Goal: Transaction & Acquisition: Purchase product/service

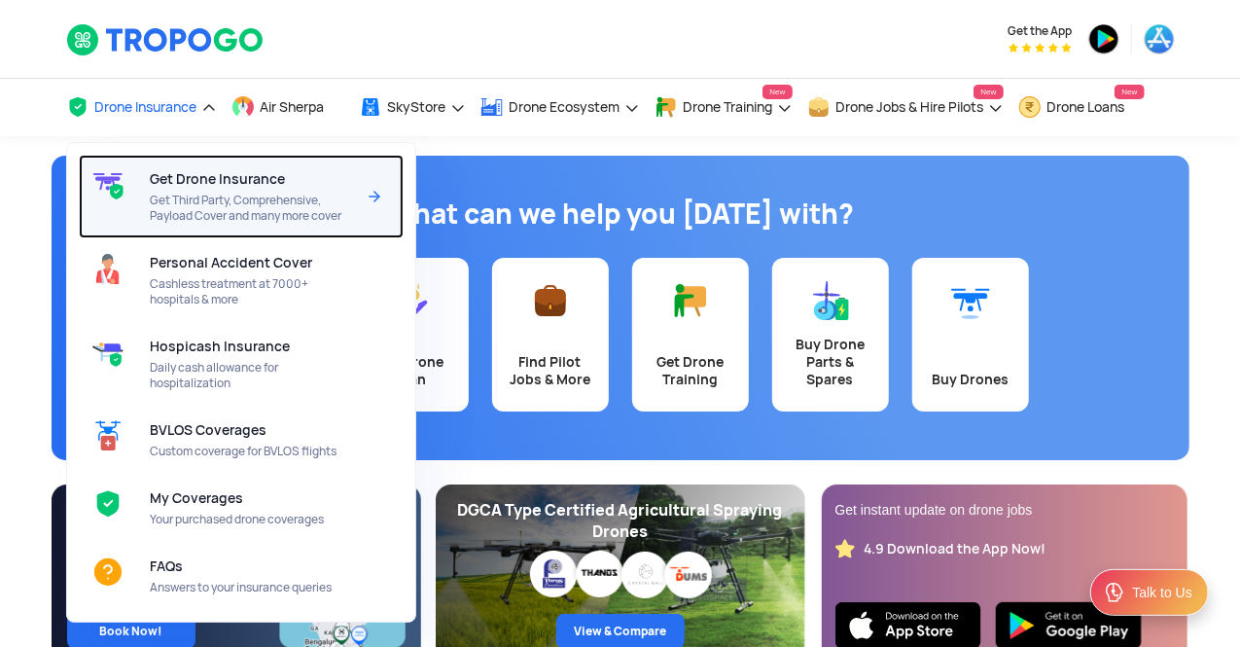
click at [195, 185] on span "Get Drone Insurance" at bounding box center [217, 179] width 135 height 16
click at [377, 198] on img at bounding box center [374, 196] width 23 height 23
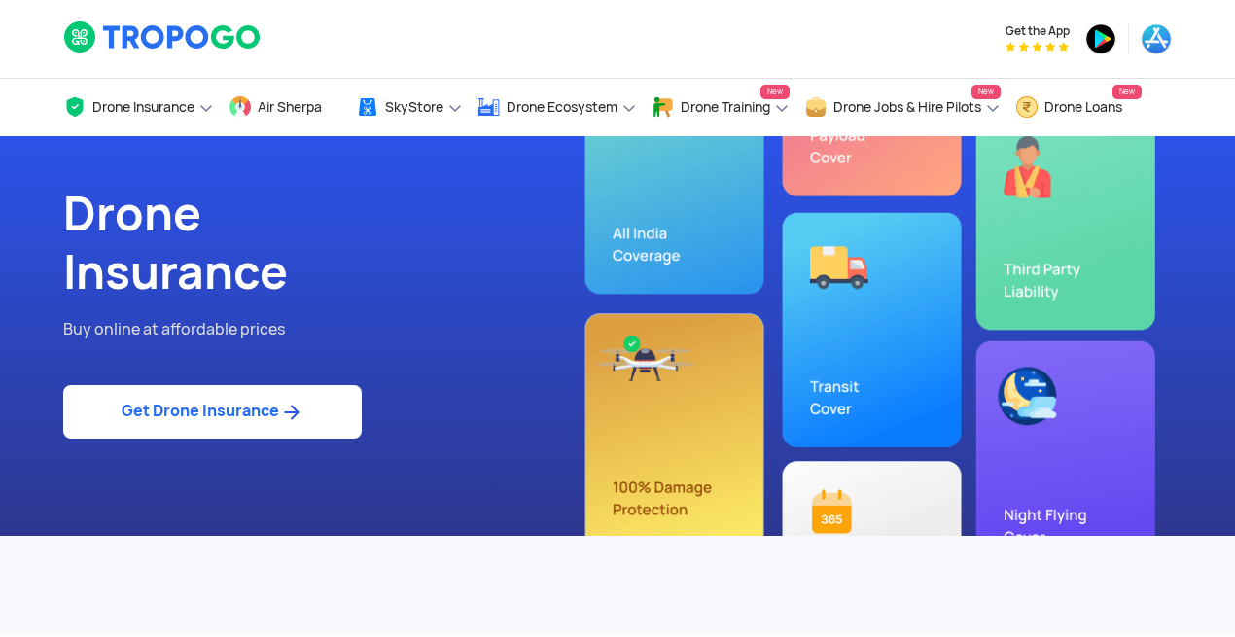
click at [285, 416] on img at bounding box center [291, 412] width 24 height 23
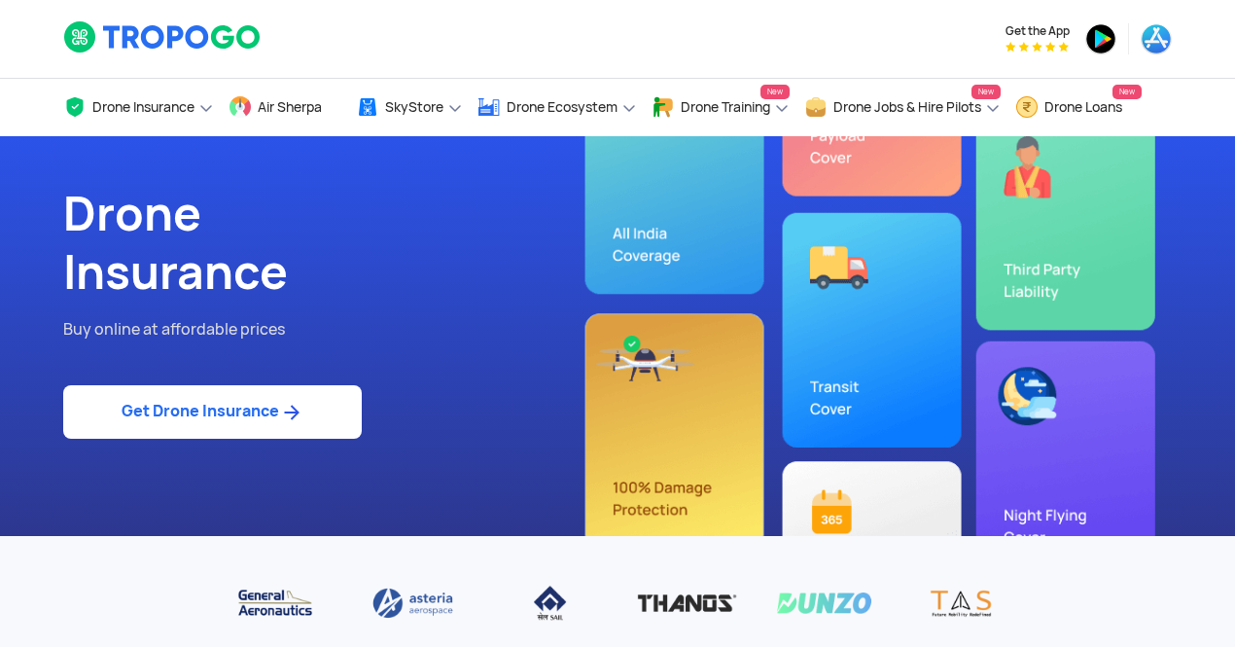
click at [273, 431] on link "Get Drone Insurance" at bounding box center [212, 411] width 298 height 53
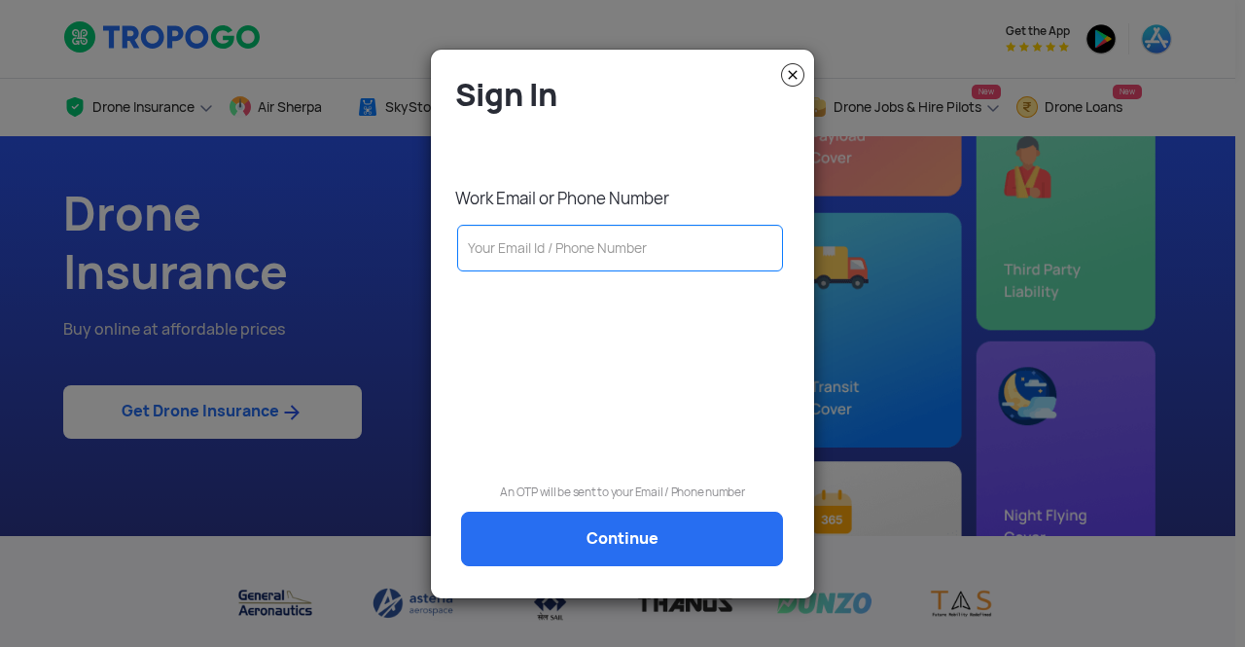
click at [599, 246] on input "text" at bounding box center [620, 248] width 326 height 47
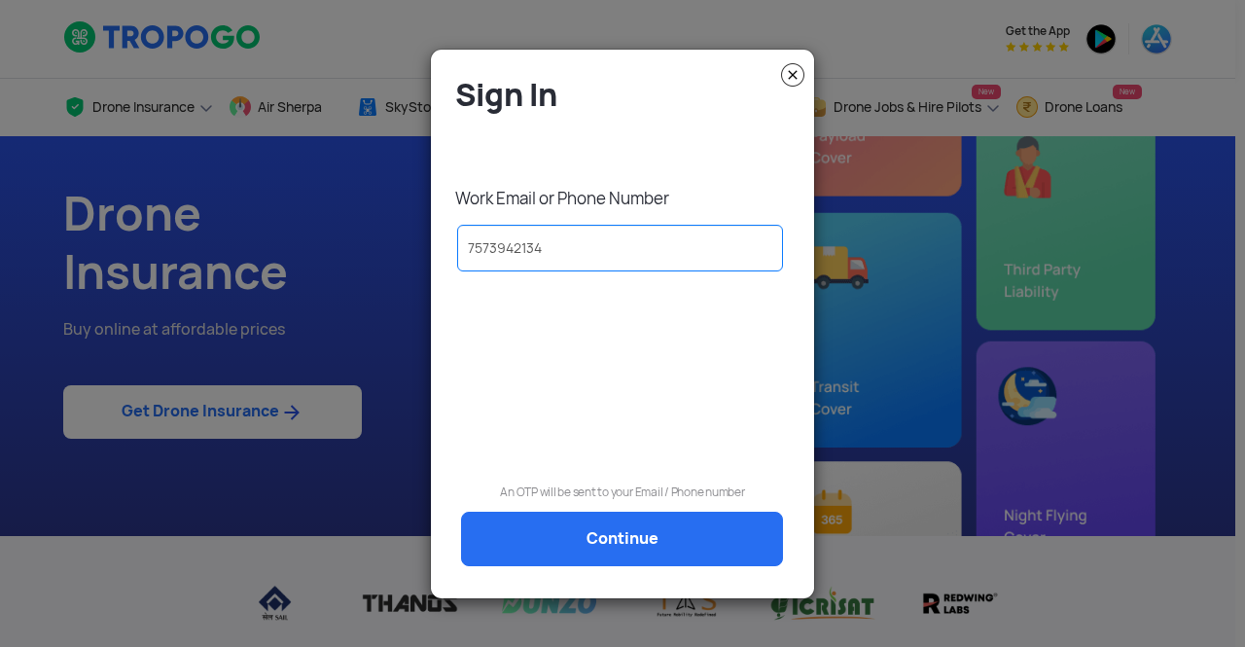
type input "7573942134"
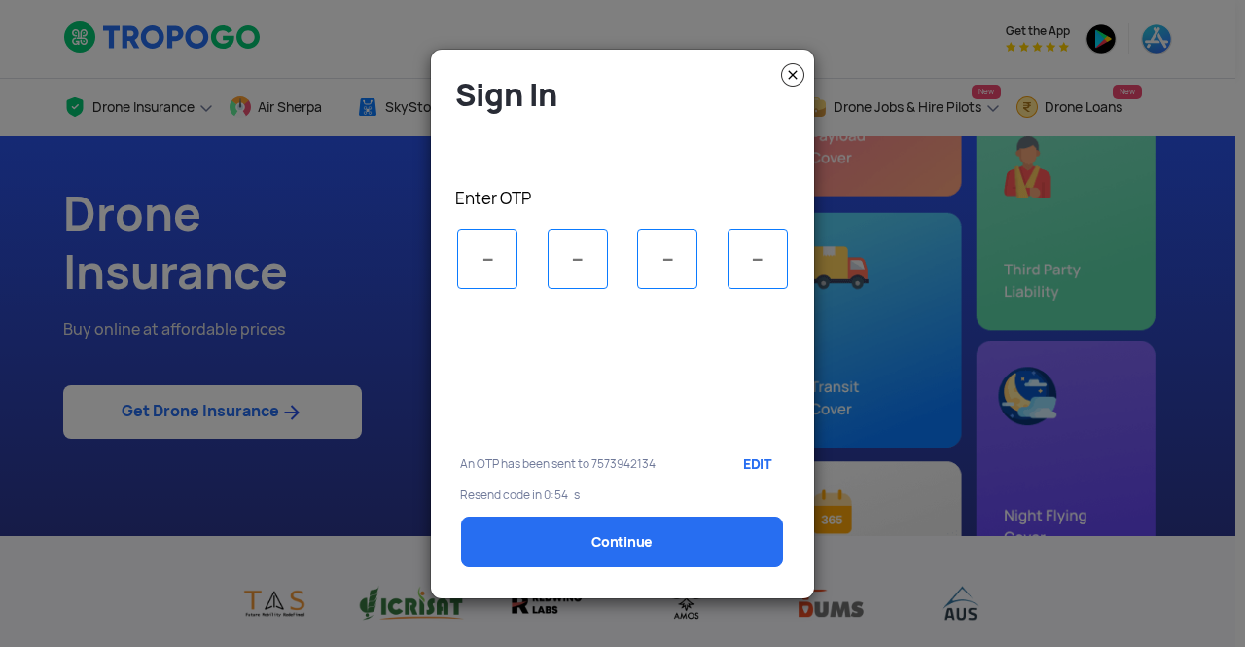
click at [599, 246] on input "tel" at bounding box center [577, 258] width 60 height 60
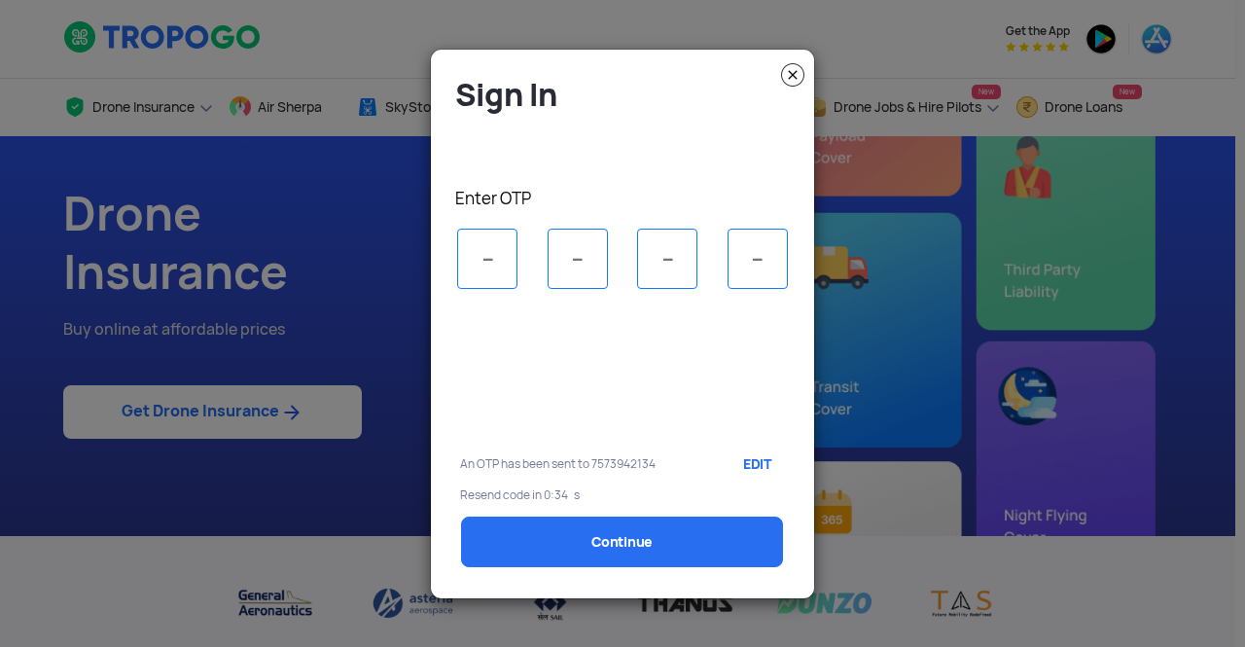
click at [599, 246] on input "tel" at bounding box center [577, 258] width 60 height 60
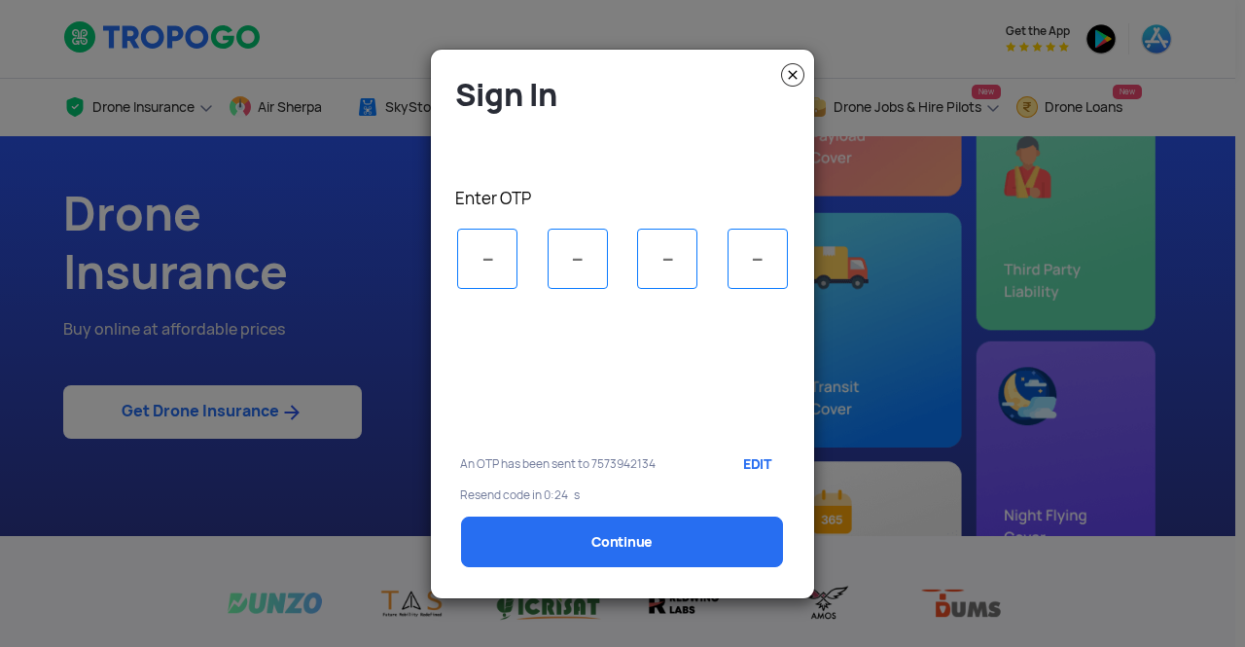
click at [500, 263] on input "tel" at bounding box center [487, 258] width 60 height 60
type input "4"
type input "8"
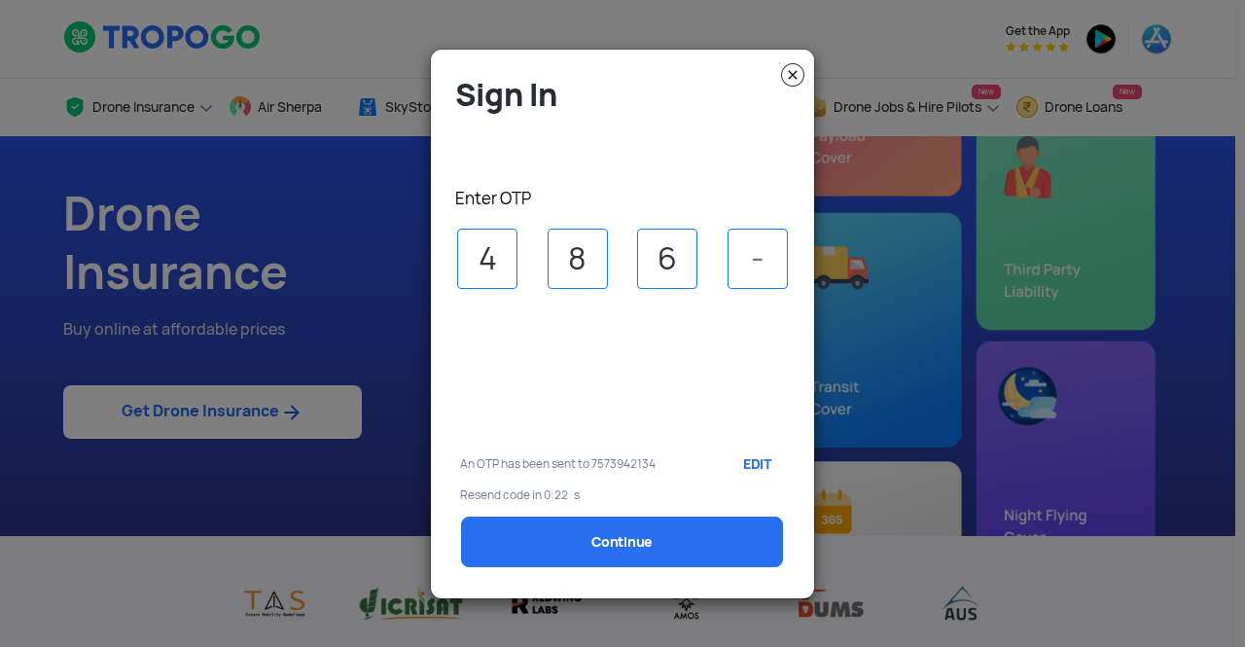
type input "6"
type input "2"
select select "1000000"
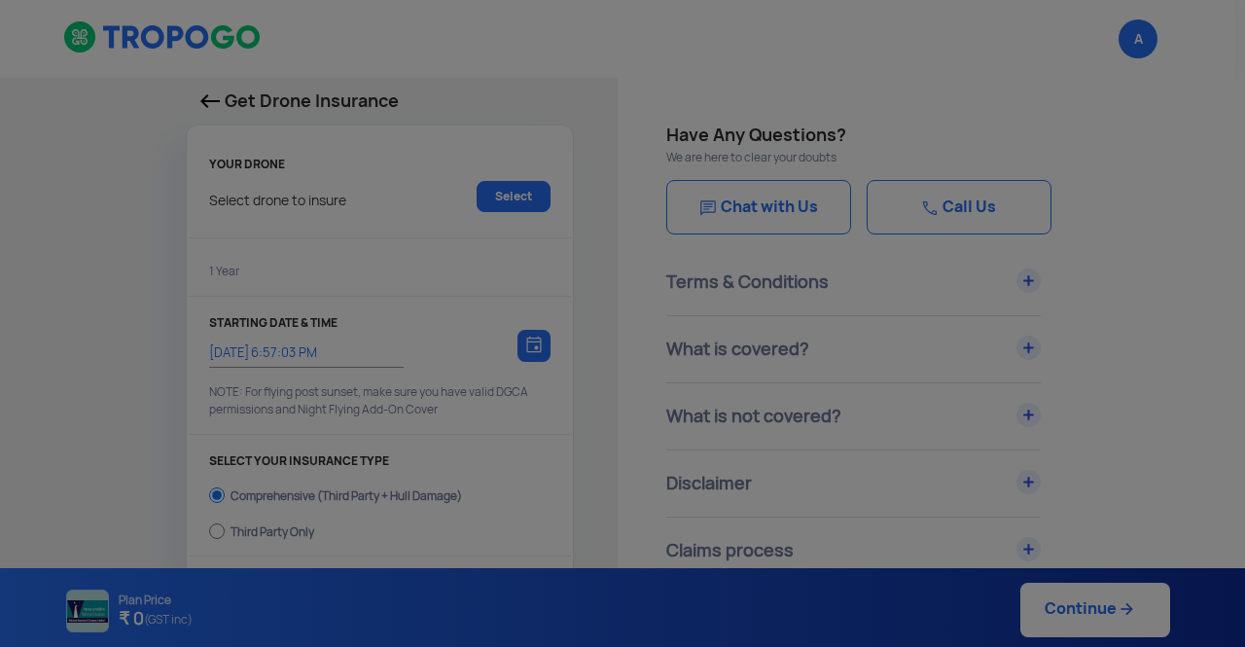
type input "26/8/2025, 7:07:00 PM"
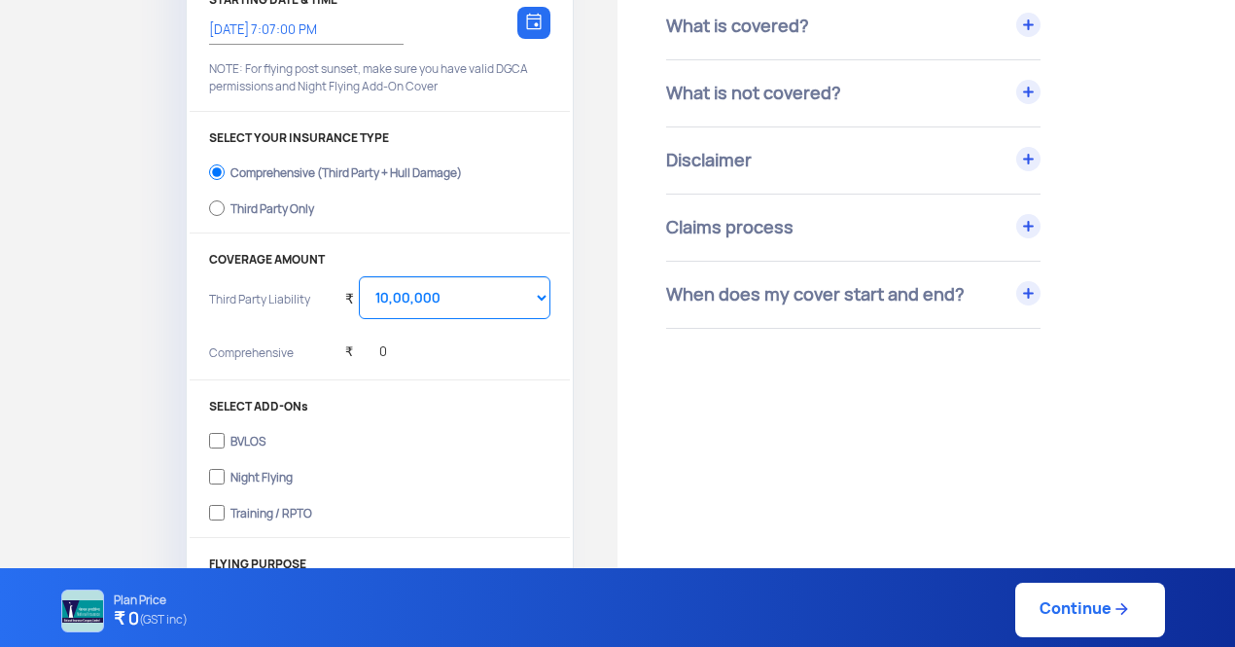
scroll to position [318, 0]
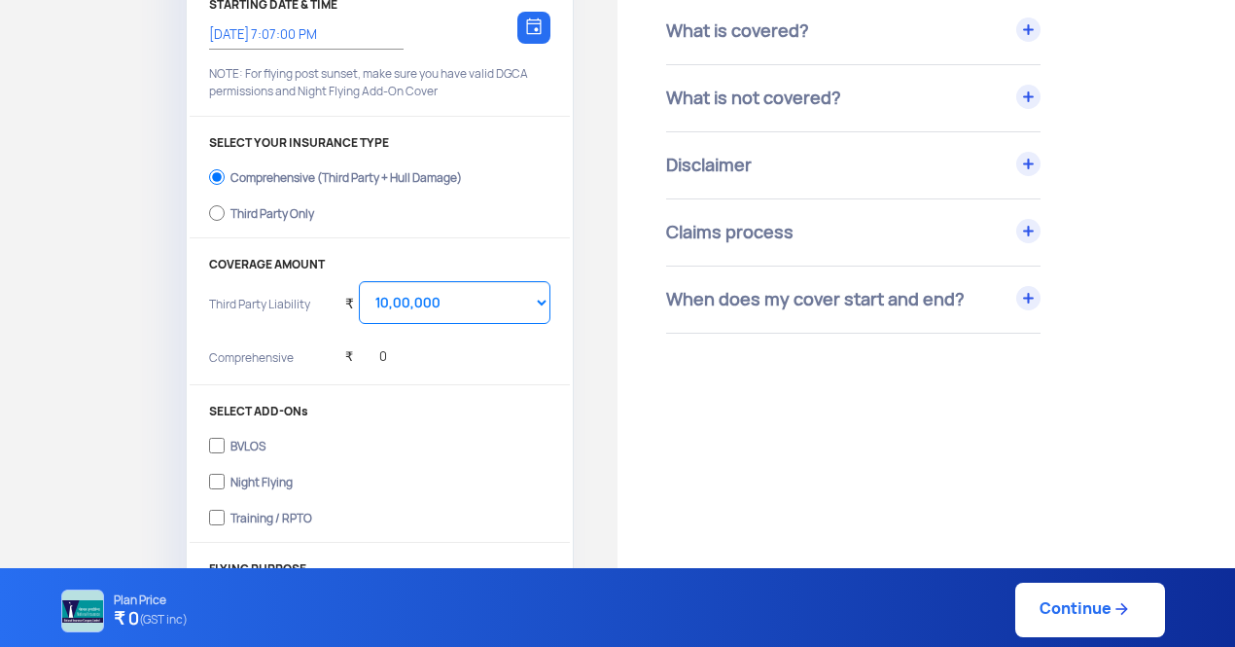
click at [257, 201] on label "Third Party Only" at bounding box center [379, 210] width 341 height 31
click at [225, 201] on input "Third Party Only" at bounding box center [217, 212] width 16 height 27
radio input "true"
select select "2000000"
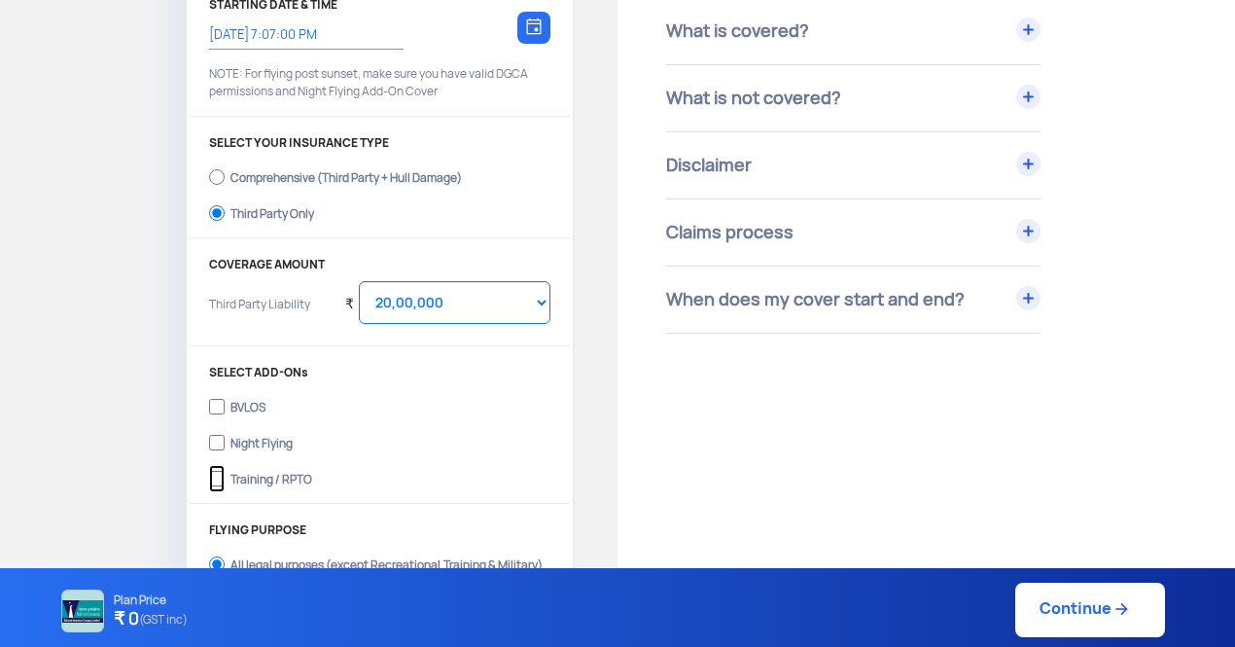
click at [216, 475] on input "Training / RPTO" at bounding box center [217, 478] width 16 height 27
checkbox input "true"
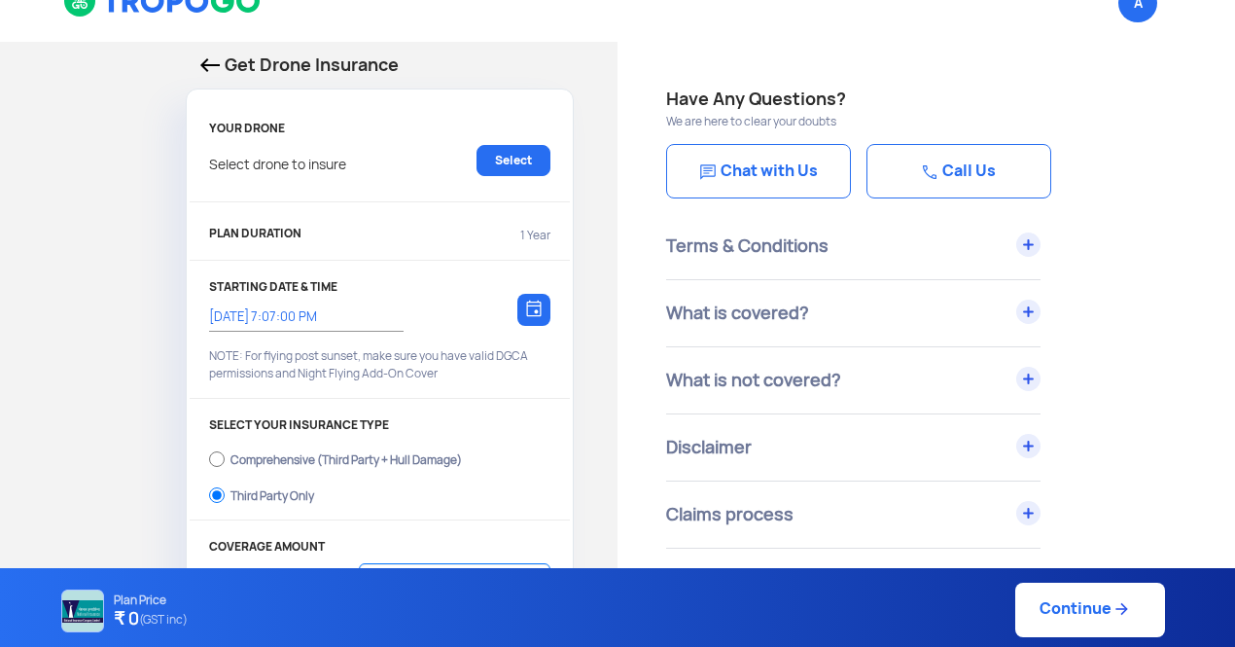
scroll to position [28, 0]
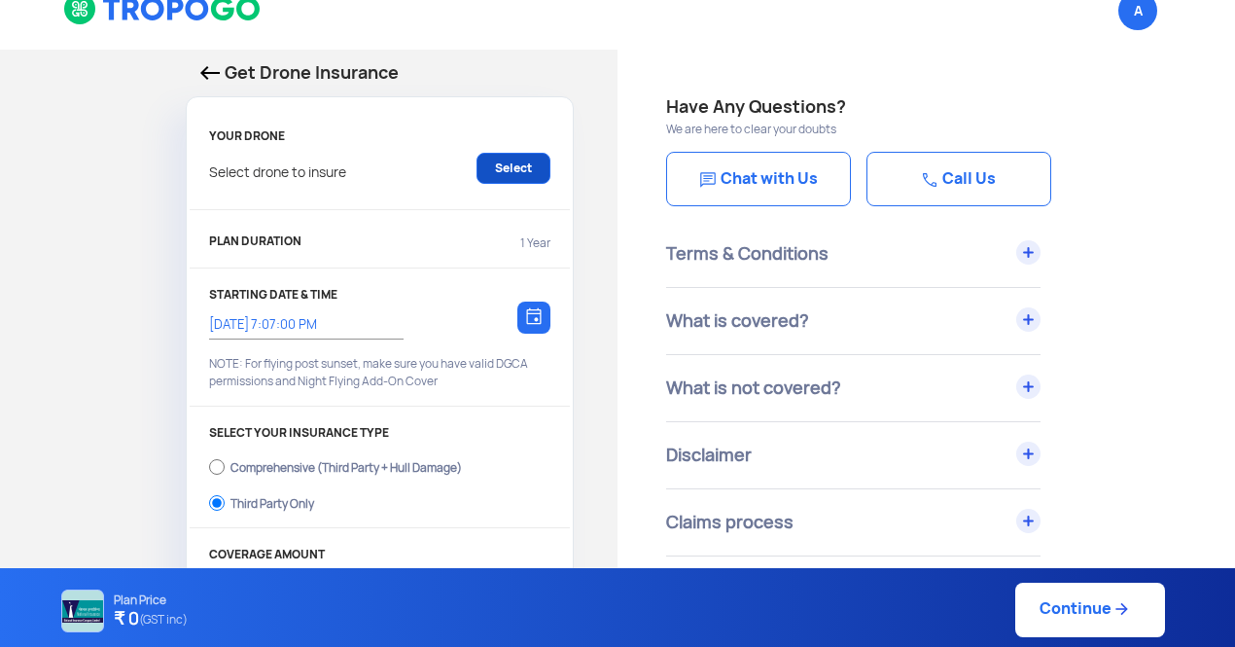
click at [515, 159] on link "Select" at bounding box center [513, 168] width 74 height 31
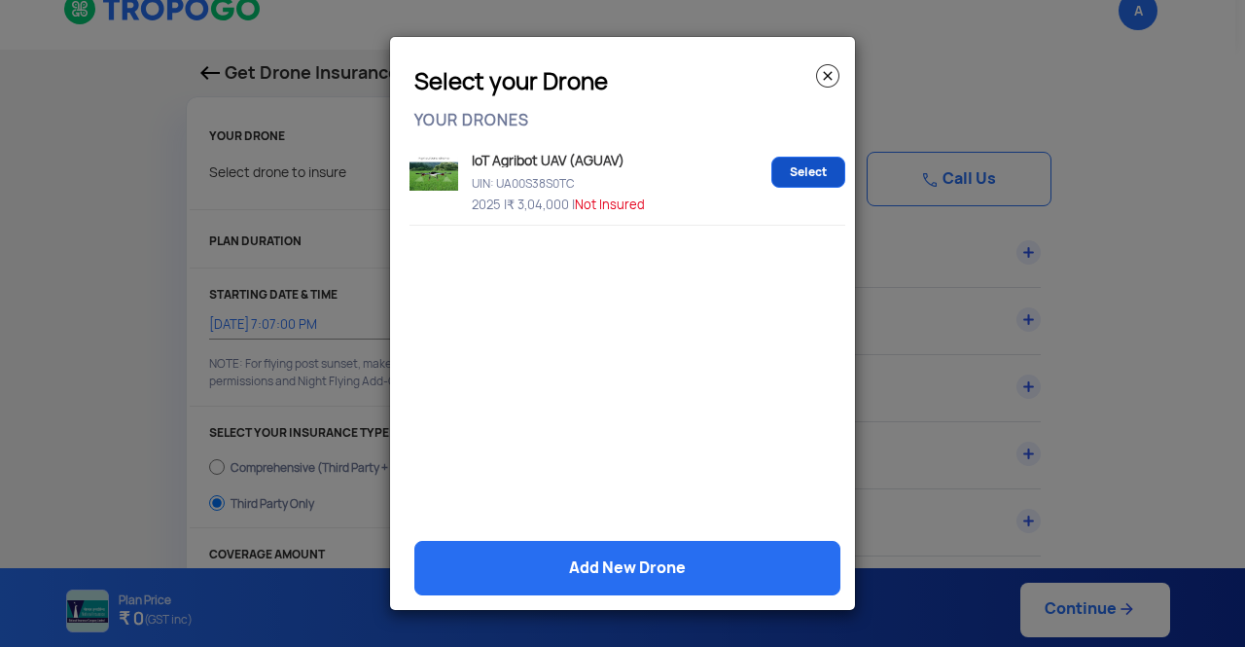
click at [811, 168] on link "Select" at bounding box center [808, 172] width 74 height 31
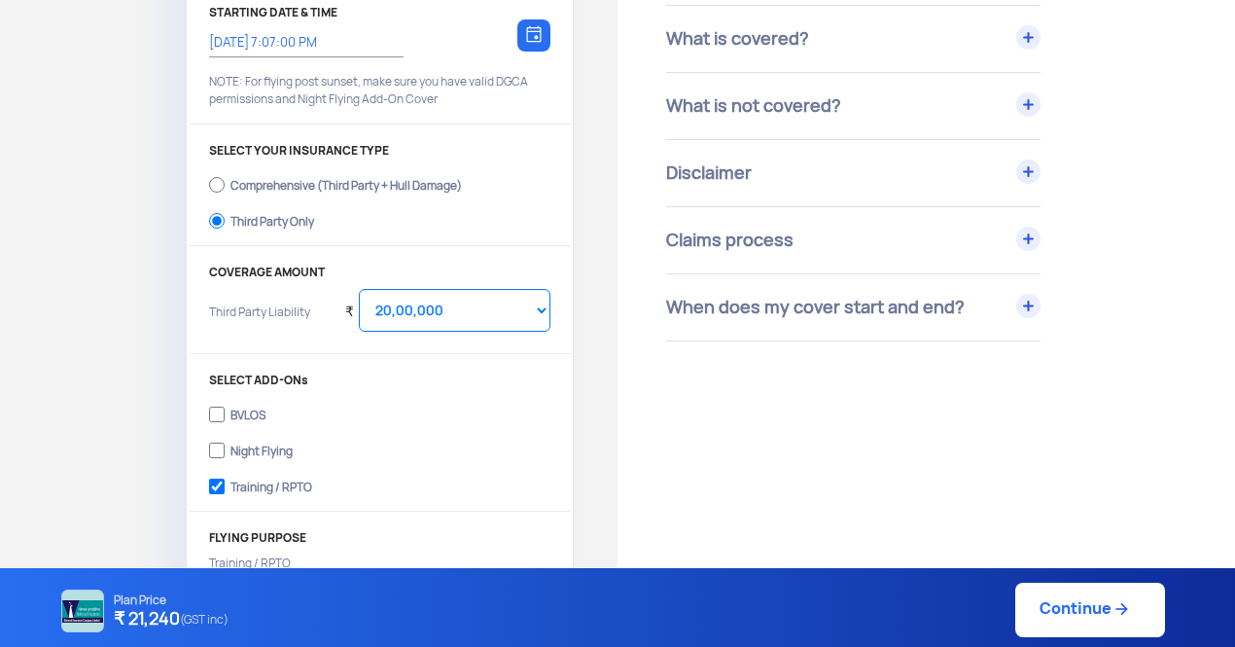
scroll to position [311, 0]
click at [537, 318] on select "Select Amount 10,00,000 15,00,000 20,00,000 25,00,000 30,00,000" at bounding box center [455, 309] width 192 height 43
select select "1000000"
click at [359, 288] on select "Select Amount 10,00,000 15,00,000 20,00,000 25,00,000 30,00,000" at bounding box center [455, 309] width 192 height 43
click at [539, 308] on select "Select Amount 10,00,000 15,00,000 20,00,000 25,00,000 30,00,000" at bounding box center [455, 309] width 192 height 43
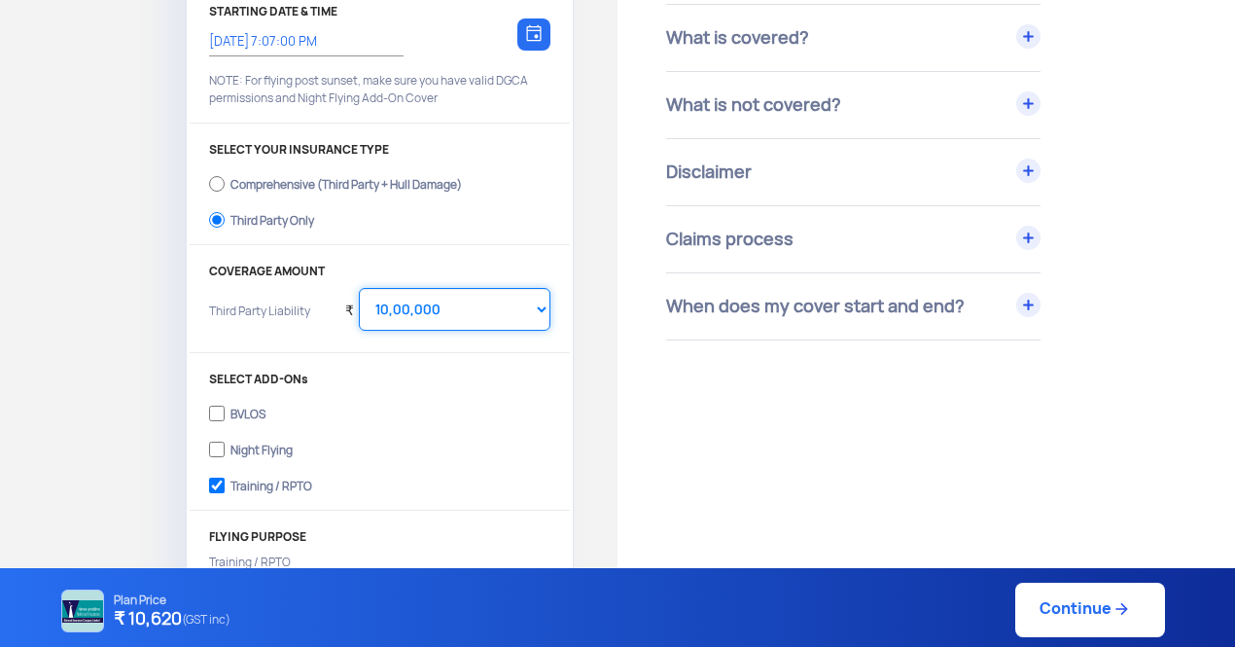
click at [539, 308] on select "Select Amount 10,00,000 15,00,000 20,00,000 25,00,000 30,00,000" at bounding box center [455, 309] width 192 height 43
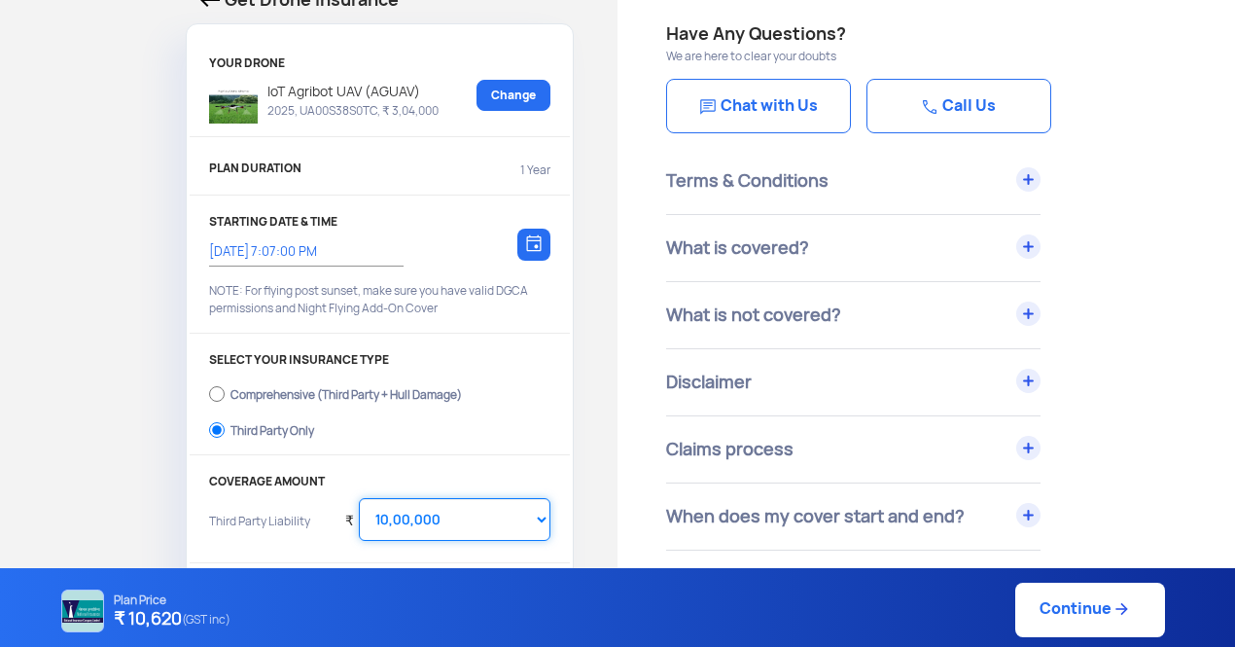
scroll to position [92, 0]
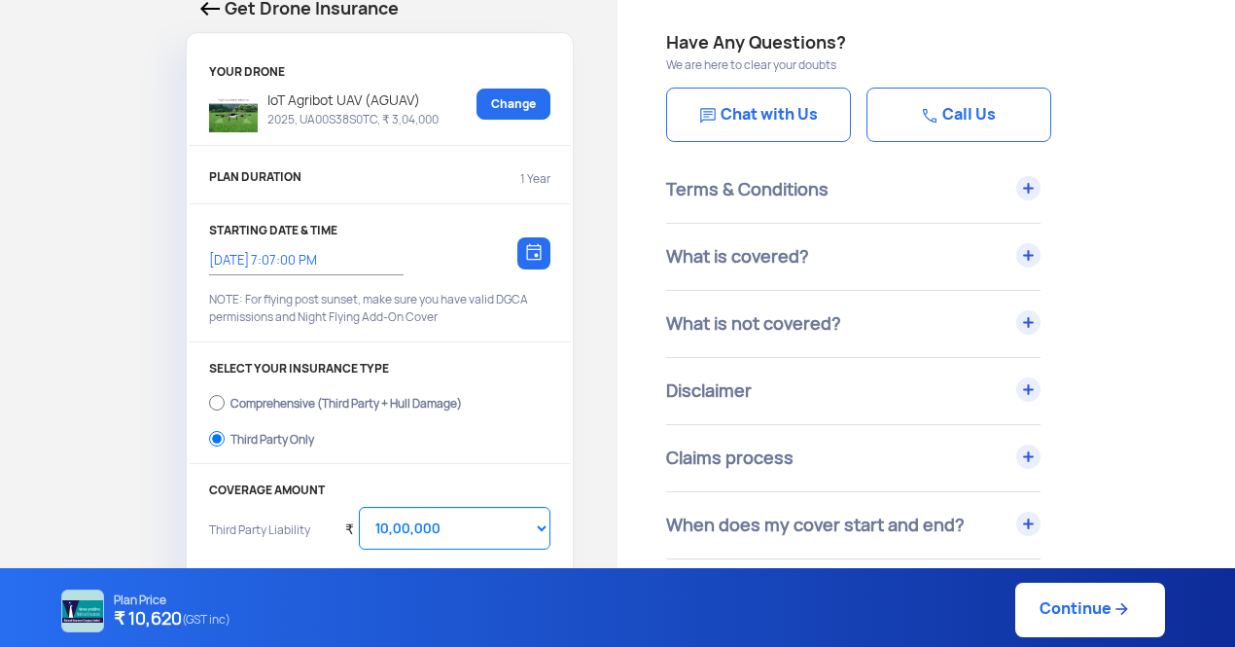
click at [346, 97] on p "IoT Agribot UAV (AGUAV)" at bounding box center [348, 99] width 181 height 23
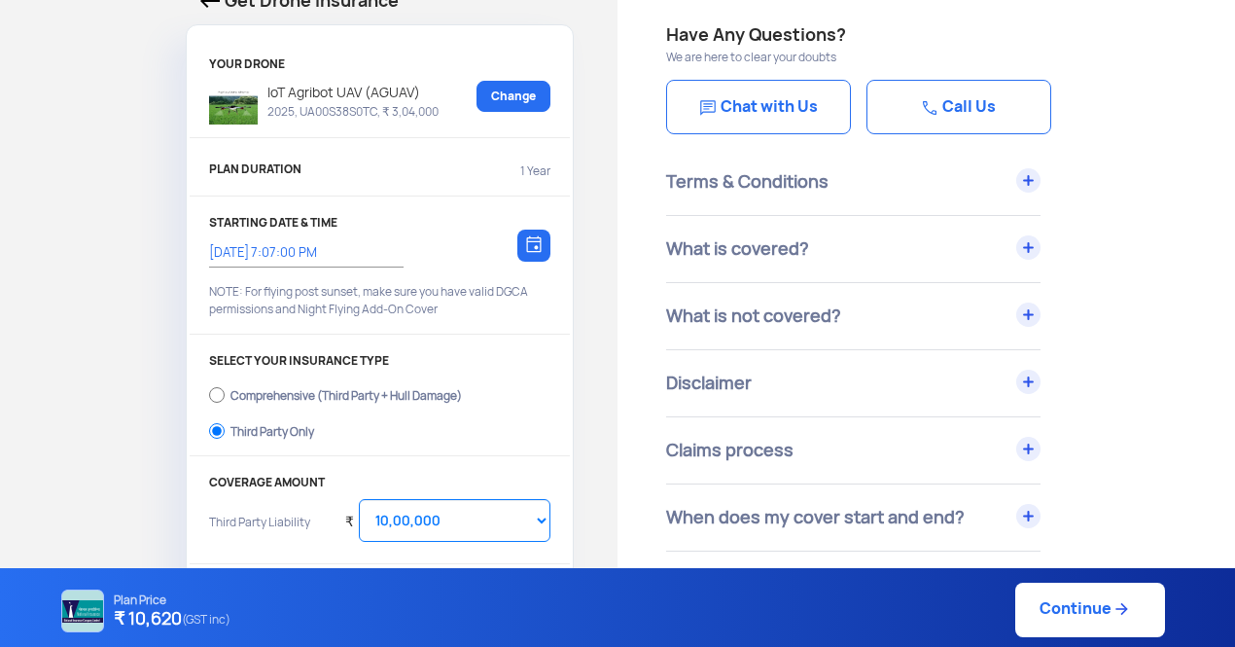
scroll to position [0, 0]
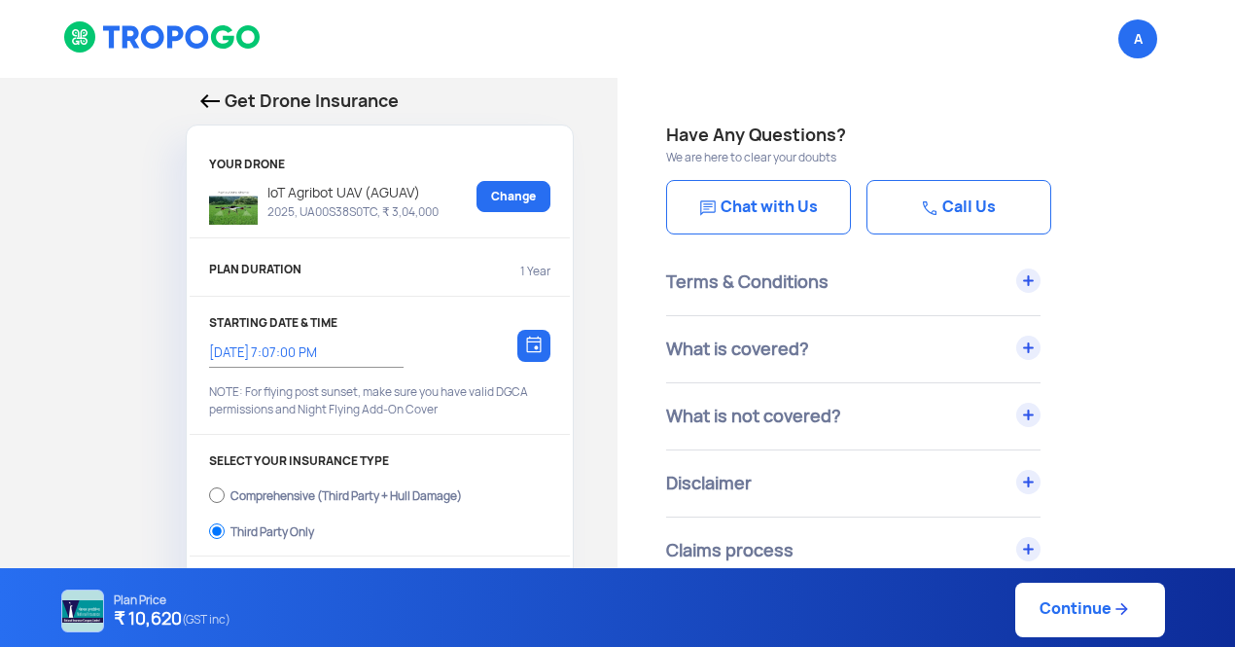
click at [1062, 608] on link "Continue" at bounding box center [1090, 609] width 150 height 54
type input "26/8/2025, 7:09:00 PM"
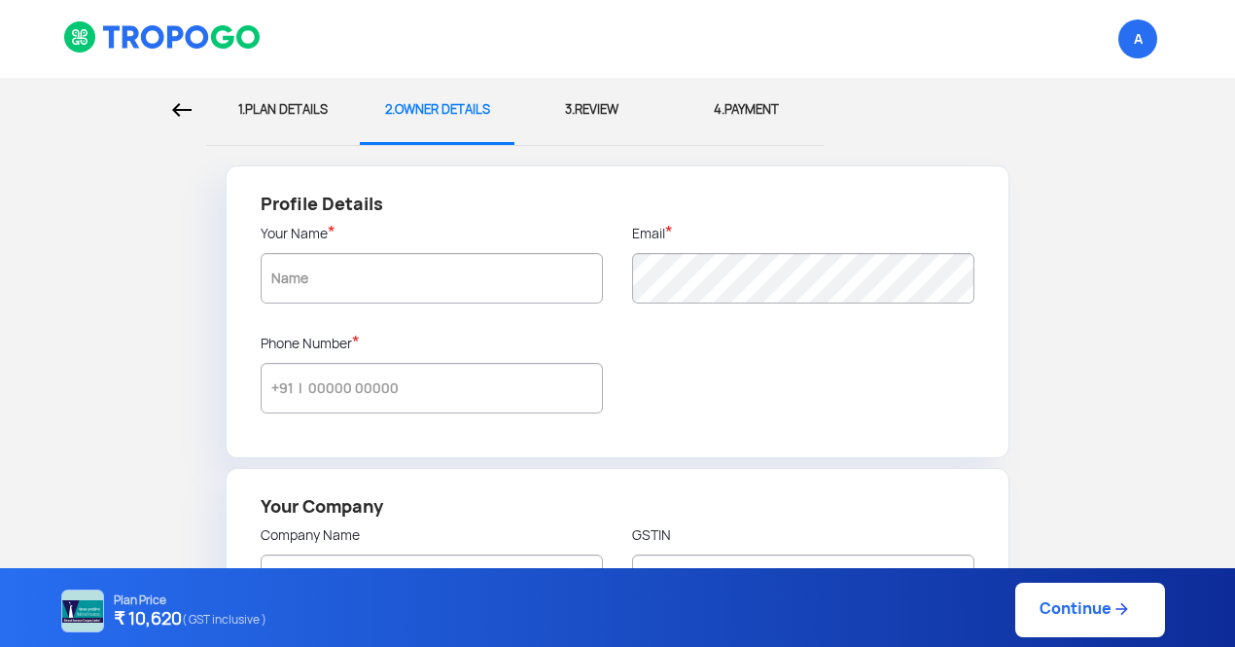
type input "Ankur"
type input "7573942134"
radio input "false"
radio input "true"
type input "Ankur"
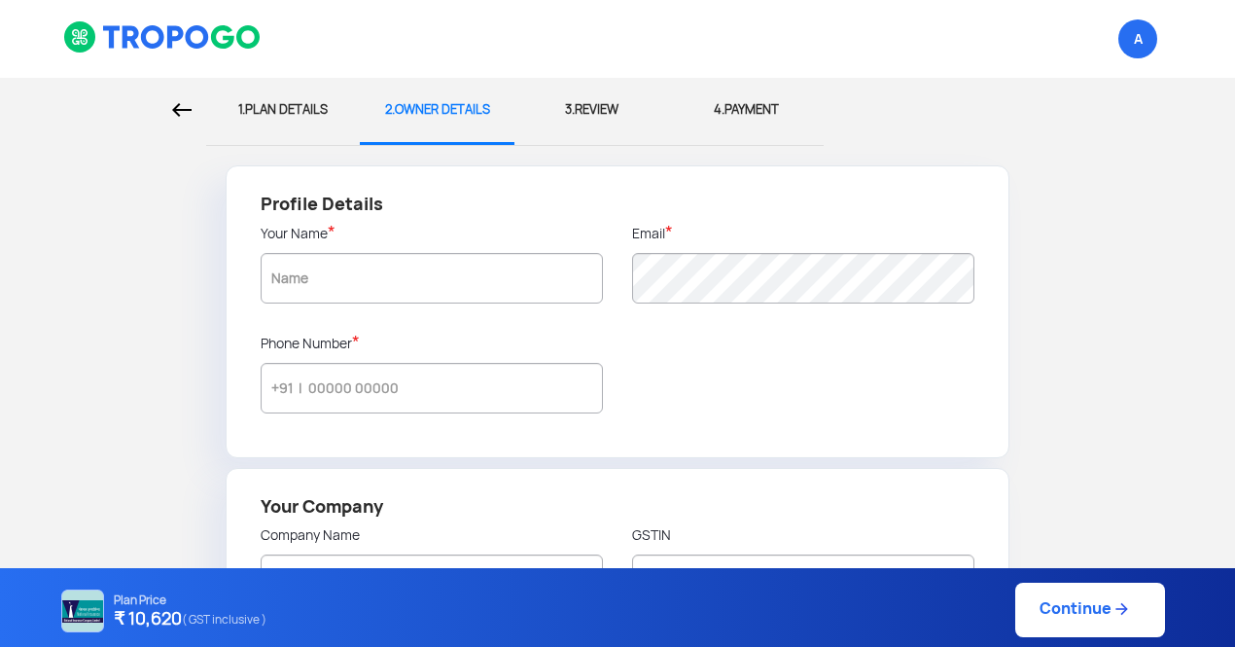
type input "anaj"
type input "641401"
type input "Palladam"
type input "Tamil Nadu"
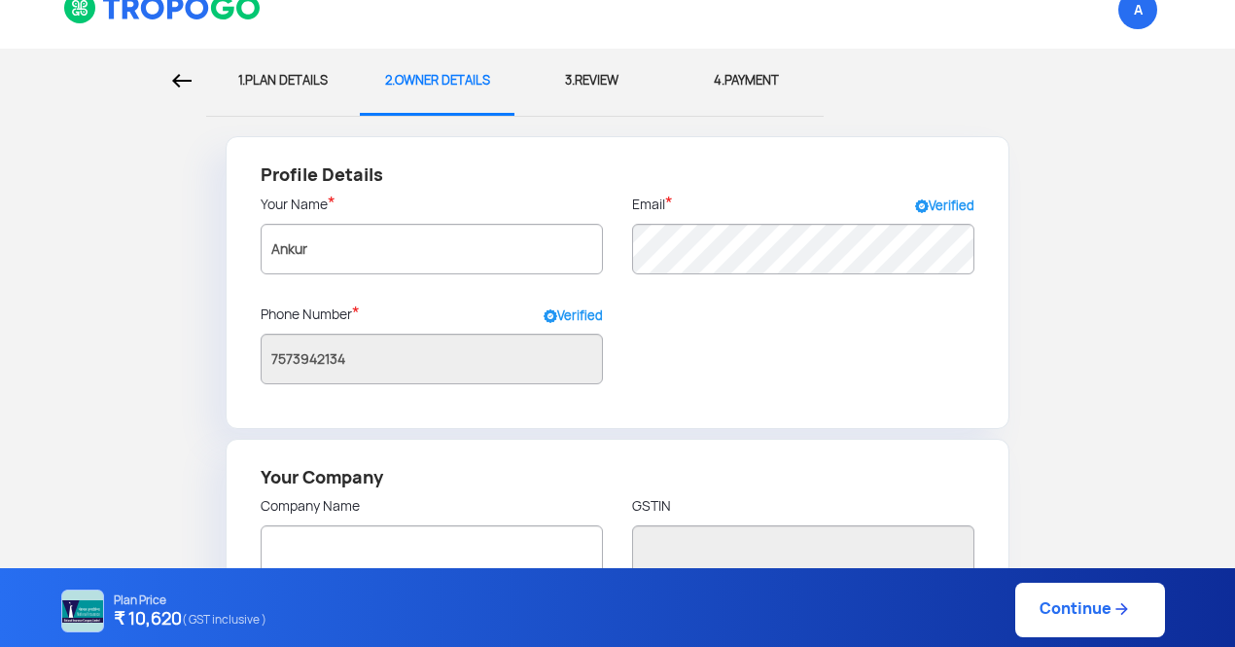
scroll to position [27, 0]
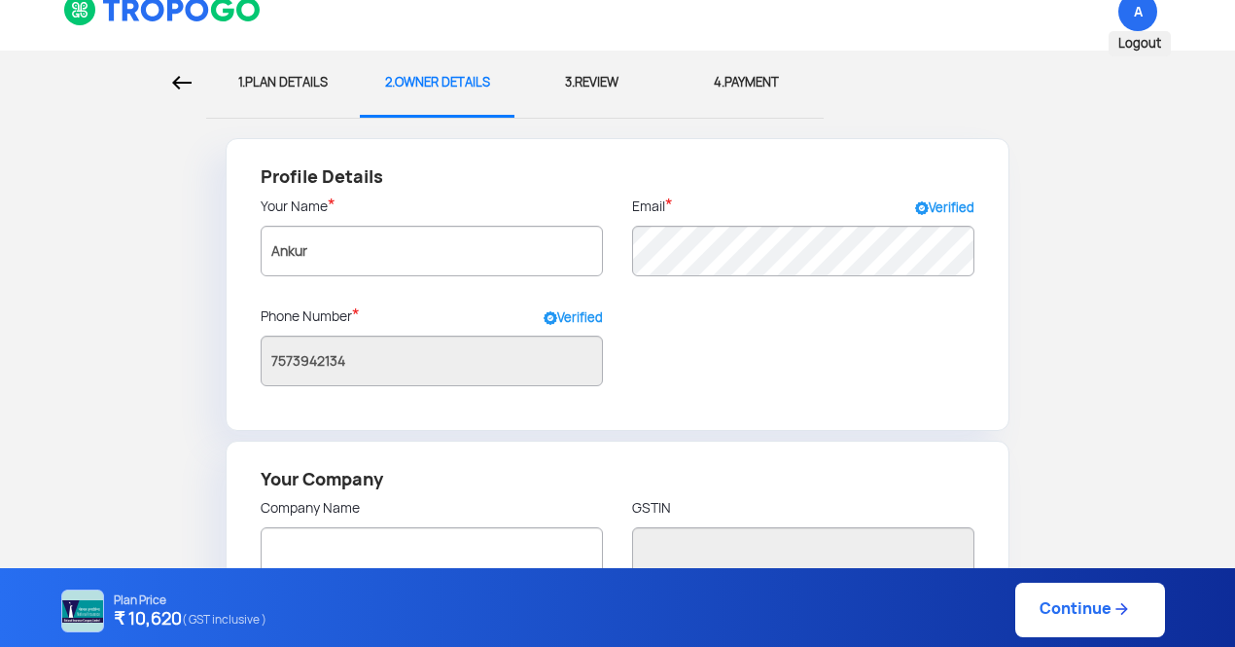
click at [1136, 10] on span "A Logout" at bounding box center [1137, 11] width 39 height 39
click at [1136, 42] on span "Logout" at bounding box center [1139, 43] width 62 height 25
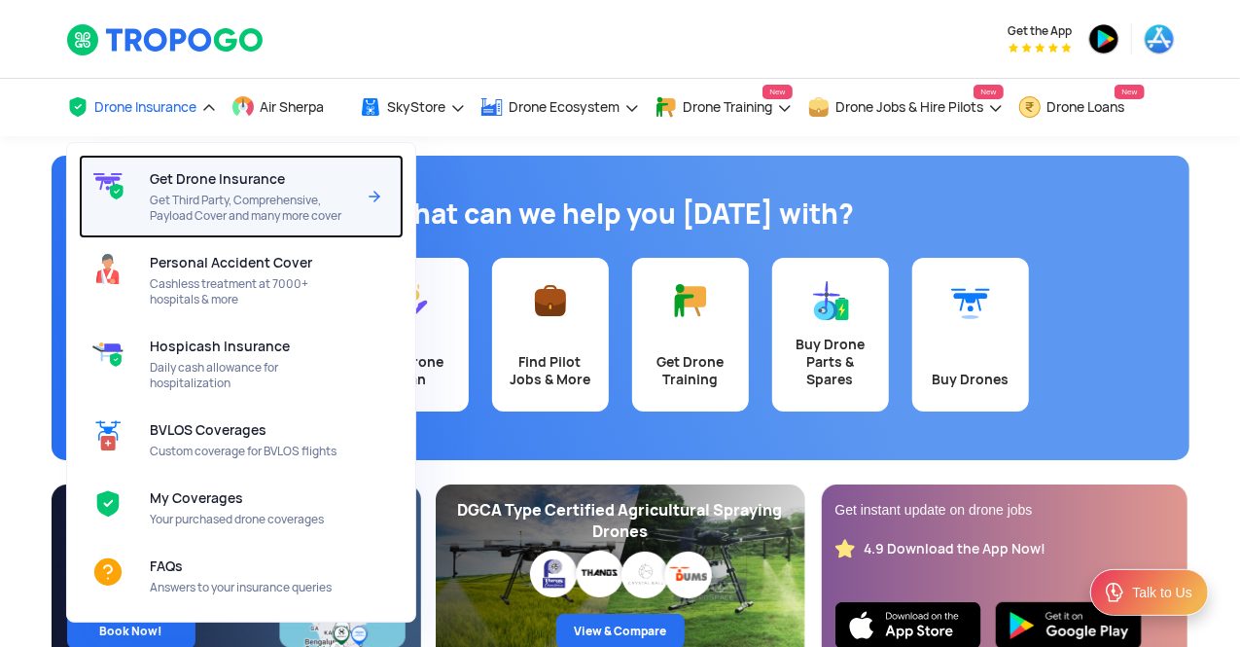
click at [191, 194] on span "Get Third Party, Comprehensive, Payload Cover and many more cover" at bounding box center [252, 208] width 205 height 31
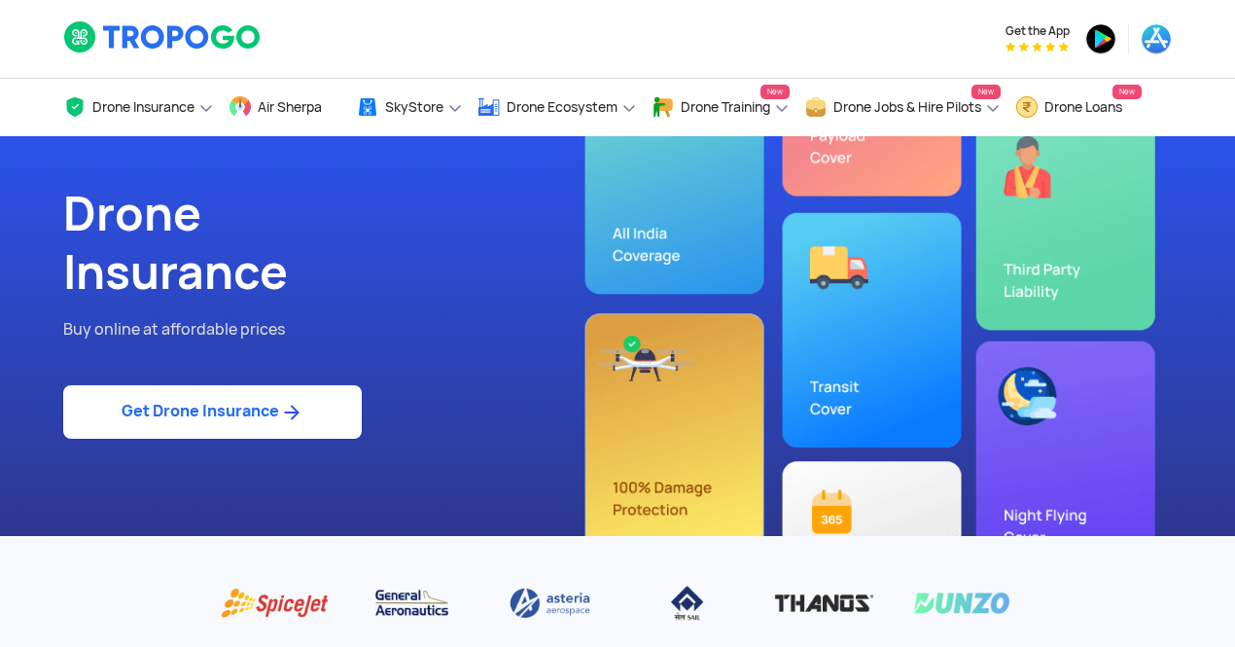
click at [293, 413] on img at bounding box center [291, 412] width 24 height 23
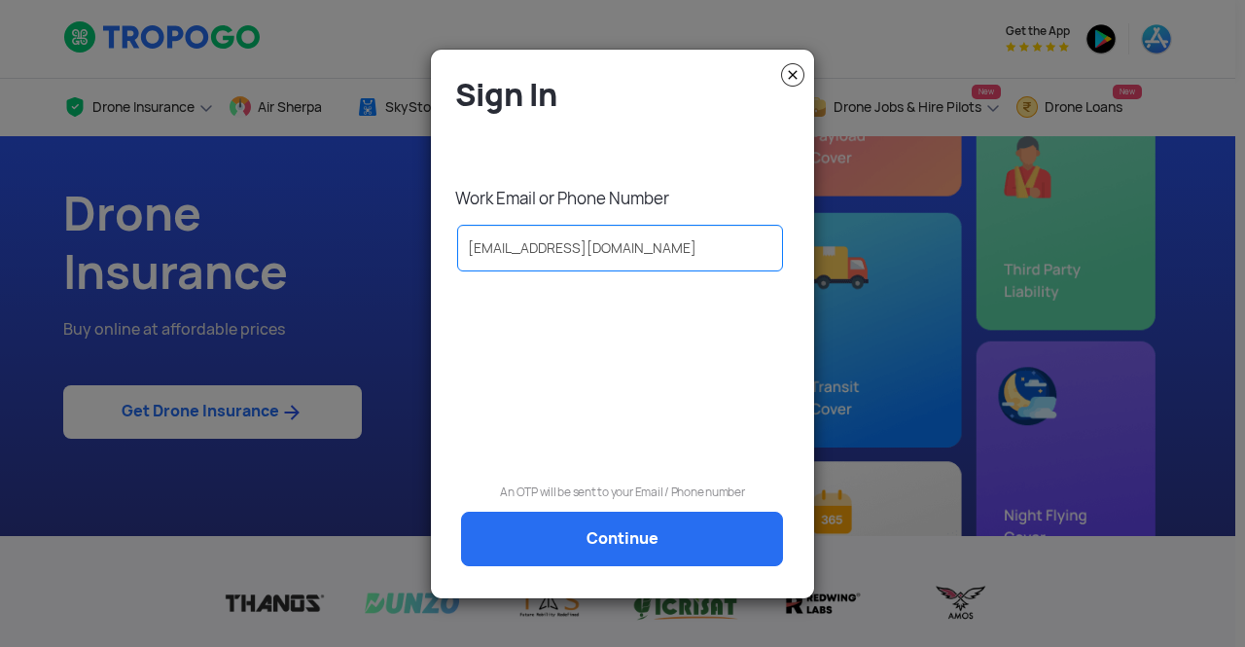
type input "[EMAIL_ADDRESS][DOMAIN_NAME]"
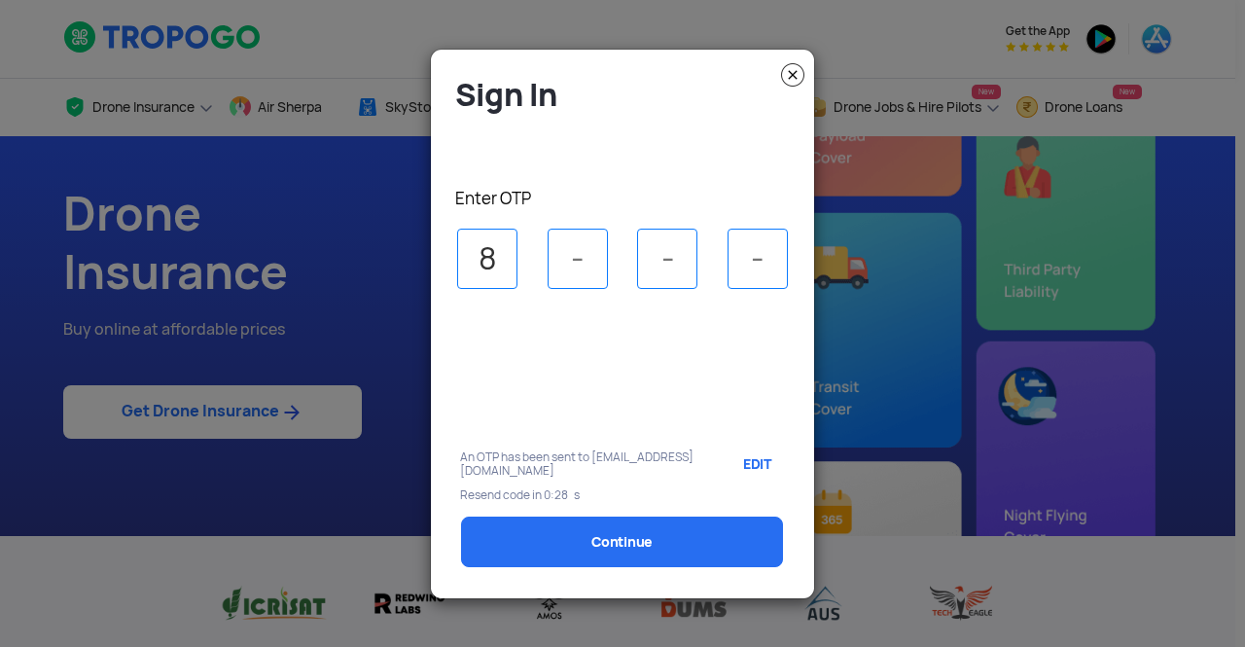
type input "8"
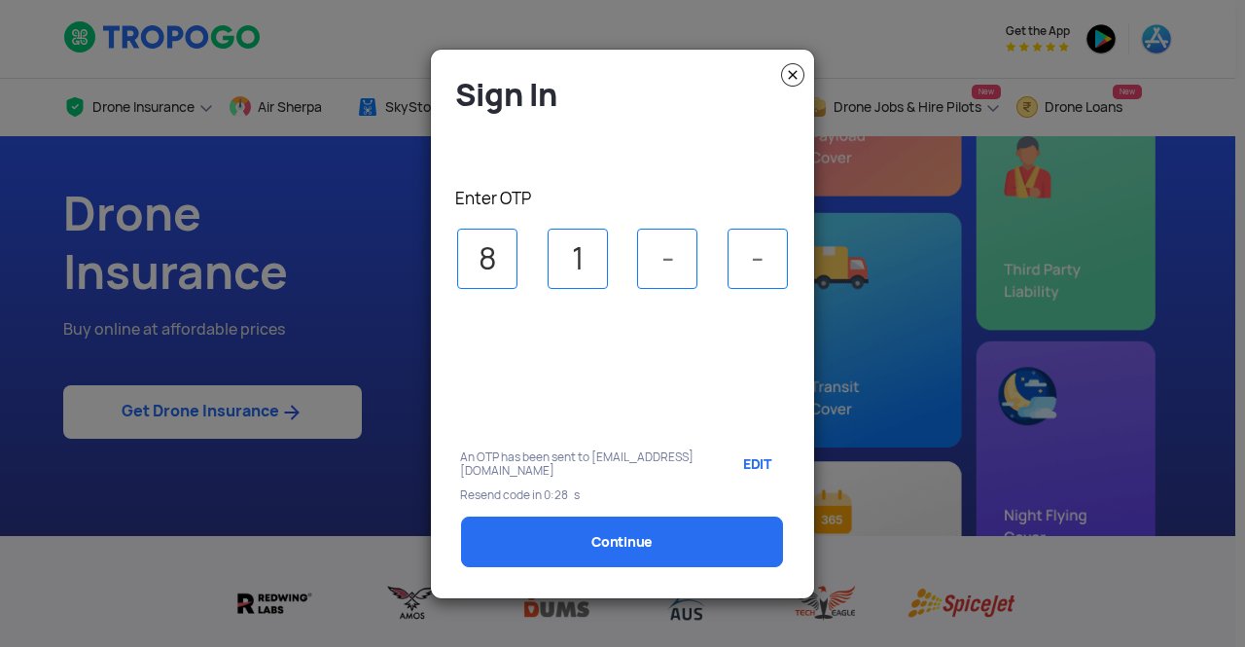
type input "1"
type input "7"
select select "1000000"
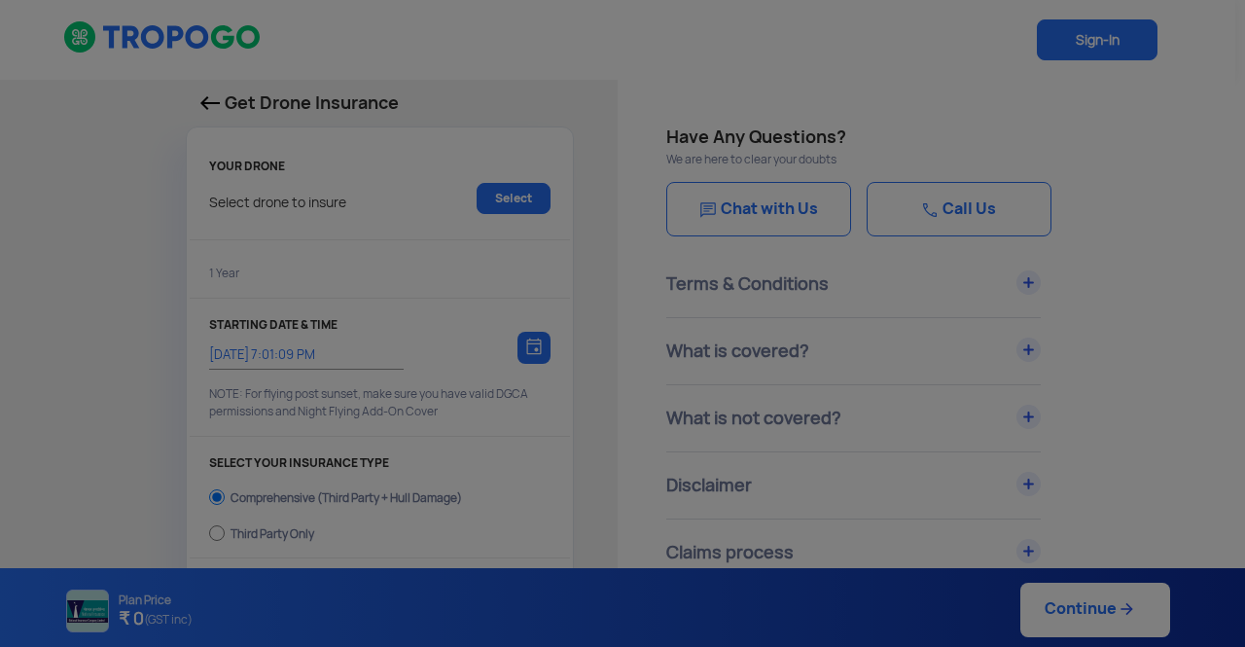
type input "26/8/2025, 7:11:00 PM"
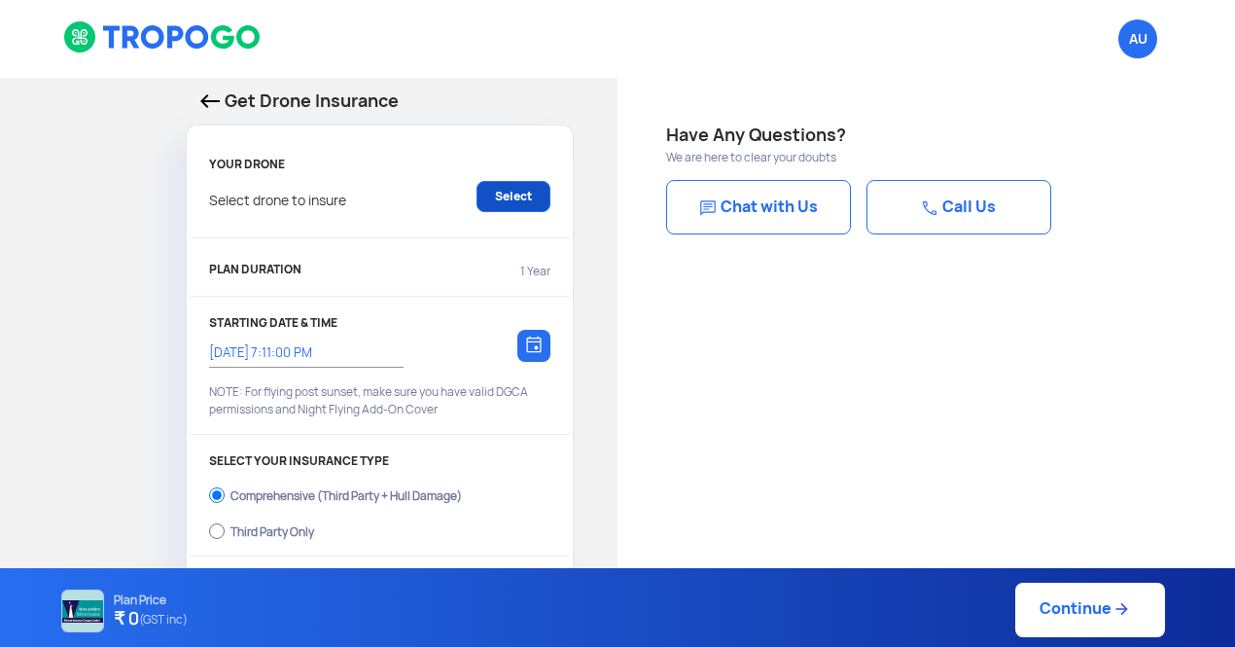
click at [507, 207] on link "Select" at bounding box center [513, 196] width 74 height 31
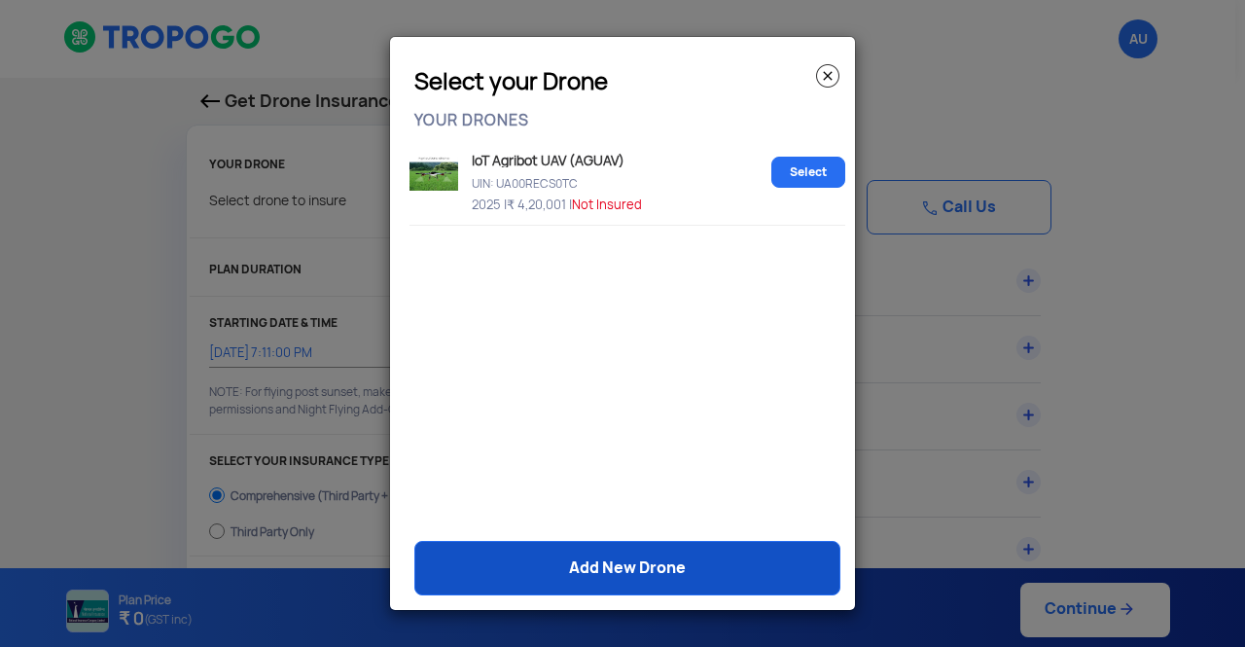
click at [602, 551] on link "Add New Drone" at bounding box center [627, 568] width 426 height 54
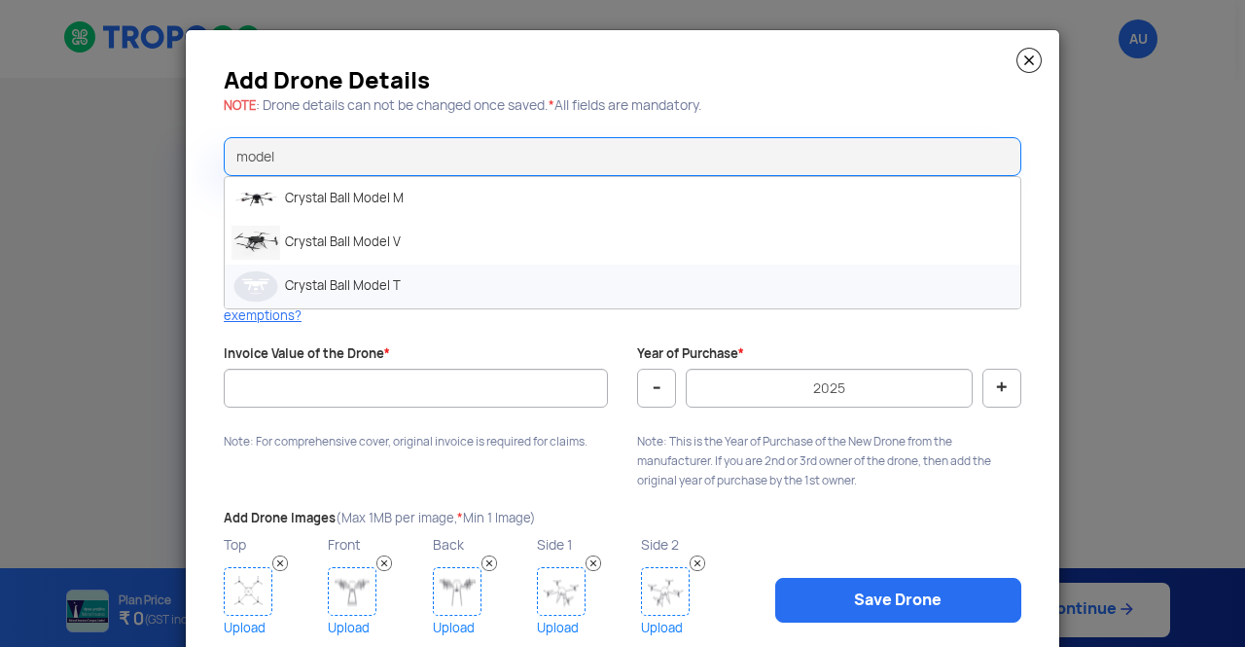
click at [358, 293] on li "Crystal Ball Model T" at bounding box center [622, 286] width 795 height 44
type input "Crystal Ball Model T"
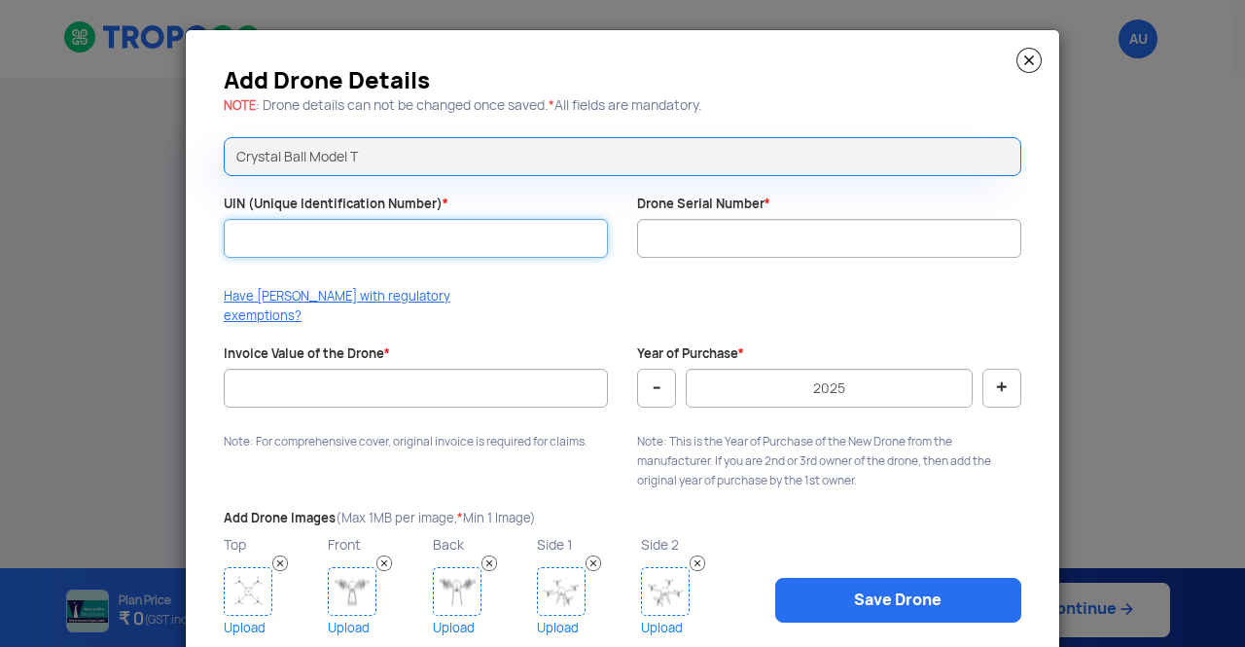
click at [375, 233] on input "UIN (Unique Identification Number) *" at bounding box center [416, 238] width 384 height 39
paste input "UA00S38S0TC"
type input "UA00S38S0TC"
click at [638, 287] on div "Have DAN with regulatory exemptions?" at bounding box center [622, 311] width 826 height 49
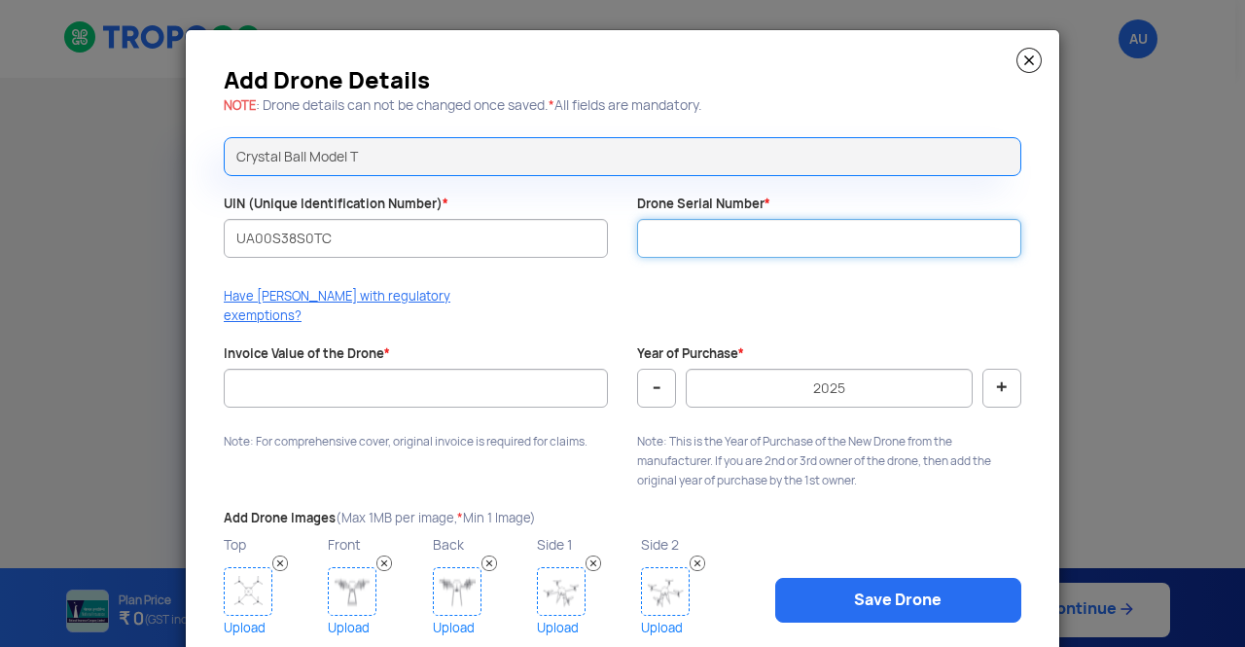
click at [698, 248] on input "Drone Serial Number *" at bounding box center [829, 238] width 384 height 39
paste input "CBAI-2025-T004"
type input "CBAI-2025-T004"
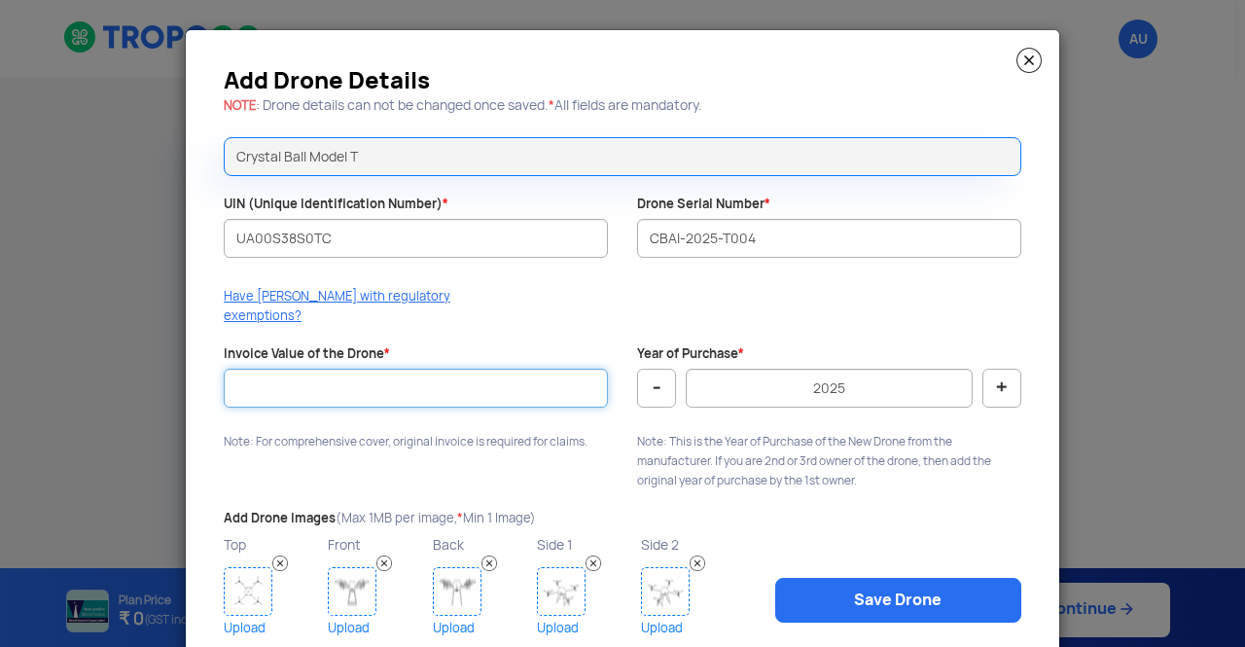
click at [381, 369] on input "Invoice Value of the Drone *" at bounding box center [416, 388] width 384 height 39
click at [420, 369] on input "Invoice Value of the Drone *" at bounding box center [416, 388] width 384 height 39
type input "304000"
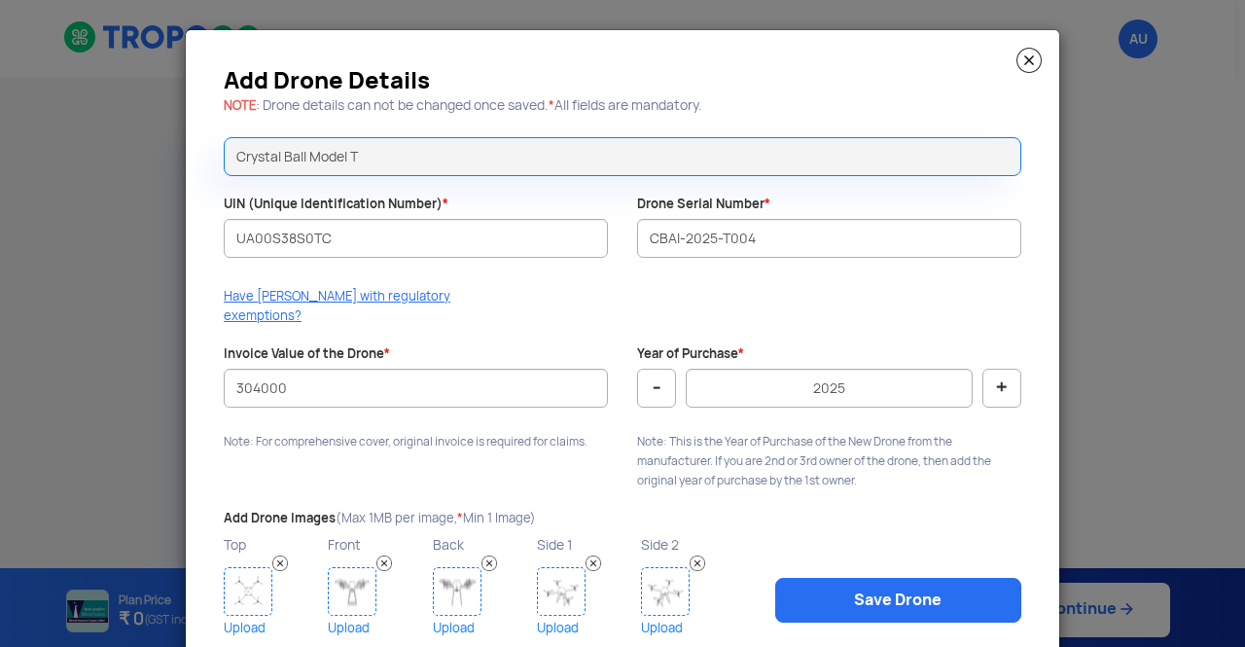
click at [451, 442] on div "Add Drone Details NOTE : Drone details can not be changed once saved. * All fie…" at bounding box center [622, 356] width 873 height 653
click at [249, 579] on img at bounding box center [248, 591] width 49 height 49
click at [238, 576] on img at bounding box center [248, 591] width 49 height 49
click at [350, 567] on img at bounding box center [352, 591] width 49 height 49
click at [461, 582] on img at bounding box center [457, 591] width 49 height 49
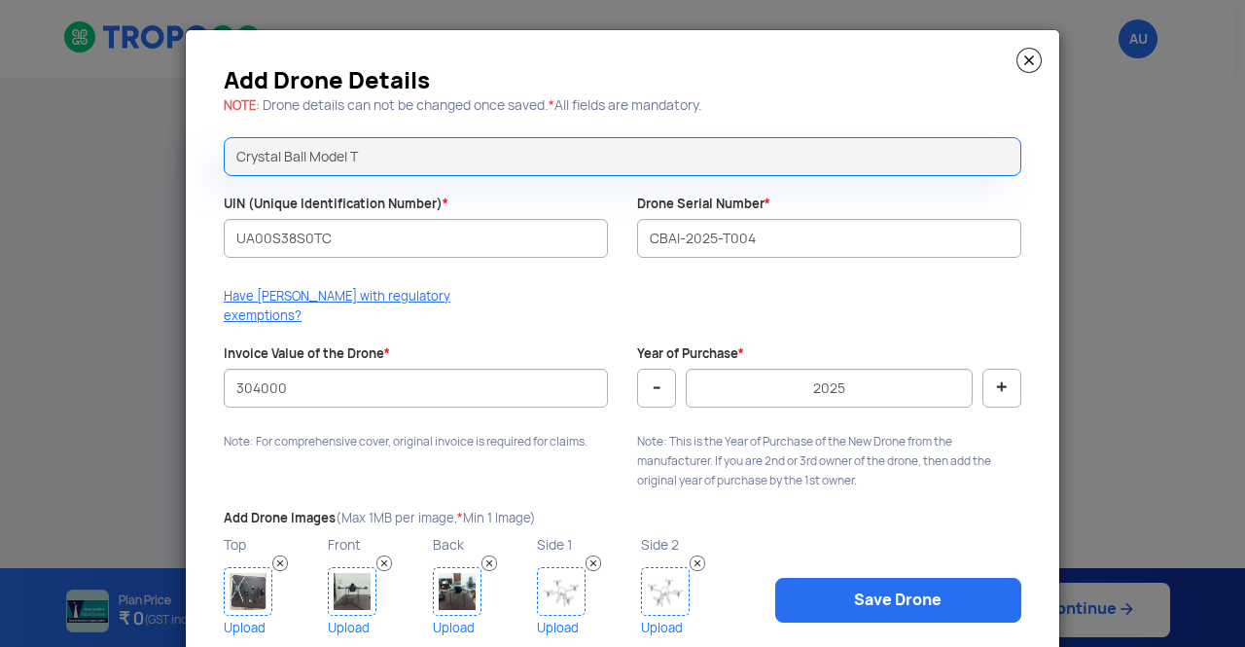
click at [574, 584] on img at bounding box center [561, 591] width 49 height 49
click at [669, 579] on img at bounding box center [665, 591] width 49 height 49
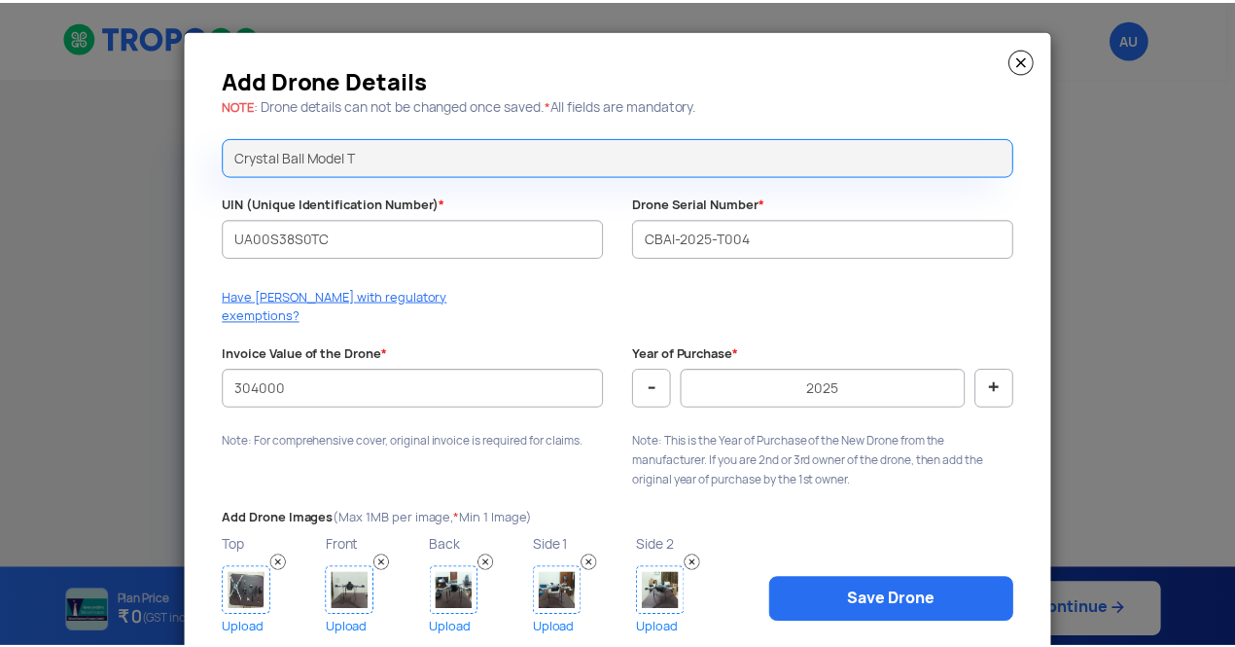
scroll to position [47, 0]
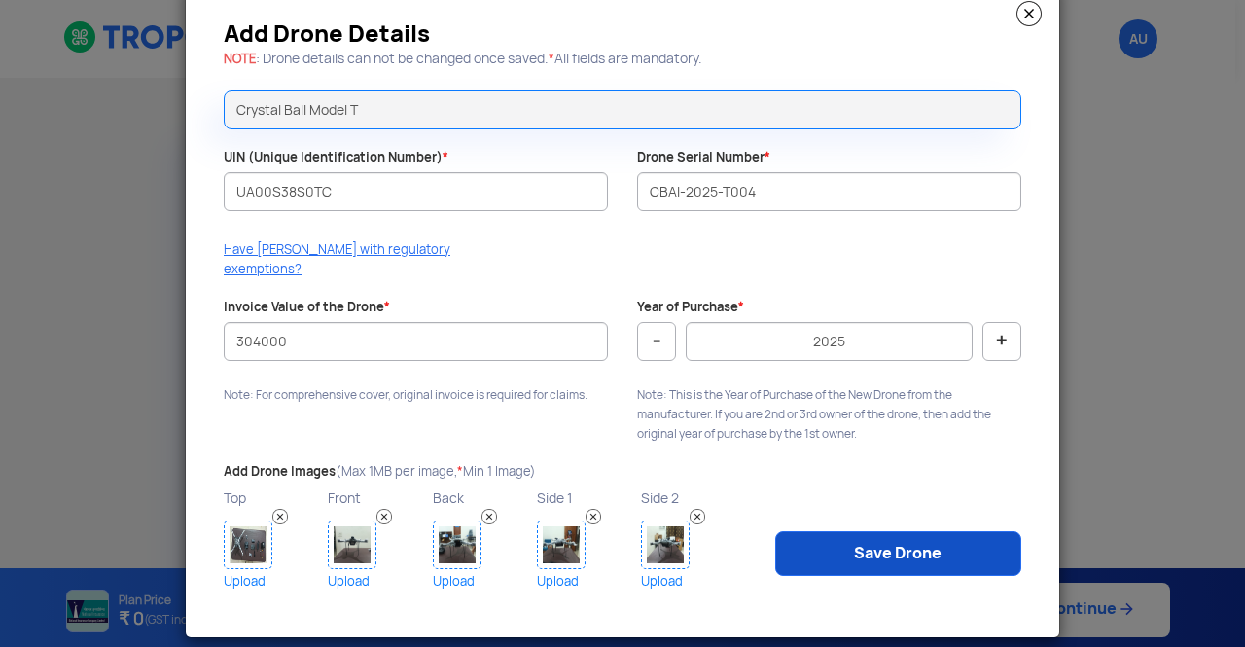
click at [818, 542] on link "Save Drone" at bounding box center [898, 553] width 246 height 45
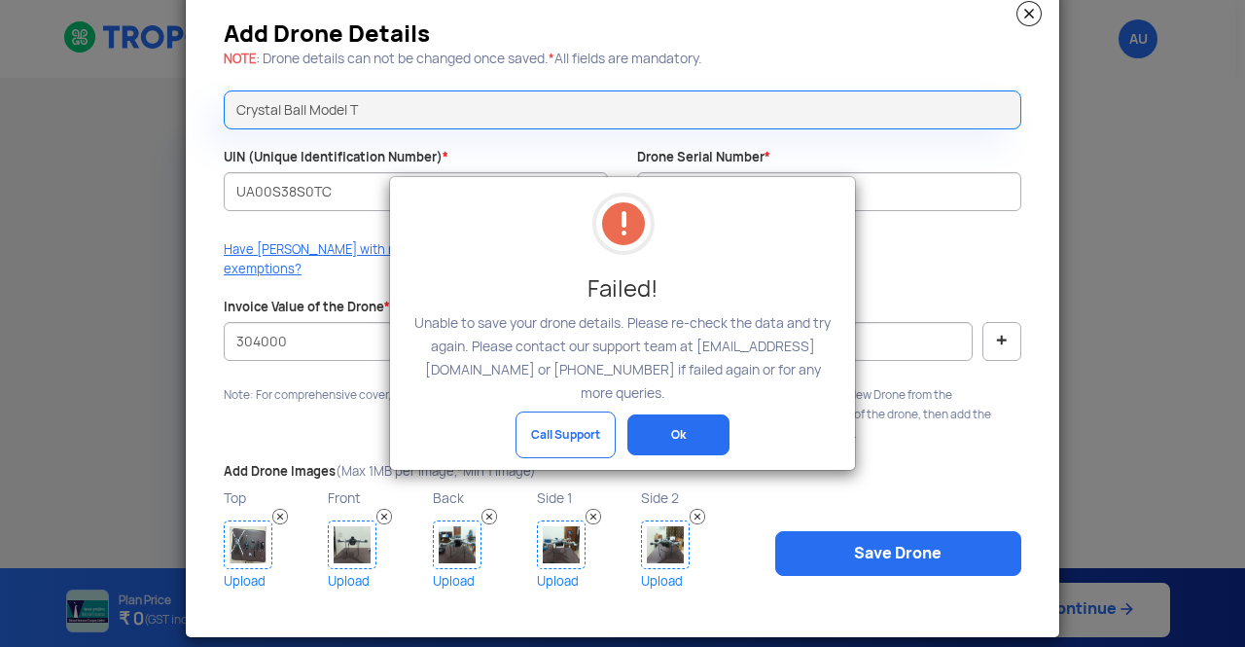
click at [657, 419] on button "Ok" at bounding box center [678, 434] width 102 height 41
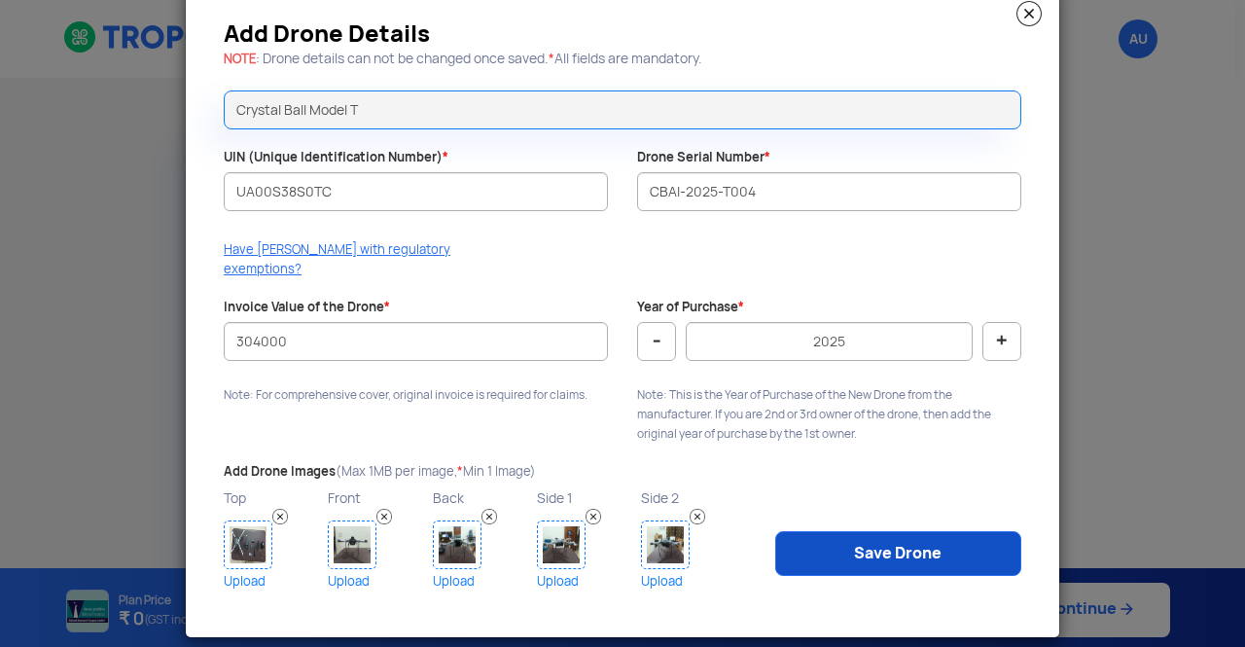
click at [823, 531] on link "Save Drone" at bounding box center [898, 553] width 246 height 45
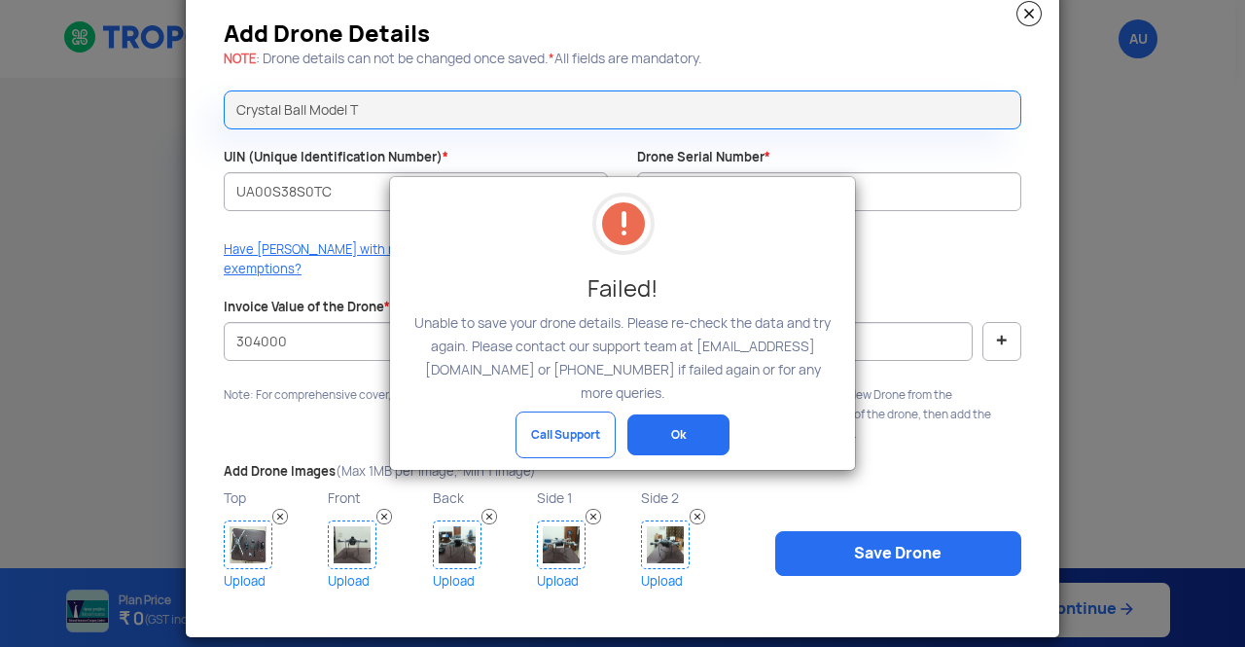
click at [654, 415] on button "Ok" at bounding box center [678, 434] width 102 height 41
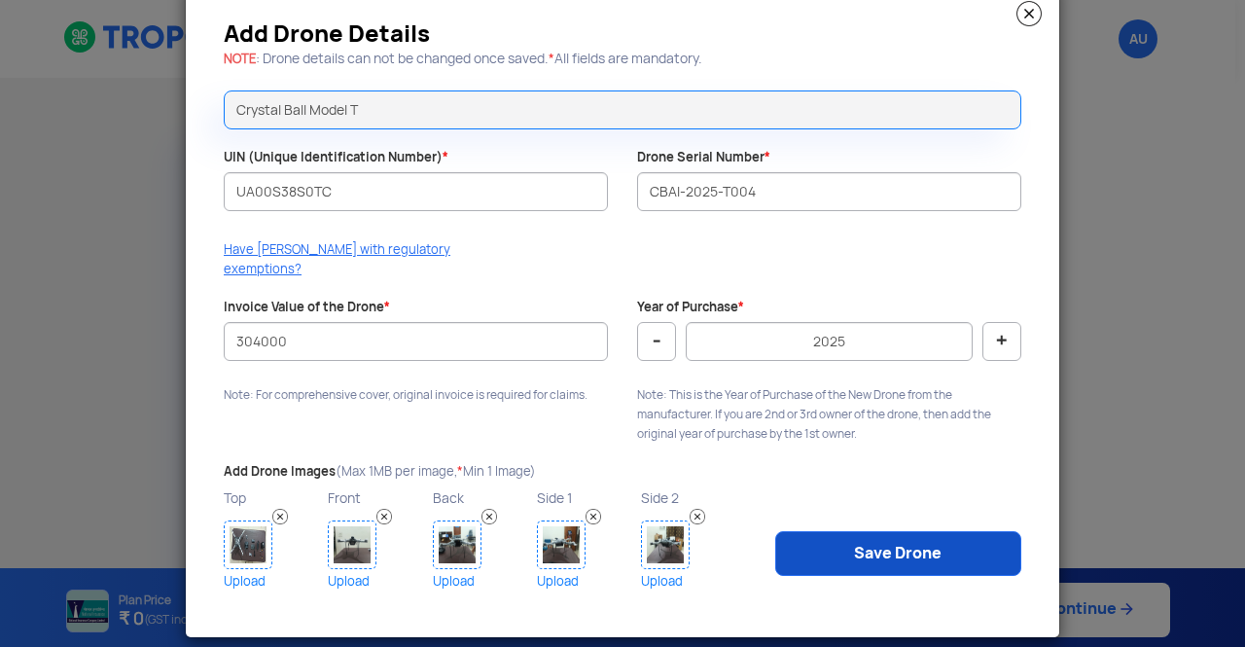
click at [899, 539] on link "Save Drone" at bounding box center [898, 553] width 246 height 45
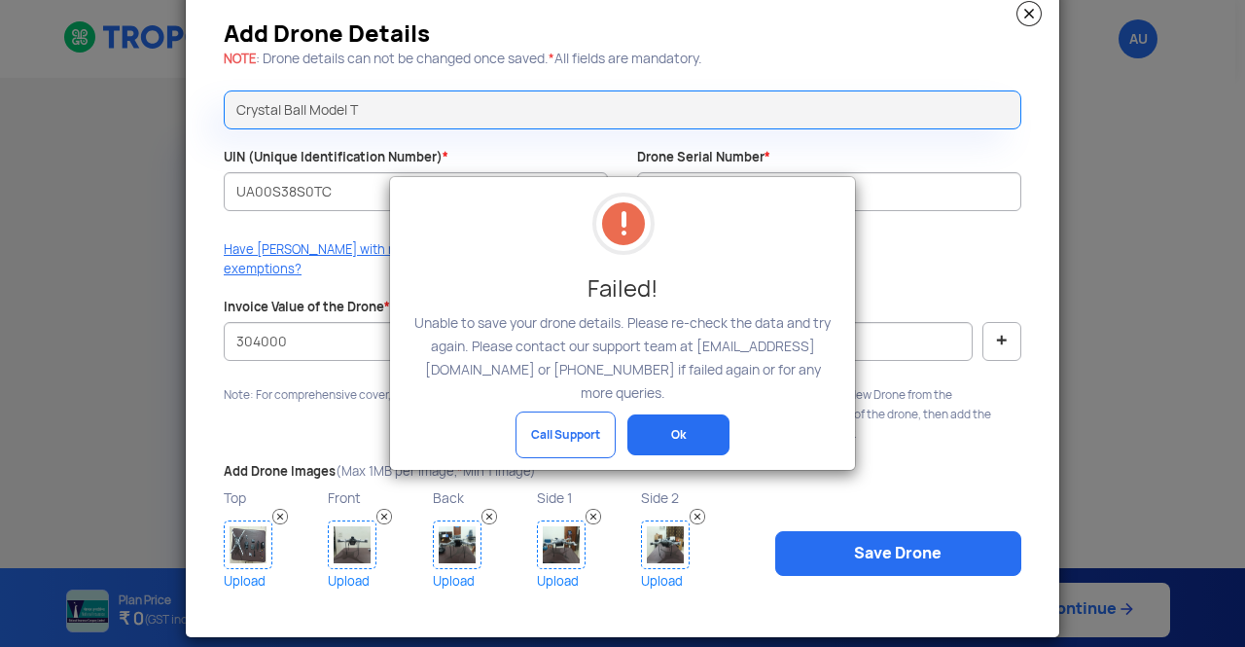
click at [710, 429] on button "Ok" at bounding box center [678, 434] width 102 height 41
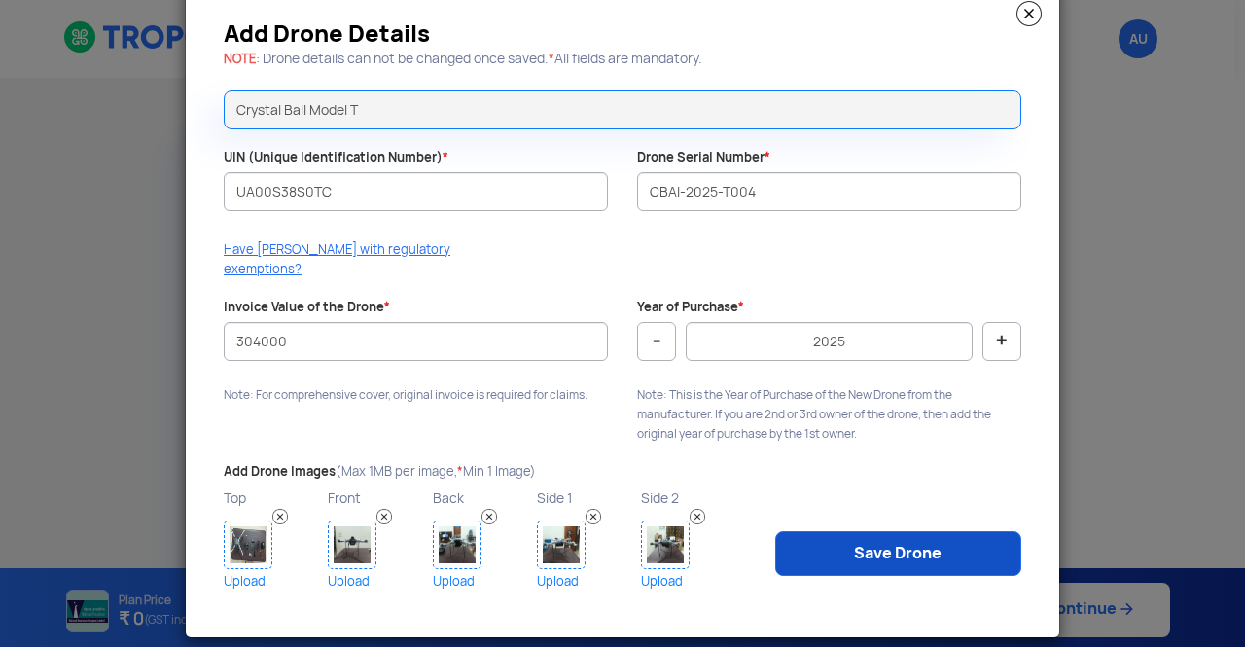
click at [852, 534] on link "Save Drone" at bounding box center [898, 553] width 246 height 45
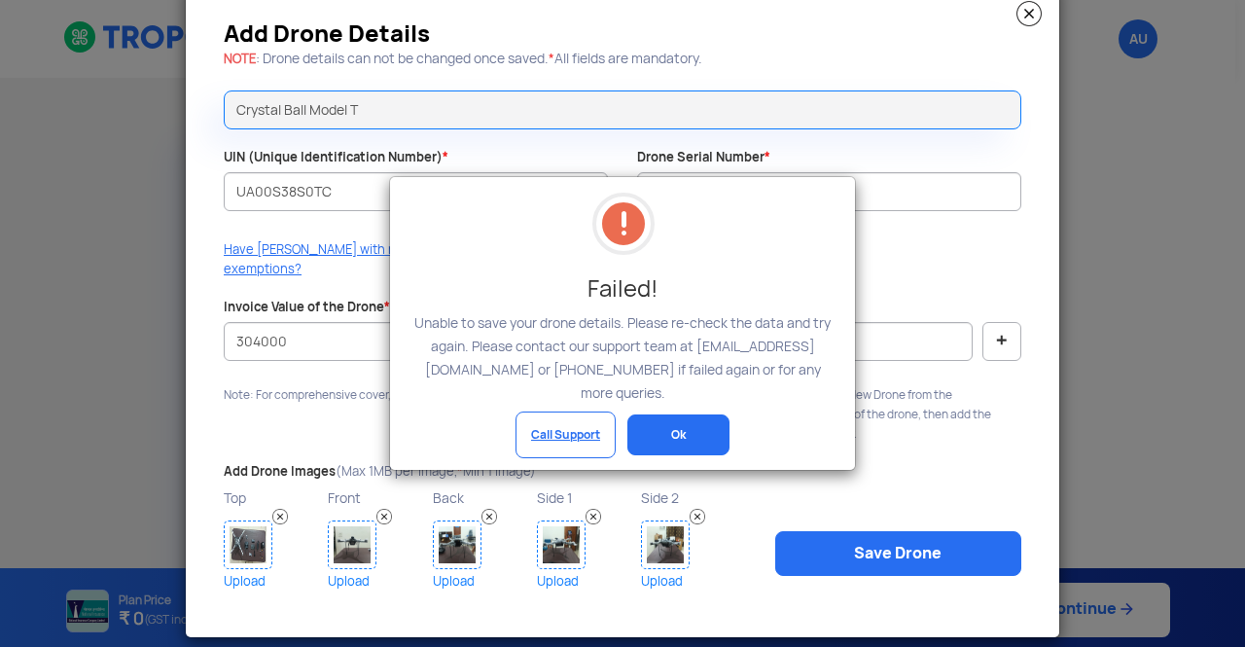
click at [592, 425] on link "Call Support" at bounding box center [565, 434] width 100 height 47
click at [684, 427] on button "Ok" at bounding box center [678, 434] width 102 height 41
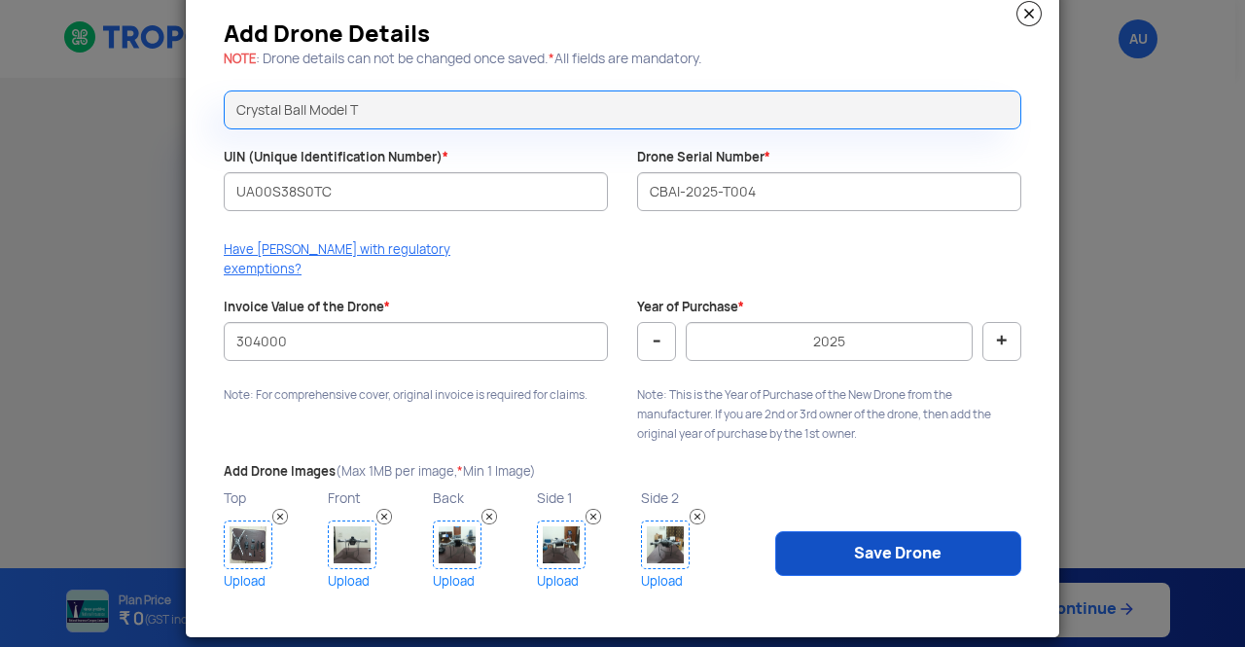
click at [895, 541] on link "Save Drone" at bounding box center [898, 553] width 246 height 45
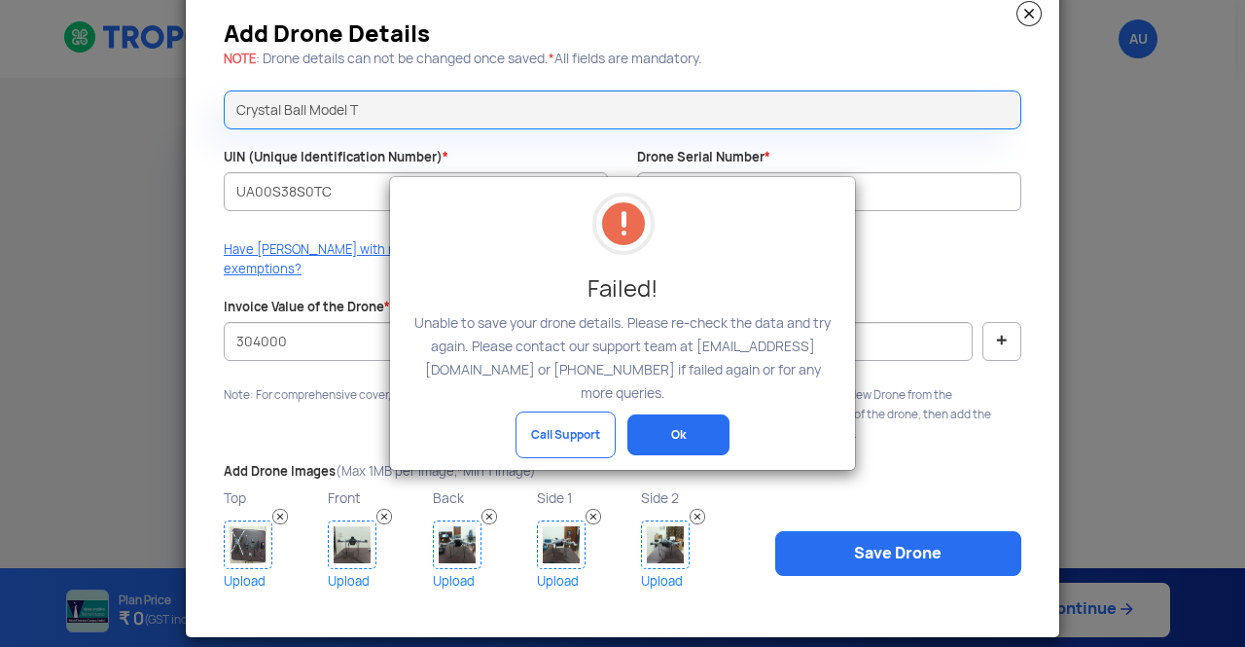
click at [701, 414] on button "Ok" at bounding box center [678, 434] width 102 height 41
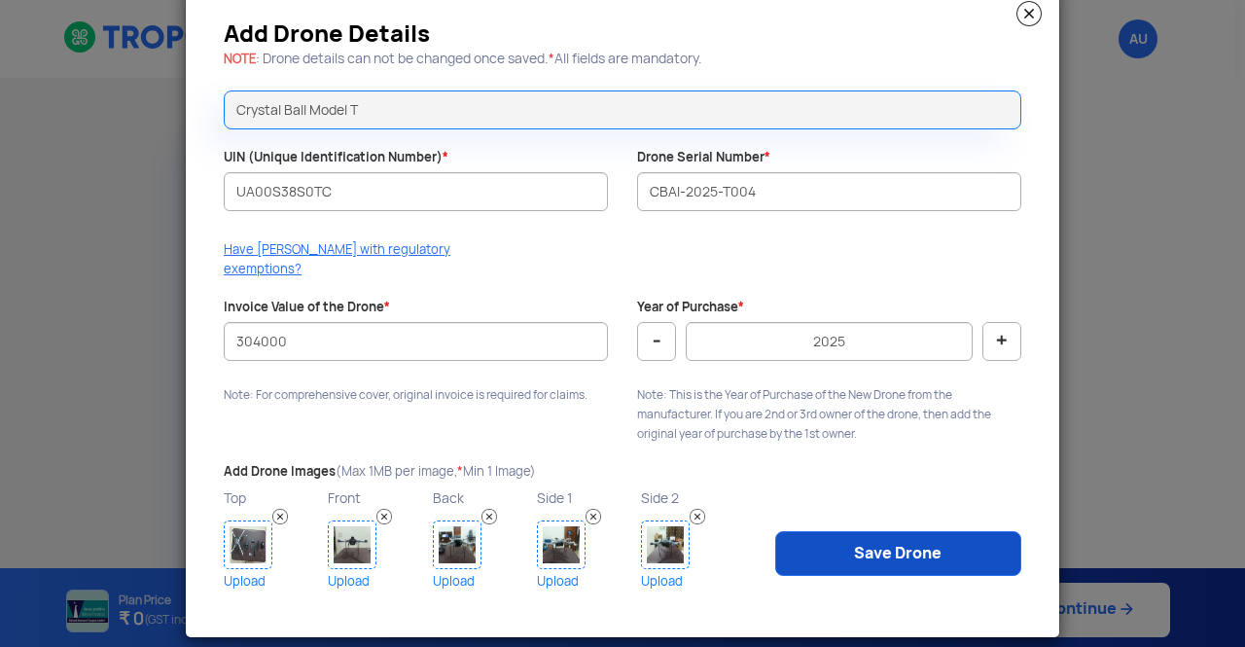
click at [860, 540] on link "Save Drone" at bounding box center [898, 553] width 246 height 45
click at [860, 540] on modal-container "Failed! Unable to save your drone details. Please re-check the data and try aga…" at bounding box center [622, 323] width 1245 height 647
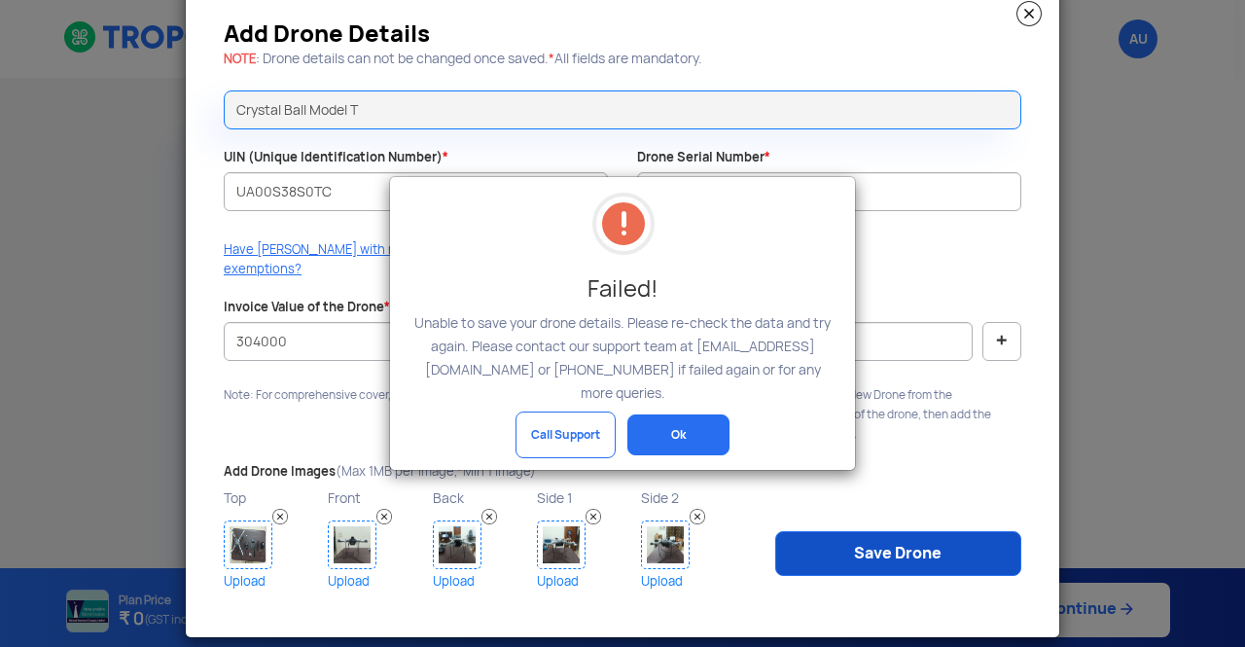
click at [860, 540] on modal-container "Failed! Unable to save your drone details. Please re-check the data and try aga…" at bounding box center [622, 323] width 1245 height 647
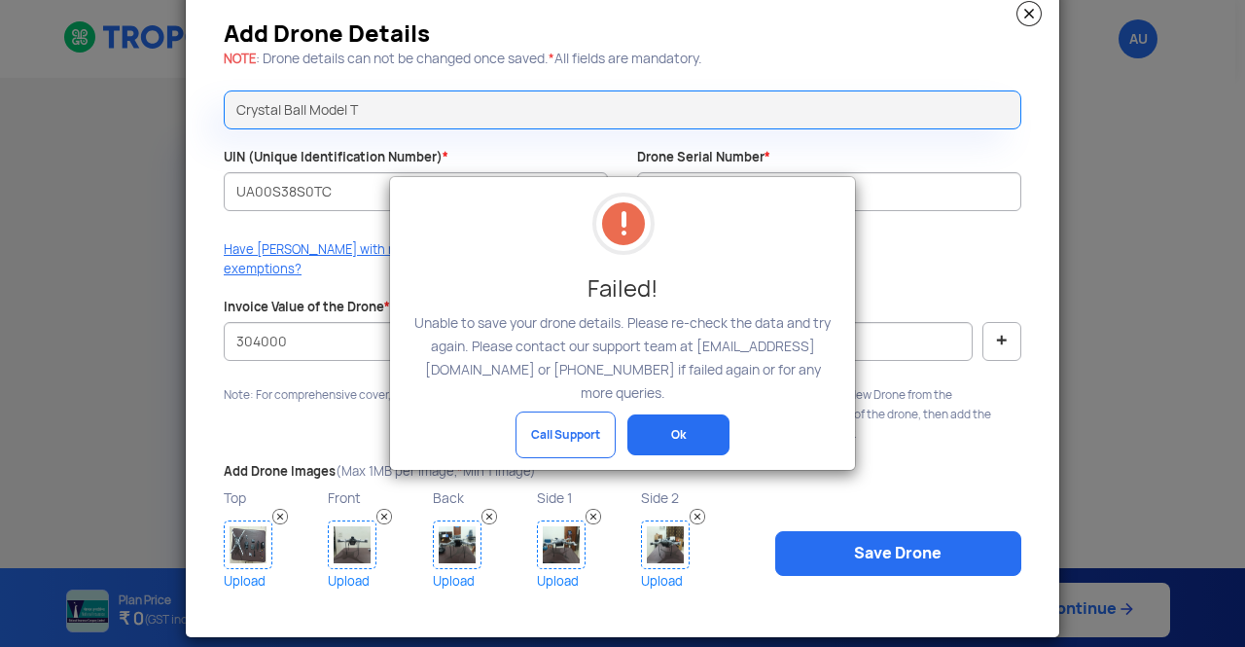
click at [658, 428] on button "Ok" at bounding box center [678, 434] width 102 height 41
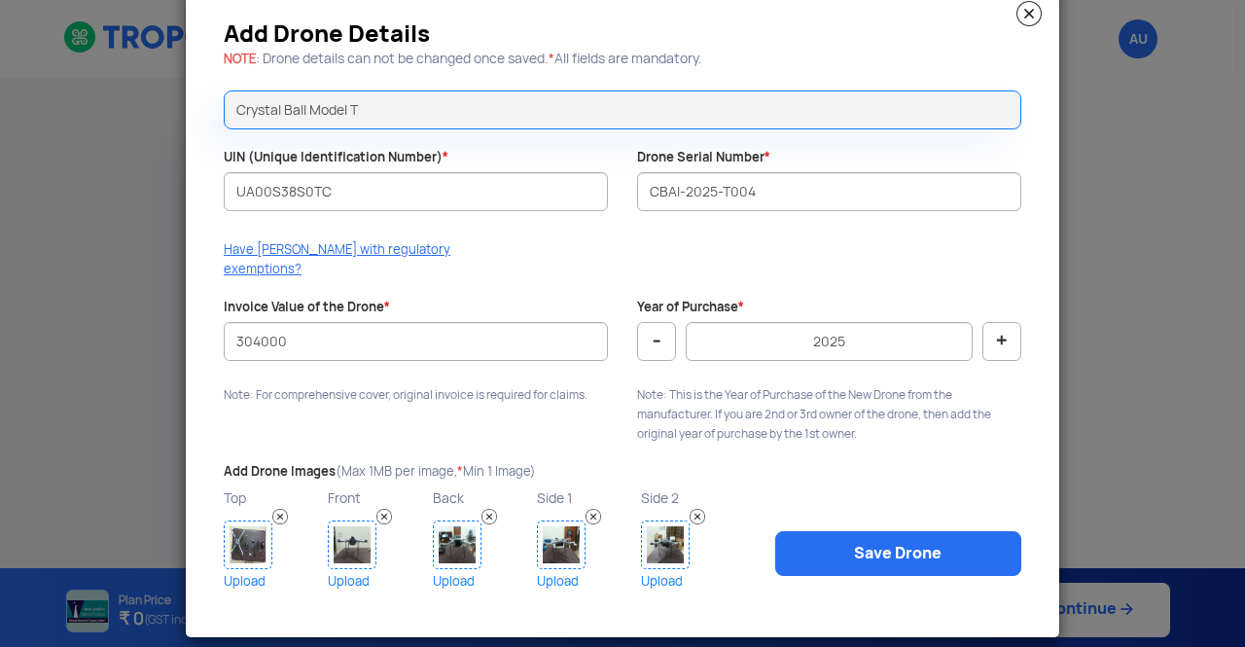
click at [484, 463] on span "(Max 1MB per image, * Min 1 Image)" at bounding box center [435, 471] width 200 height 17
click at [1031, 11] on img at bounding box center [1028, 13] width 25 height 25
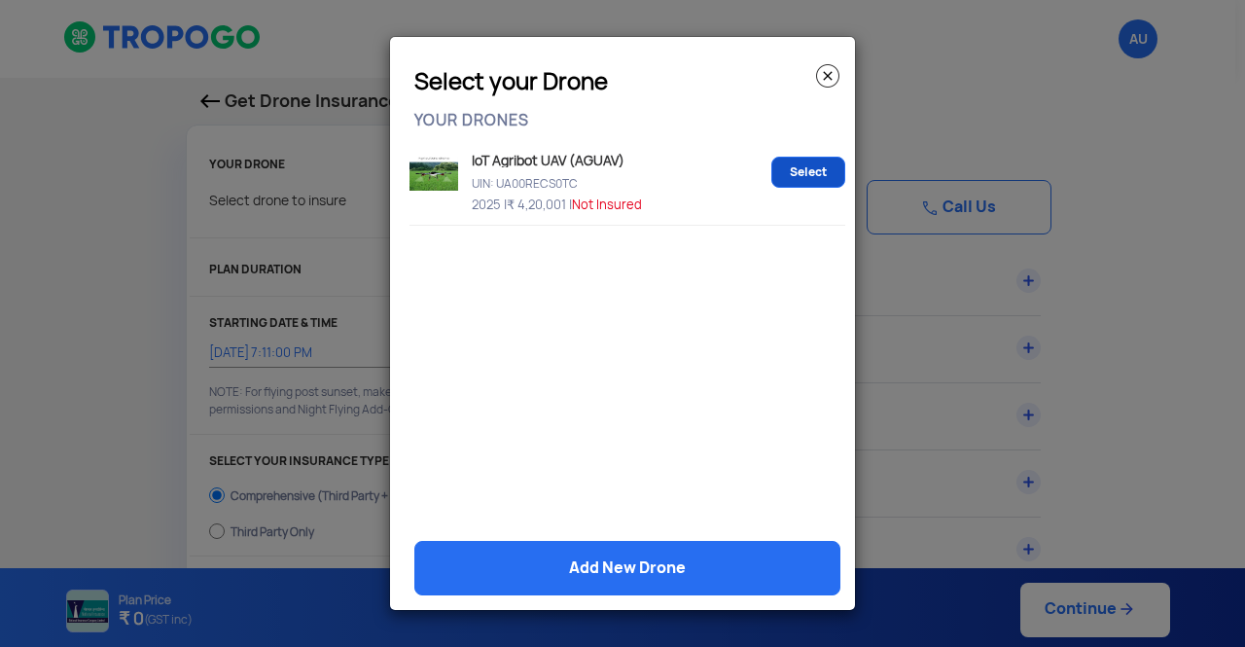
click at [811, 176] on link "Select" at bounding box center [808, 172] width 74 height 31
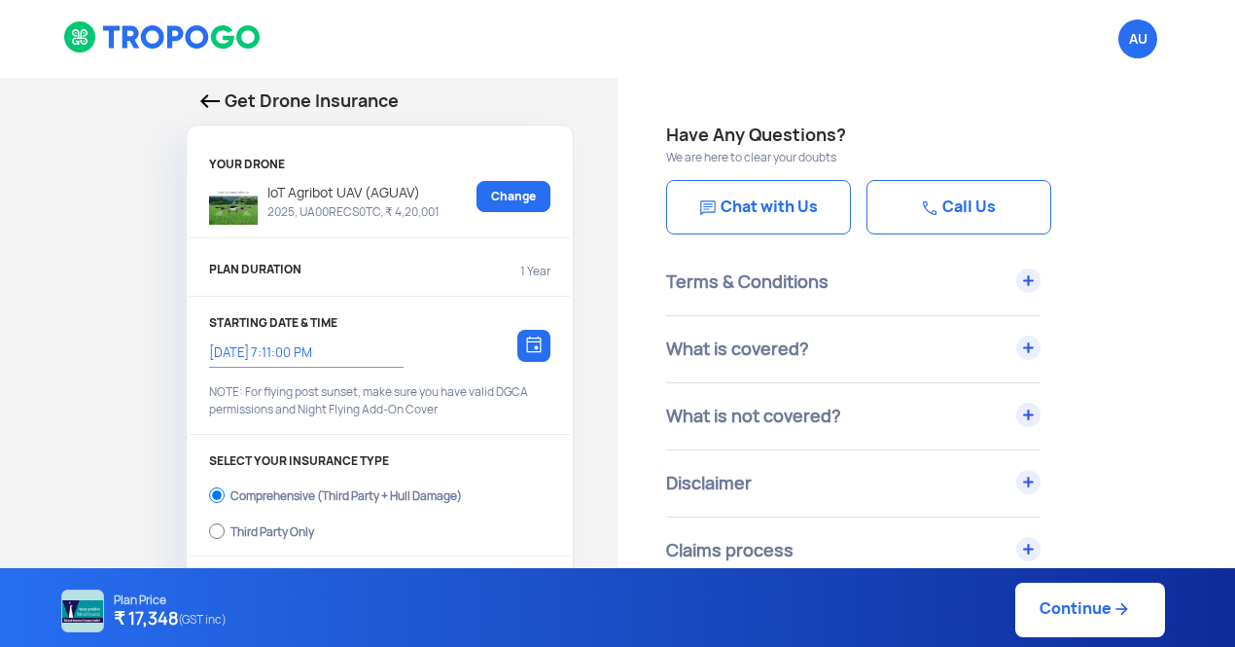
drag, startPoint x: 358, startPoint y: 188, endPoint x: 274, endPoint y: 256, distance: 107.8
click at [274, 256] on div "YOUR DRONE IoT Agribot UAV (AGUAV) 2025, UA00RECS0TC, ₹ 4,20,001 Change PLAN DU…" at bounding box center [380, 607] width 386 height 925
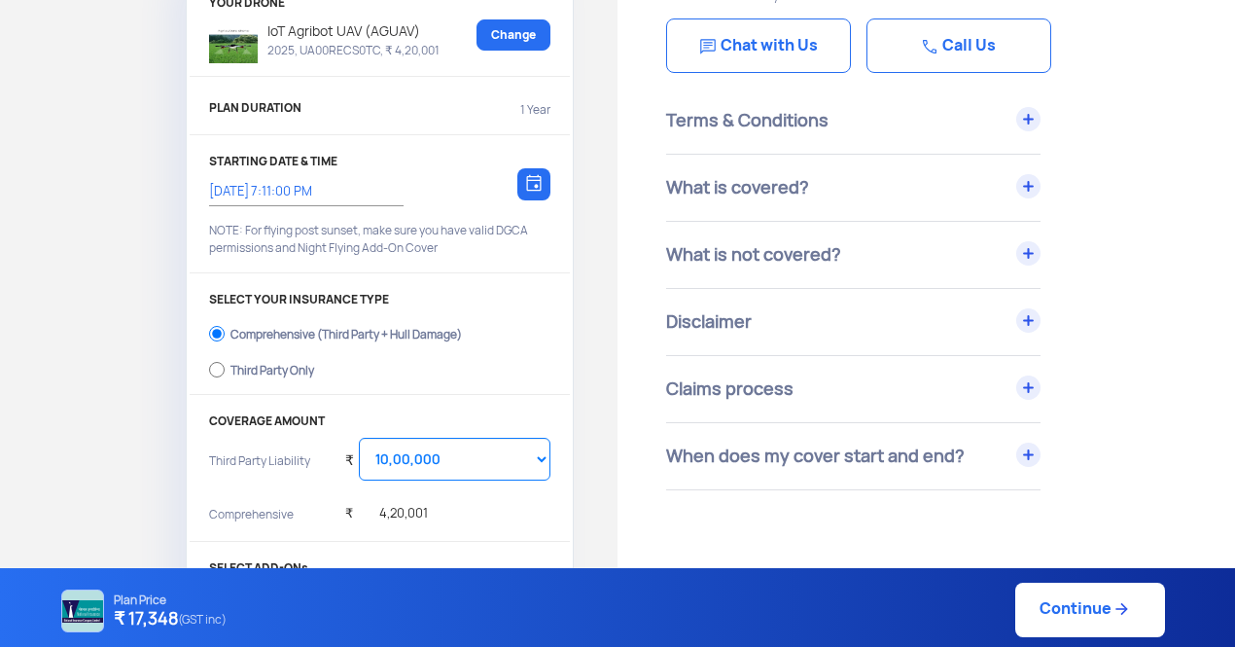
scroll to position [154, 0]
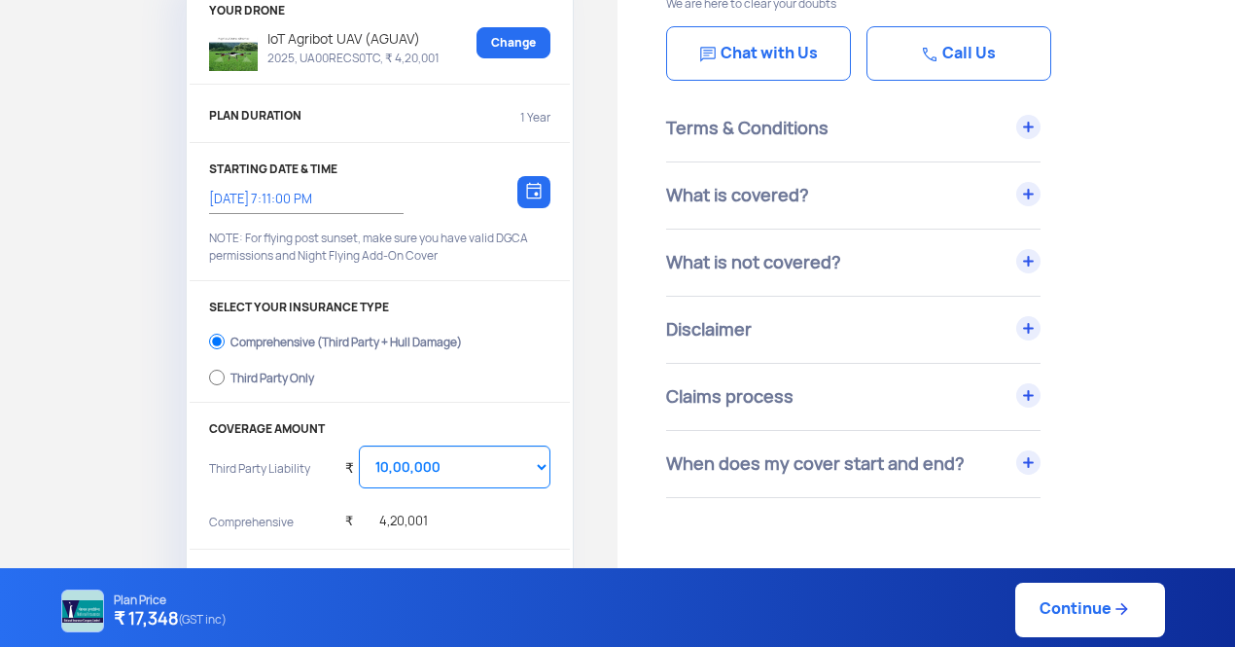
click at [322, 37] on p "IoT Agribot UAV (AGUAV)" at bounding box center [349, 38] width 182 height 23
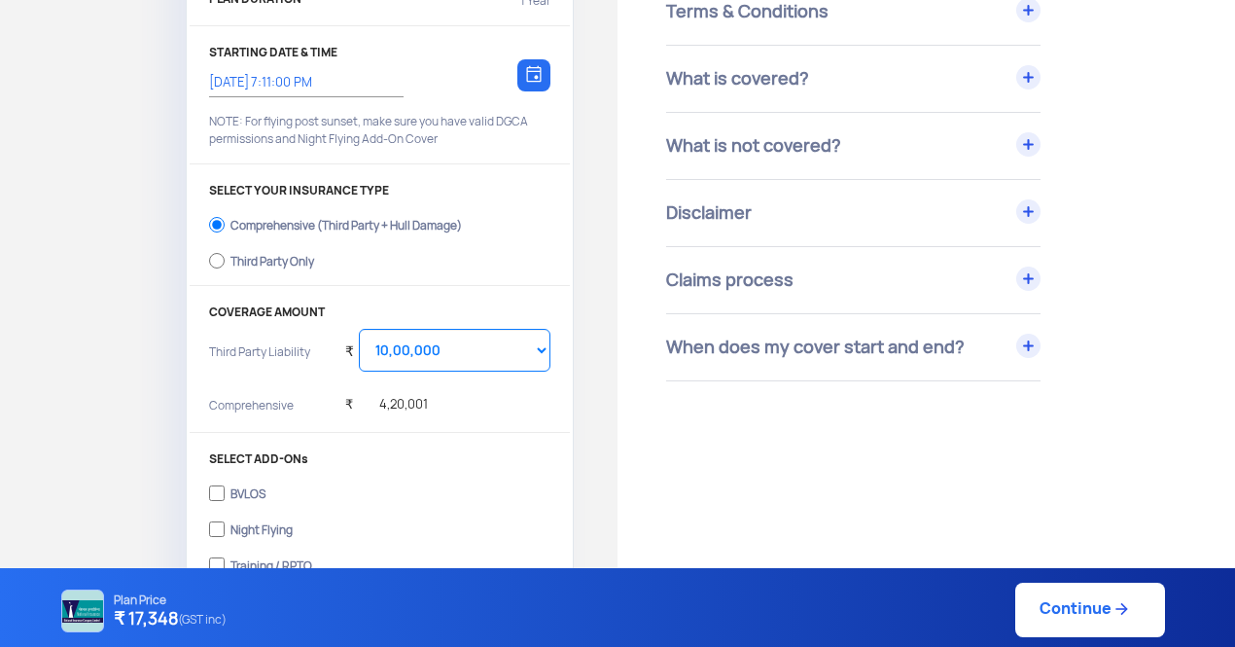
scroll to position [268, 0]
click at [1031, 68] on div "What is covered?" at bounding box center [853, 81] width 374 height 66
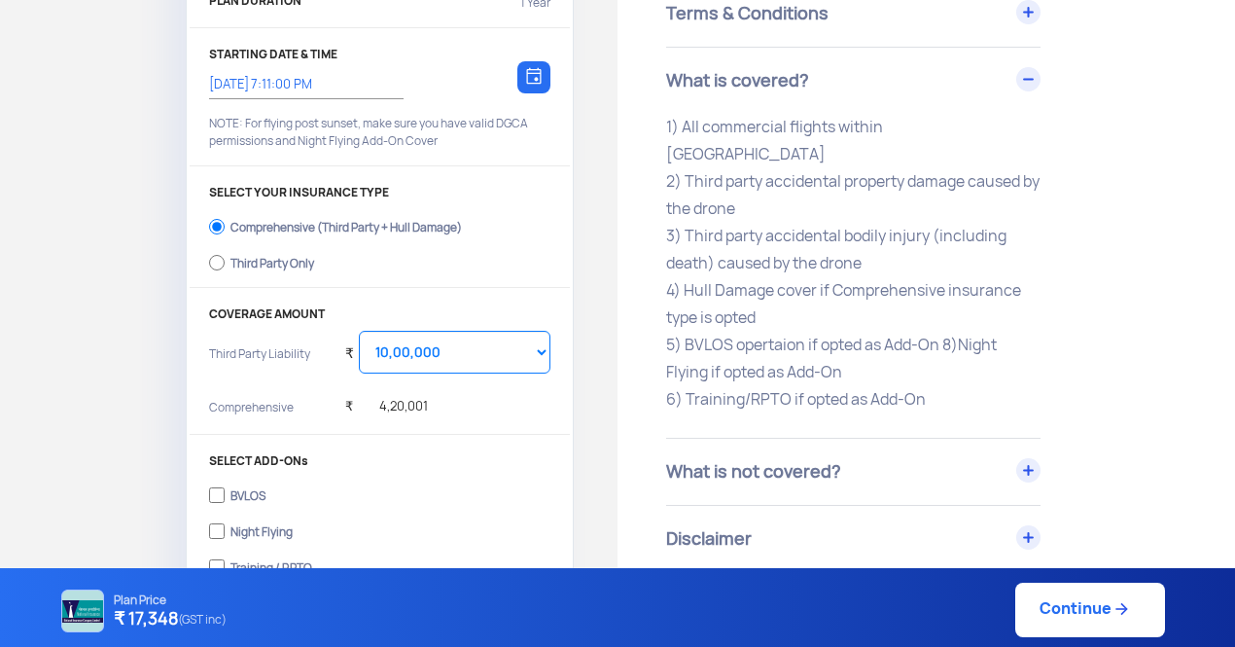
click at [1022, 448] on div "What is not covered?" at bounding box center [853, 472] width 374 height 66
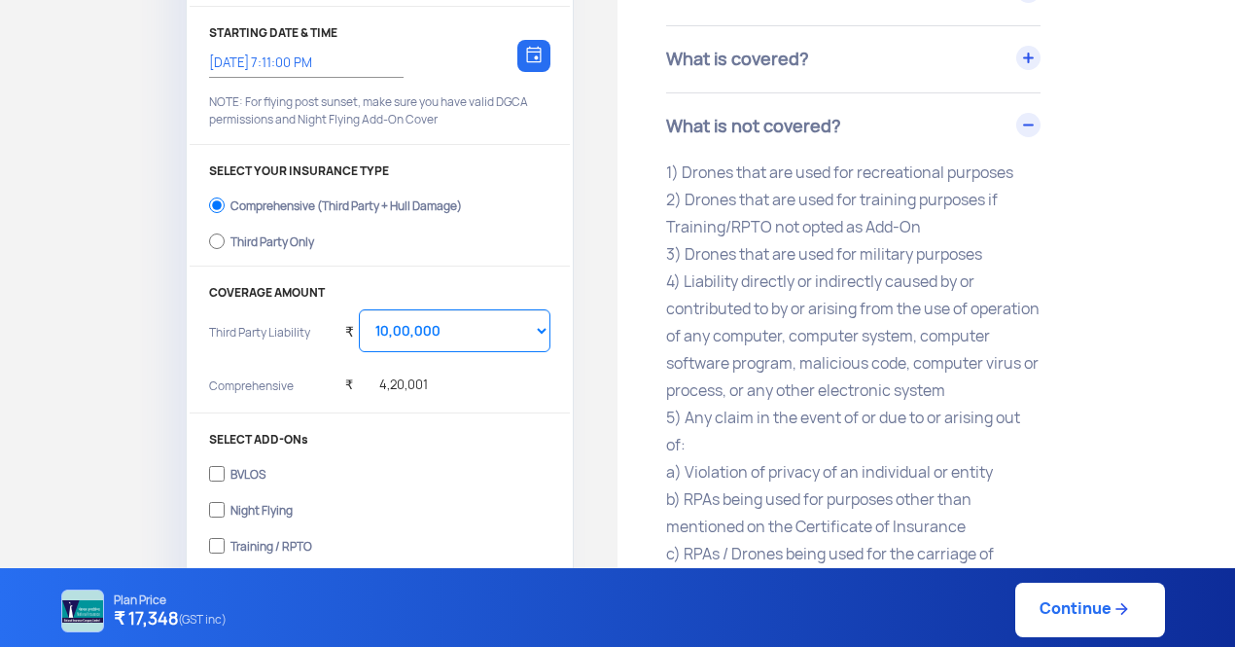
scroll to position [288, 0]
click at [214, 244] on input "Third Party Only" at bounding box center [217, 242] width 16 height 27
radio input "true"
select select "2000000"
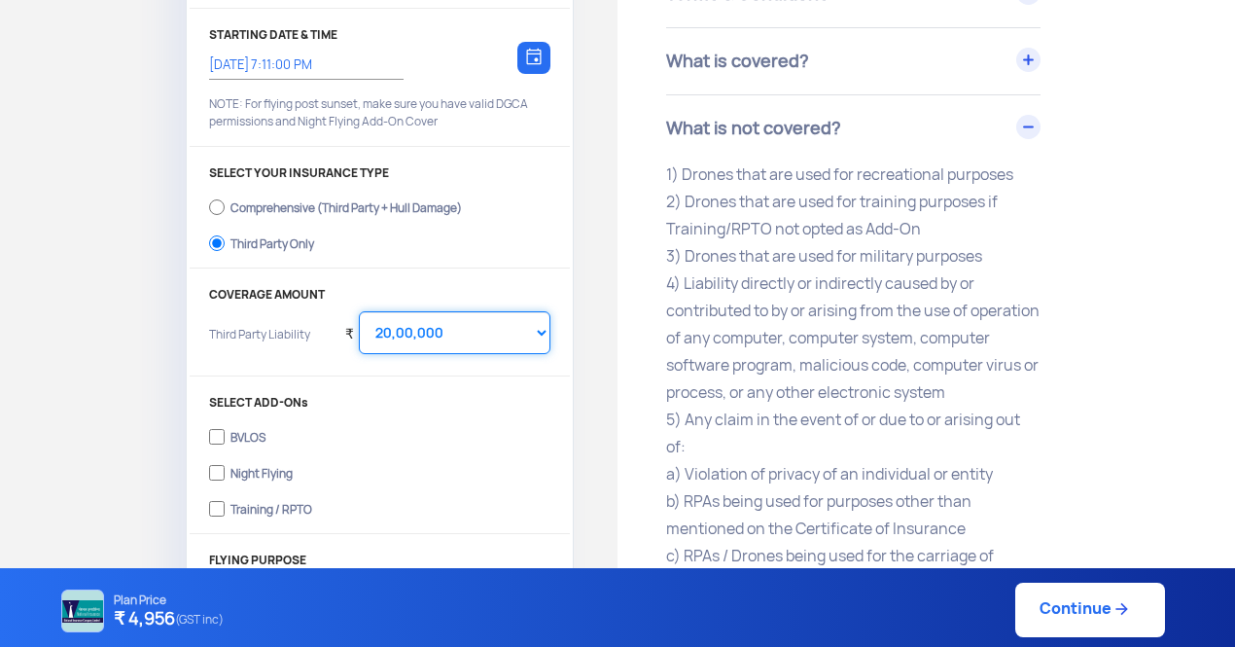
click at [389, 323] on select "Select Amount 20,00,000 25,00,000 30,00,000" at bounding box center [455, 332] width 192 height 43
click at [359, 311] on select "Select Amount 20,00,000 25,00,000 30,00,000" at bounding box center [455, 332] width 192 height 43
click at [609, 489] on div "Get Drone Insurance YOUR DRONE IoT Agribot UAV (AGUAV) 2025, UA00RECS0TC, ₹ 4,2…" at bounding box center [308, 272] width 617 height 964
click at [1120, 620] on link "Continue" at bounding box center [1090, 609] width 150 height 54
type input "26/8/2025, 7:25:00 PM"
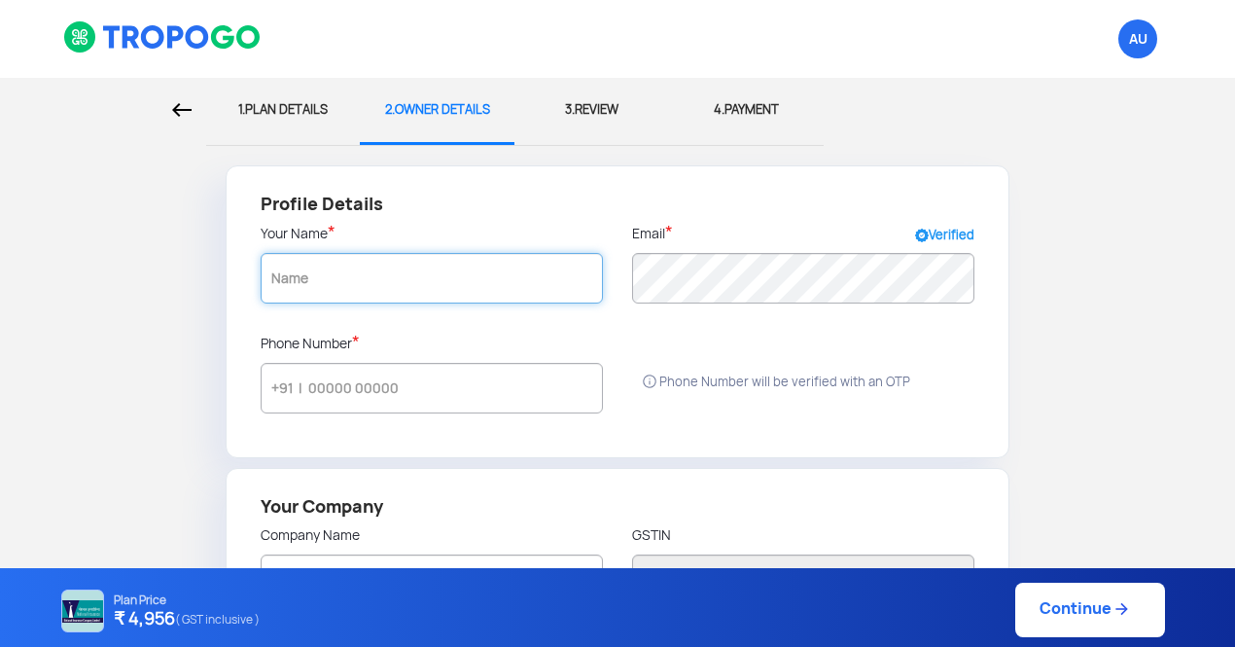
click at [457, 287] on input "text" at bounding box center [432, 278] width 342 height 51
type input "[PERSON_NAME]"
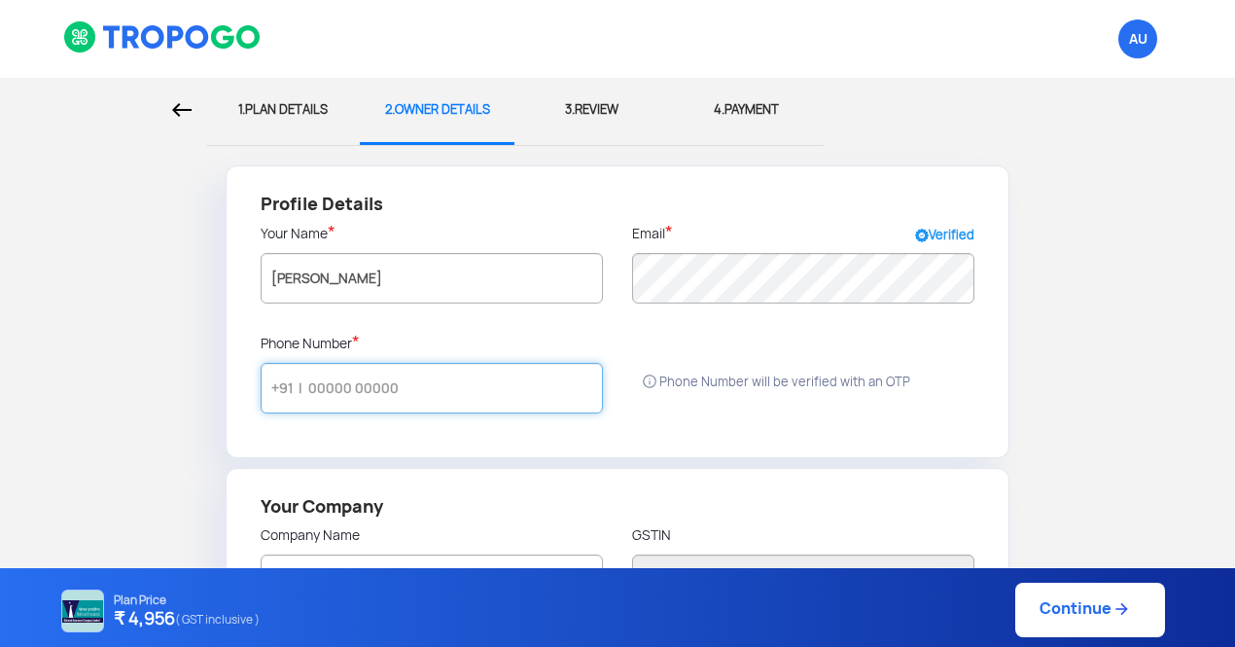
radio input "false"
radio input "true"
type input "[PERSON_NAME]"
click at [401, 388] on input "text" at bounding box center [432, 388] width 342 height 51
type input "9"
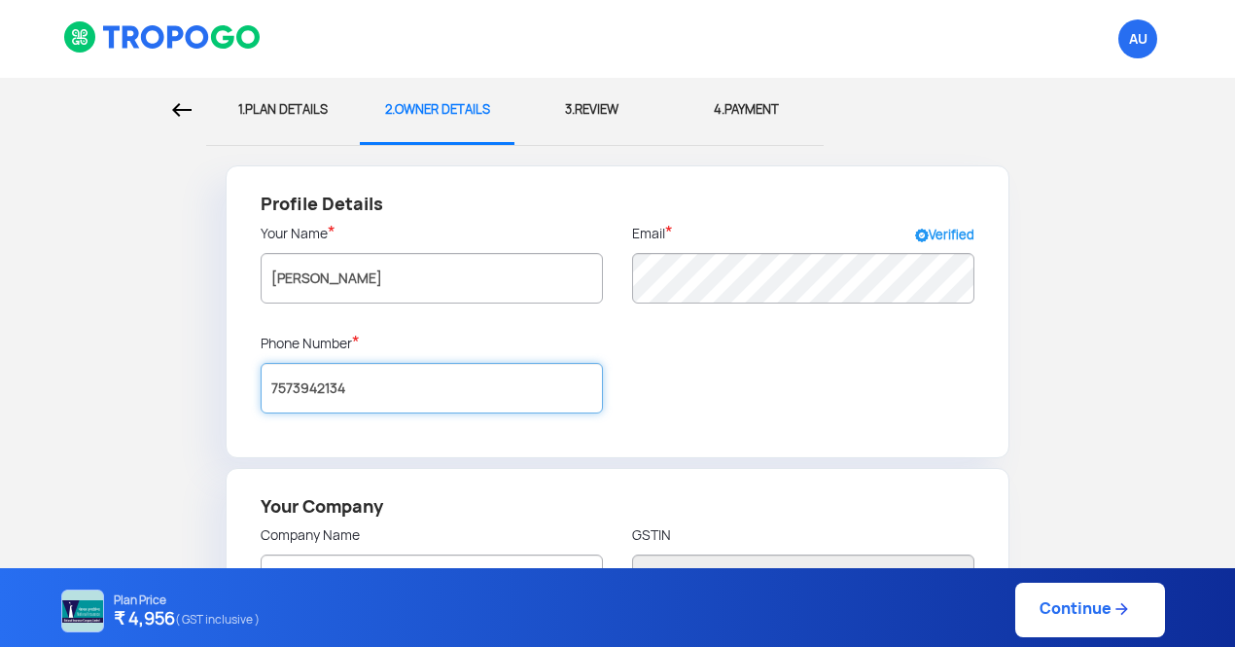
type input "7573942134"
click at [774, 396] on div "Profile Details Your Name * DEEPTI NAGYAL Email * Verified Phone Number * 75739…" at bounding box center [618, 311] width 784 height 293
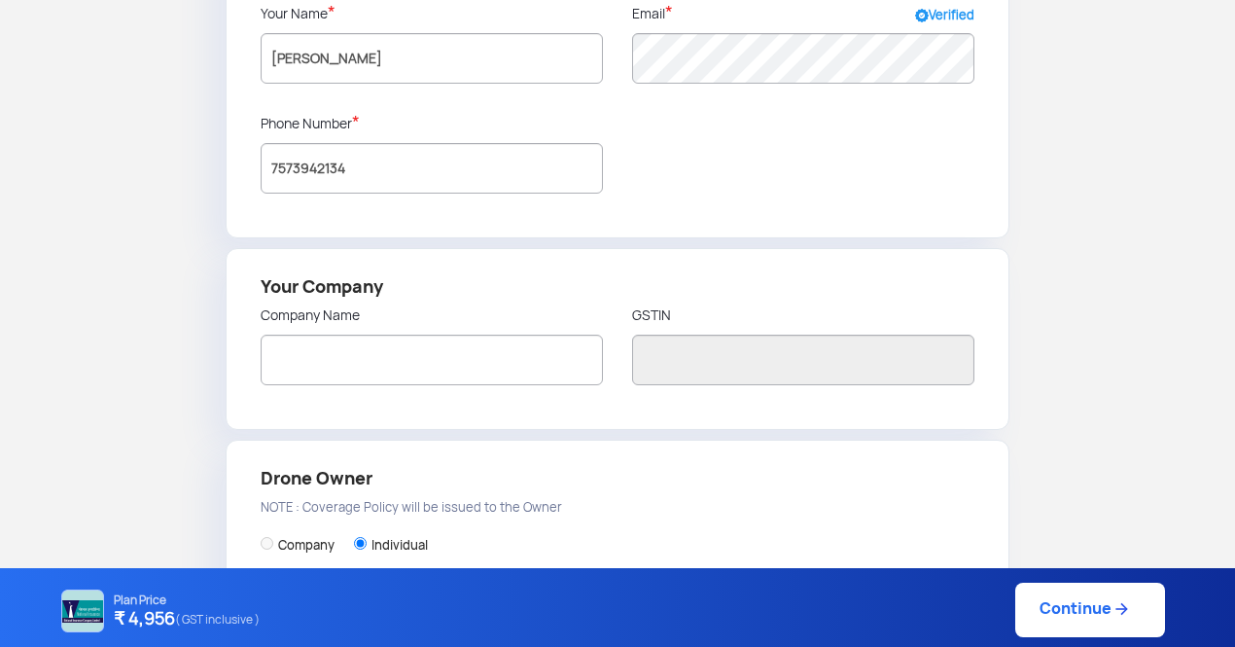
scroll to position [241, 0]
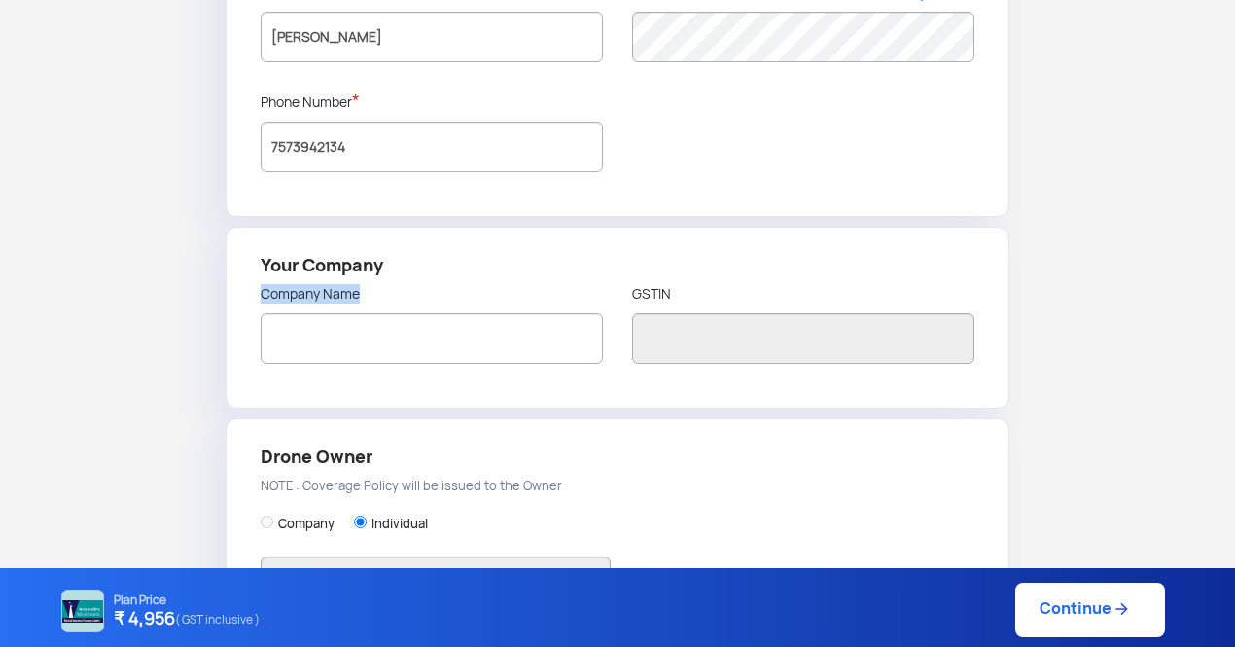
drag, startPoint x: 546, startPoint y: 364, endPoint x: 545, endPoint y: 348, distance: 15.6
click at [545, 348] on div "Company Name" at bounding box center [431, 331] width 371 height 94
click at [545, 348] on input "text" at bounding box center [432, 338] width 342 height 51
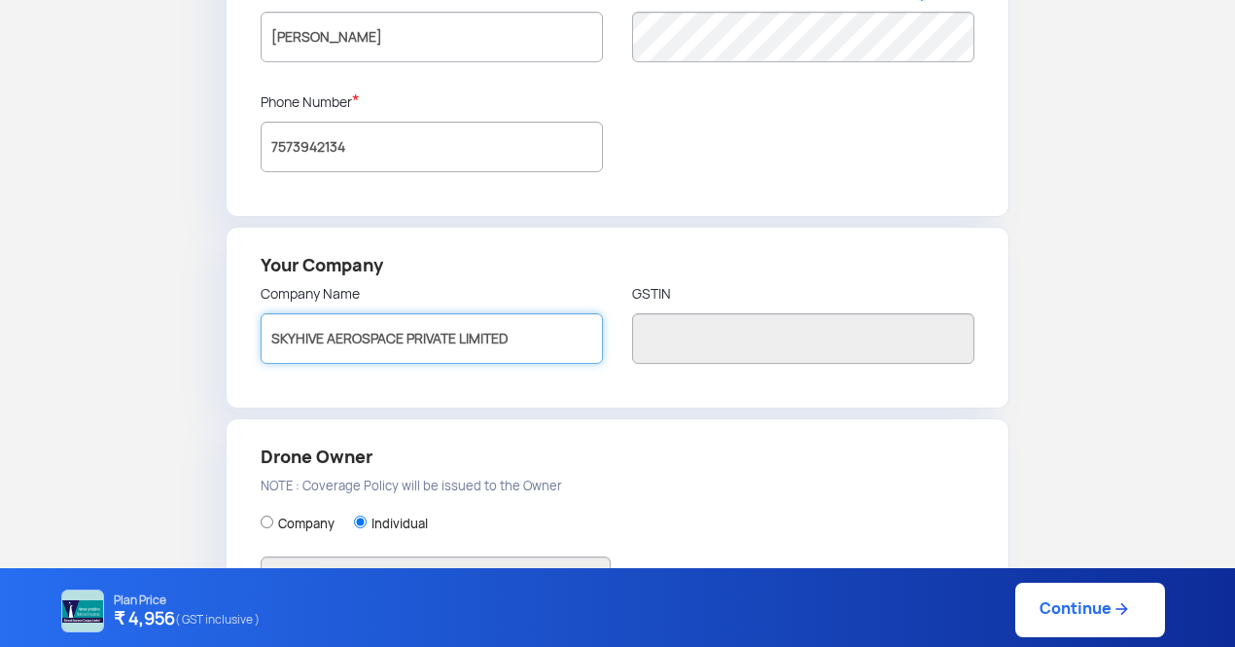
type input "SKYHIVE AEROSPACE PRIVATE LIMITED"
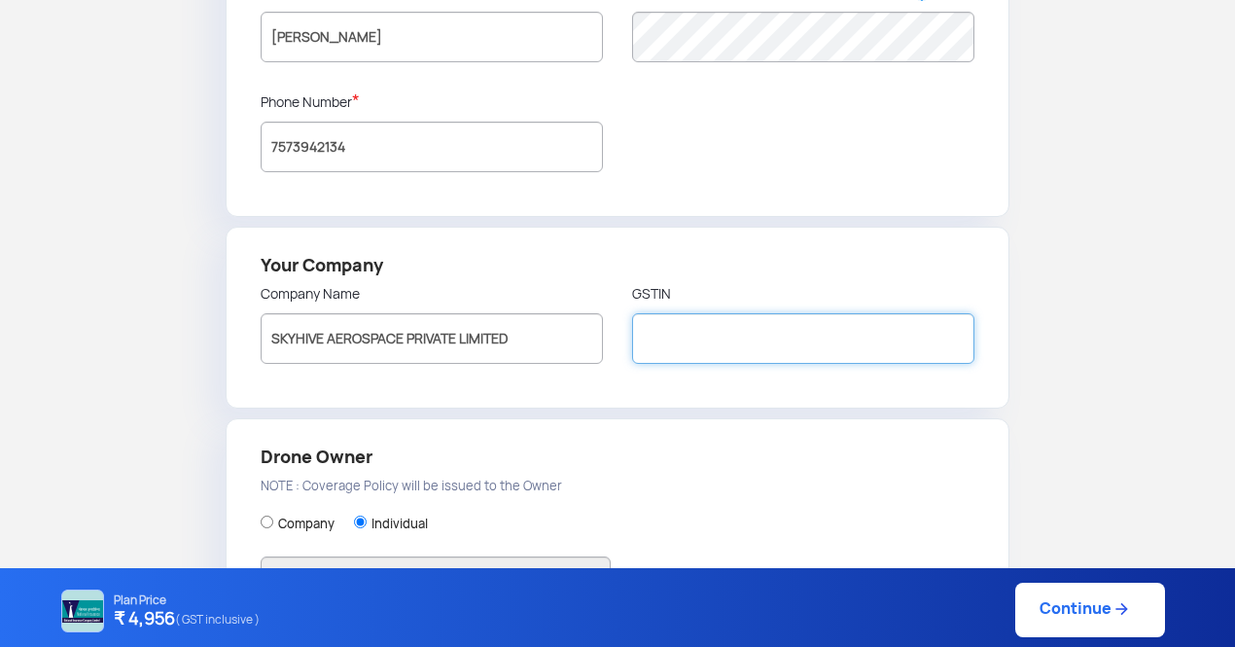
click at [695, 343] on input "text" at bounding box center [803, 338] width 342 height 51
paste input "01ABPCS4287G1Z4"
type input "01ABPCS4287G1Z4"
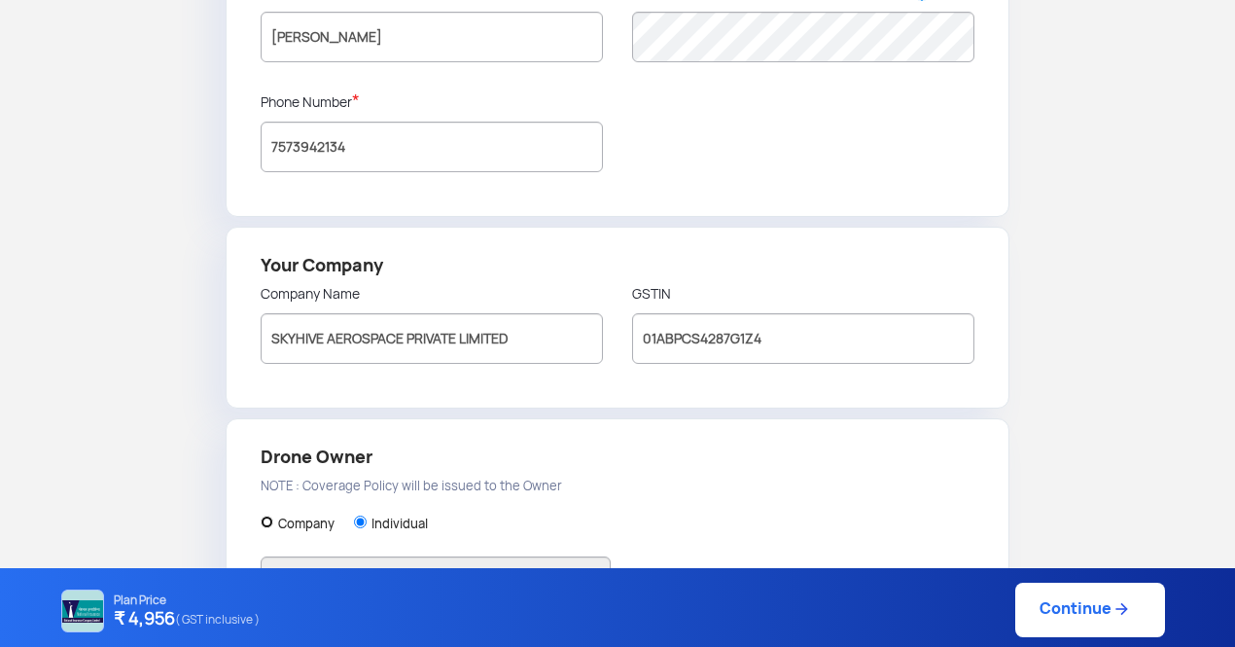
click at [269, 518] on input "Company" at bounding box center [267, 521] width 13 height 13
radio input "true"
type input "SKYHIVE AEROSPACE PRIVATE LIMITED"
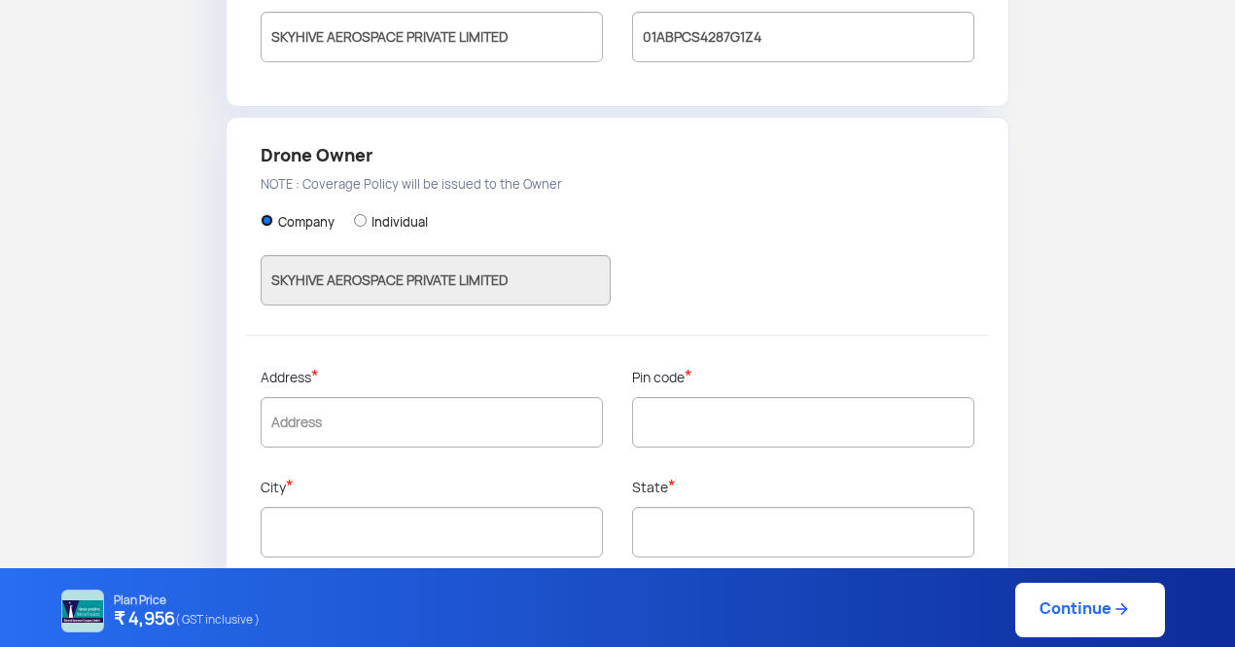
scroll to position [572, 0]
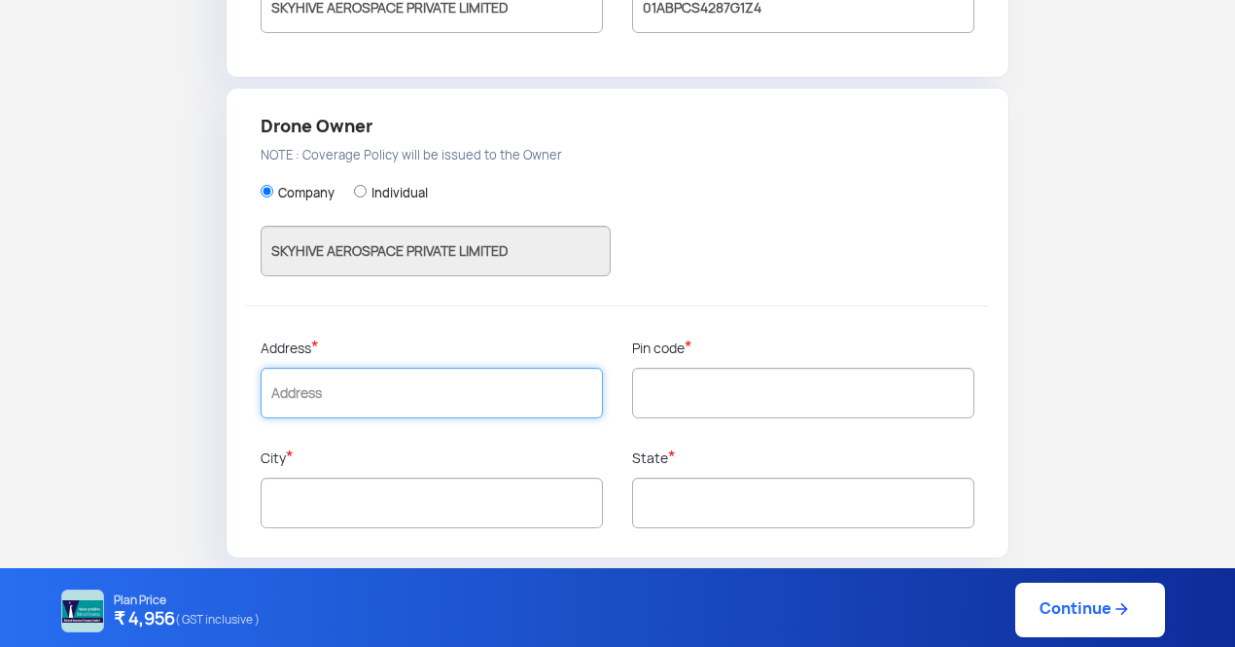
click at [554, 400] on input "text" at bounding box center [432, 393] width 342 height 51
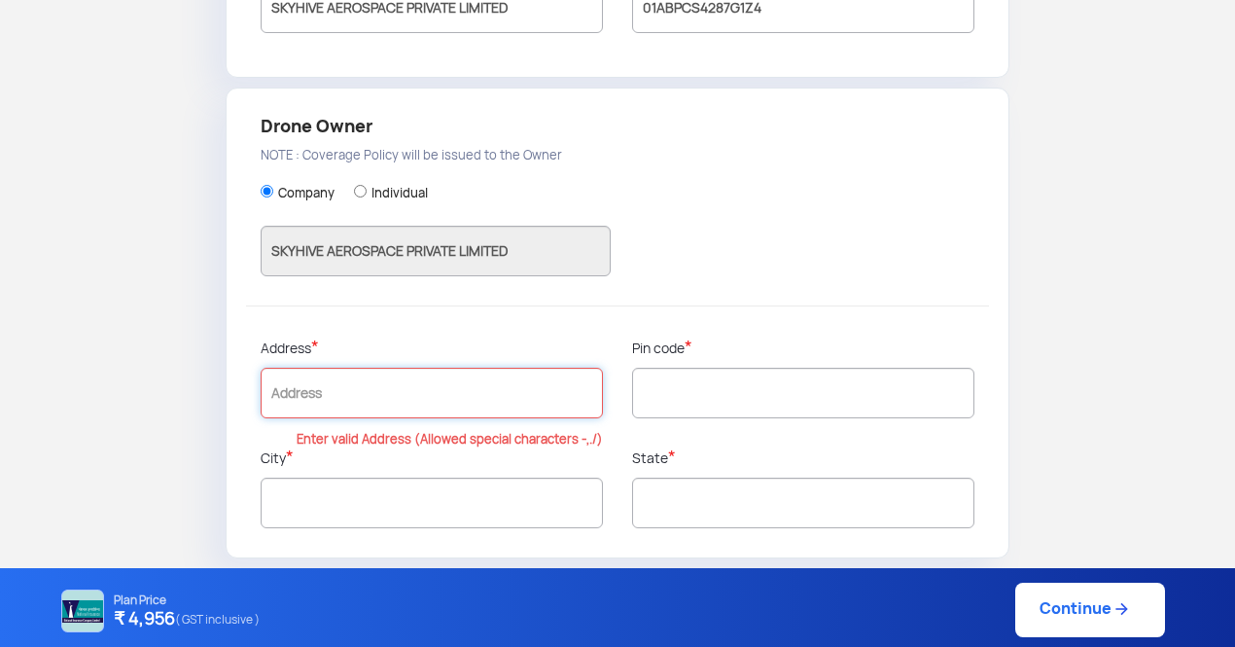
paste input "Floor No.: 1 Building No./Flat No.: House no 5 Road/Street: Lane No 3 Nearby La…"
click at [334, 393] on input "Floor No.: 1 Building No./Flat No.: House no 5 Road/Street: Lane No 3 Nearby La…" at bounding box center [432, 393] width 342 height 51
drag, startPoint x: 346, startPoint y: 390, endPoint x: 475, endPoint y: 392, distance: 129.3
click at [475, 392] on input "Floor No.: 1, Building No./Flat No.: House no 5 Road/Street: Lane No 3 Nearby L…" at bounding box center [432, 393] width 342 height 51
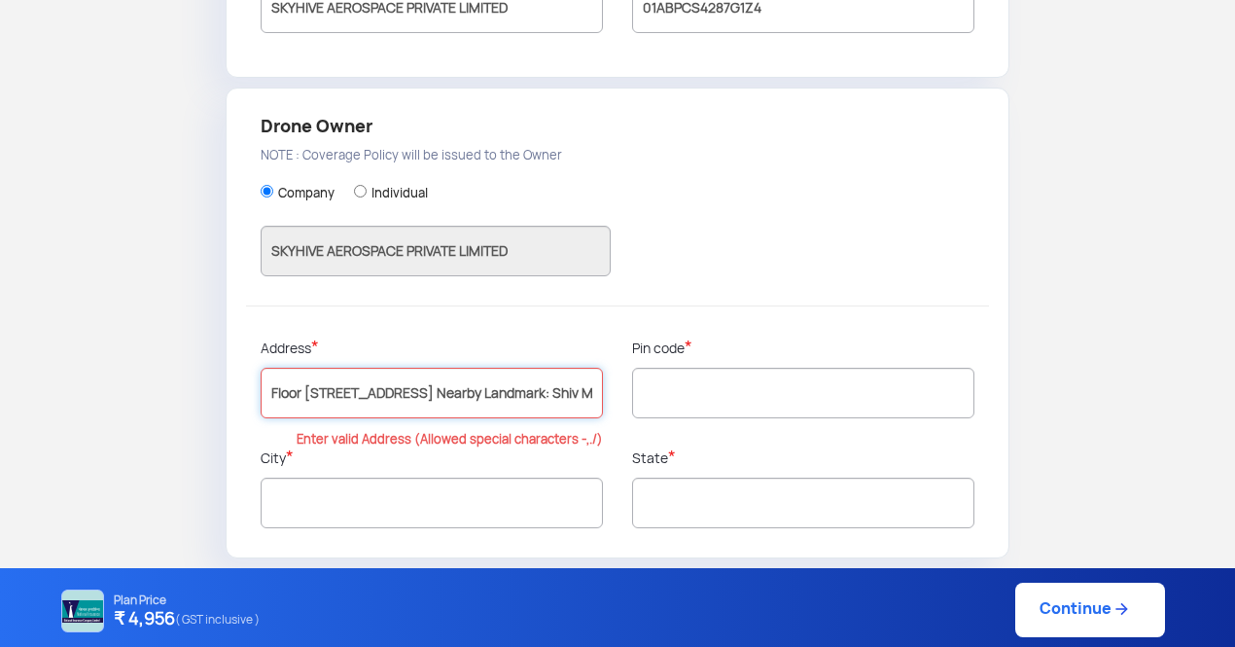
click at [413, 389] on input "Floor No.: 1, House no 5 Road/Street: Lane No 3 Nearby Landmark: Shiv Mandir Lo…" at bounding box center [432, 393] width 342 height 51
click at [412, 390] on input "Floor No.: 1, House no 5, Lane No 3, Nearby Landmark: Shiv Mandir Locality/Sub …" at bounding box center [432, 393] width 342 height 51
drag, startPoint x: 476, startPoint y: 387, endPoint x: 613, endPoint y: 381, distance: 136.2
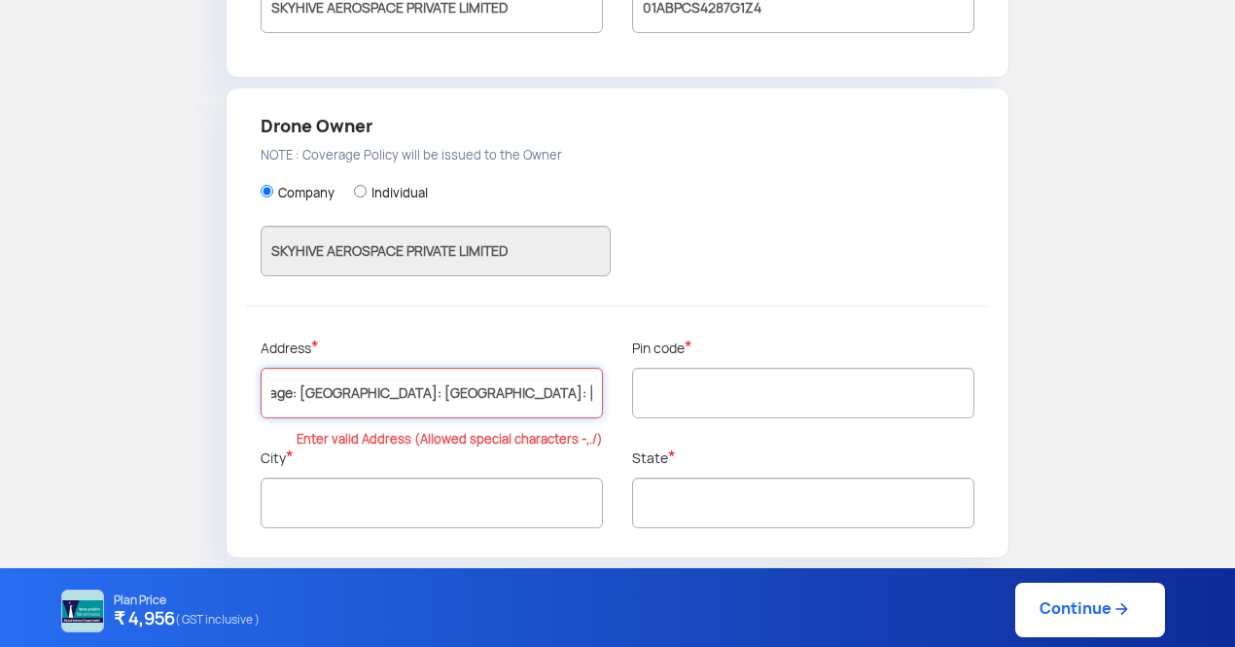
click at [613, 381] on div "Address * Floor No.: 1, House no 5, Lane No 3, Nearby Landmark: Shiv Mandir, Lo…" at bounding box center [431, 392] width 371 height 110
type input "Floor No.: 1, House no 5, Lane No 3, Nearby Landmark: Shiv Mandir, Locality/Sub…"
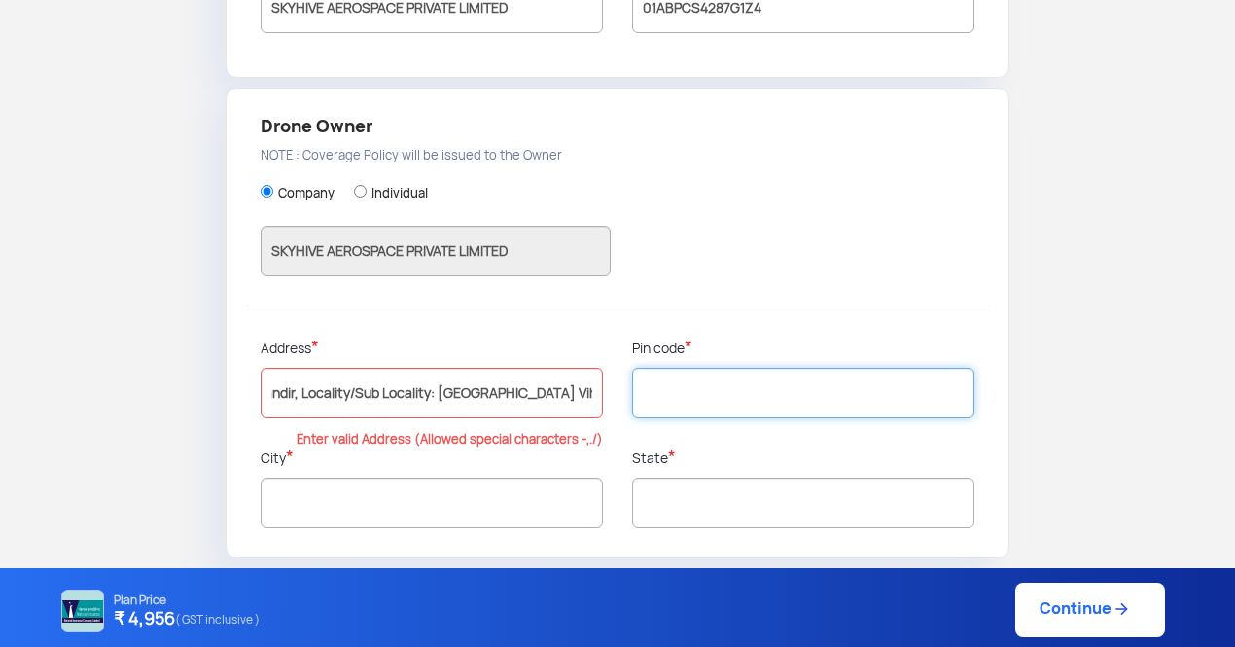
scroll to position [0, 0]
click at [672, 383] on input "text" at bounding box center [803, 393] width 342 height 51
type input "181205"
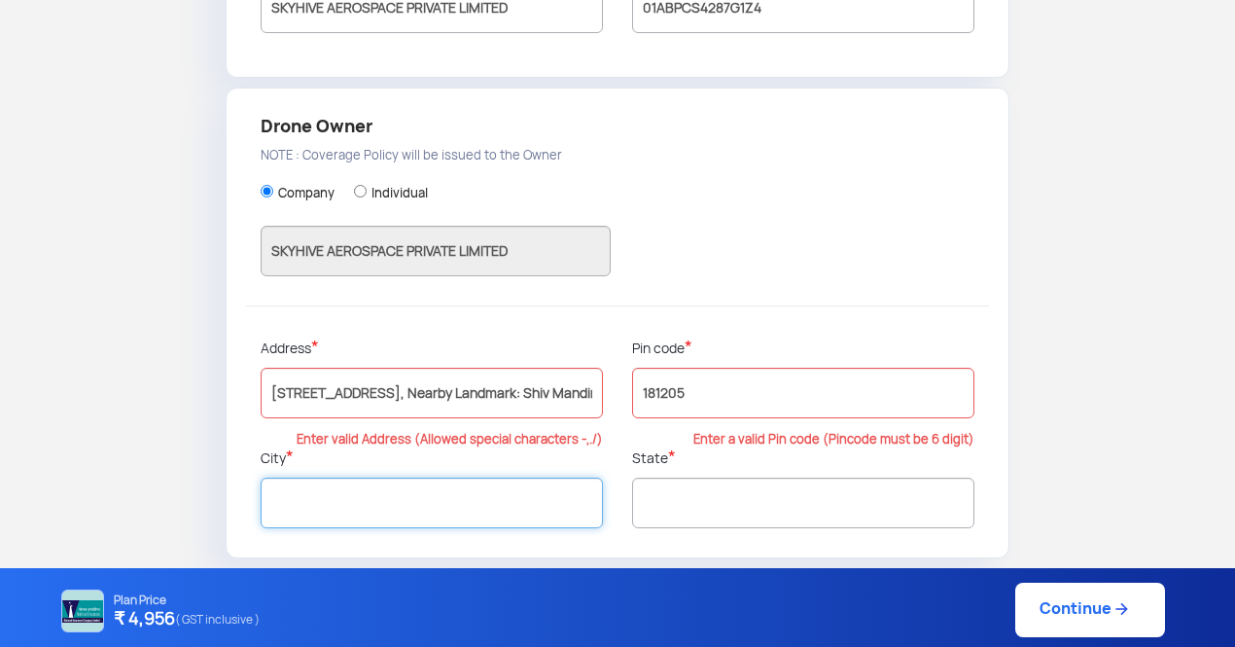
click at [463, 483] on input "text" at bounding box center [432, 502] width 342 height 51
type input "[GEOGRAPHIC_DATA]"
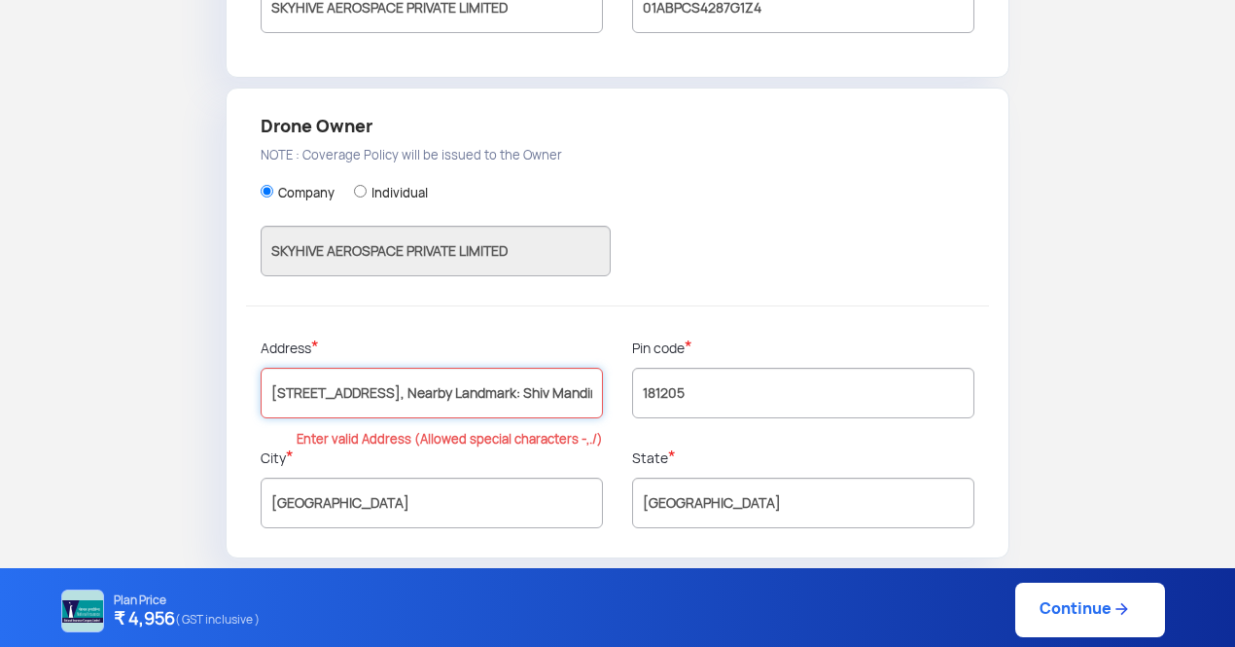
click at [322, 390] on input "Floor No.: 1, House no 5, Lane No 3, Nearby Landmark: Shiv Mandir, Locality/Sub…" at bounding box center [432, 393] width 342 height 51
drag, startPoint x: 327, startPoint y: 386, endPoint x: 365, endPoint y: 370, distance: 41.0
click at [365, 370] on input "Floor No.: 1, House no 5, Lane No 3, Nearby Landmark: Shiv Mandir, Locality/Sub…" at bounding box center [432, 393] width 342 height 51
click at [573, 391] on input "Floor No 1, House no 5, Lane No 3, Nearby Landmark: Shiv Mandir, Locality/Sub L…" at bounding box center [432, 393] width 342 height 51
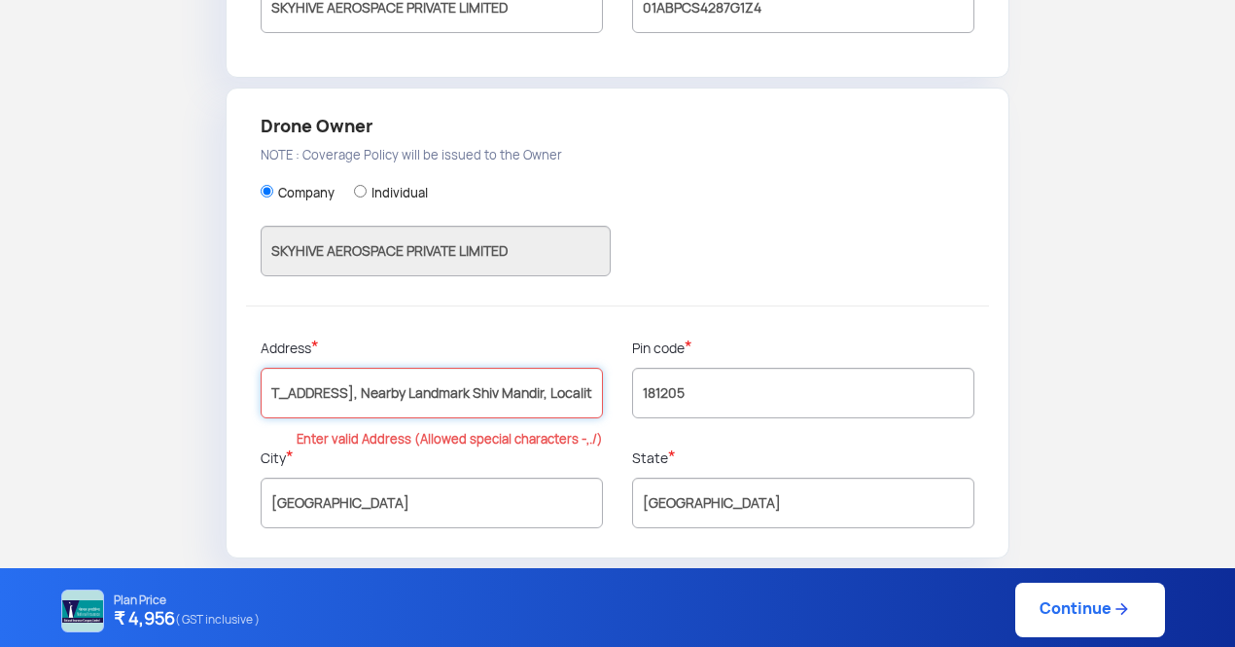
drag, startPoint x: 546, startPoint y: 394, endPoint x: 465, endPoint y: 392, distance: 81.7
click at [465, 392] on input "Floor No 1, House no 5, Lane No 3, Nearby Landmark Shiv Mandir, Locality/Sub Lo…" at bounding box center [432, 393] width 342 height 51
drag, startPoint x: 543, startPoint y: 392, endPoint x: 520, endPoint y: 387, distance: 22.9
click at [520, 387] on input "Floor No 1, House no 5, Lane No 3, Near Shiv Mandir, Locality/Sub Locality: Swa…" at bounding box center [432, 393] width 342 height 51
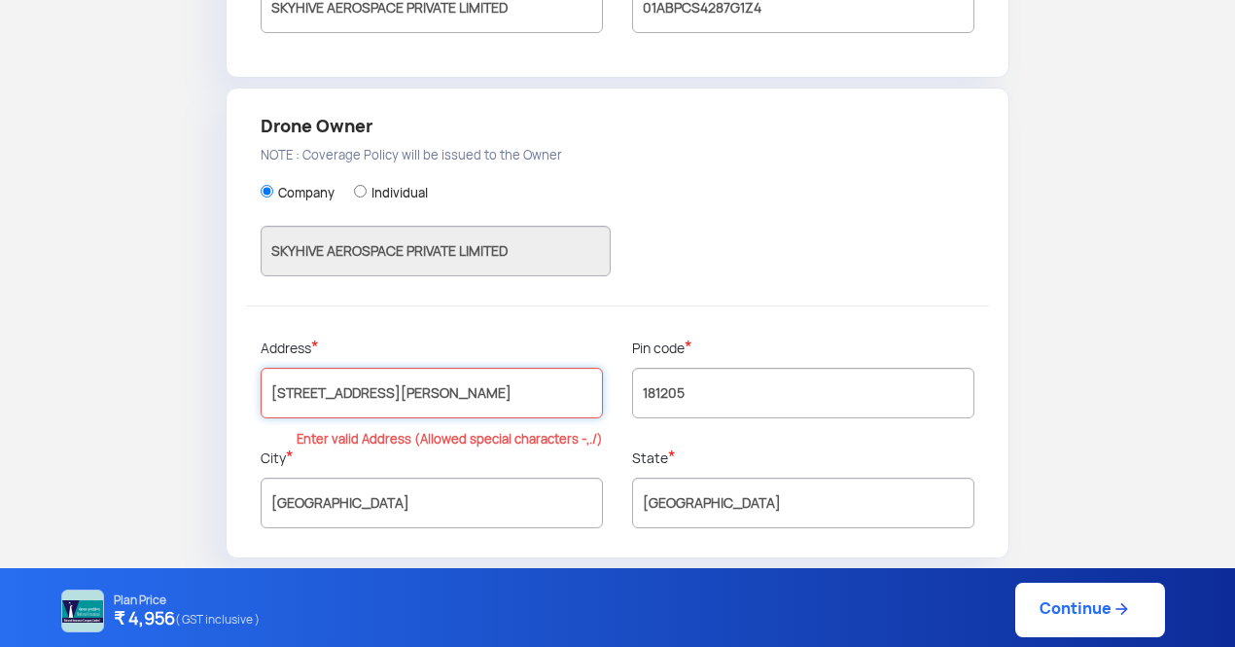
scroll to position [0, 72]
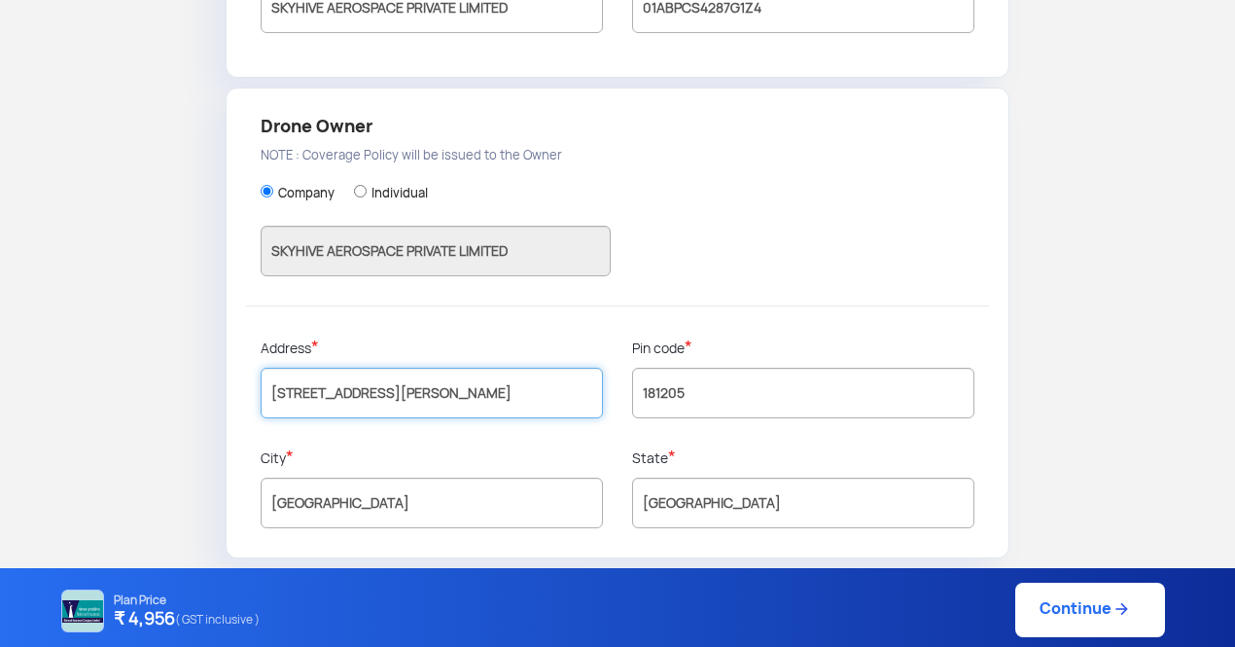
type input "Floor No 1, House no 5, Lane No 3, Near Shiv Mandir, Swarn Vihar"
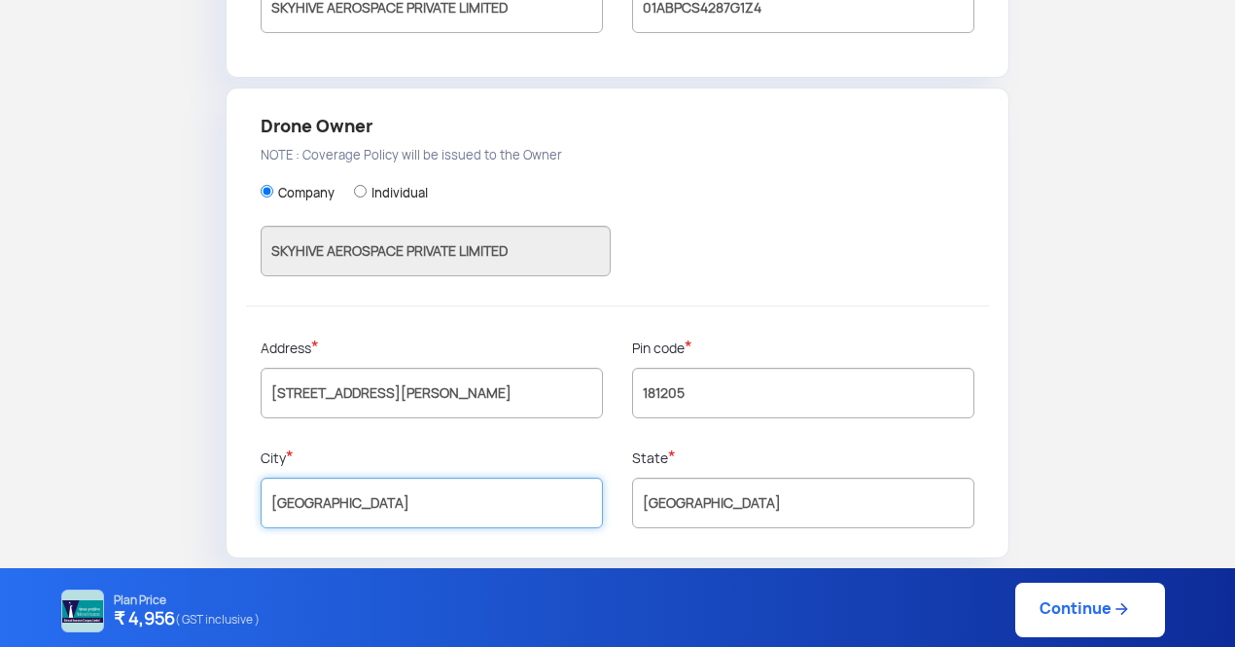
scroll to position [0, 0]
click at [372, 514] on input "[GEOGRAPHIC_DATA]" at bounding box center [432, 502] width 342 height 51
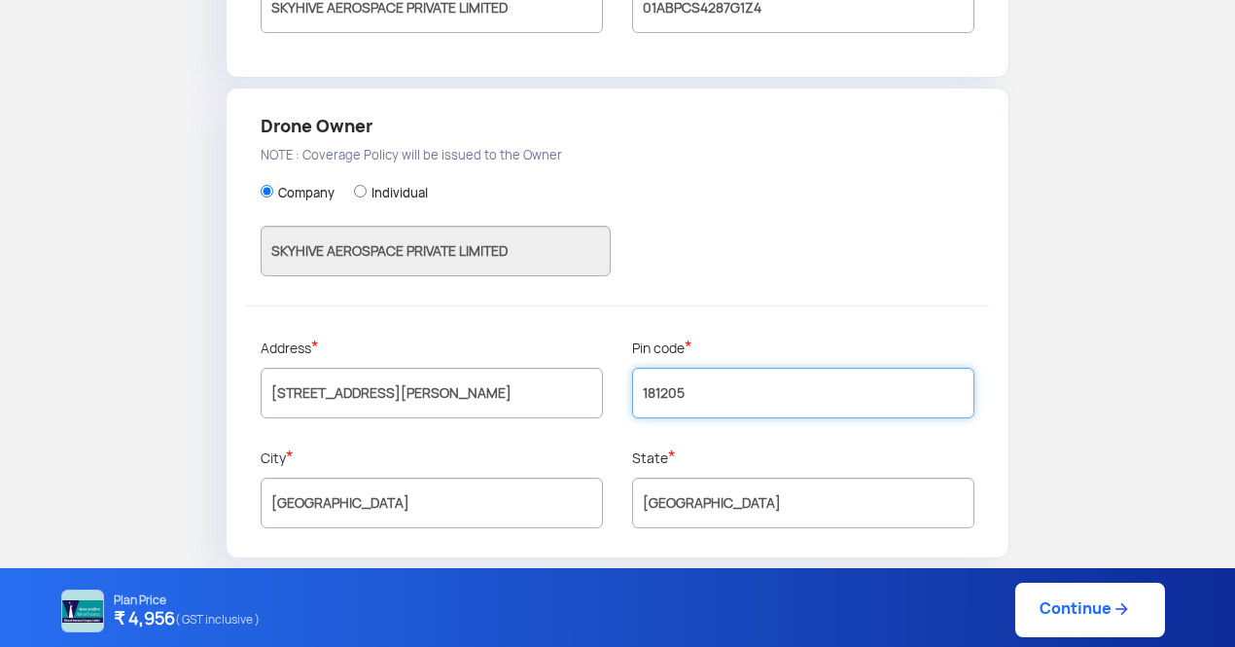
click at [688, 392] on input "181205" at bounding box center [803, 393] width 342 height 51
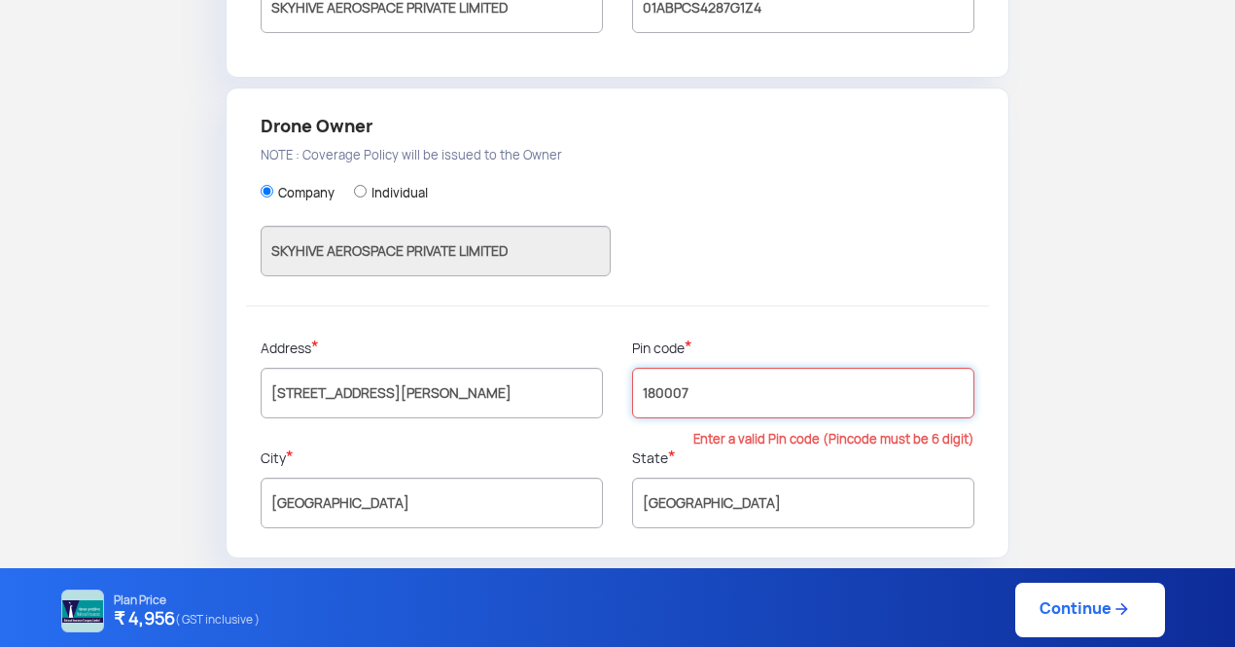
type input "180007"
click at [640, 434] on p "Enter a valid Pin code (Pincode must be 6 digit)" at bounding box center [803, 440] width 342 height 14
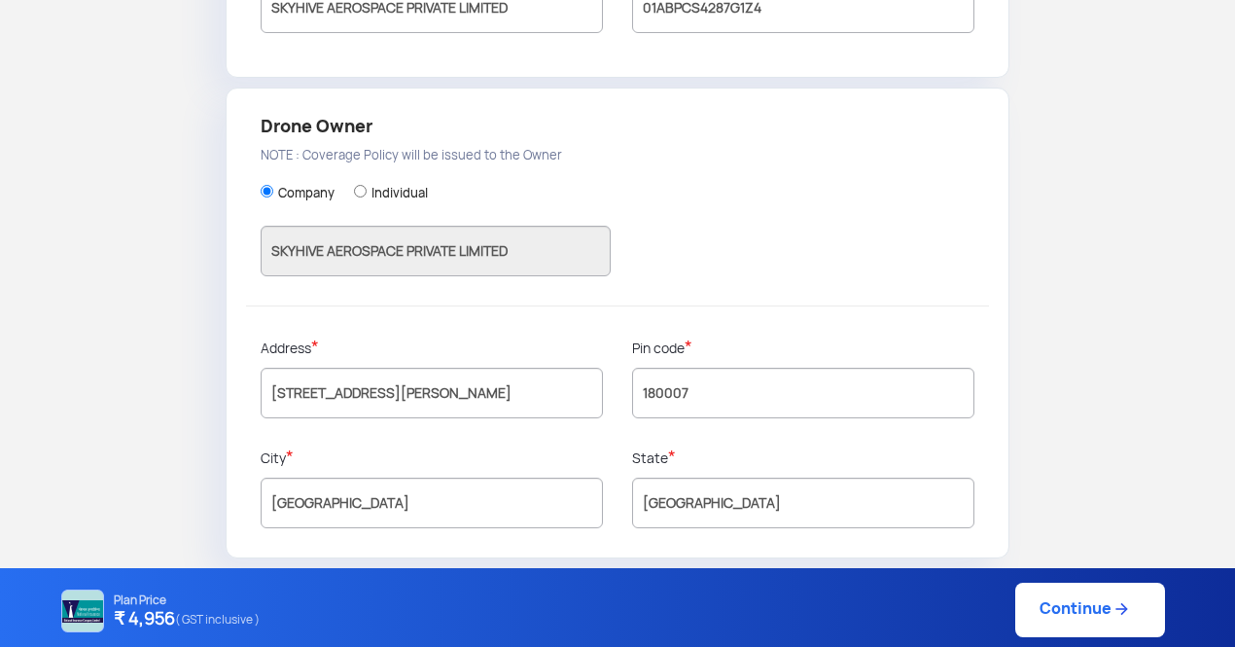
click at [1088, 610] on link "Continue" at bounding box center [1090, 609] width 150 height 54
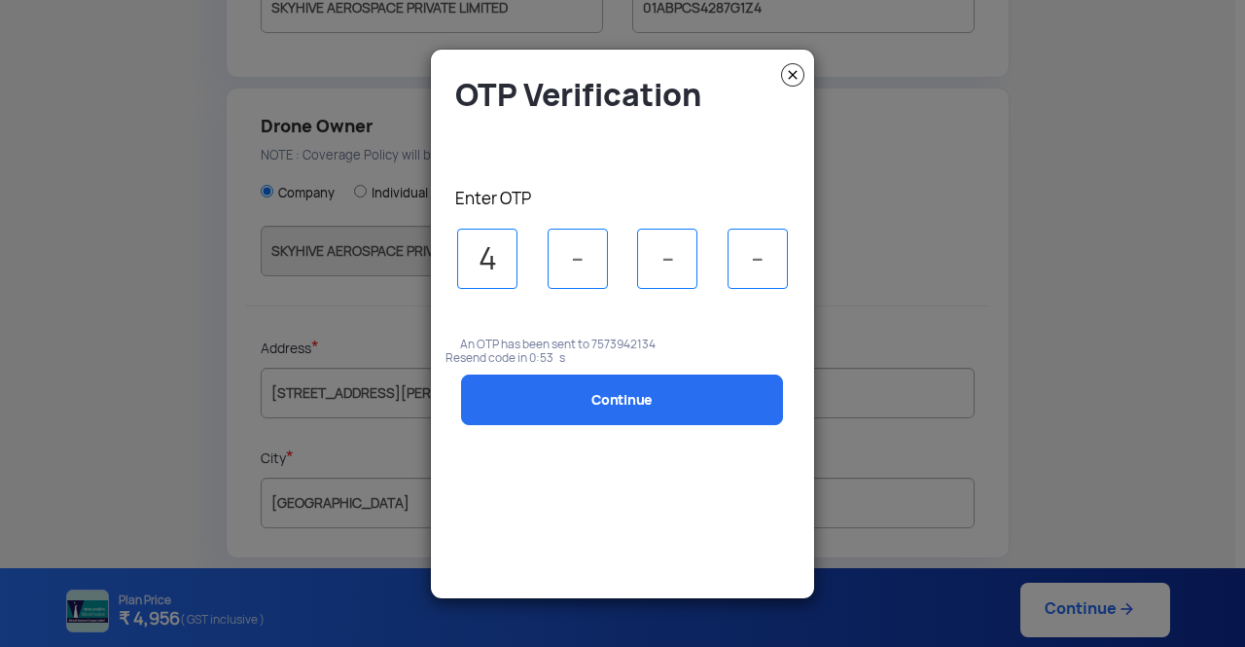
type input "4"
type input "7"
type input "8"
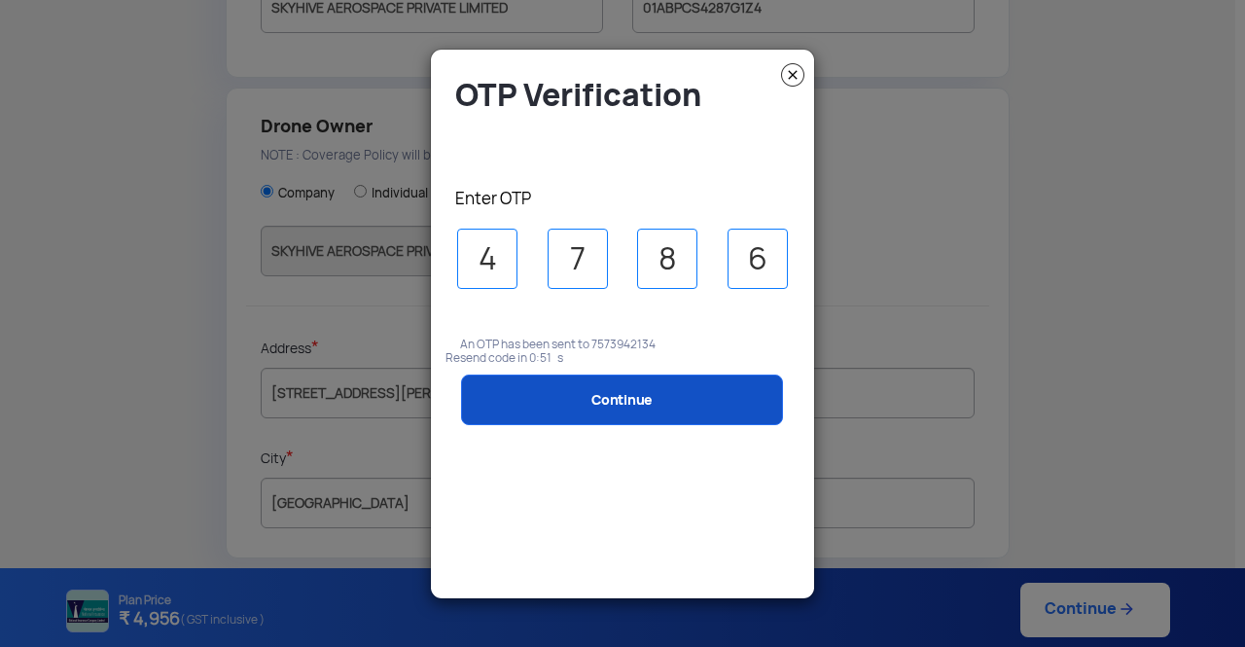
type input "6"
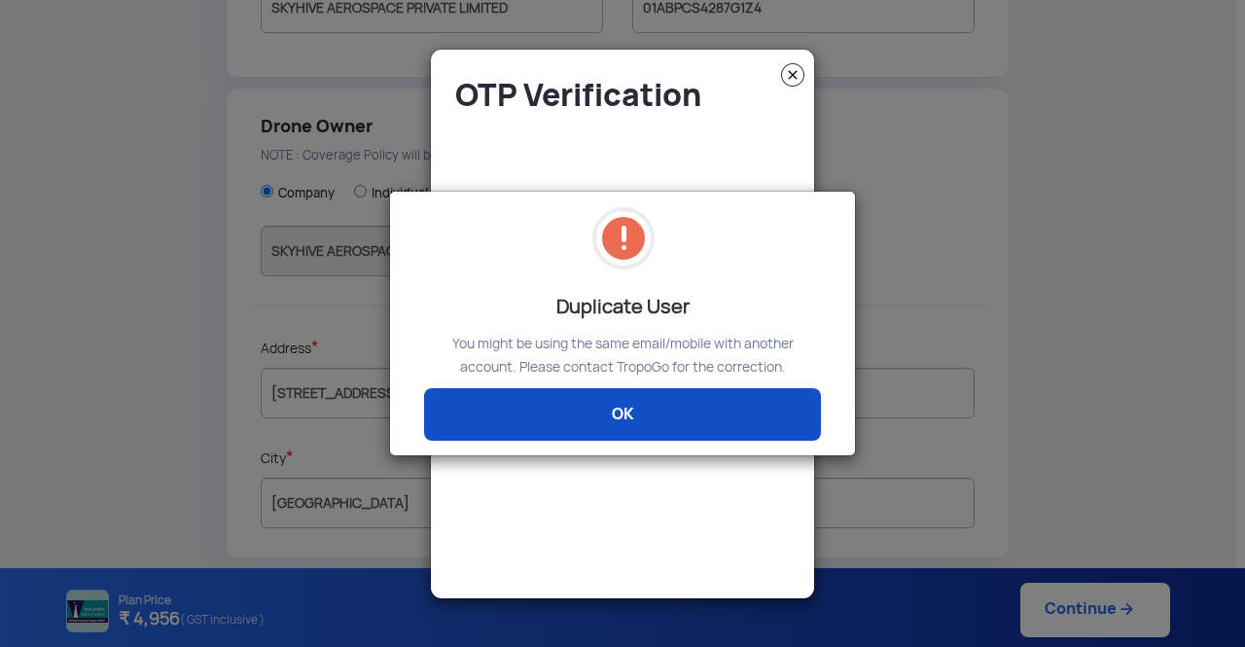
click at [623, 415] on link "OK" at bounding box center [622, 414] width 397 height 53
click at [623, 415] on modal-container "Duplicate User You might be using the same email/mobile with another account. P…" at bounding box center [622, 323] width 1245 height 647
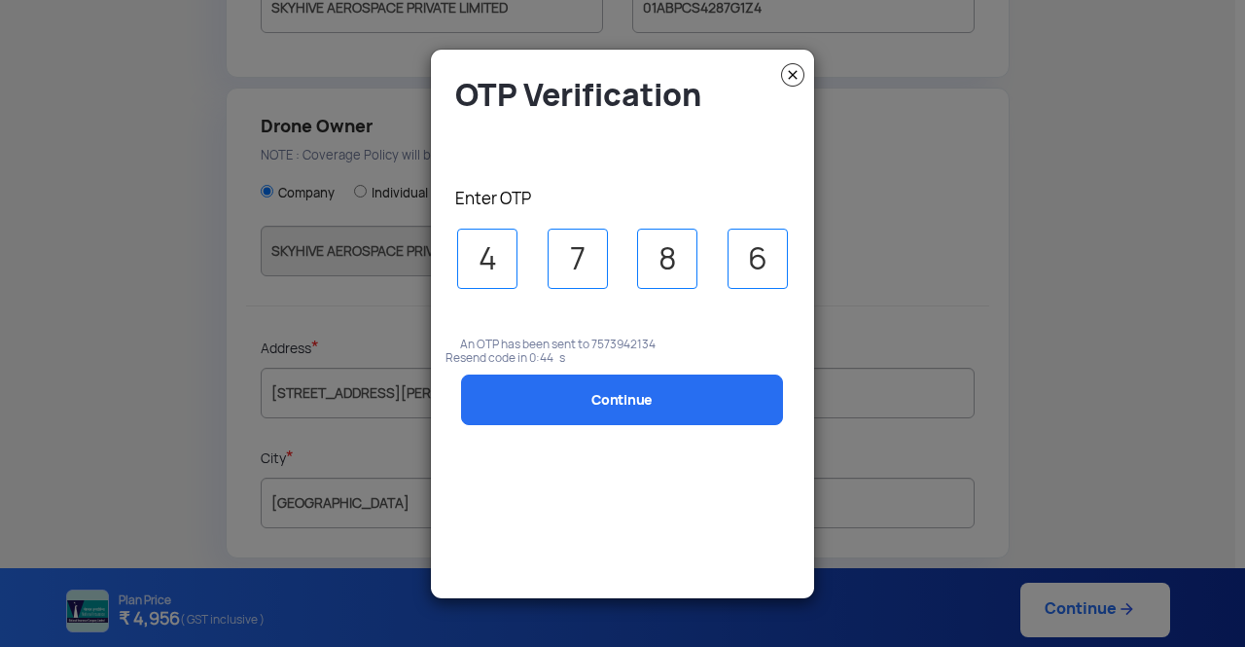
click at [793, 66] on img at bounding box center [792, 74] width 23 height 23
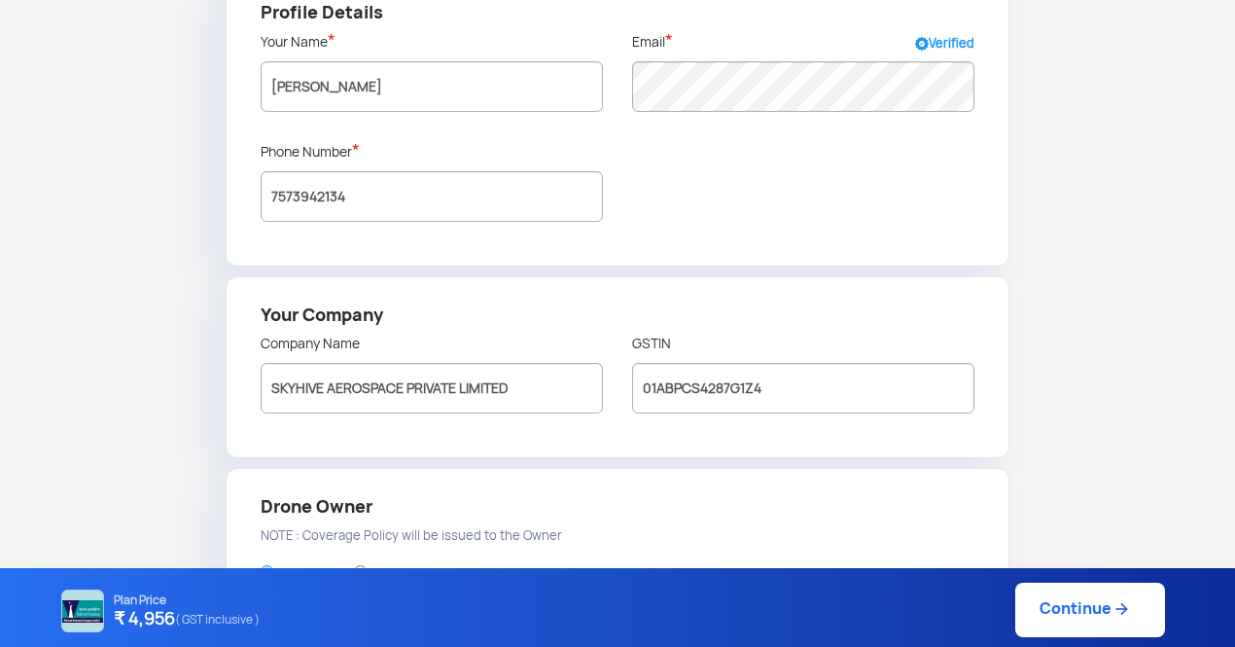
scroll to position [150, 0]
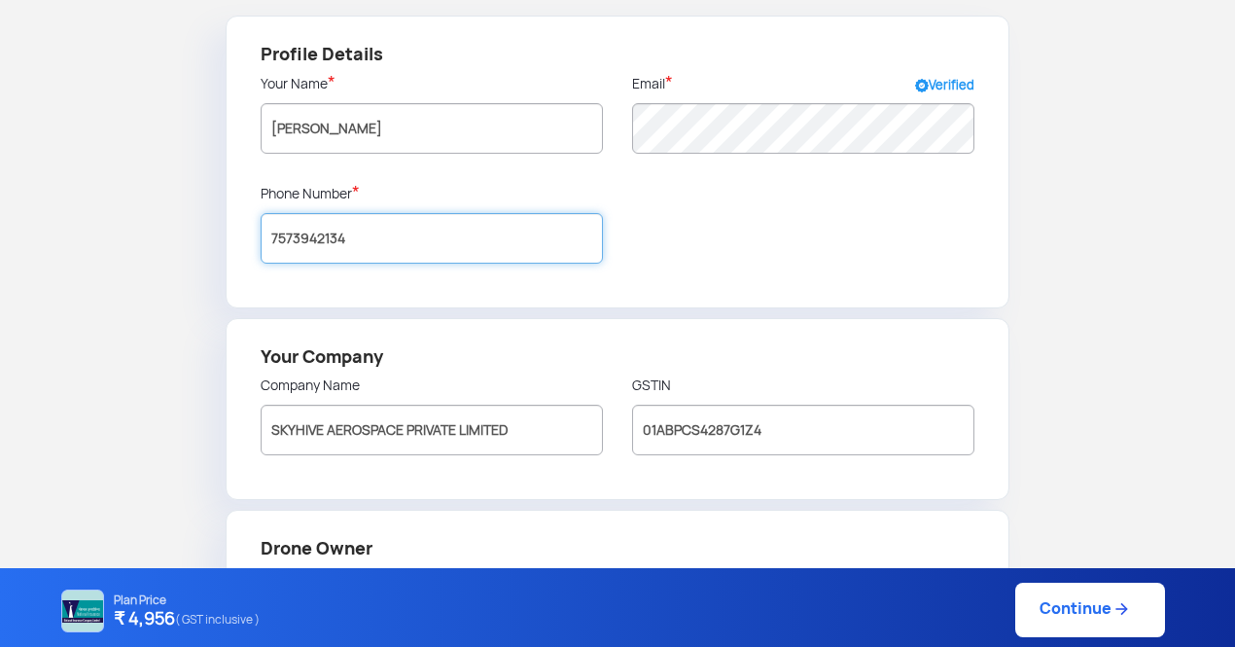
click at [403, 238] on input "7573942134" at bounding box center [432, 238] width 342 height 51
type input "7573942113"
click at [1227, 477] on div "1. PLAN DETAILS 2. OWNER DETAILS 3. REVIEW 4. PAYMENT Profile Details Your Name…" at bounding box center [617, 478] width 1235 height 1101
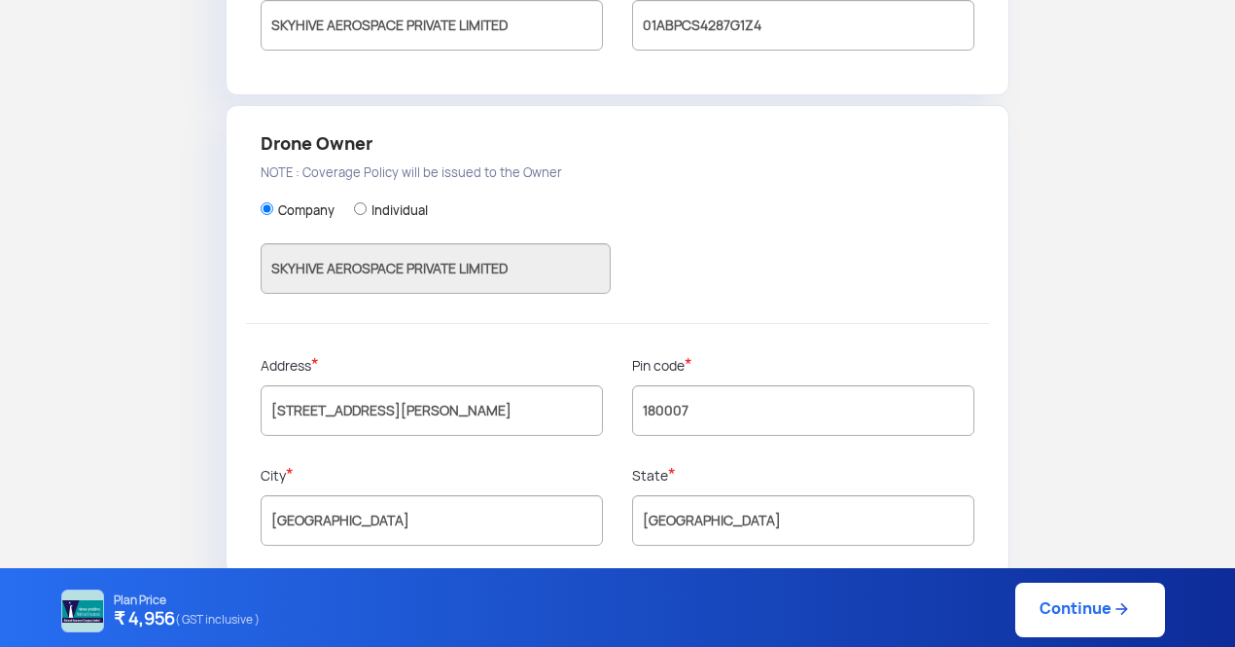
scroll to position [572, 0]
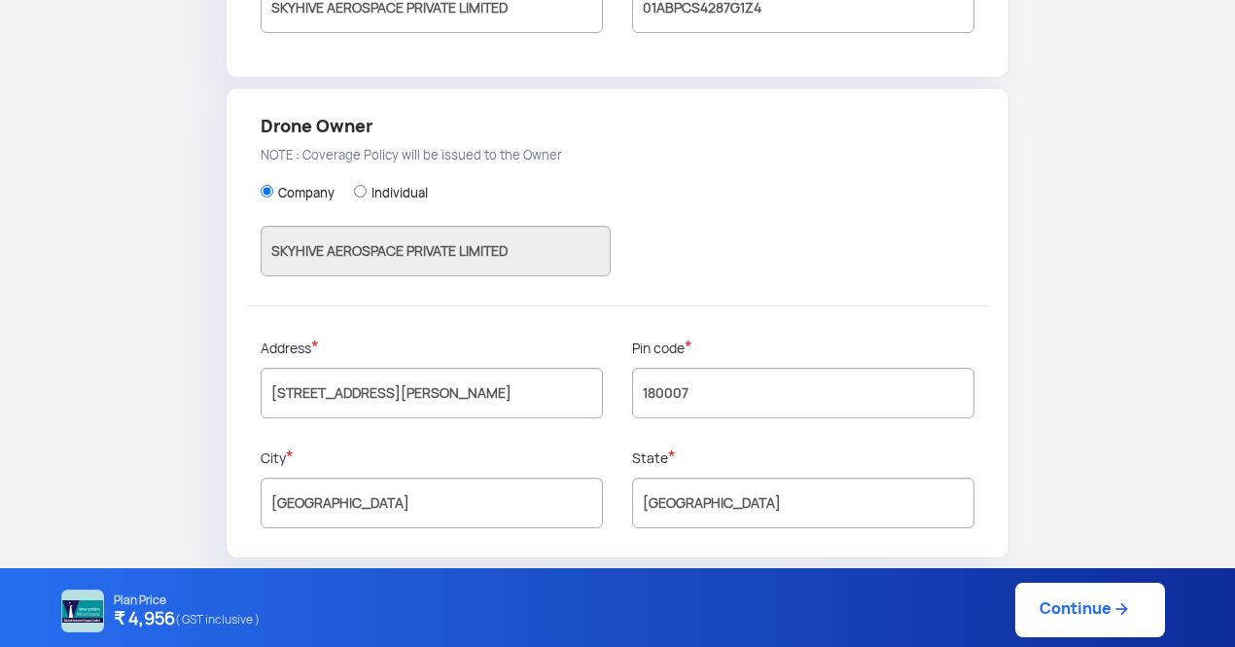
click at [1091, 628] on link "Continue" at bounding box center [1090, 609] width 150 height 54
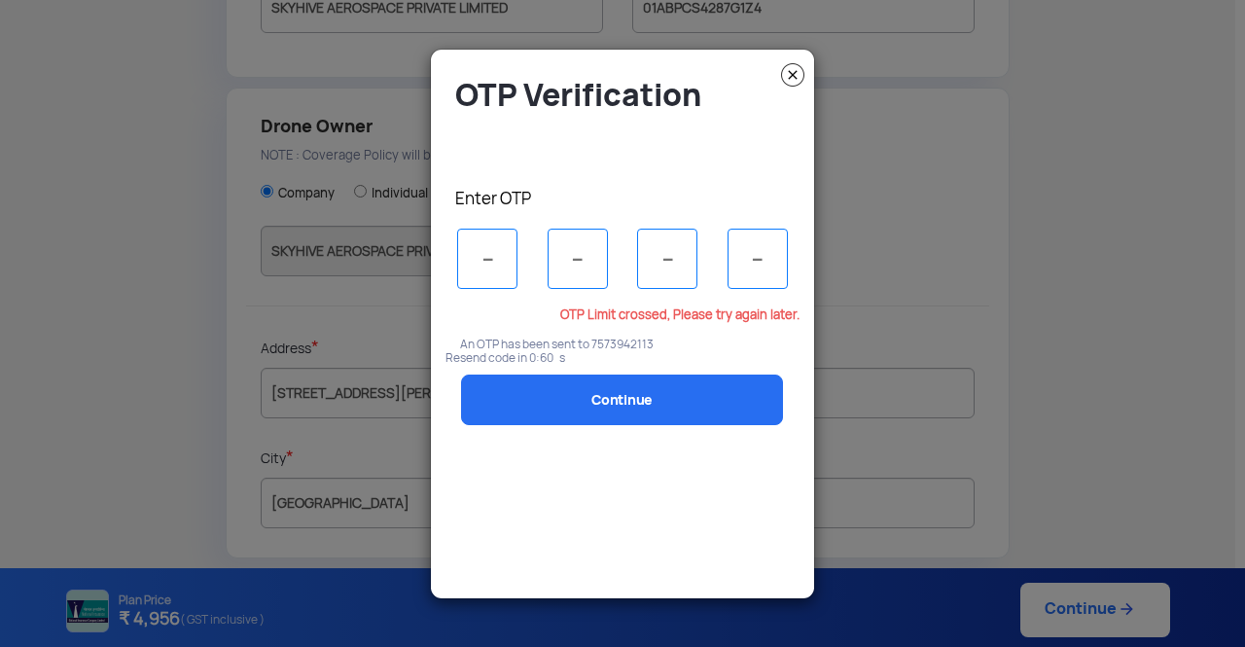
click at [798, 72] on img at bounding box center [792, 74] width 23 height 23
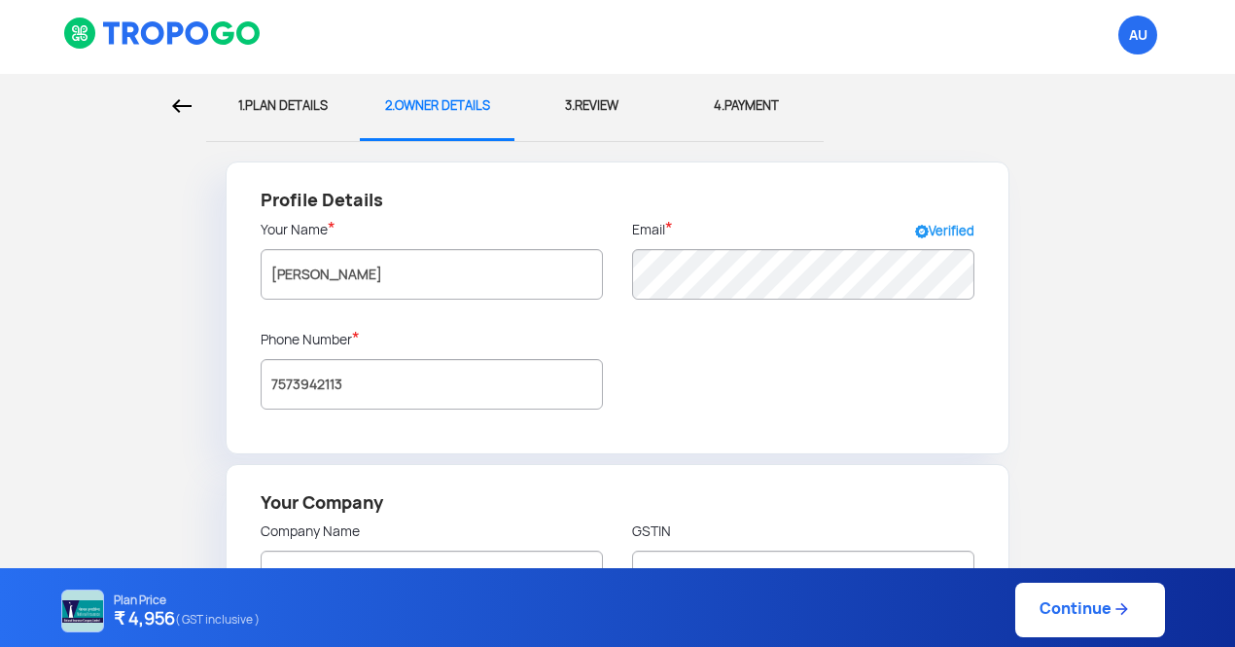
scroll to position [0, 0]
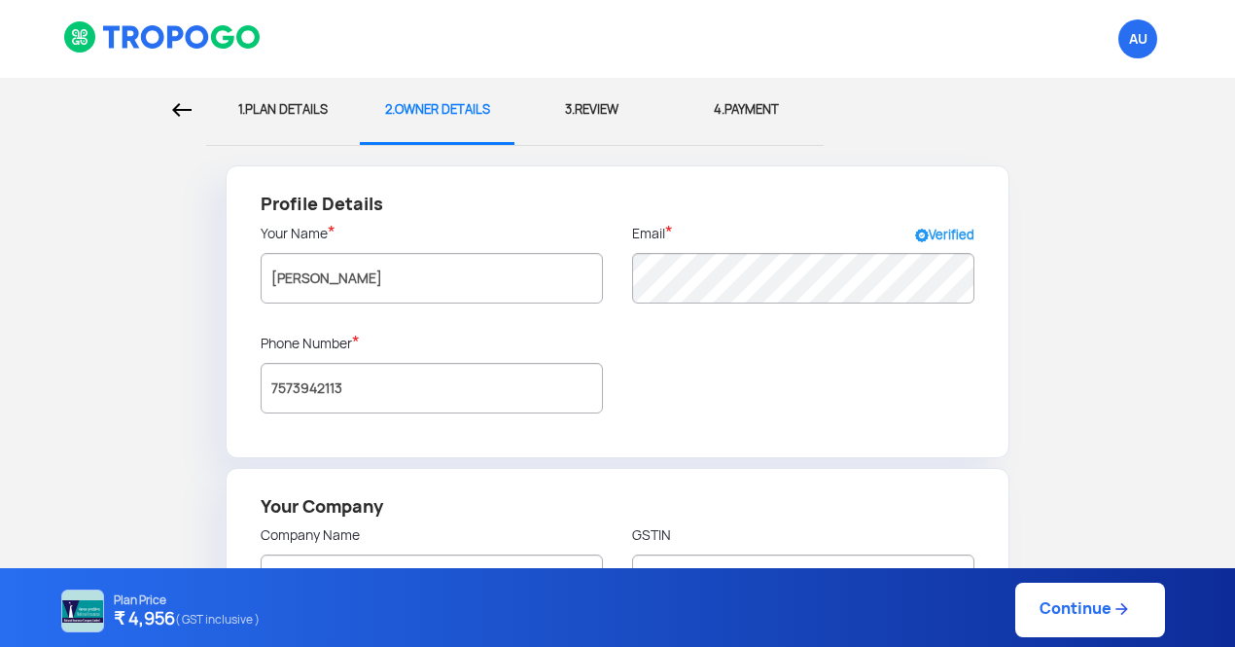
click at [204, 117] on div at bounding box center [103, 110] width 206 height 64
click at [177, 115] on img at bounding box center [181, 110] width 19 height 14
select select "1000000"
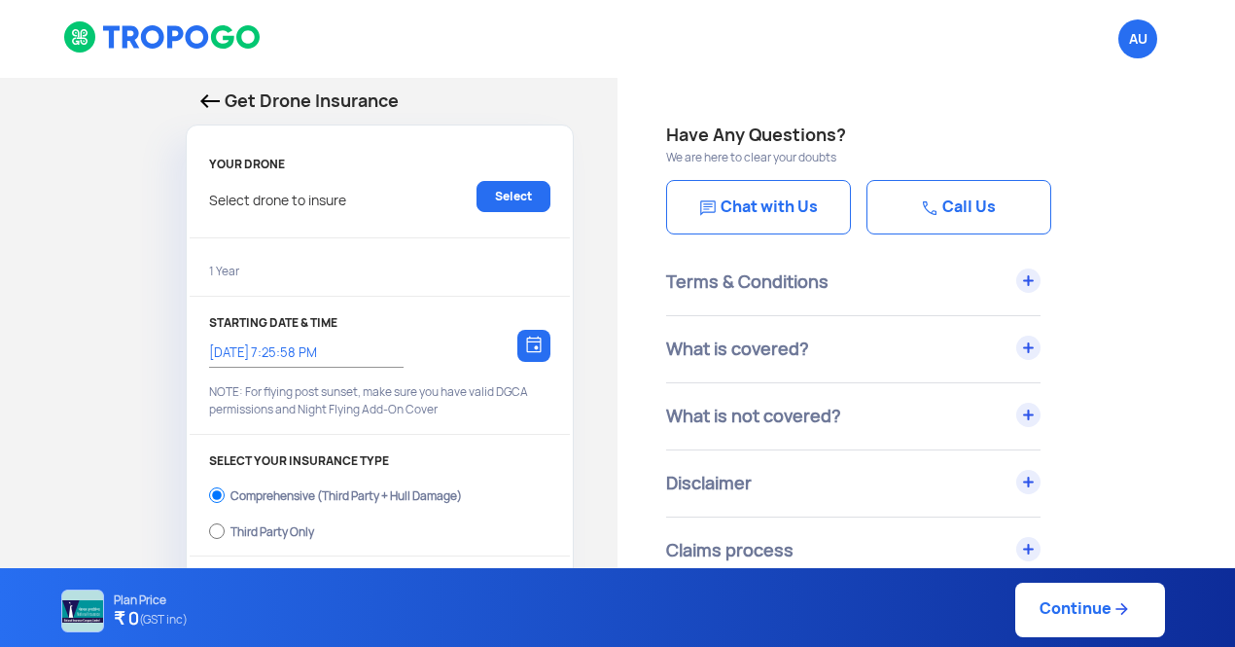
type input "26/8/2025, 7:25:00 PM"
radio input "false"
radio input "true"
select select "2000000"
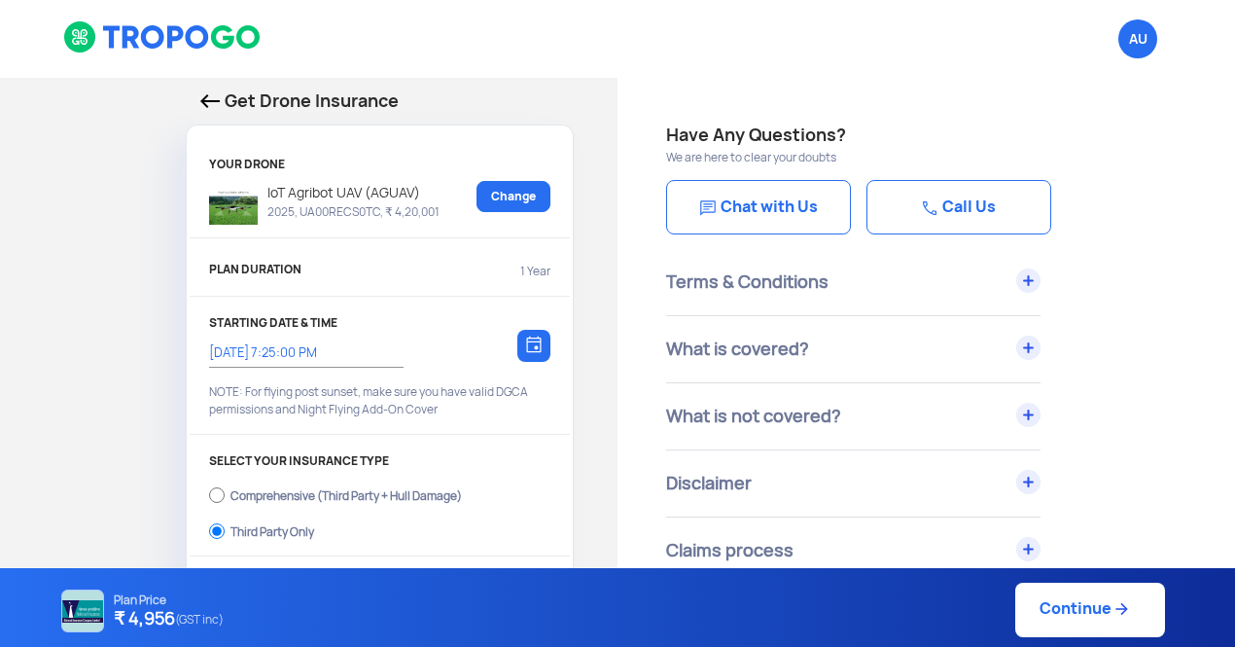
click at [377, 196] on p "IoT Agribot UAV (AGUAV)" at bounding box center [349, 192] width 182 height 23
click at [175, 203] on div "Get Drone Insurance YOUR DRONE IoT Agribot UAV (AGUAV) 2025, UA00RECS0TC, ₹ 4,2…" at bounding box center [308, 560] width 617 height 964
click at [215, 106] on img at bounding box center [209, 101] width 19 height 14
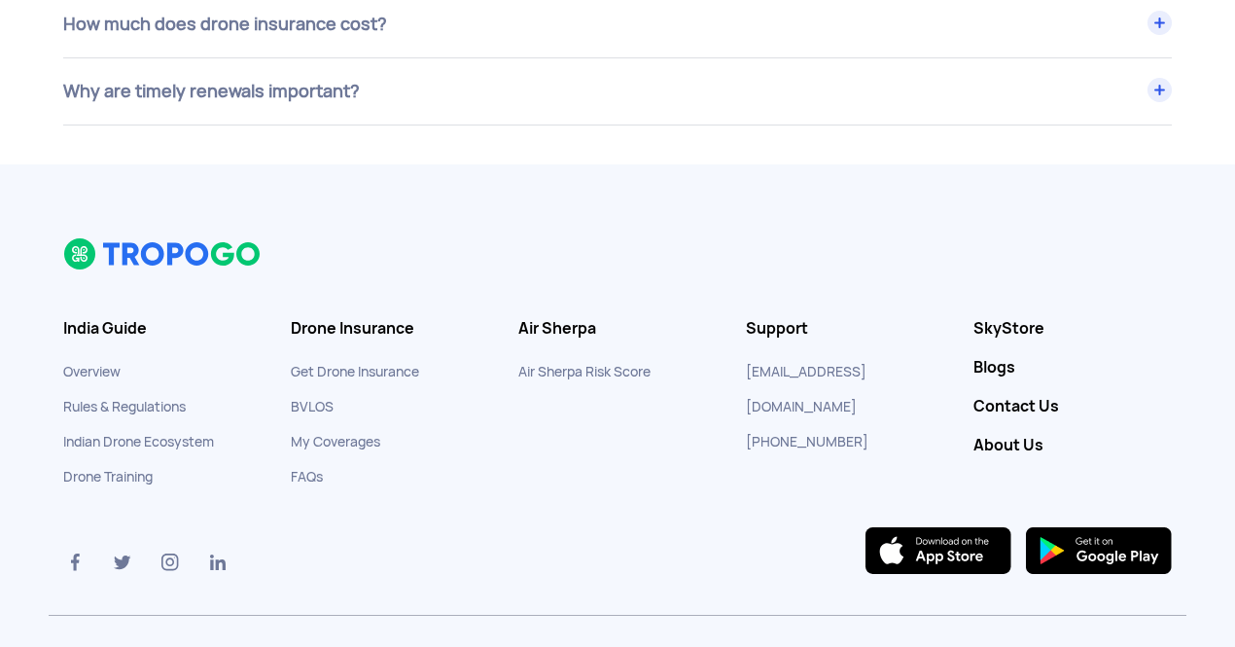
scroll to position [8162, 0]
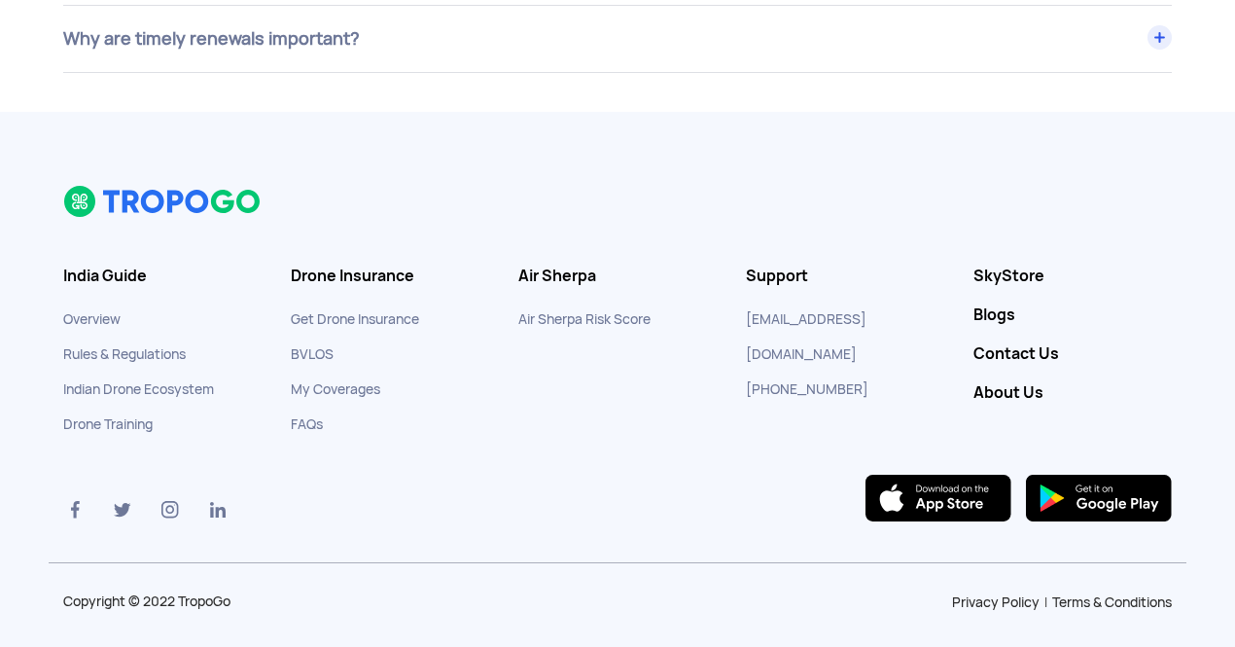
click at [361, 336] on li "BVLOS" at bounding box center [390, 353] width 198 height 35
click at [365, 315] on link "Get Drone Insurance" at bounding box center [355, 319] width 128 height 18
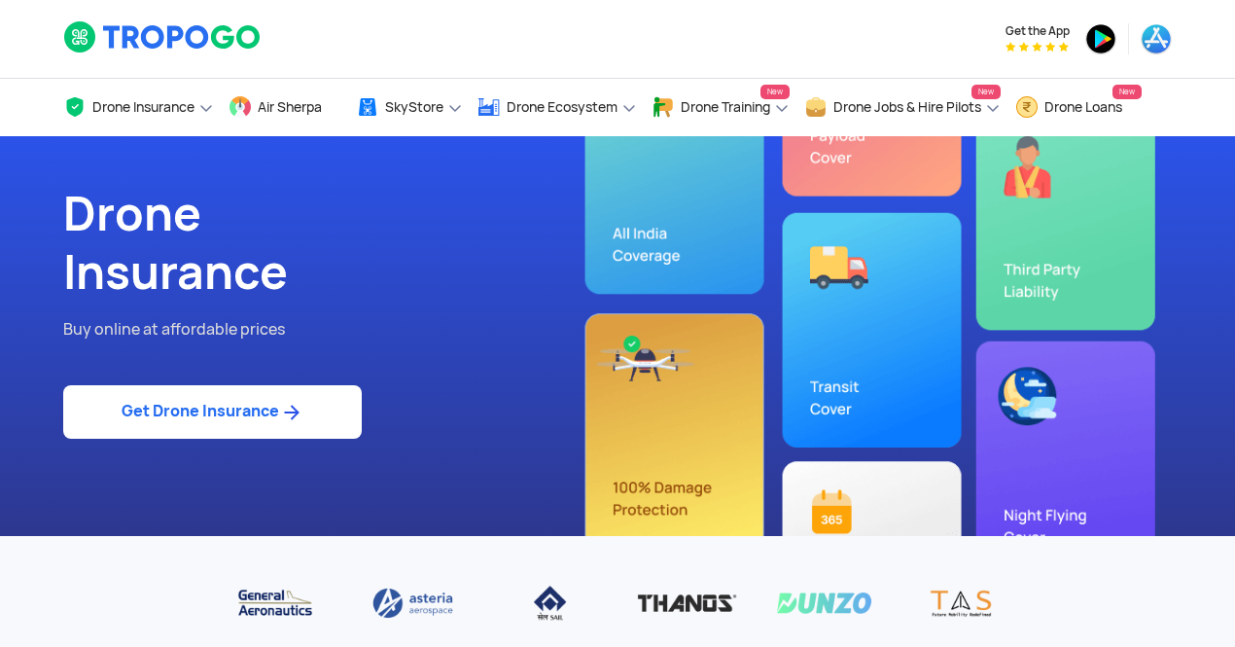
click at [302, 439] on div "Drone Insurance Buy online at affordable prices Get Drone Insurance" at bounding box center [333, 336] width 569 height 400
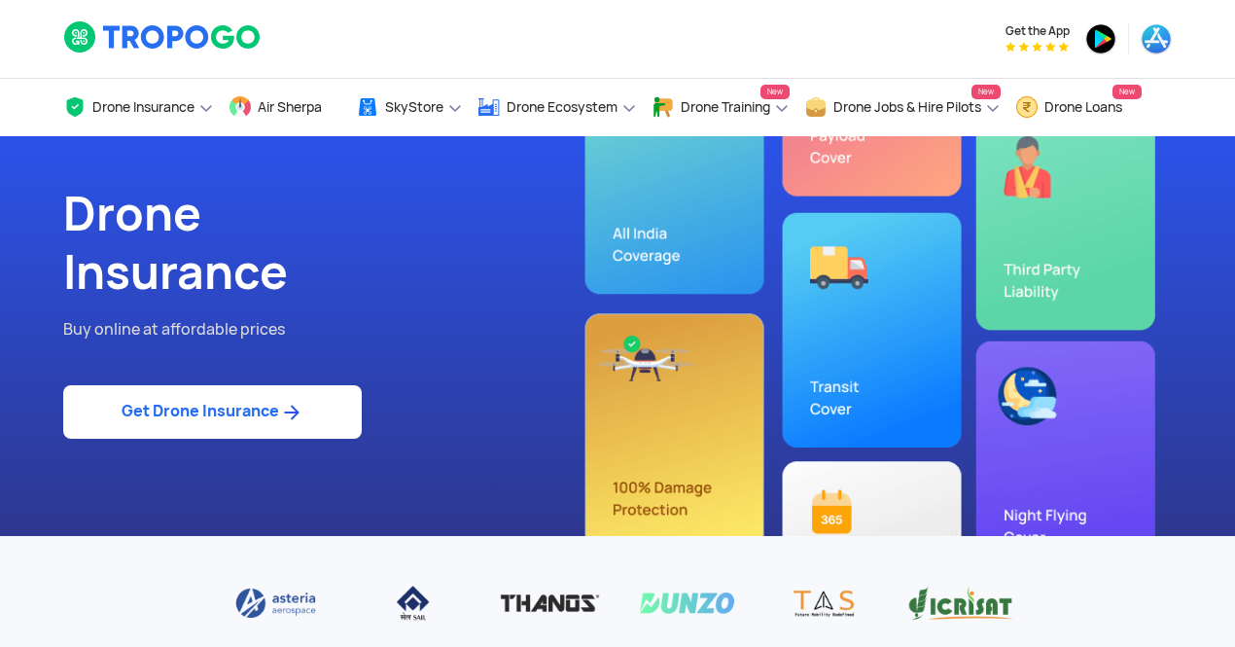
click at [289, 419] on img at bounding box center [291, 412] width 24 height 23
select select "1000000"
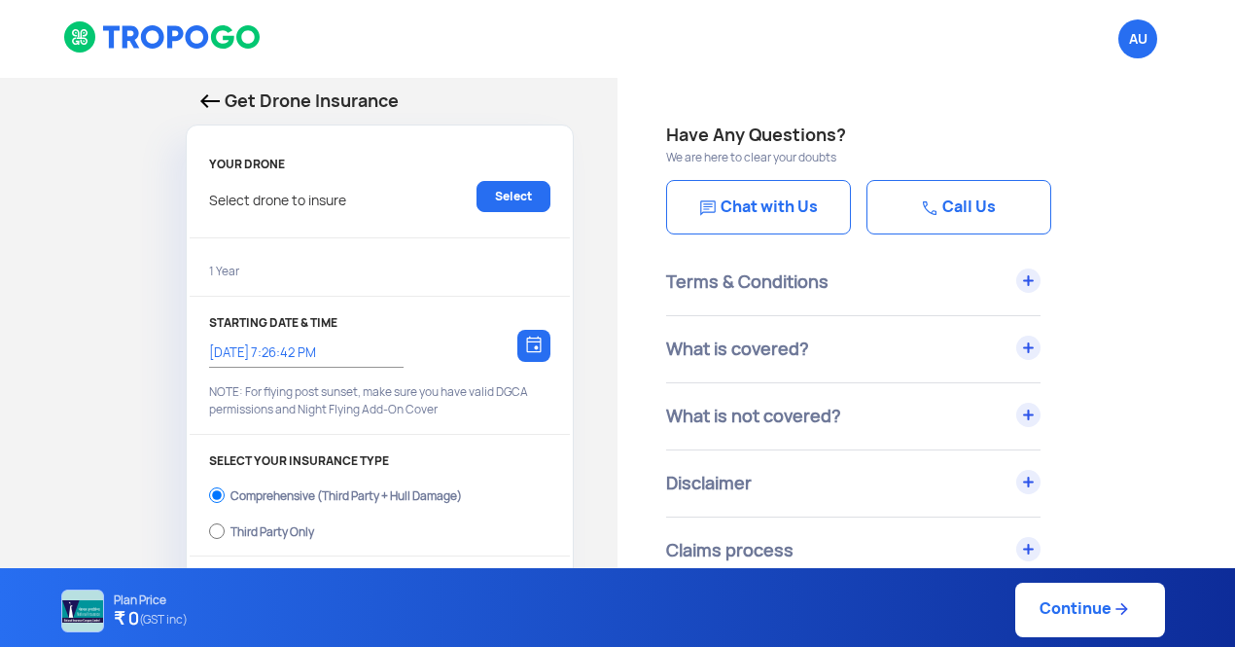
type input "26/8/2025, 7:36:00 PM"
click at [489, 199] on link "Select" at bounding box center [513, 196] width 74 height 31
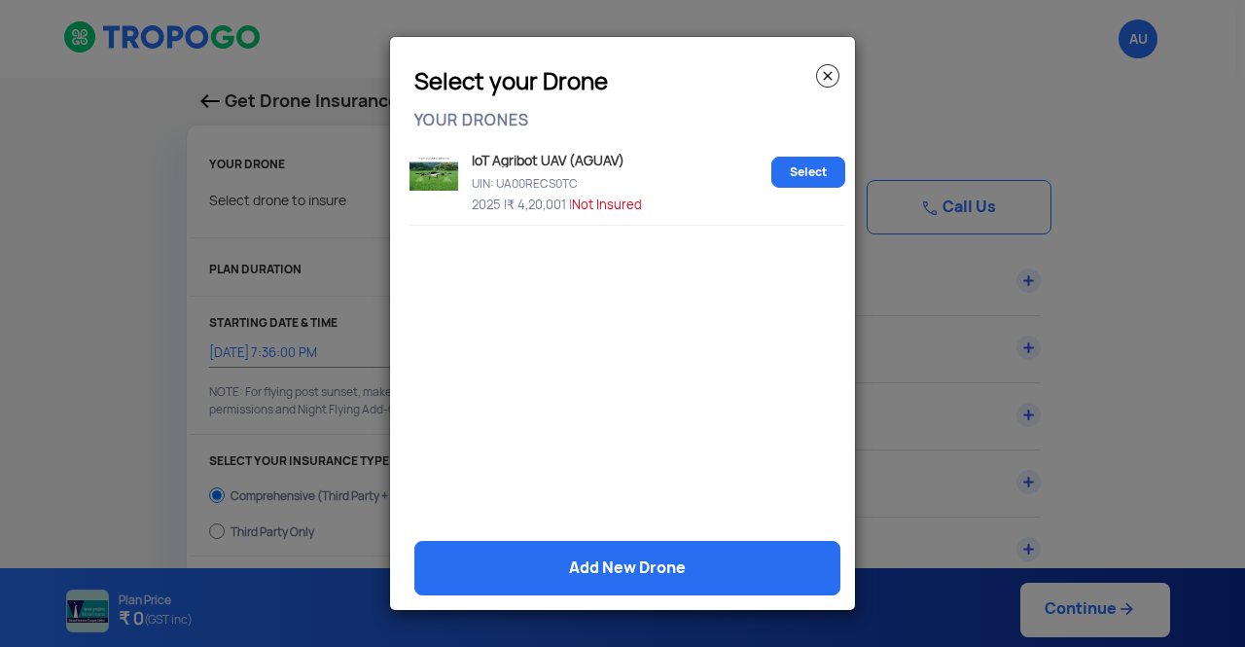
drag, startPoint x: 577, startPoint y: 184, endPoint x: 482, endPoint y: 186, distance: 94.3
click at [482, 186] on p "UIN: UA00RECS0TC" at bounding box center [615, 180] width 297 height 17
click at [527, 218] on div "IoT Agribot UAV (AGUAV) UIN: UA00RECS0TC 2025 | ₹ 4,20,001 | Not Insured Select" at bounding box center [627, 181] width 436 height 88
click at [830, 75] on img at bounding box center [827, 75] width 23 height 23
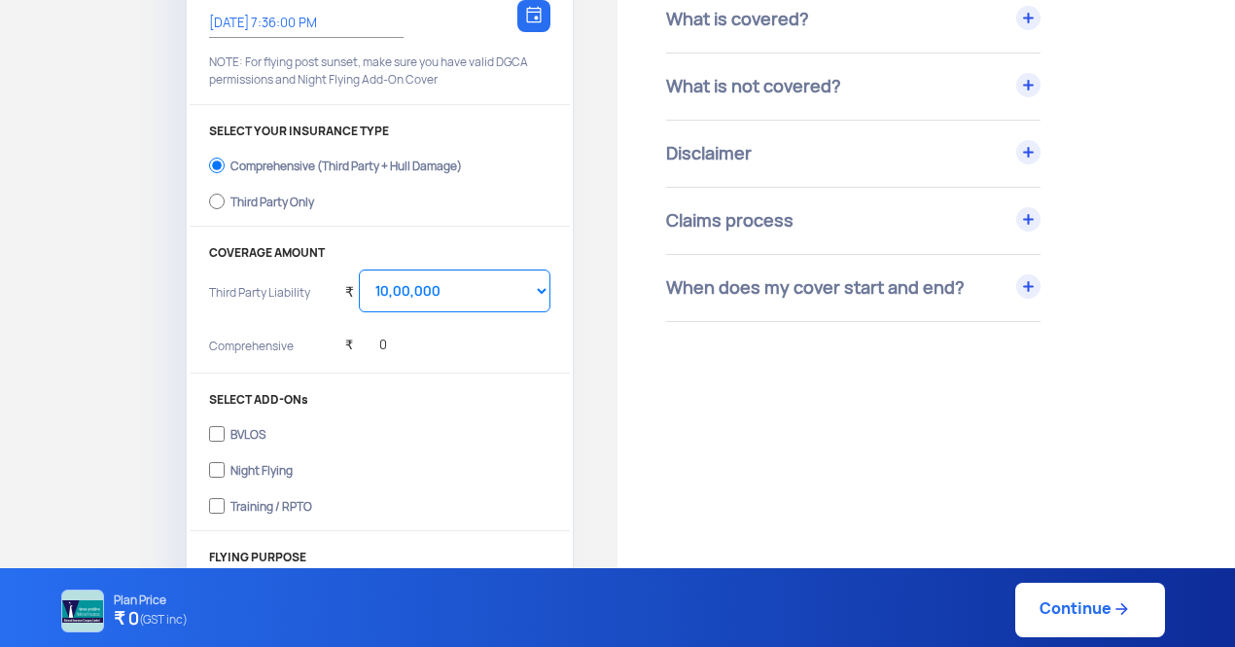
scroll to position [335, 0]
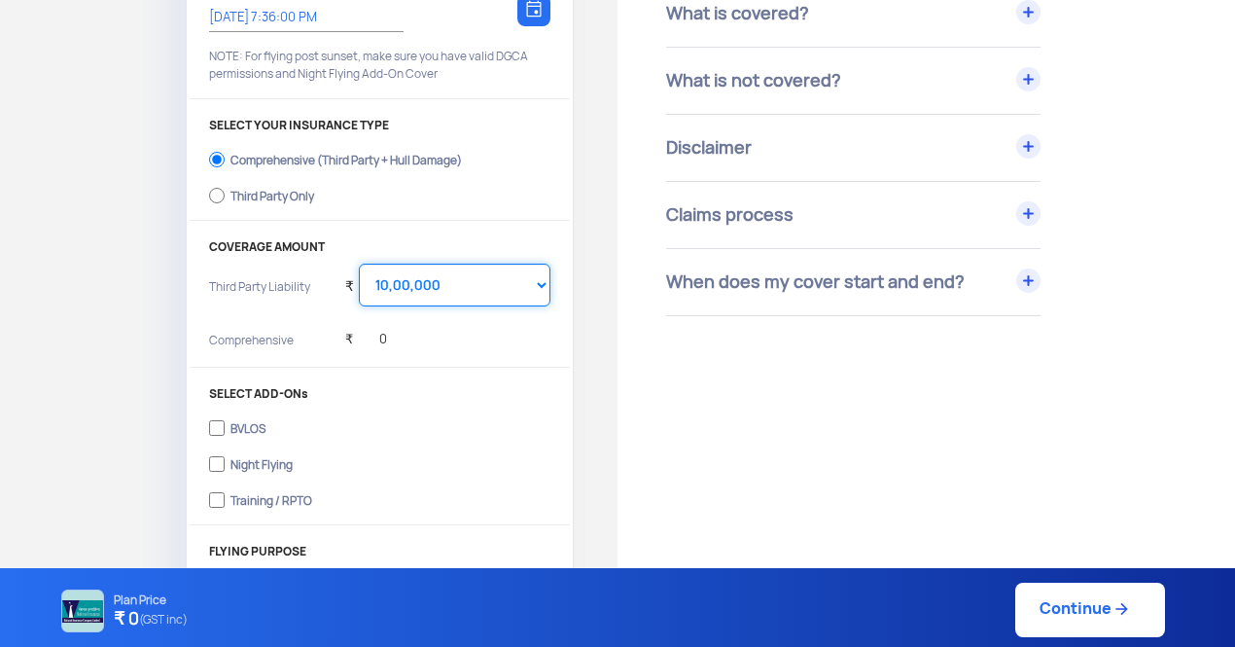
click at [506, 292] on select "Select Amount 10,00,000 15,00,000 20,00,000 25,00,000 30,00,000 35,00,000 40,00…" at bounding box center [455, 284] width 192 height 43
select select "1500000"
click at [359, 263] on select "Select Amount 10,00,000 15,00,000 20,00,000 25,00,000 30,00,000 35,00,000 40,00…" at bounding box center [455, 284] width 192 height 43
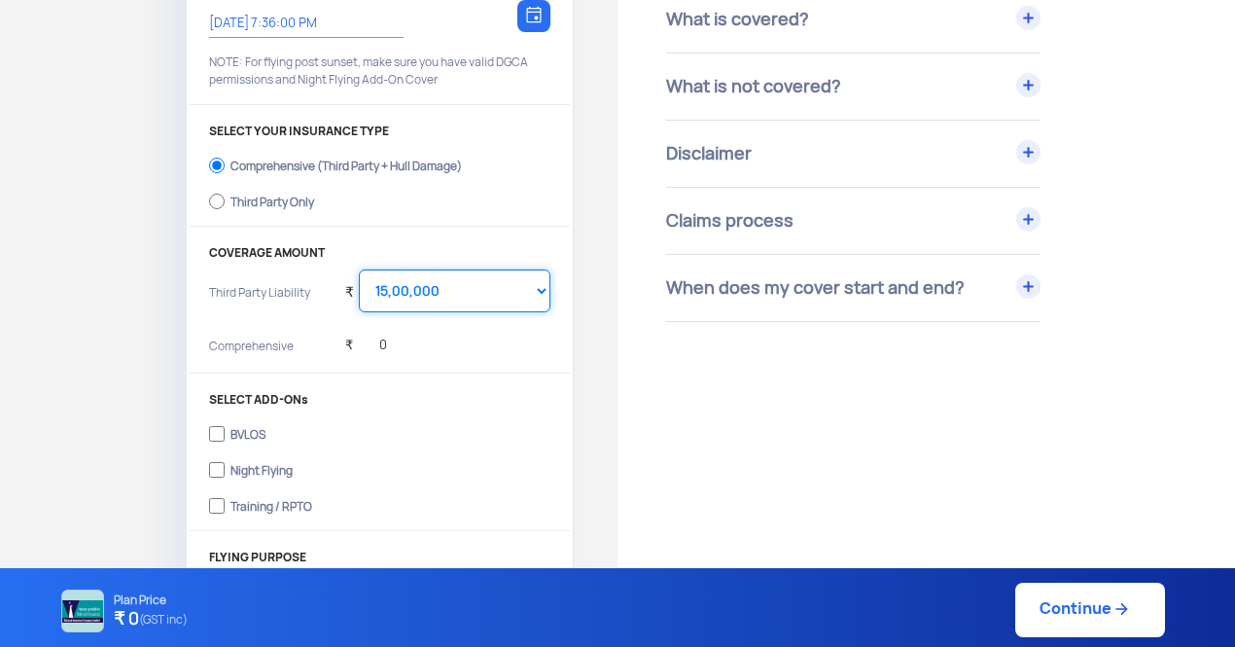
scroll to position [354, 0]
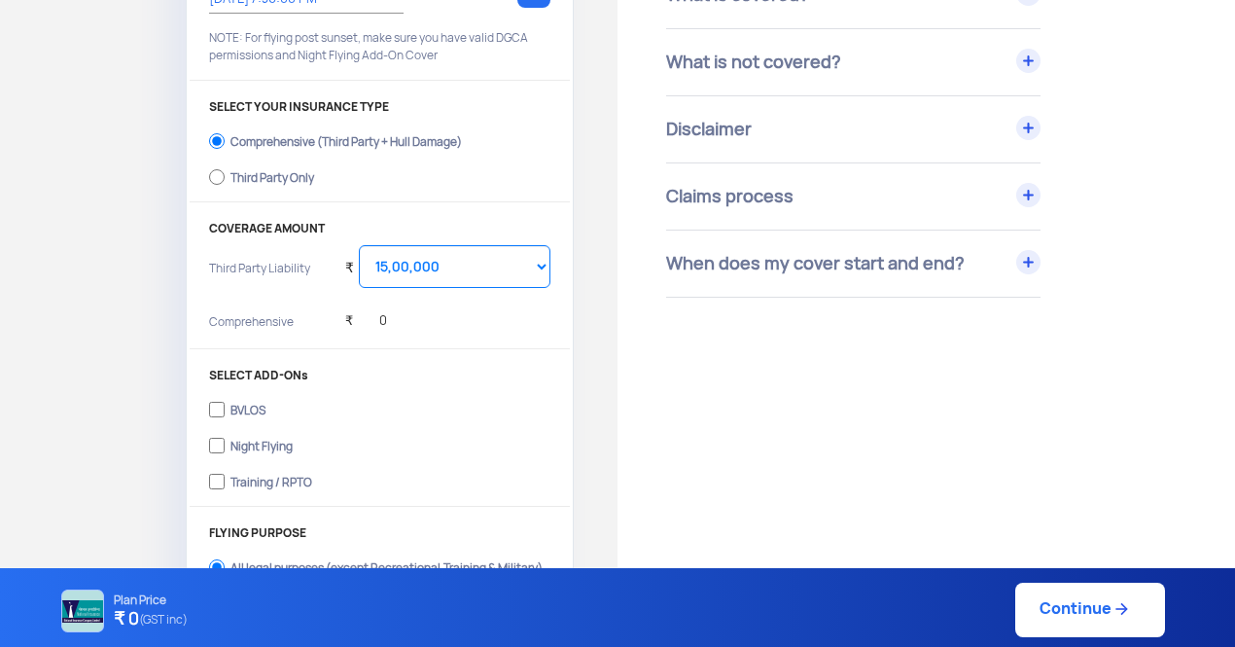
click at [265, 179] on div "Third Party Only" at bounding box center [272, 175] width 84 height 8
click at [225, 184] on input "Third Party Only" at bounding box center [217, 176] width 16 height 27
radio input "true"
select select "2000000"
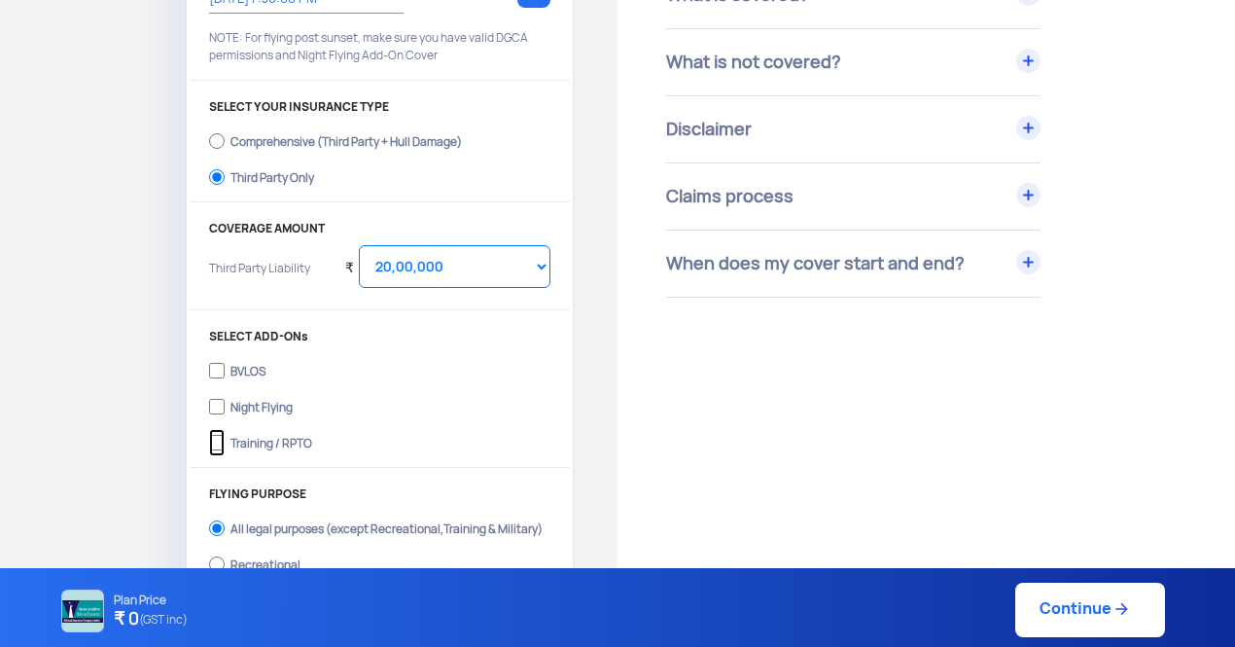
click at [215, 442] on input "Training / RPTO" at bounding box center [217, 442] width 16 height 27
checkbox input "true"
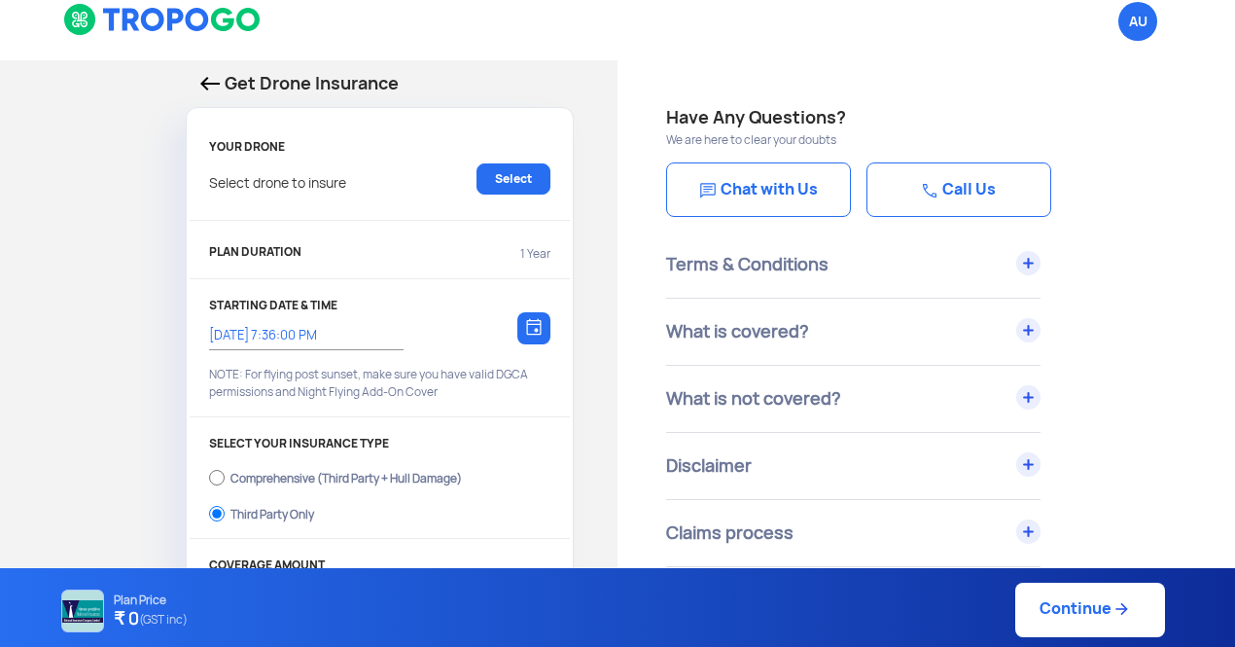
scroll to position [16, 0]
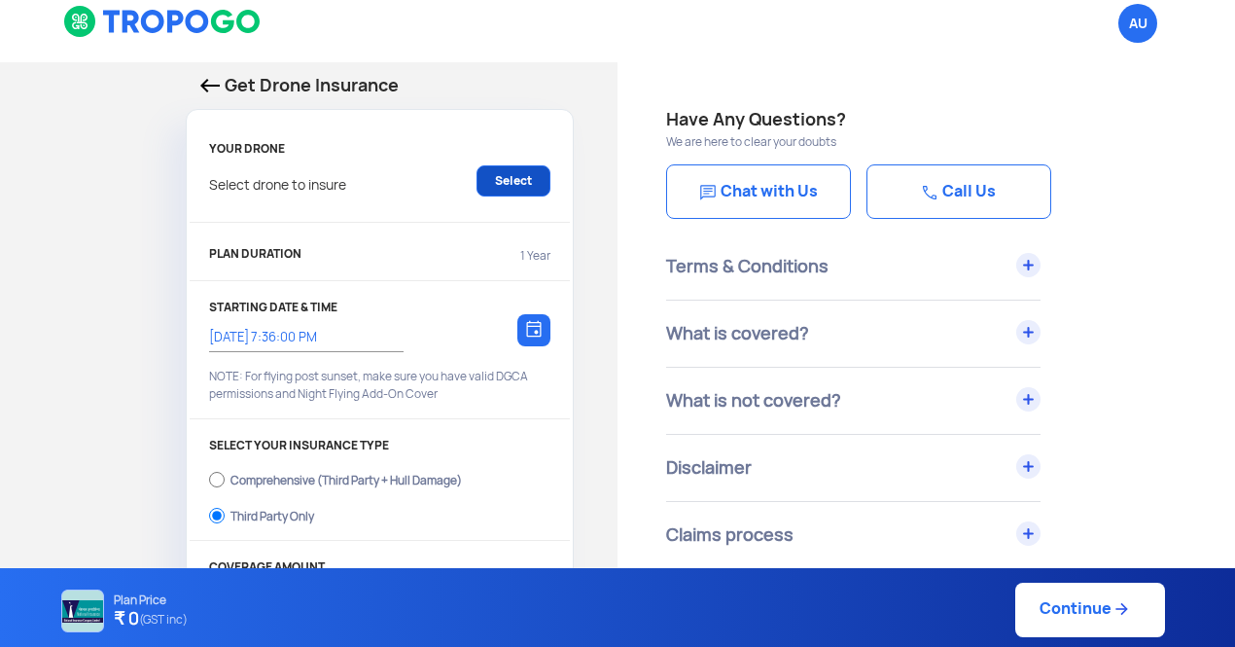
click at [532, 178] on link "Select" at bounding box center [513, 180] width 74 height 31
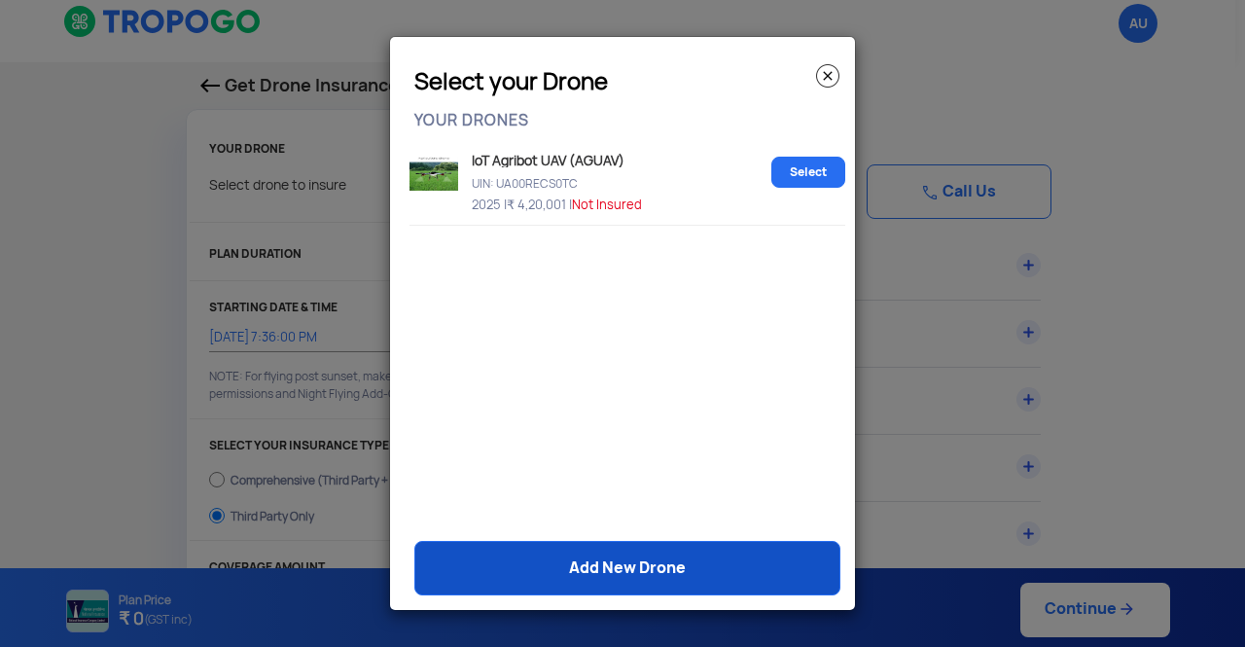
click at [649, 573] on link "Add New Drone" at bounding box center [627, 568] width 426 height 54
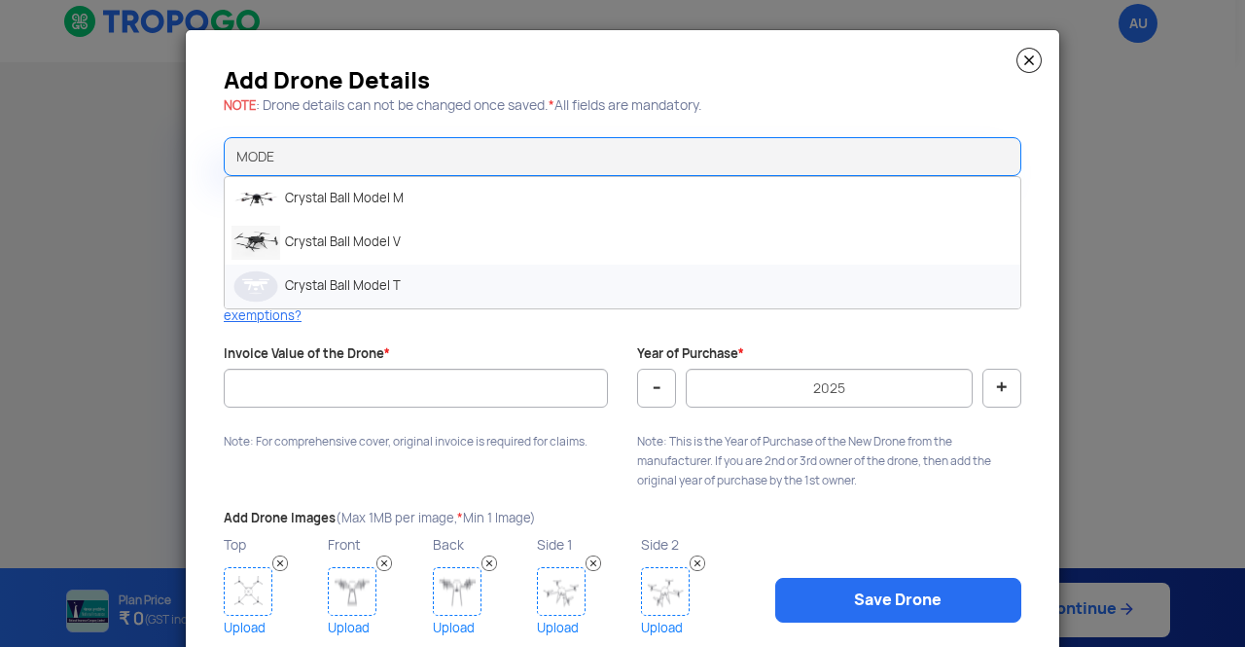
click at [239, 289] on img at bounding box center [255, 286] width 49 height 34
type input "Crystal Ball Model T"
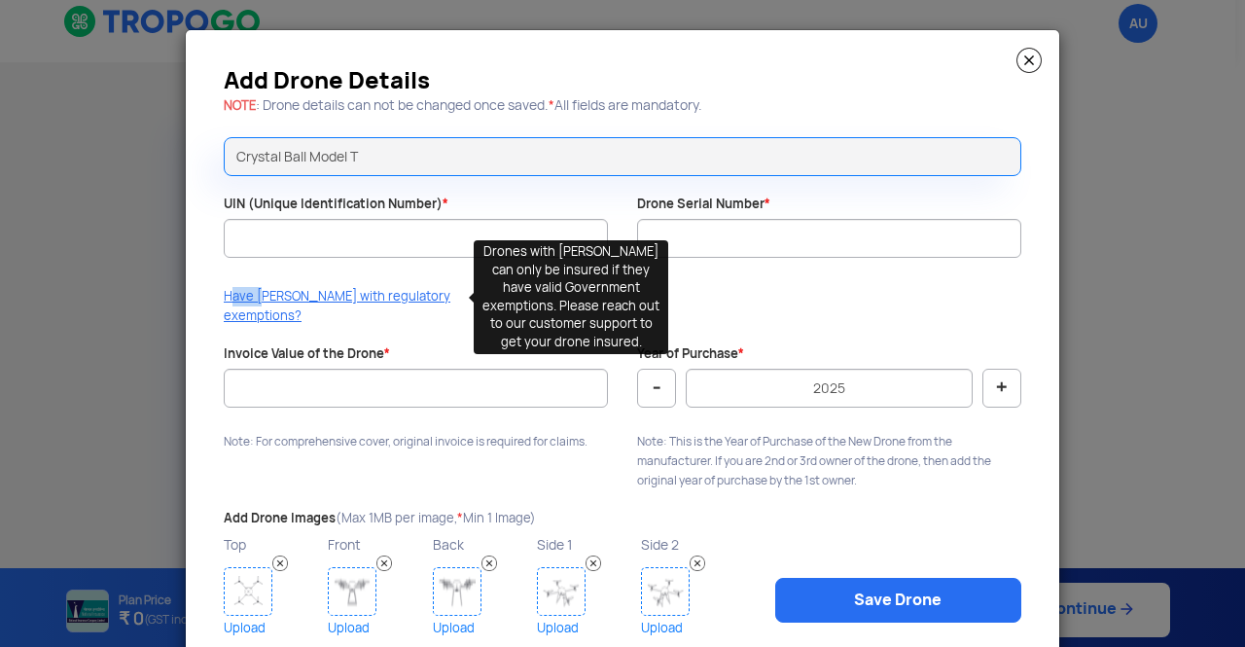
click at [239, 289] on p "Have DAN with regulatory exemptions?" at bounding box center [346, 306] width 245 height 39
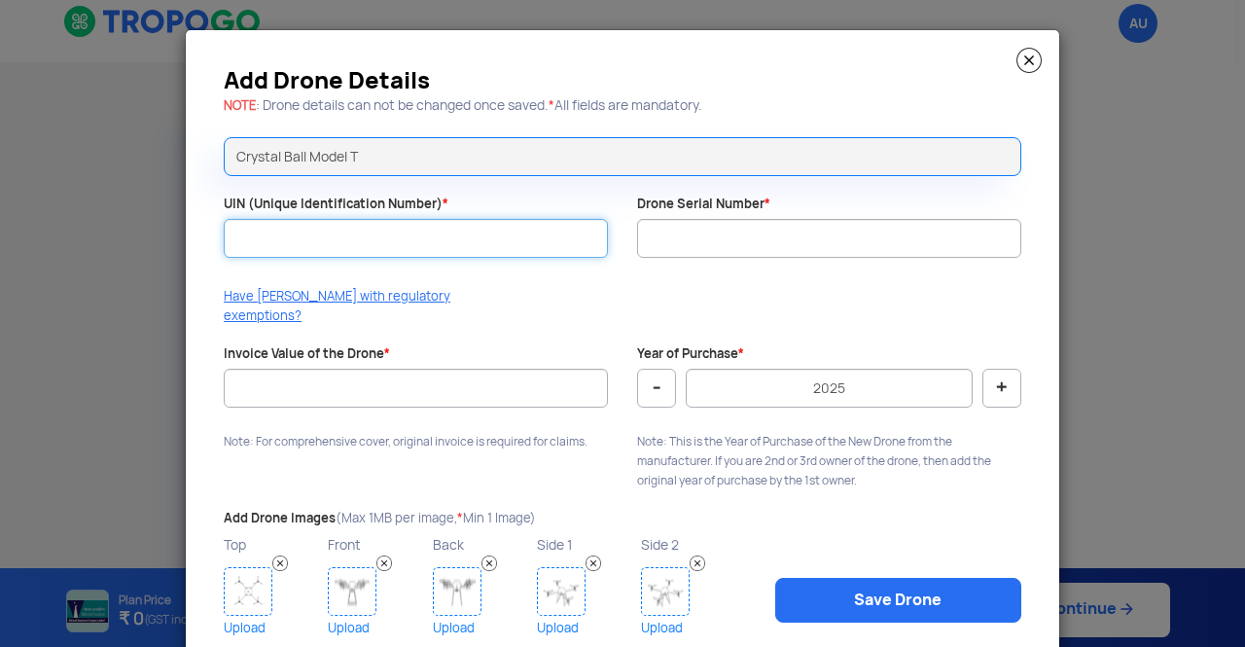
click at [268, 236] on input "UIN (Unique Identification Number) *" at bounding box center [416, 238] width 384 height 39
paste input "UA00S38S0TC"
type input "UA00S38S0TC"
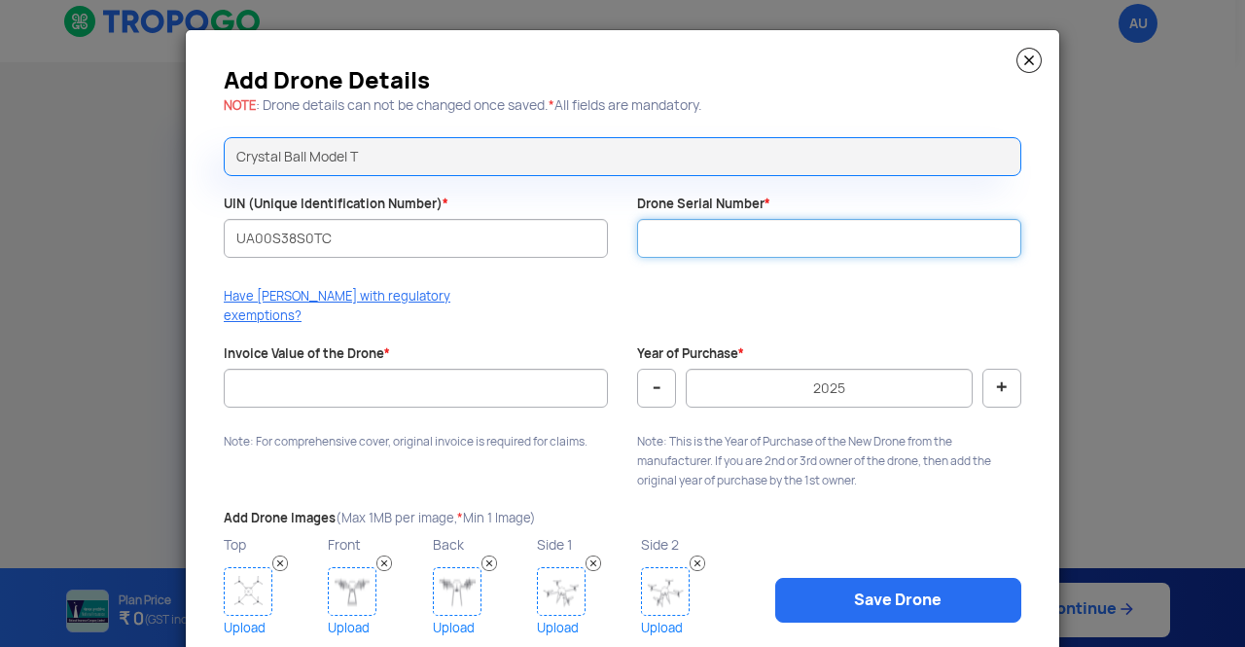
click at [694, 228] on input "Drone Serial Number *" at bounding box center [829, 238] width 384 height 39
paste input "CBAI-2025-T004"
type input "CBAI-2025-T004"
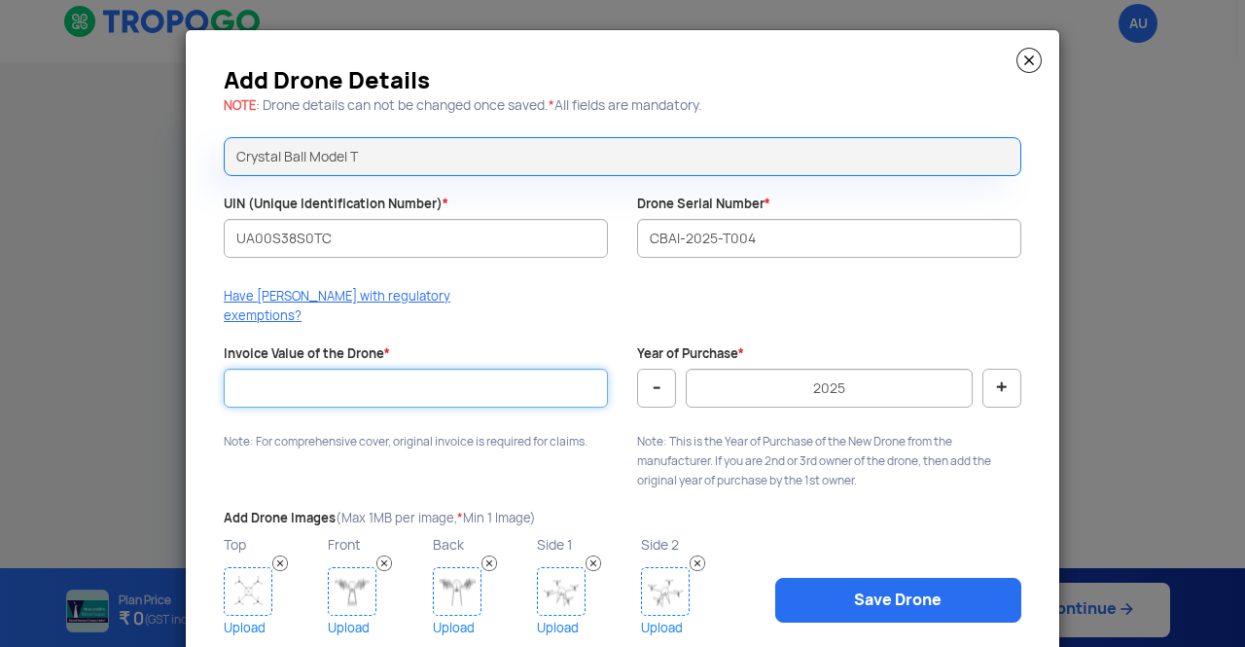
click at [527, 373] on input "Invoice Value of the Drone *" at bounding box center [416, 388] width 384 height 39
type input "304000"
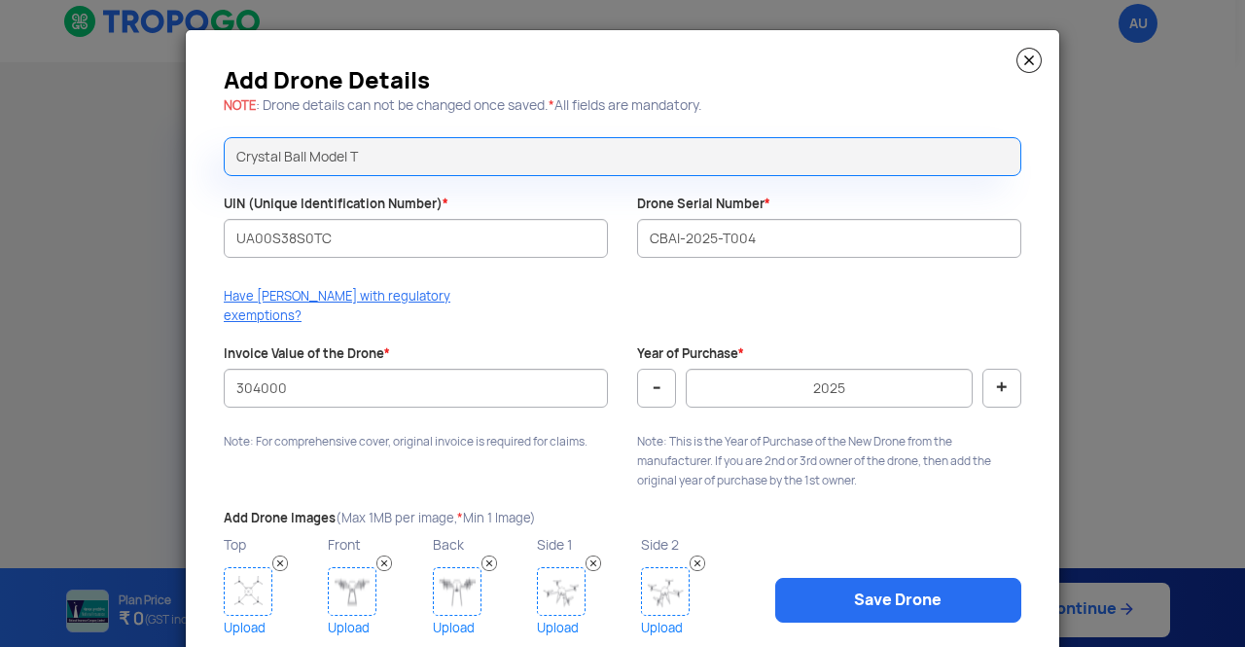
click at [266, 565] on div "Top Upload" at bounding box center [276, 586] width 104 height 108
click at [243, 575] on img at bounding box center [248, 591] width 49 height 49
click at [328, 579] on img at bounding box center [352, 591] width 49 height 49
click at [457, 584] on img at bounding box center [457, 591] width 49 height 49
click at [572, 569] on img at bounding box center [561, 591] width 49 height 49
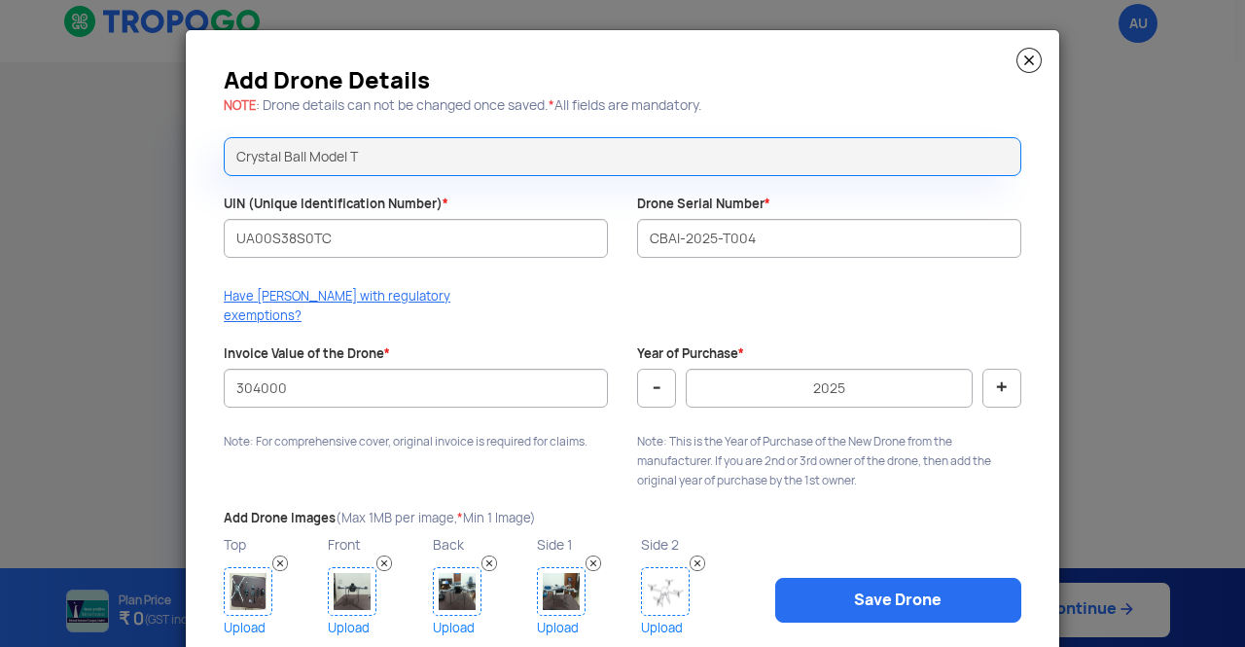
click at [642, 578] on img at bounding box center [665, 591] width 49 height 49
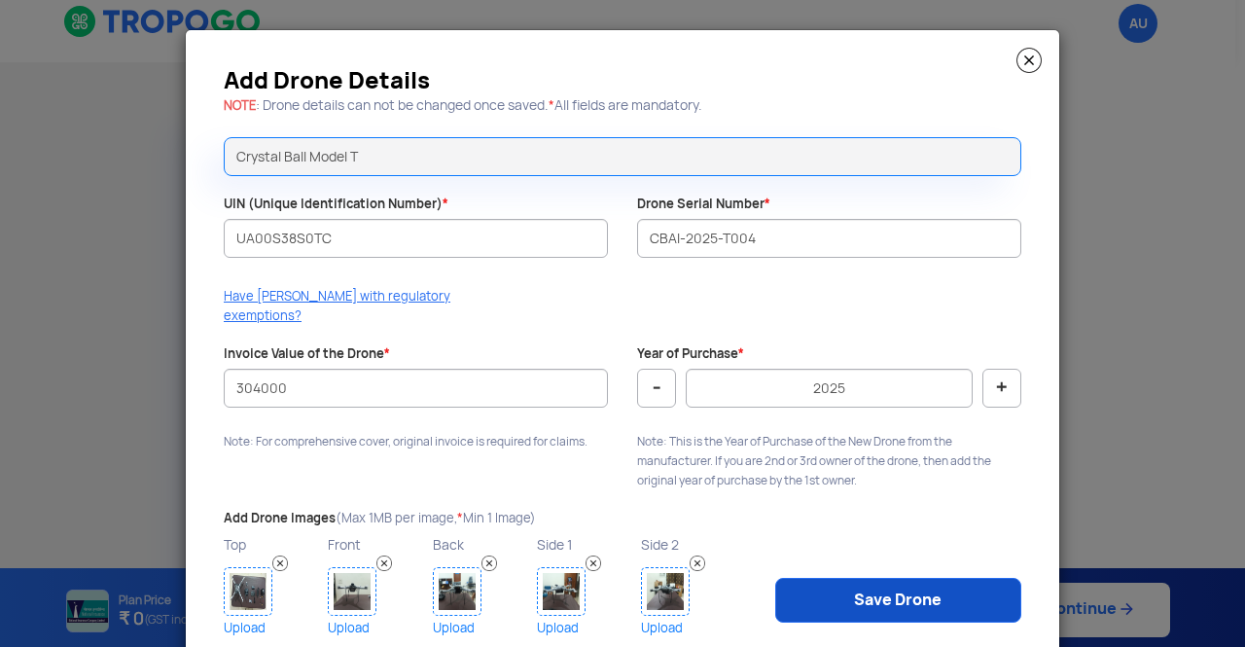
click at [892, 578] on link "Save Drone" at bounding box center [898, 600] width 246 height 45
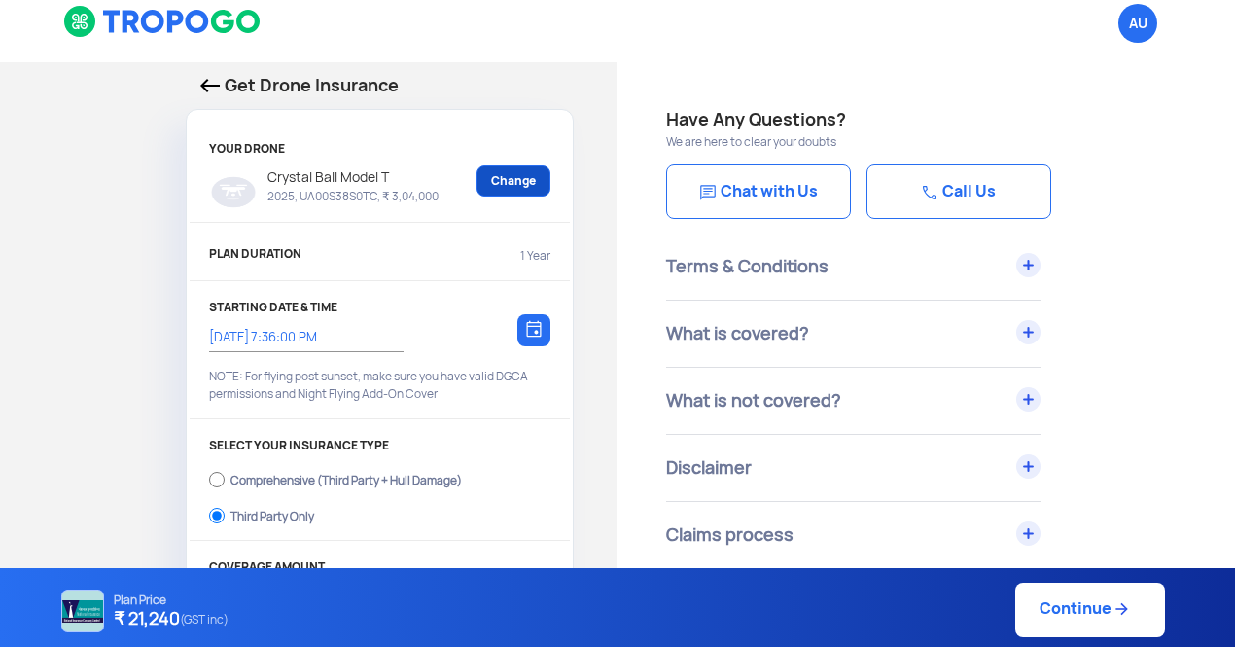
click at [519, 183] on link "Change" at bounding box center [513, 180] width 74 height 31
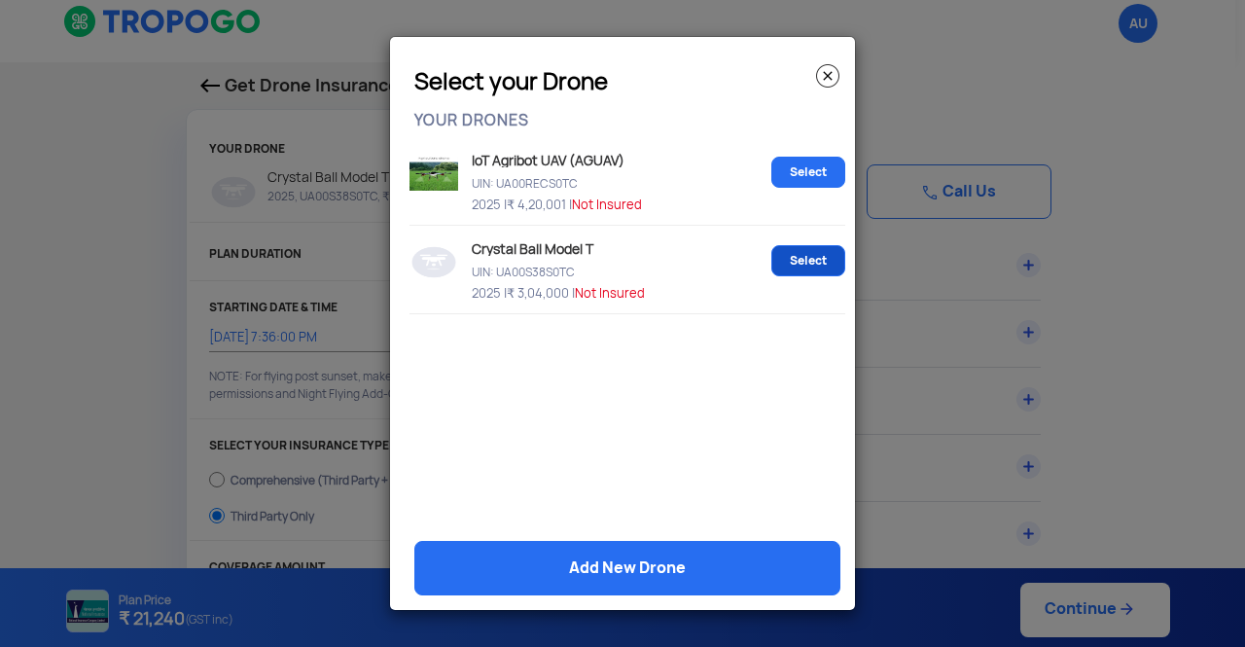
click at [790, 266] on link "Select" at bounding box center [808, 260] width 74 height 31
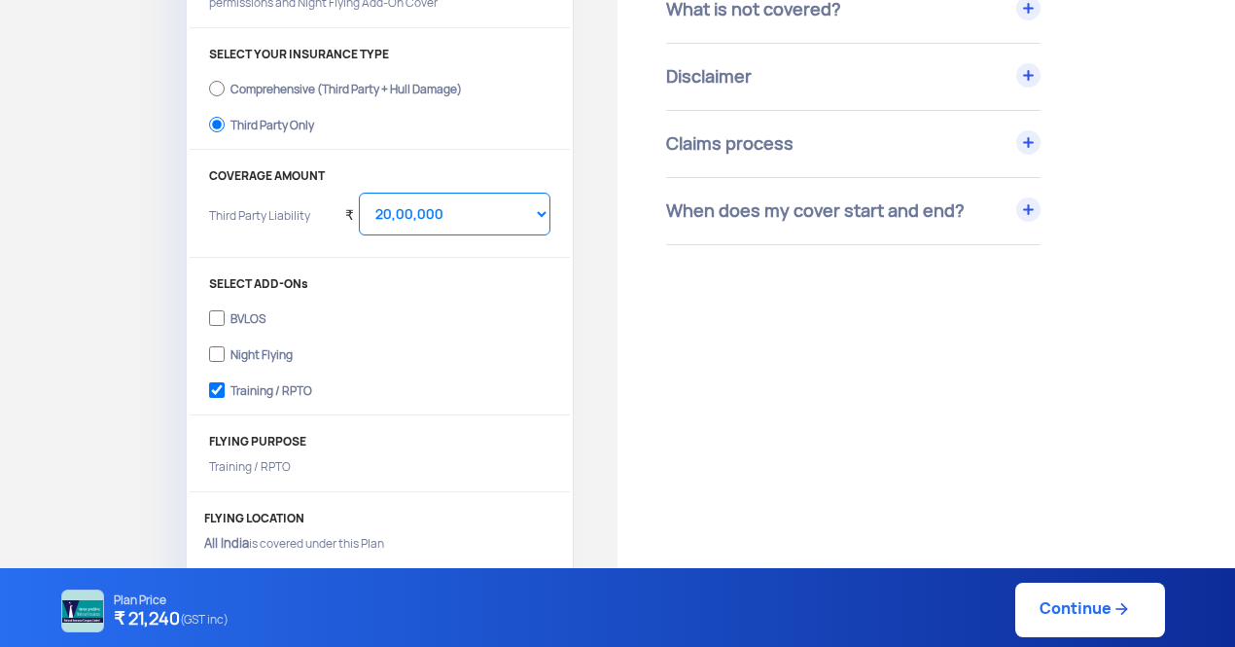
scroll to position [410, 0]
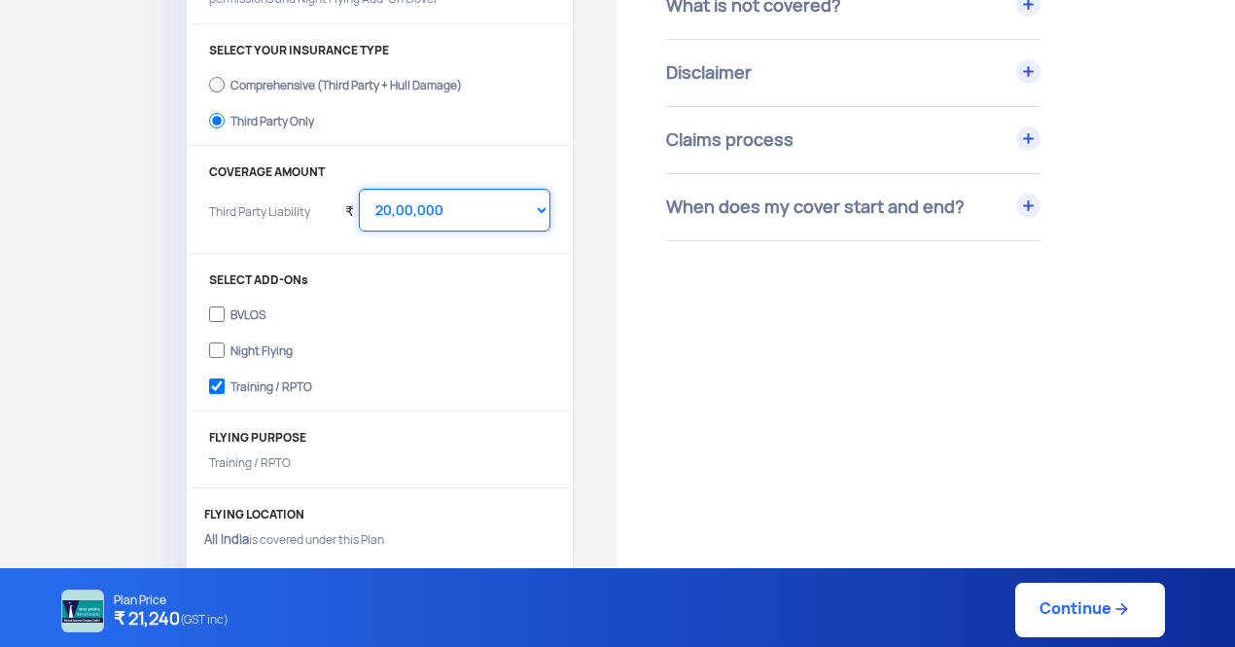
click at [537, 213] on select "Select Amount 10,00,000 15,00,000 20,00,000 25,00,000 30,00,000" at bounding box center [455, 210] width 192 height 43
select select "1000000"
click at [359, 189] on select "Select Amount 10,00,000 15,00,000 20,00,000 25,00,000 30,00,000" at bounding box center [455, 210] width 192 height 43
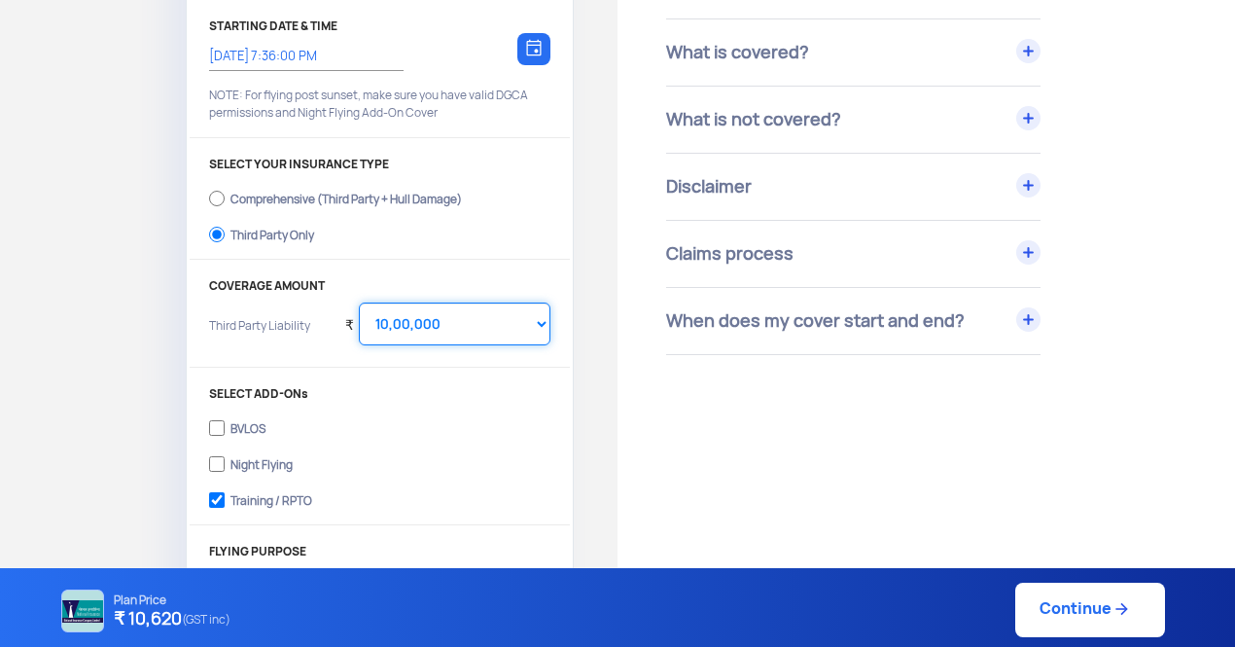
scroll to position [289, 0]
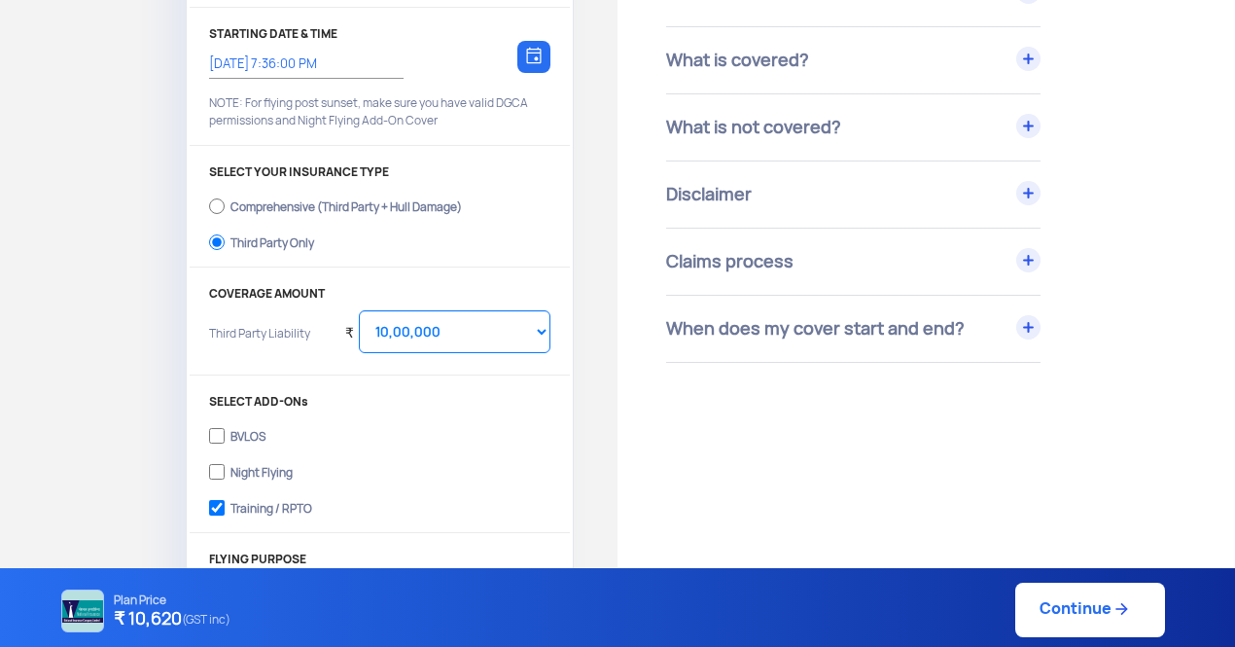
drag, startPoint x: 1234, startPoint y: 236, endPoint x: 1242, endPoint y: 207, distance: 30.2
click at [1234, 207] on html "AU Logout Get Drone Insurance YOUR DRONE Crystal Ball Model T 2025, UA00S38S0TC…" at bounding box center [617, 34] width 1235 height 647
click at [1165, 236] on div "Have Any Questions? We are here to clear your doubts Chat with Us Call Us Terms…" at bounding box center [926, 98] width 520 height 530
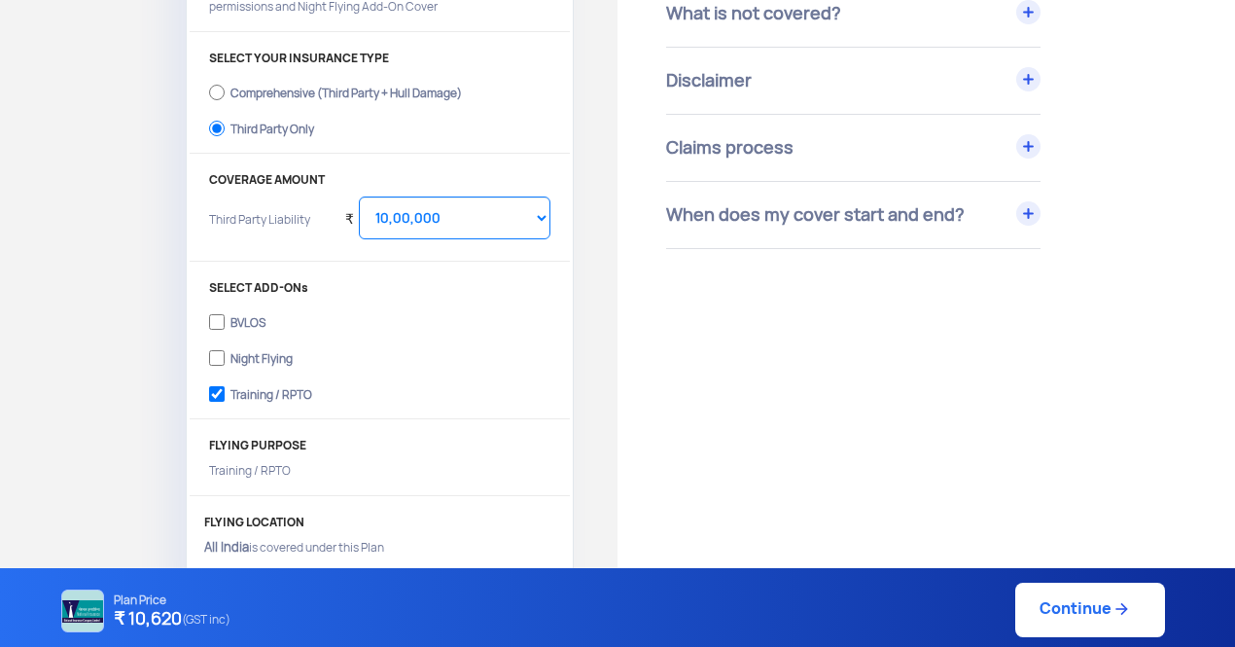
scroll to position [418, 0]
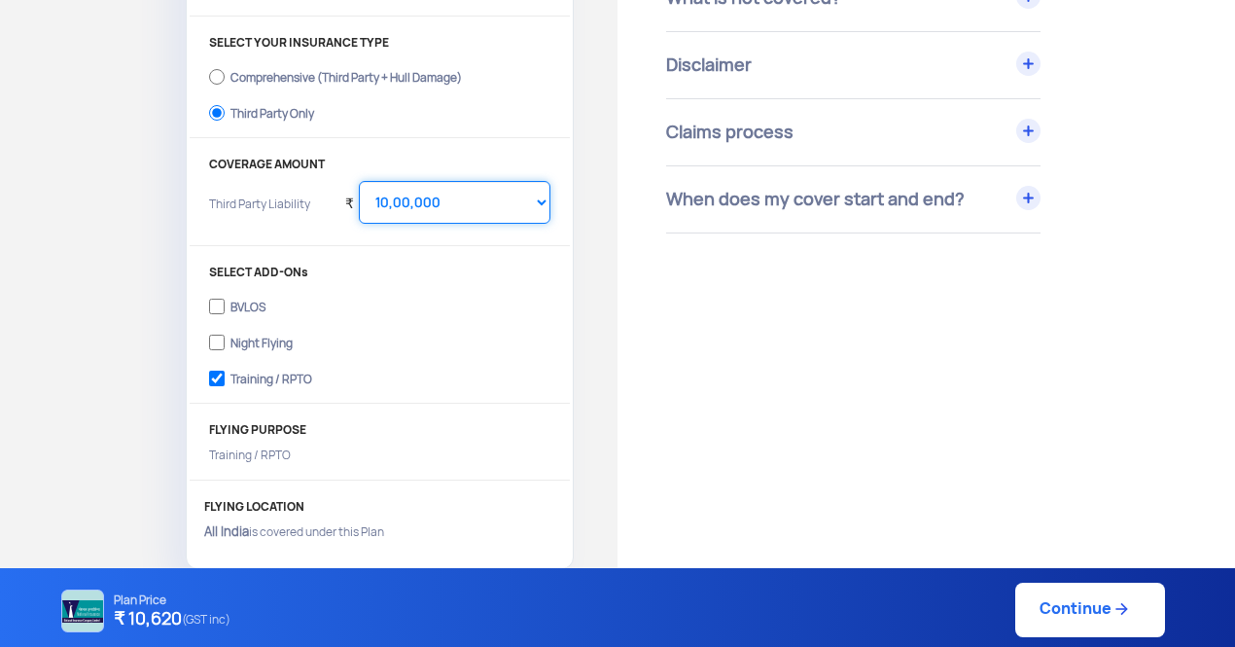
click at [533, 202] on select "Select Amount 10,00,000 15,00,000 20,00,000 25,00,000 30,00,000" at bounding box center [455, 202] width 192 height 43
click at [292, 207] on p "Third Party Liability" at bounding box center [270, 217] width 122 height 44
click at [429, 186] on select "Select Amount 10,00,000 15,00,000 20,00,000 25,00,000 30,00,000" at bounding box center [455, 202] width 192 height 43
click at [341, 236] on div "Third Party Liability ₹ Select Amount 10,00,000 15,00,000 20,00,000 25,00,000 3…" at bounding box center [379, 210] width 341 height 58
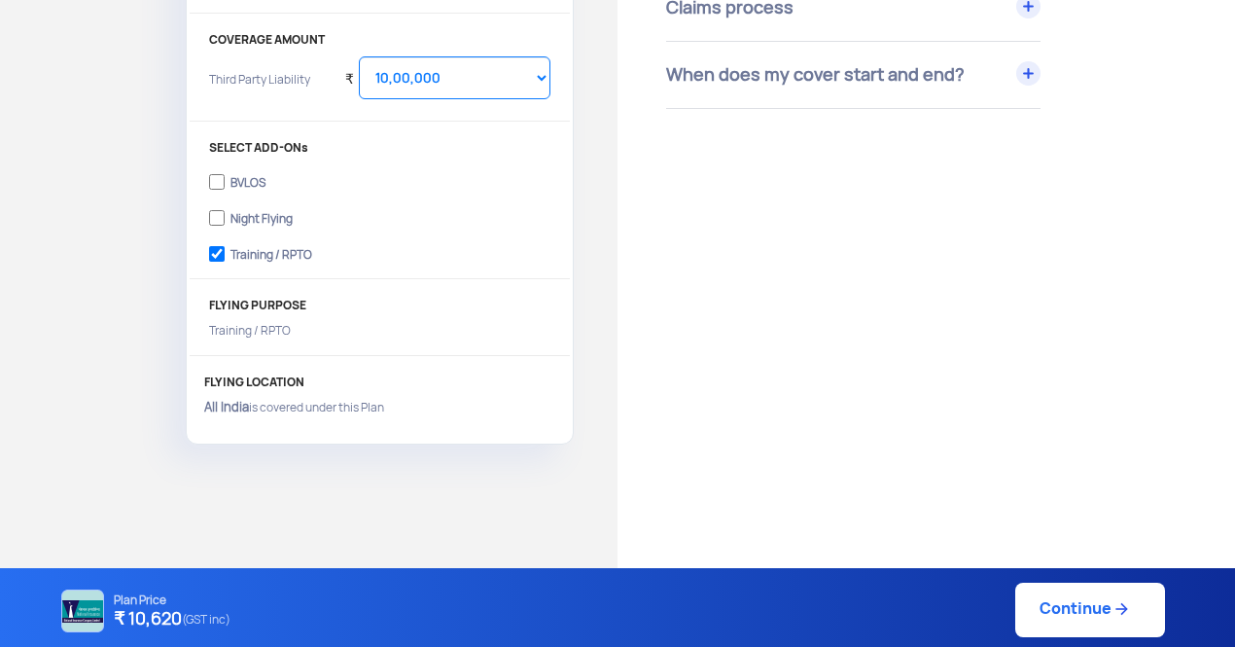
scroll to position [0, 0]
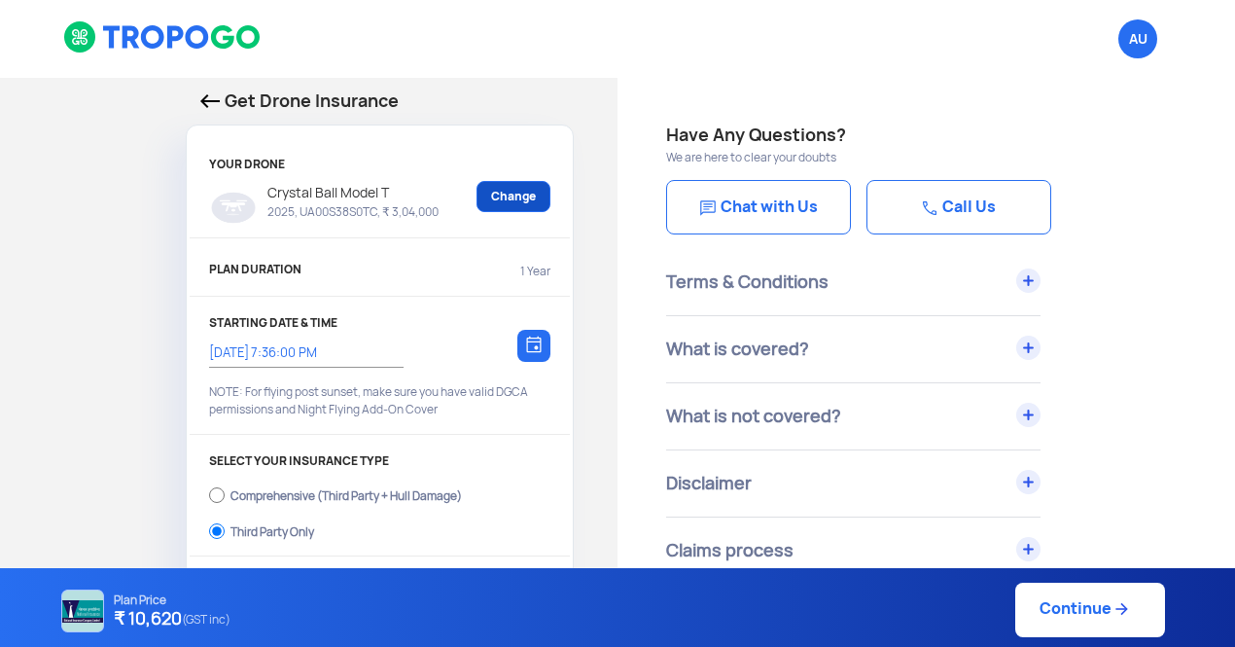
click at [541, 189] on link "Change" at bounding box center [513, 196] width 74 height 31
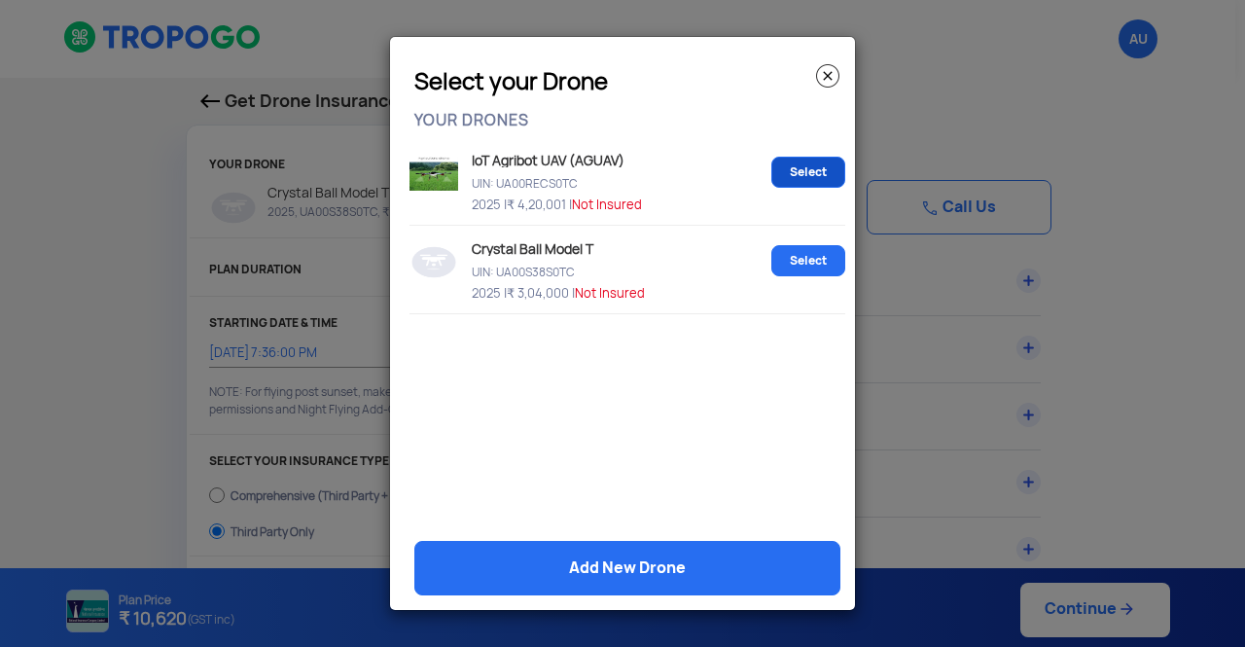
click at [786, 166] on link "Select" at bounding box center [808, 172] width 74 height 31
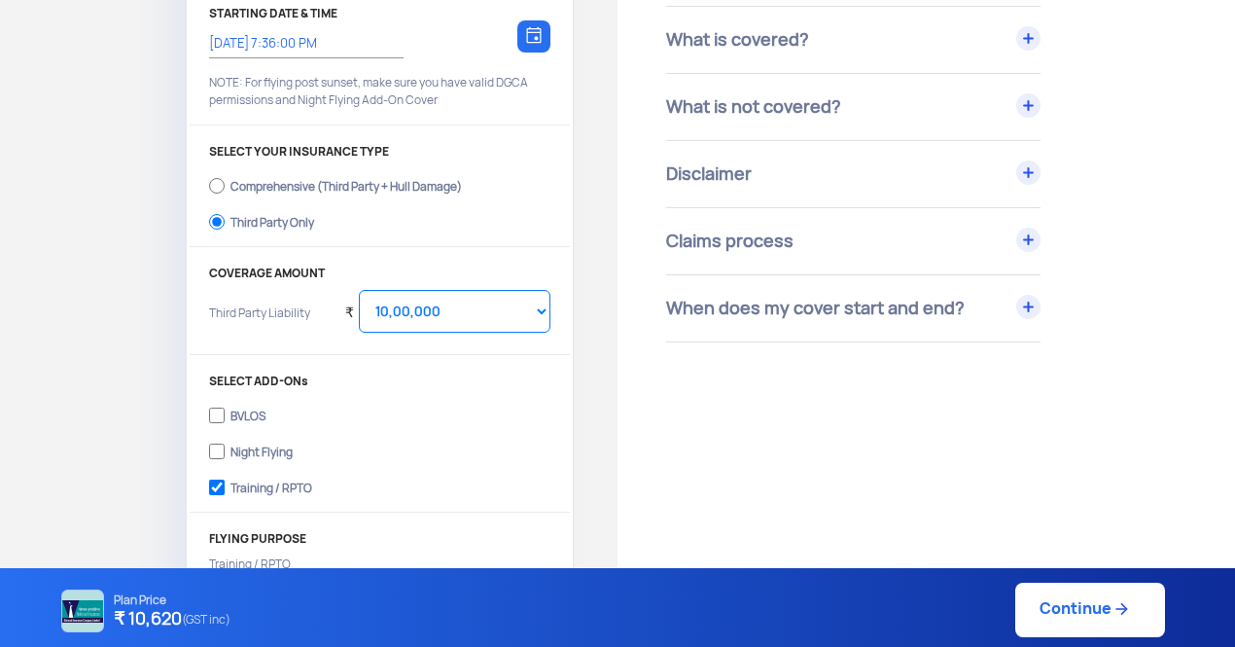
scroll to position [303, 0]
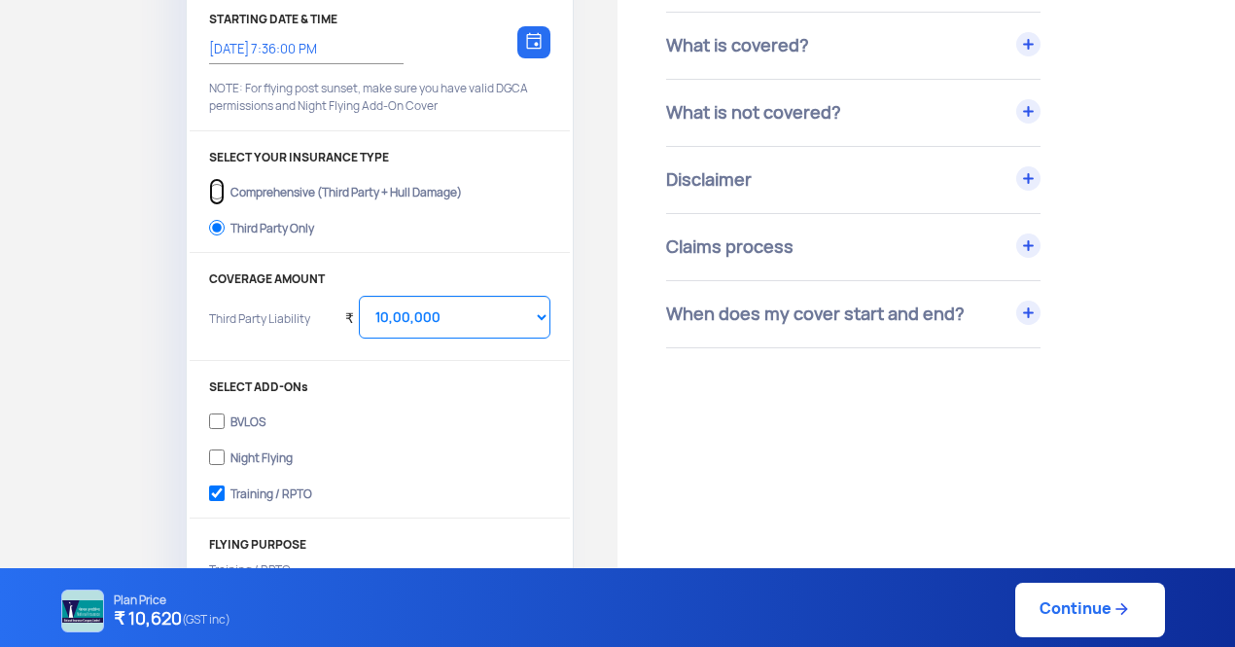
click at [214, 198] on input "Comprehensive (Third Party + Hull Damage)" at bounding box center [217, 191] width 16 height 27
radio input "true"
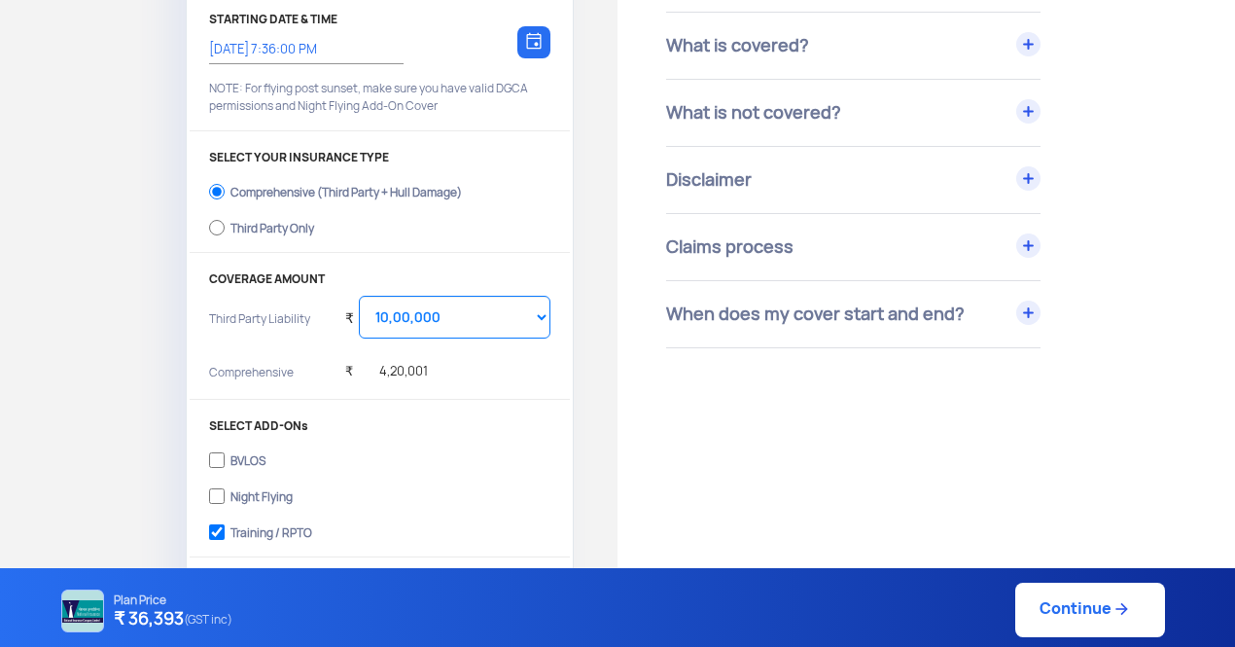
drag, startPoint x: 1234, startPoint y: 386, endPoint x: 1244, endPoint y: 268, distance: 118.0
click at [1234, 268] on html "AU Logout Get Drone Insurance YOUR DRONE IoT Agribot UAV (AGUAV) 2025, UA00RECS…" at bounding box center [617, 20] width 1235 height 647
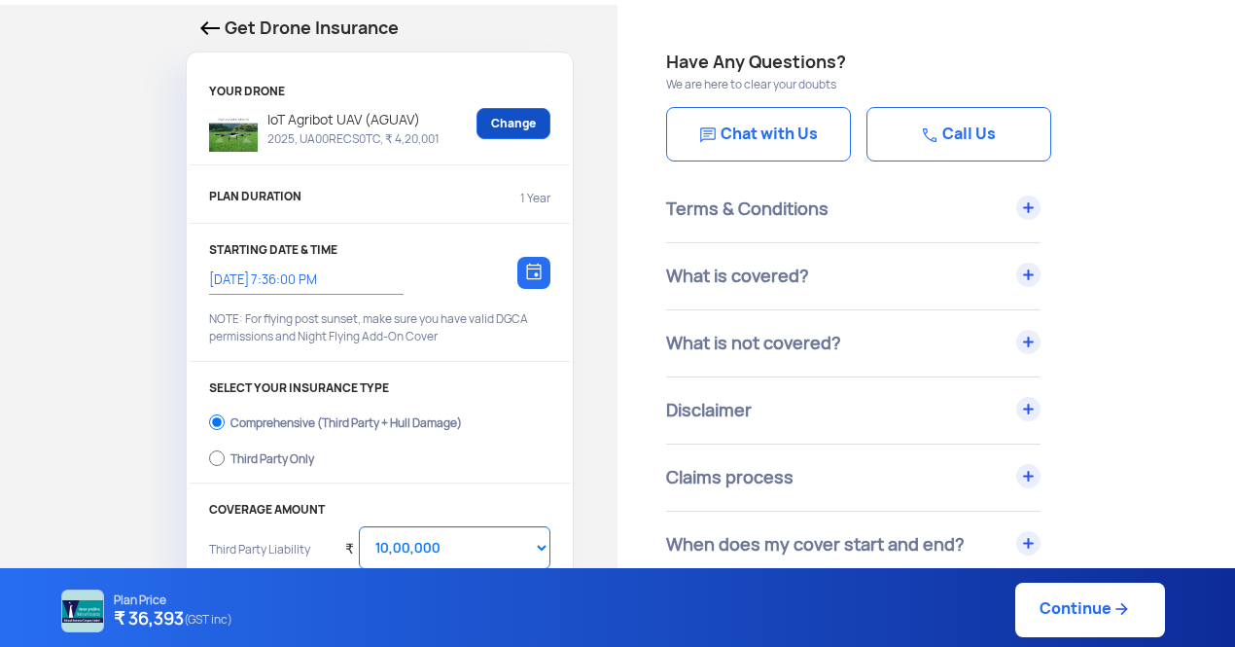
click at [517, 133] on link "Change" at bounding box center [513, 123] width 74 height 31
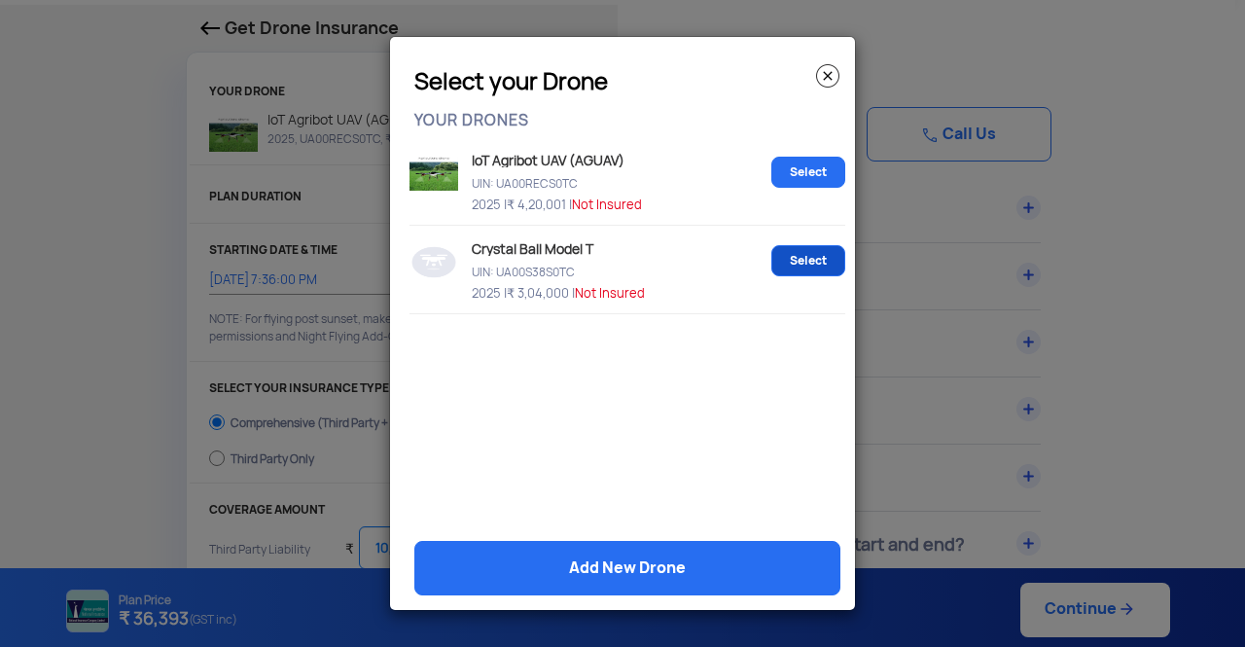
click at [787, 254] on link "Select" at bounding box center [808, 260] width 74 height 31
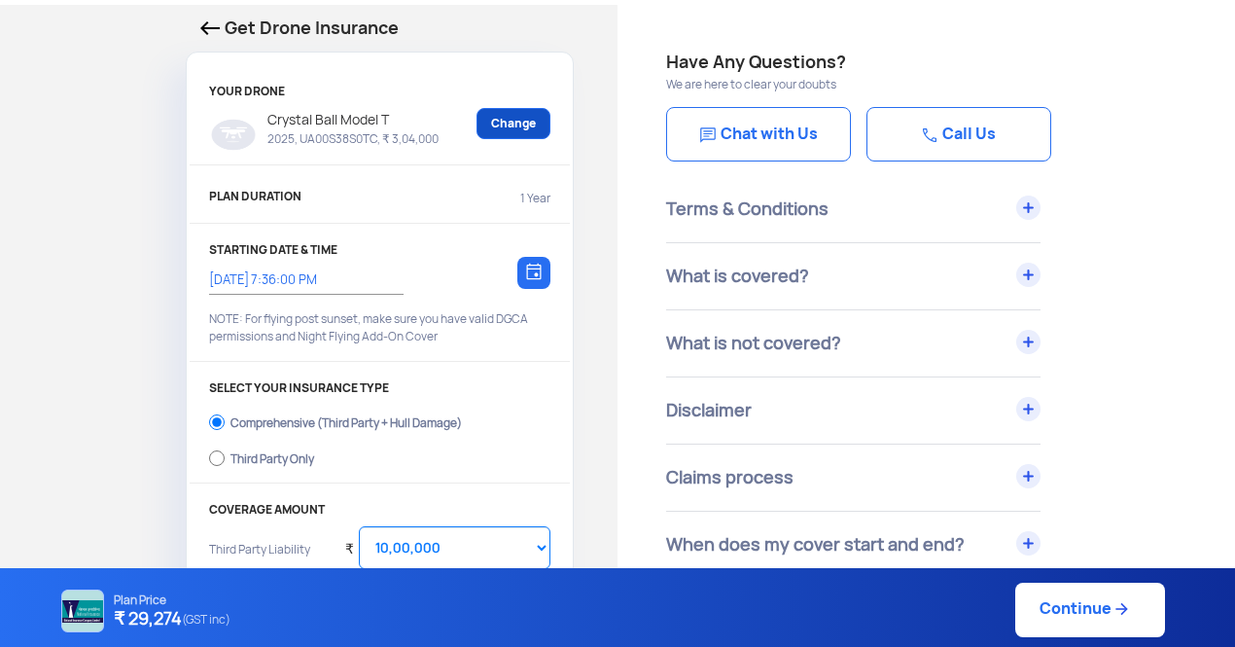
click at [522, 114] on link "Change" at bounding box center [513, 123] width 74 height 31
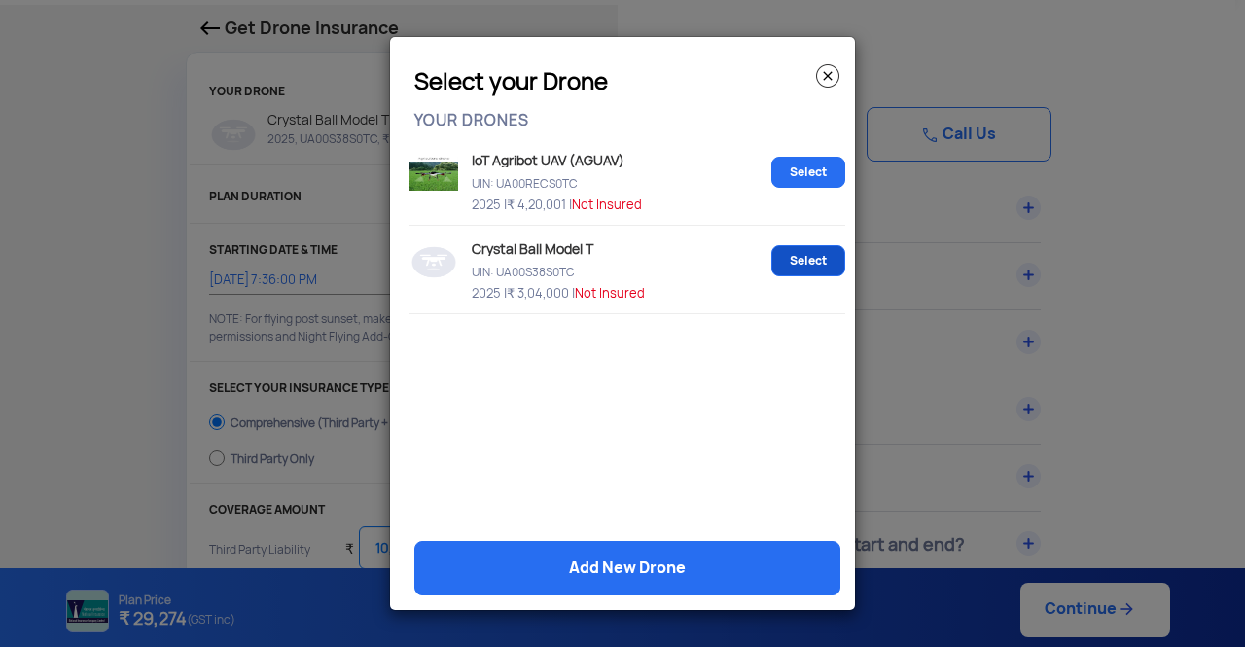
click at [807, 267] on link "Select" at bounding box center [808, 260] width 74 height 31
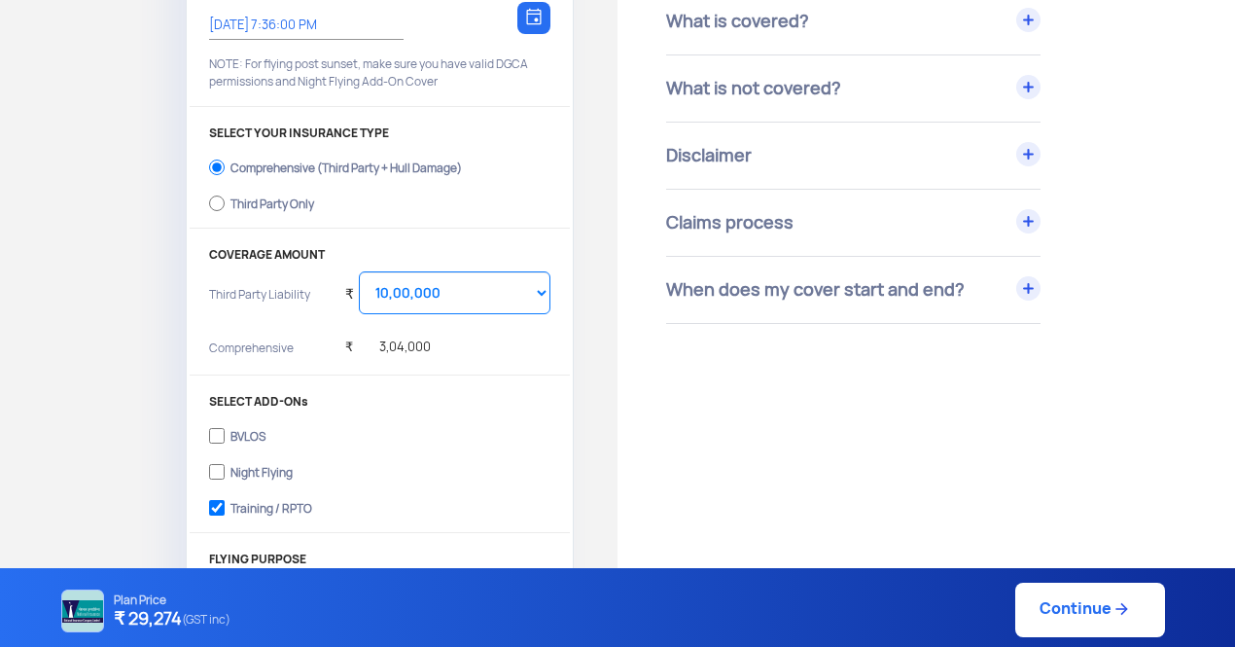
scroll to position [178, 0]
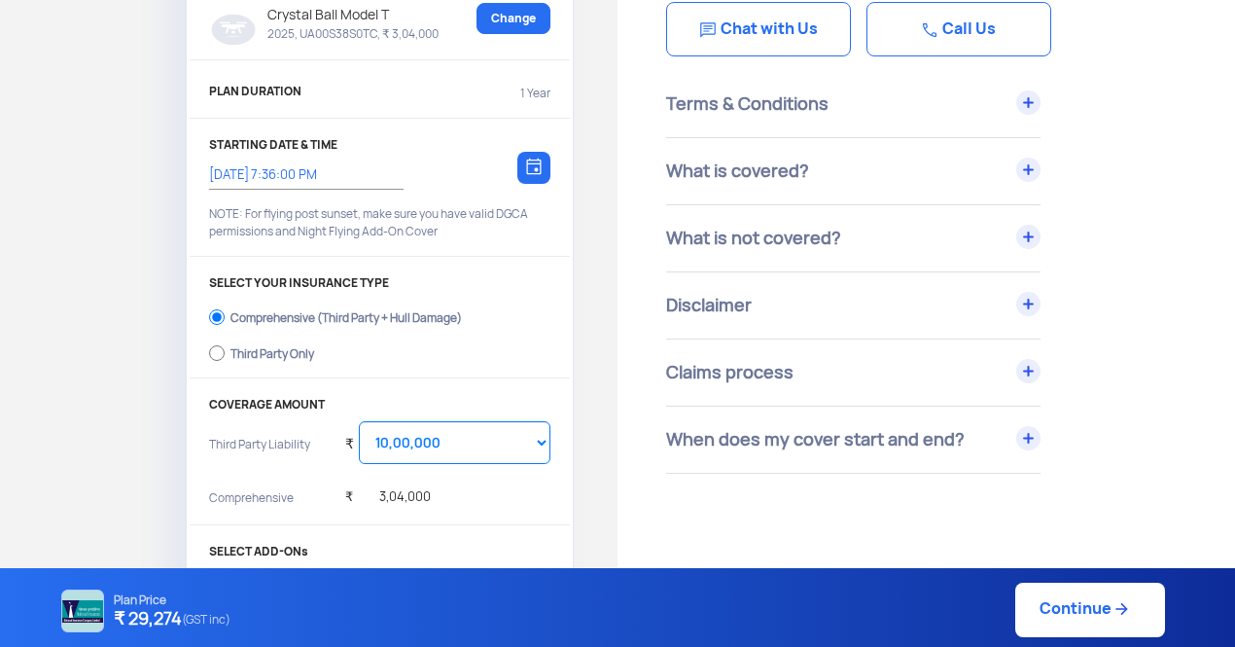
click at [254, 355] on div "Third Party Only" at bounding box center [272, 351] width 84 height 8
click at [225, 360] on input "Third Party Only" at bounding box center [217, 352] width 16 height 27
radio input "true"
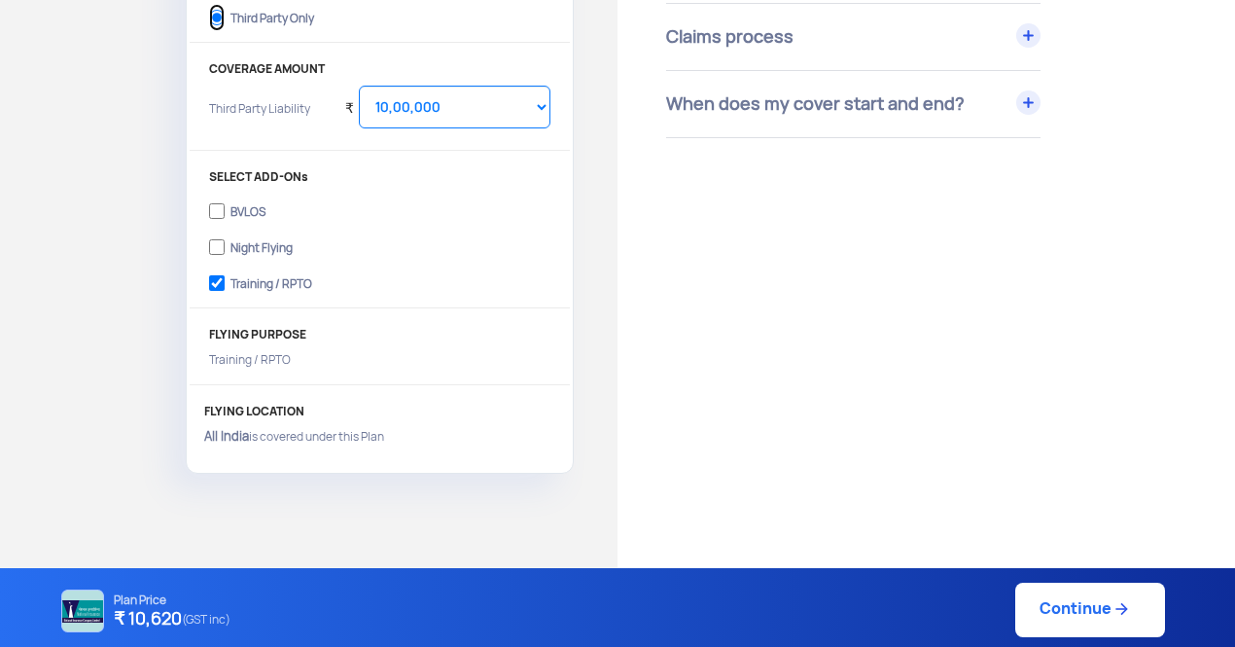
scroll to position [527, 0]
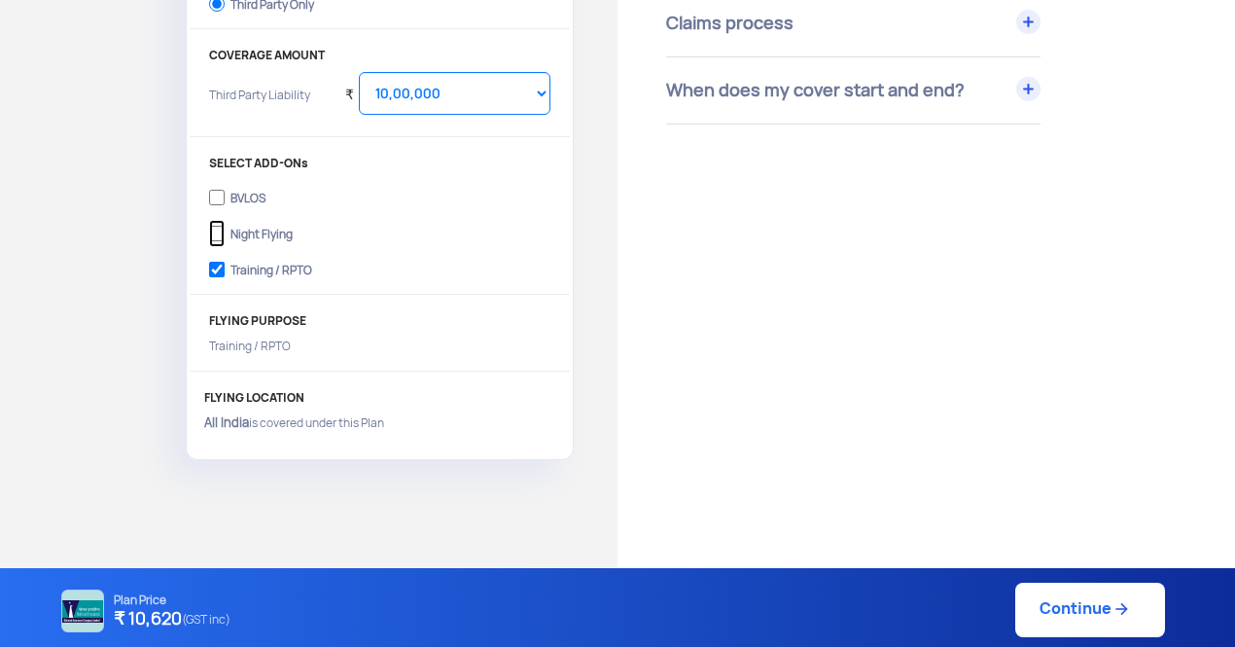
click at [210, 238] on input "Night Flying" at bounding box center [217, 233] width 16 height 27
click at [219, 236] on input "Night Flying" at bounding box center [217, 233] width 16 height 27
checkbox input "false"
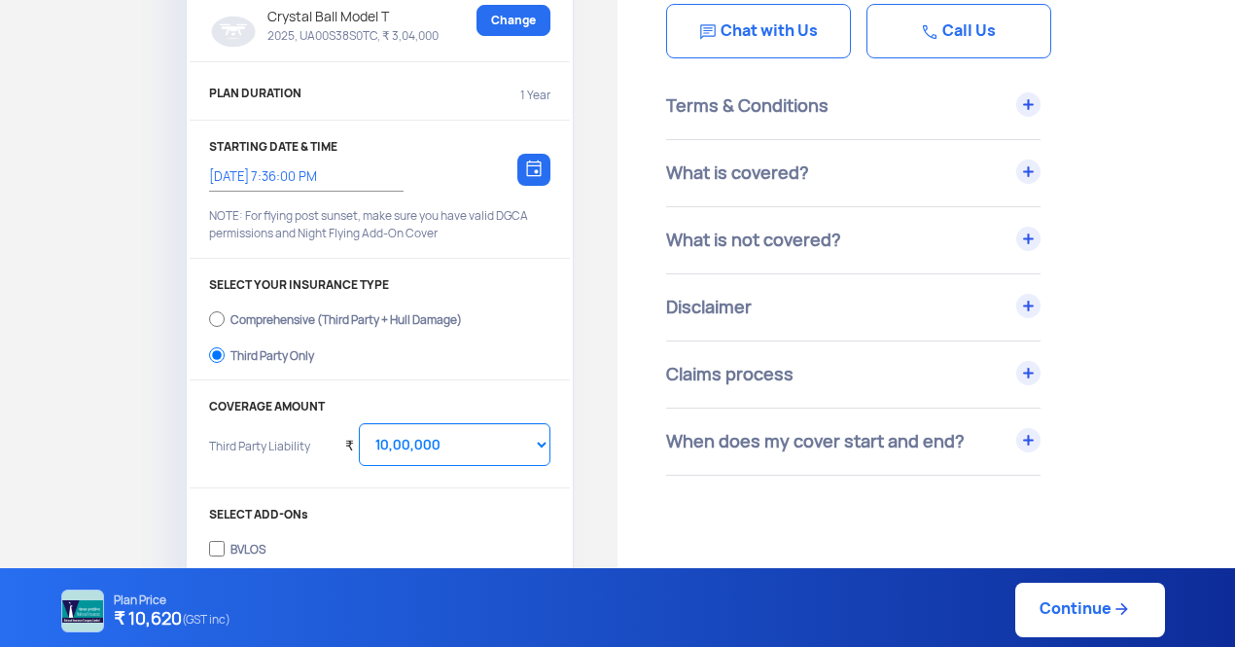
scroll to position [178, 0]
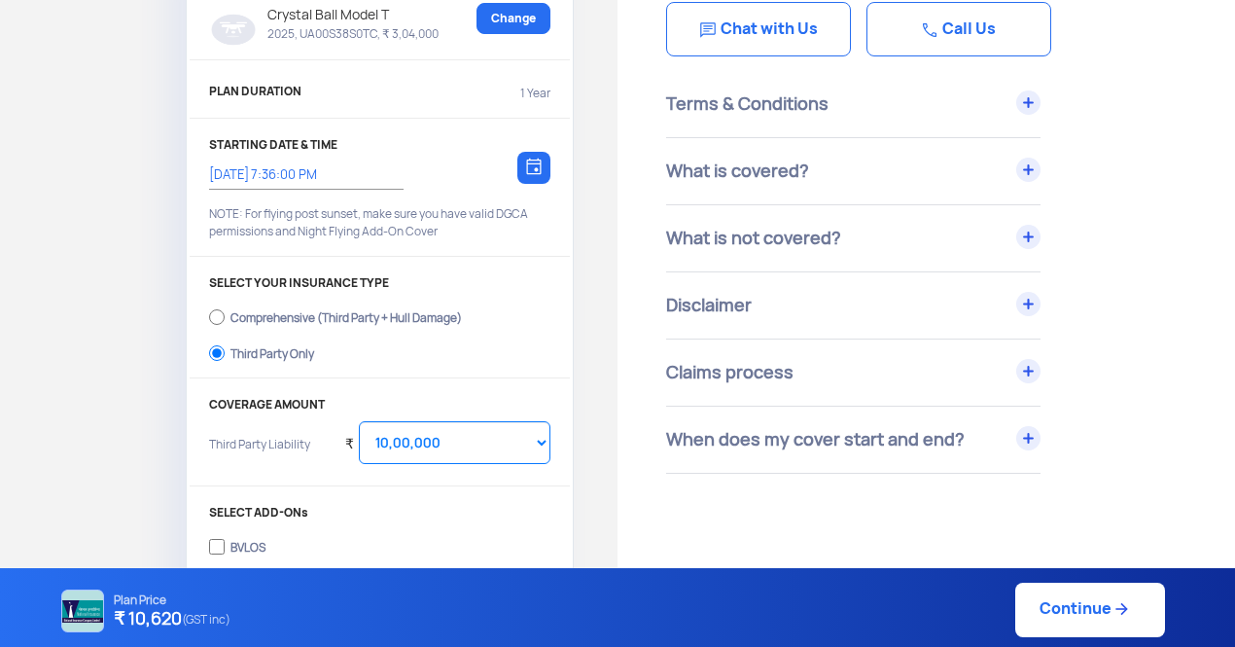
click at [1075, 627] on link "Continue" at bounding box center [1090, 609] width 150 height 54
type input "26/8/2025, 7:57:00 PM"
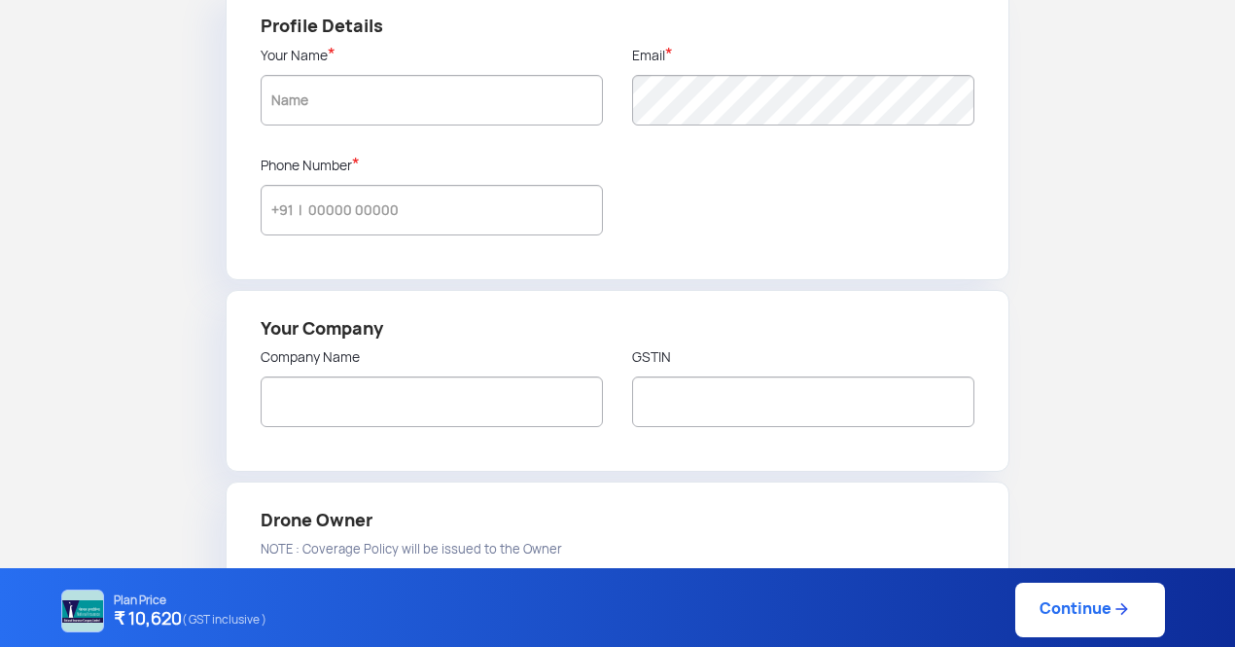
scroll to position [19, 0]
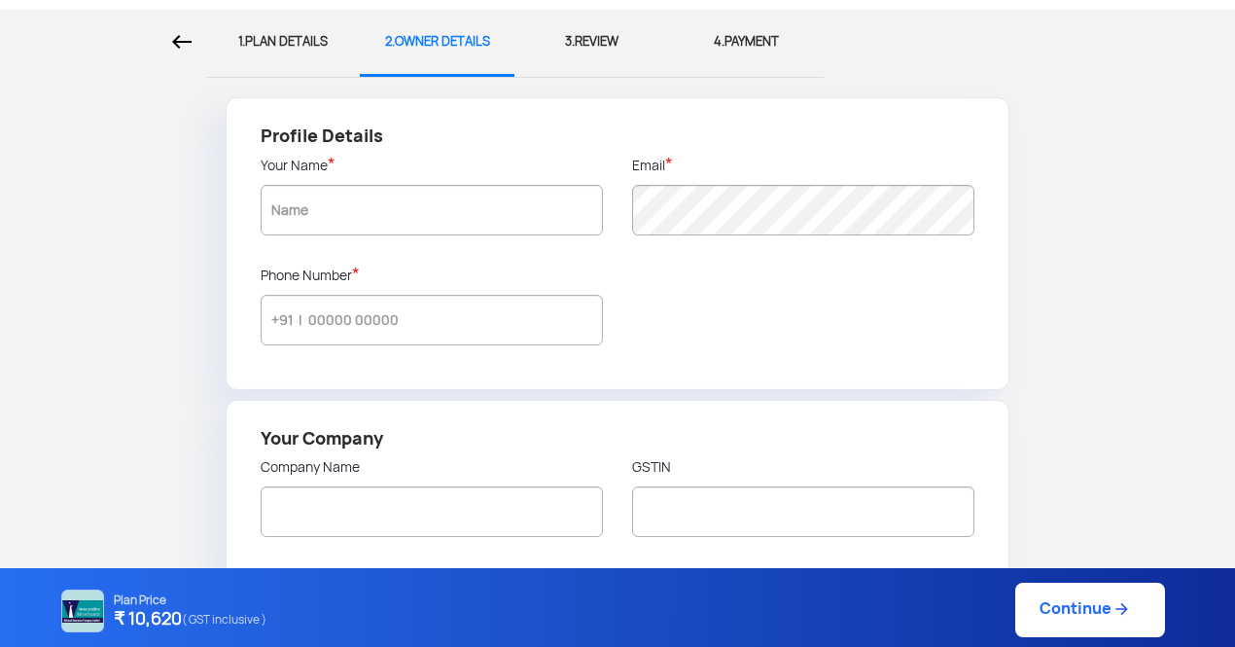
type input "7573942113"
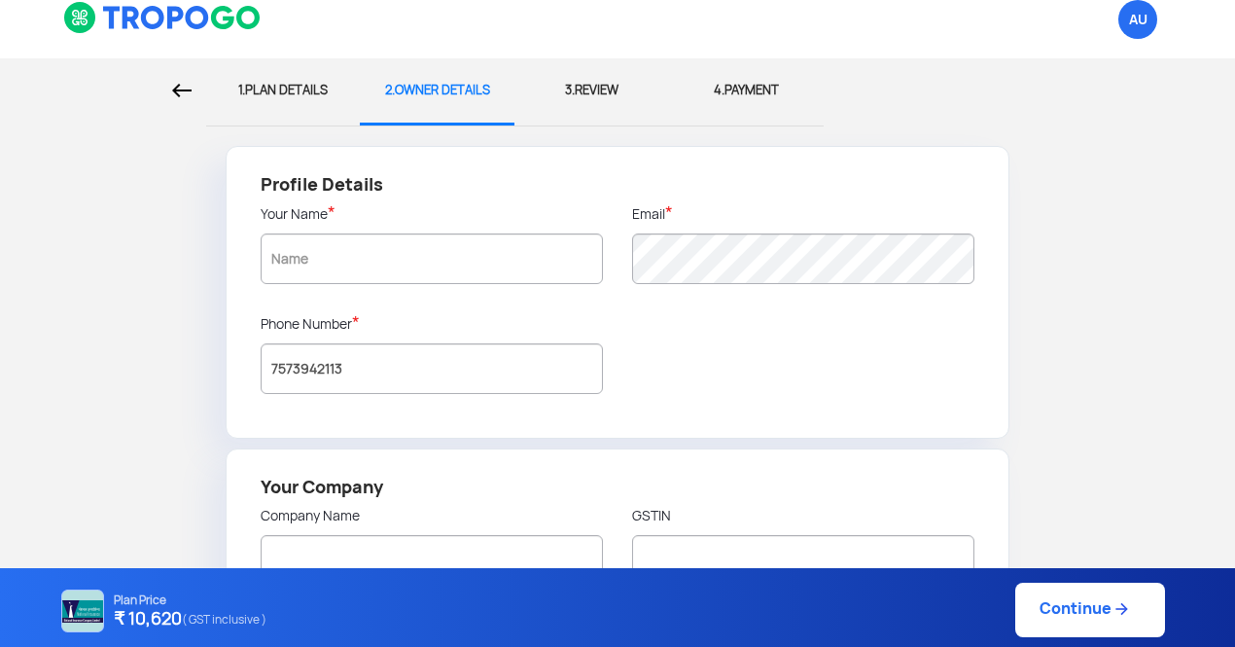
scroll to position [0, 0]
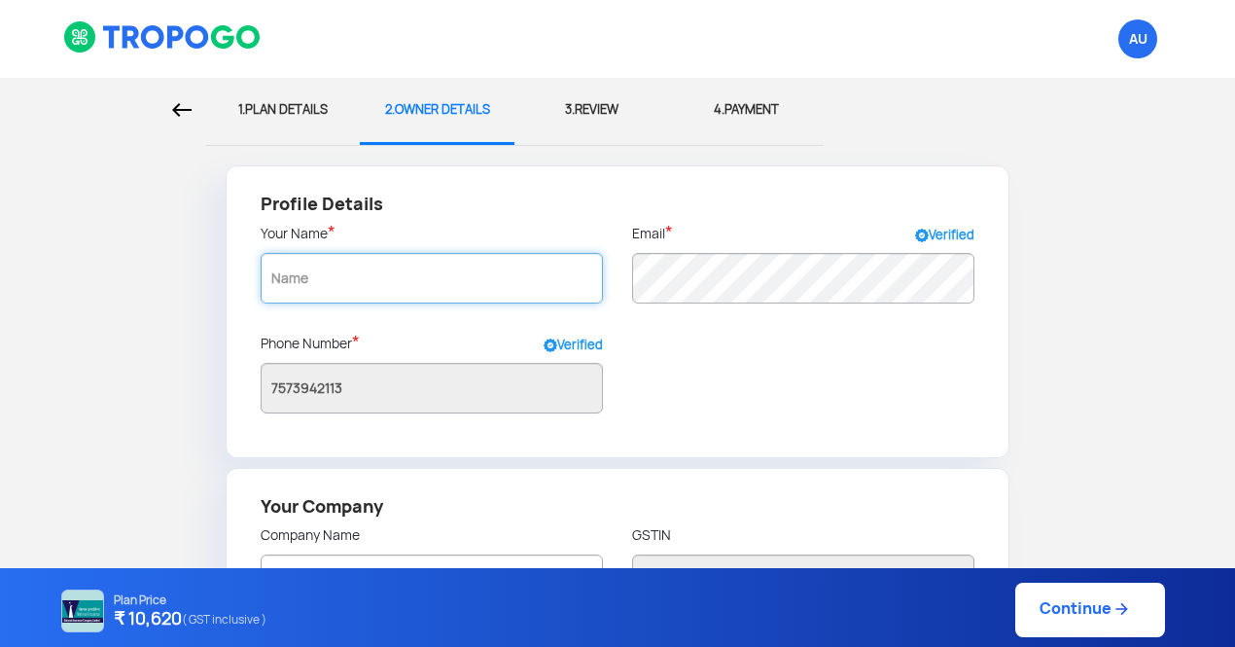
click at [546, 294] on input "text" at bounding box center [432, 278] width 342 height 51
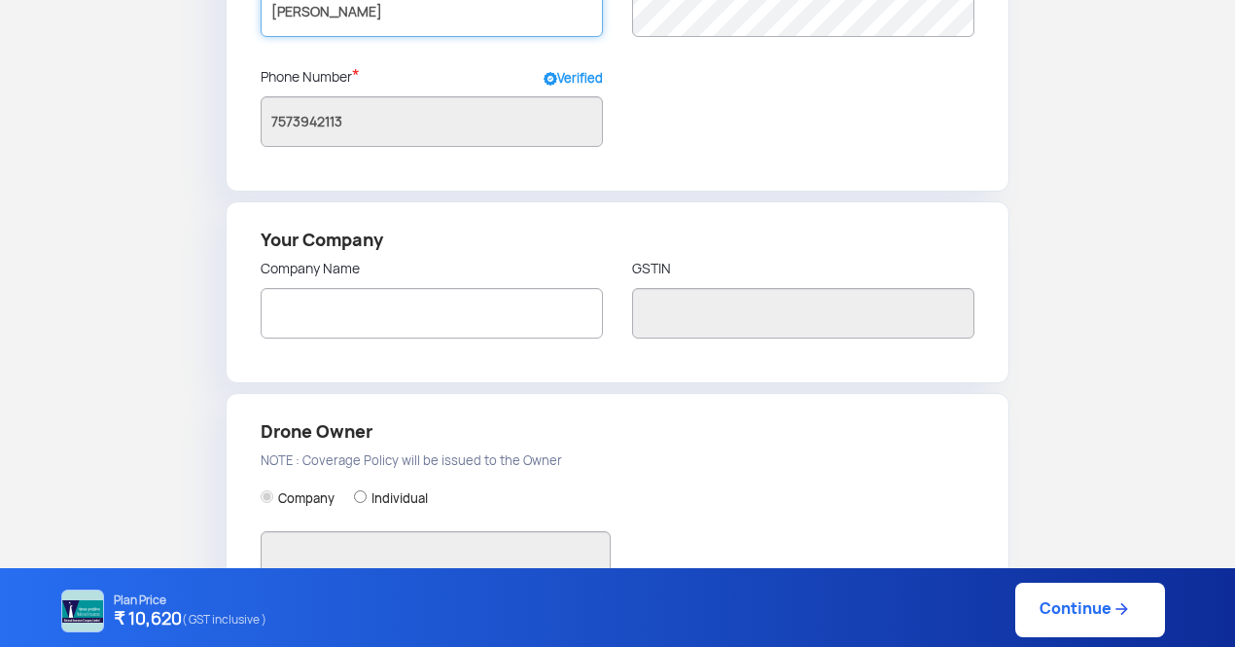
scroll to position [289, 0]
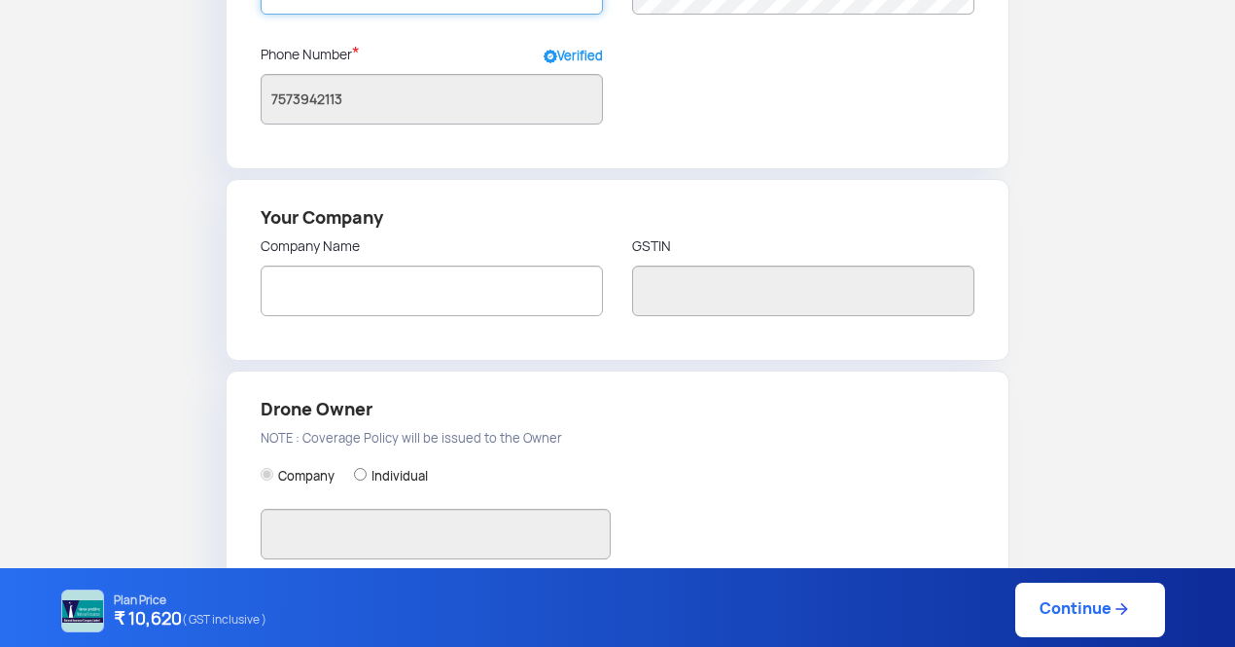
type input "[PERSON_NAME]"
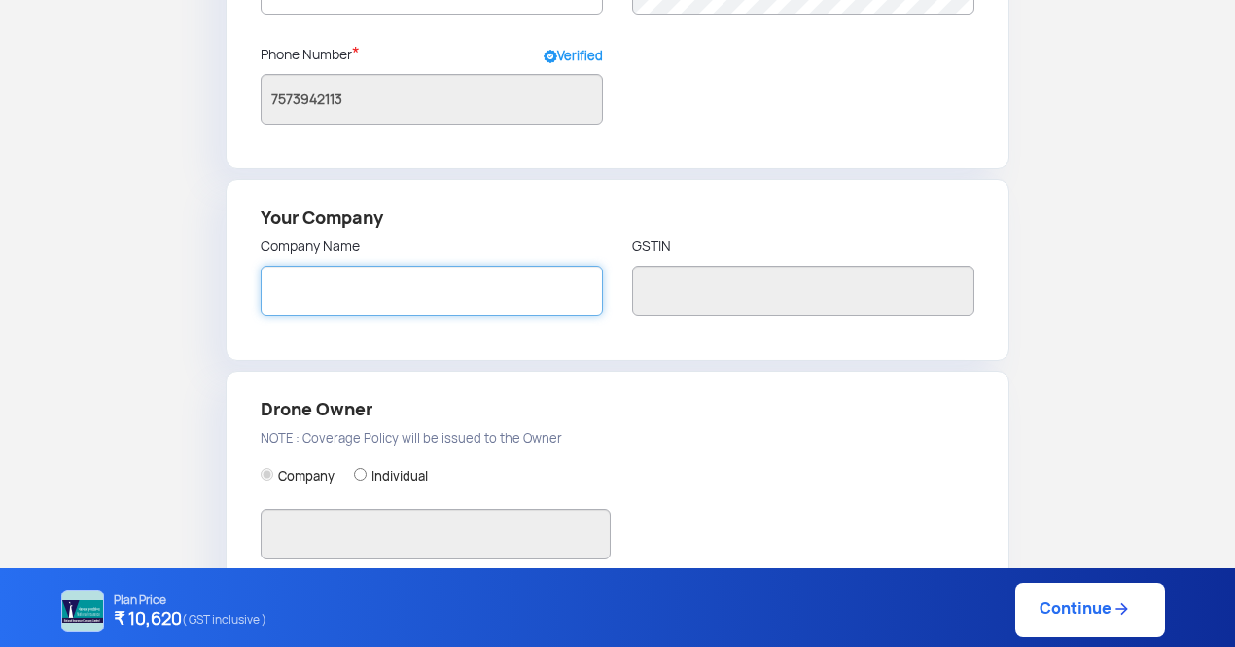
radio input "false"
radio input "true"
type input "[PERSON_NAME]"
click at [411, 298] on input "text" at bounding box center [432, 290] width 342 height 51
type input "SKYHIVE AEROSPACE PRIVATE LIMITED"
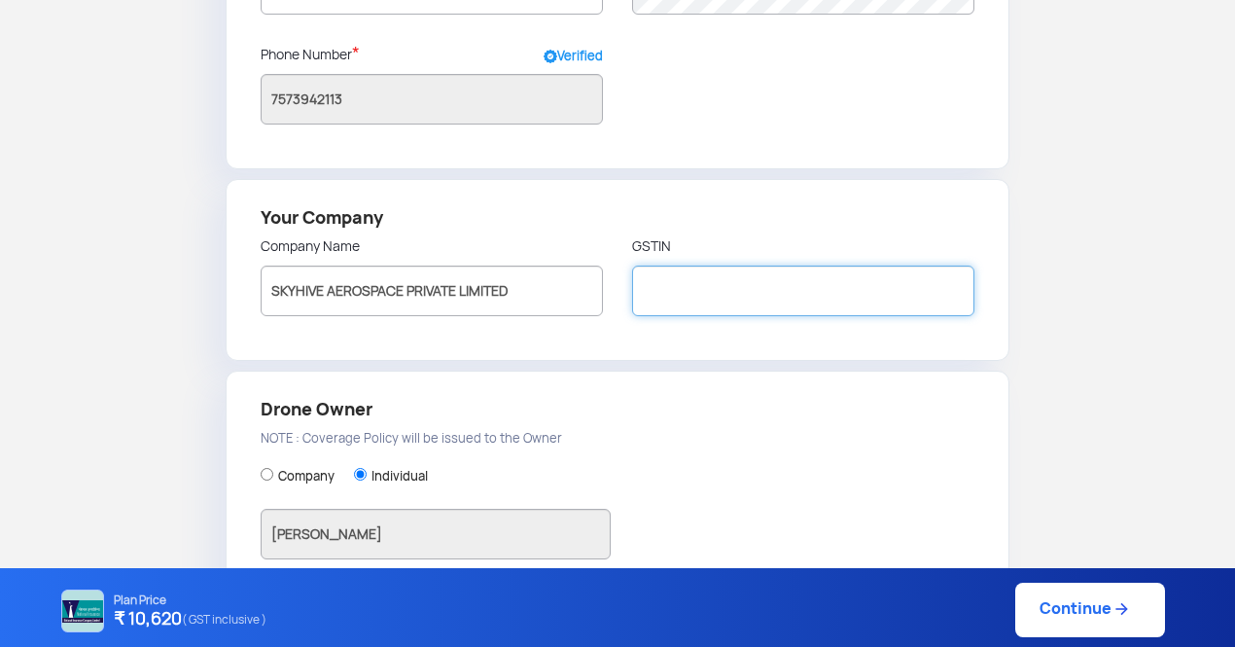
click at [669, 277] on input "text" at bounding box center [803, 290] width 342 height 51
paste input "01ABPCS4287G1Z4"
type input "01ABPCS4287G1Z4"
click at [283, 474] on label "Company" at bounding box center [306, 477] width 56 height 18
click at [273, 474] on input "Company" at bounding box center [267, 474] width 13 height 13
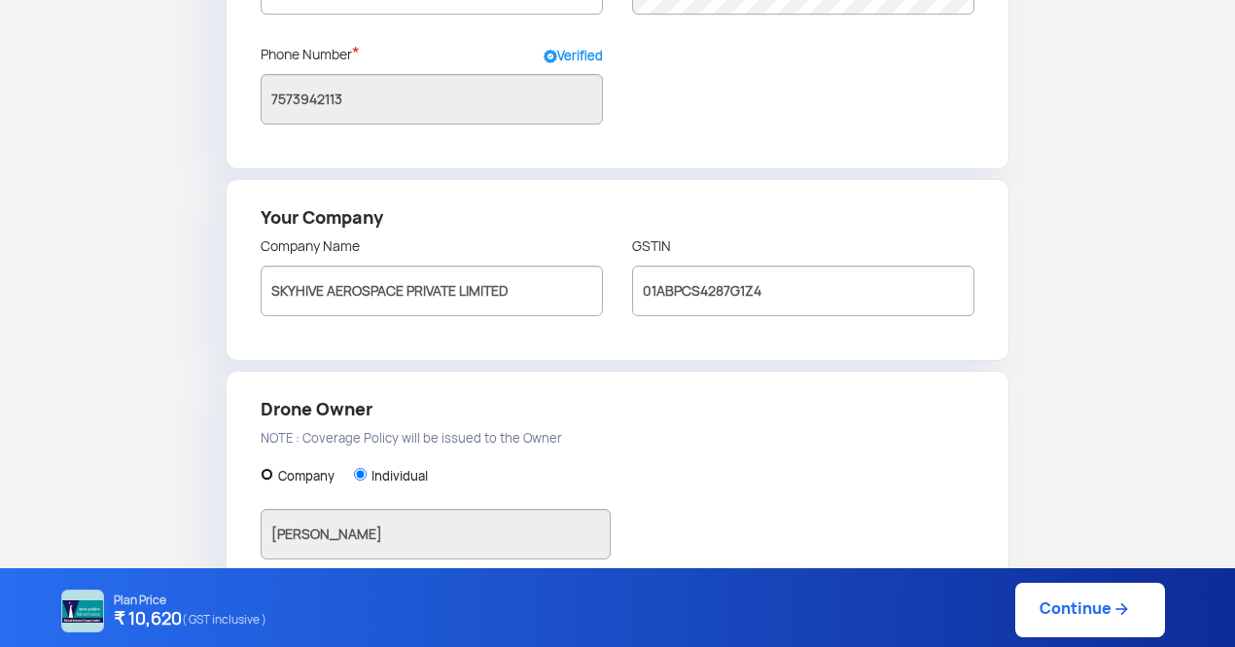
radio input "true"
type input "SKYHIVE AEROSPACE PRIVATE LIMITED"
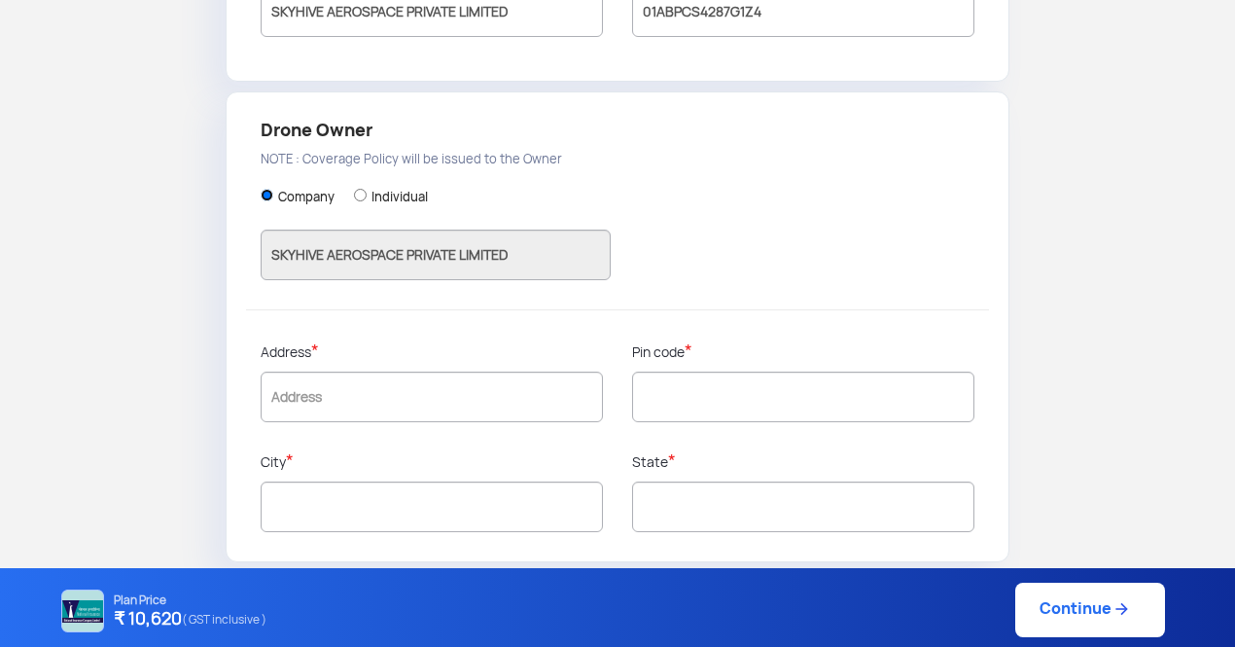
scroll to position [572, 0]
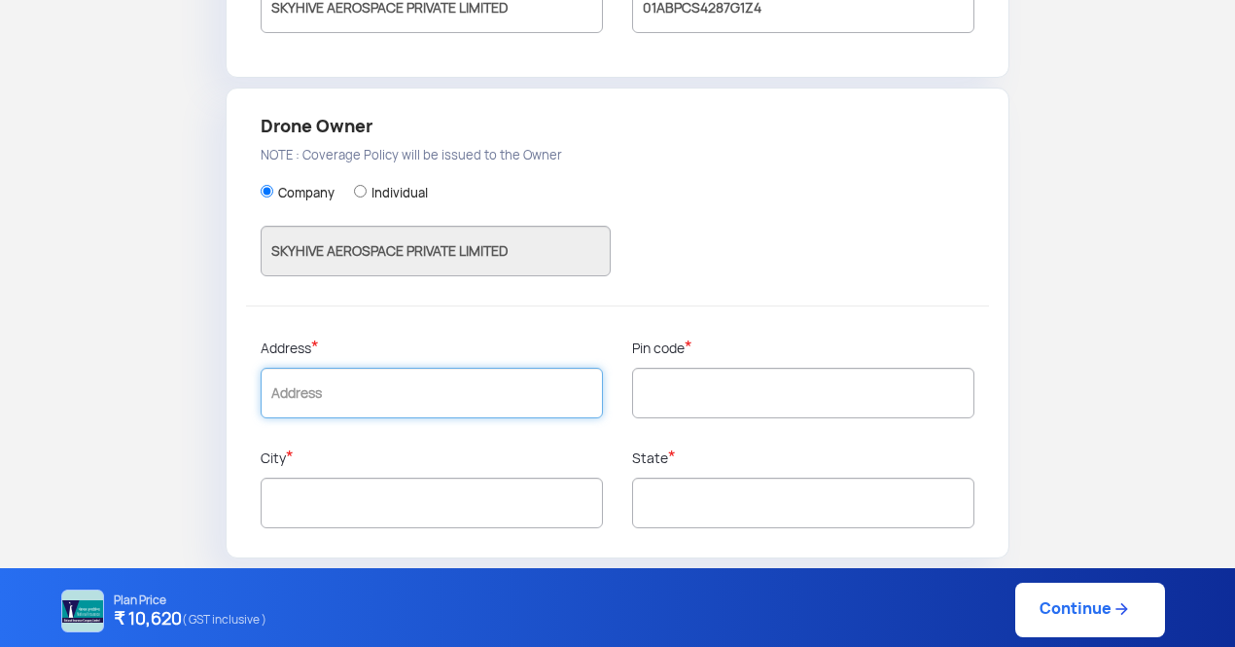
click at [473, 387] on input "text" at bounding box center [432, 393] width 342 height 51
type input "[STREET_ADDRESS][PERSON_NAME], Near [GEOGRAPHIC_DATA]"
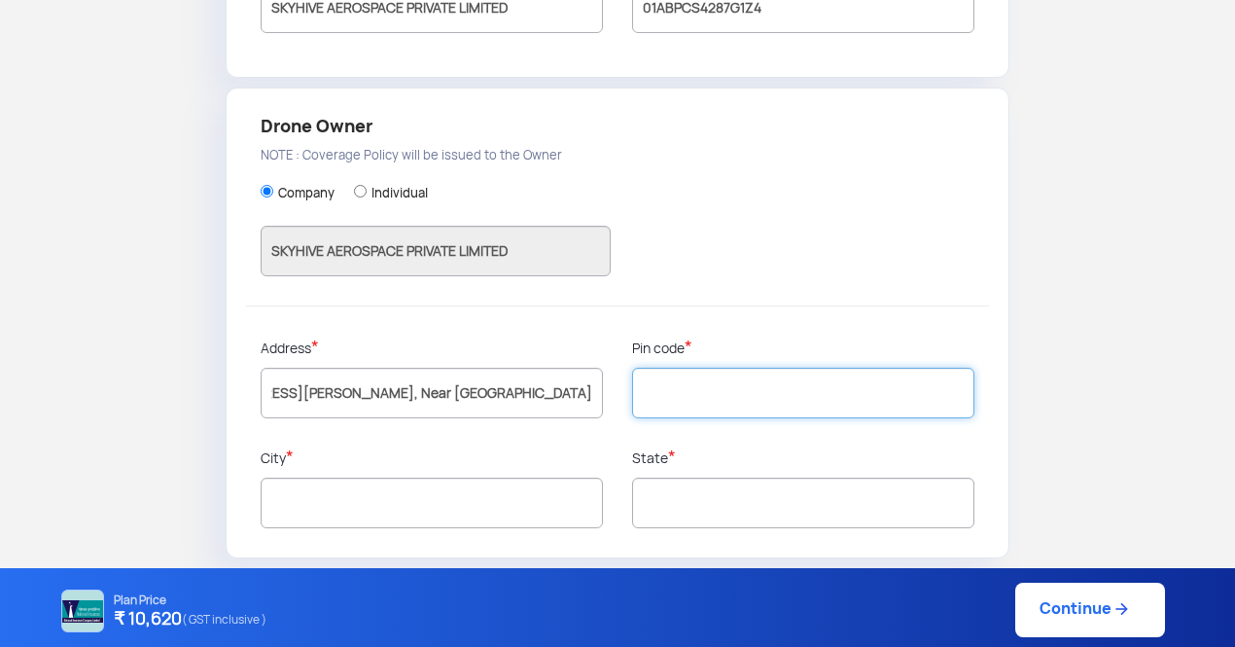
scroll to position [0, 0]
click at [657, 397] on input "text" at bounding box center [803, 393] width 342 height 51
type input "180007"
type input "[GEOGRAPHIC_DATA]"
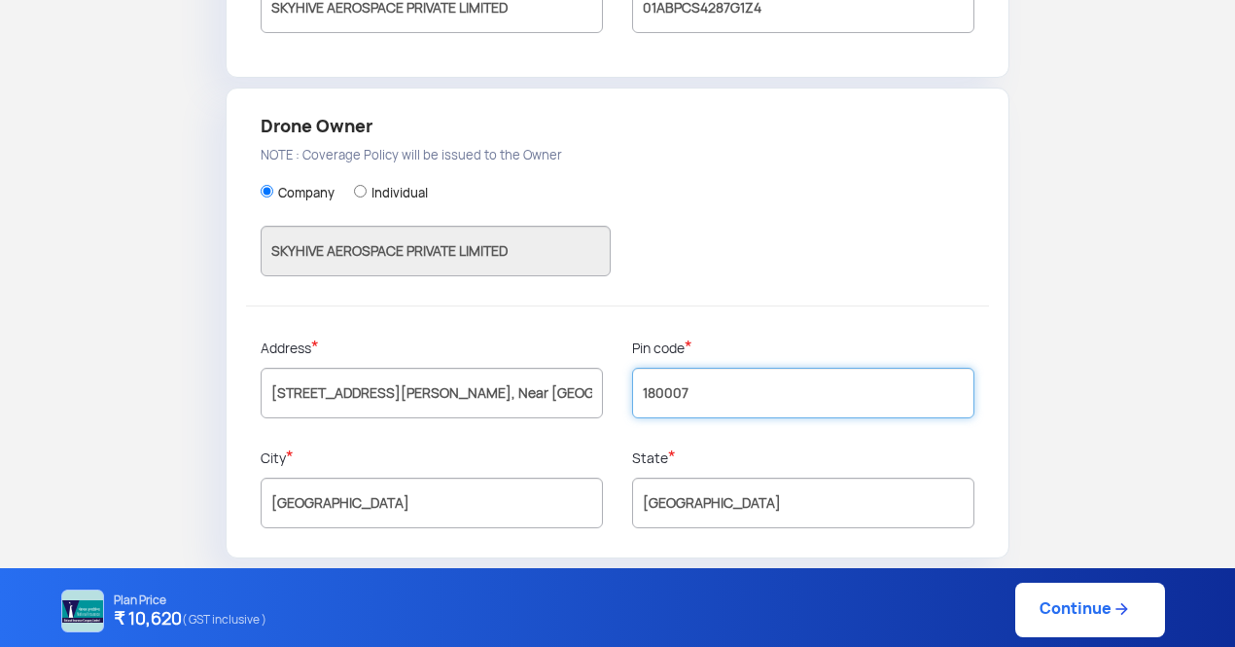
type input "180007"
click at [1099, 623] on link "Continue" at bounding box center [1090, 609] width 150 height 54
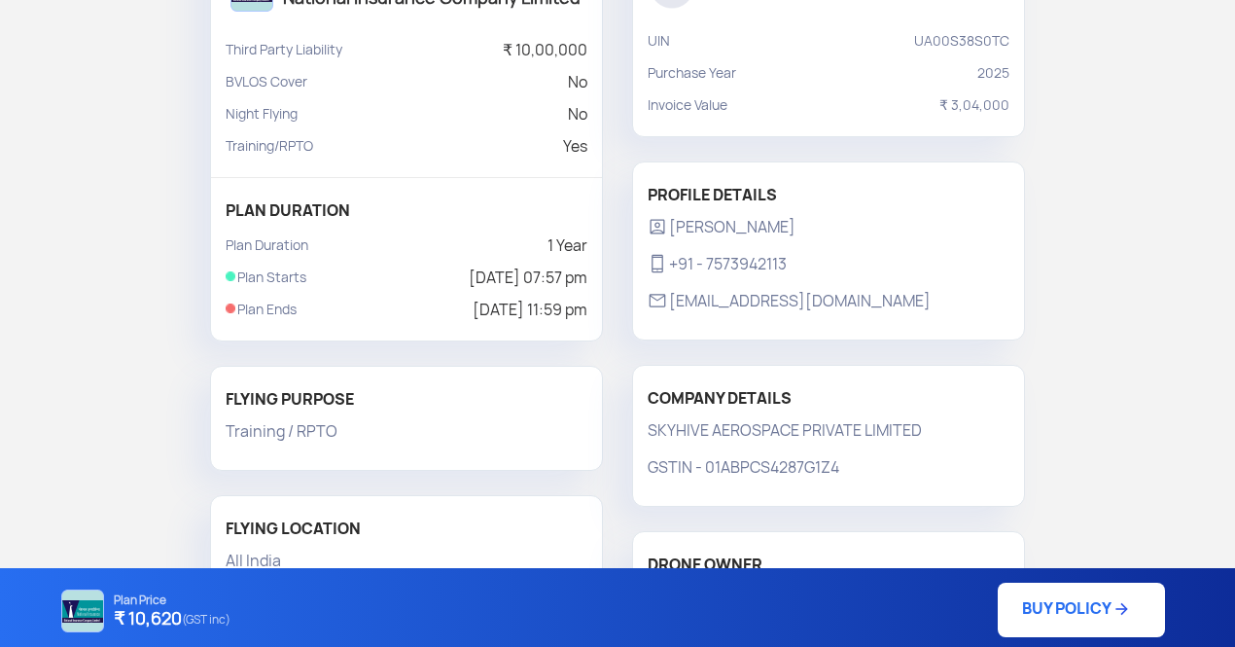
scroll to position [258, 0]
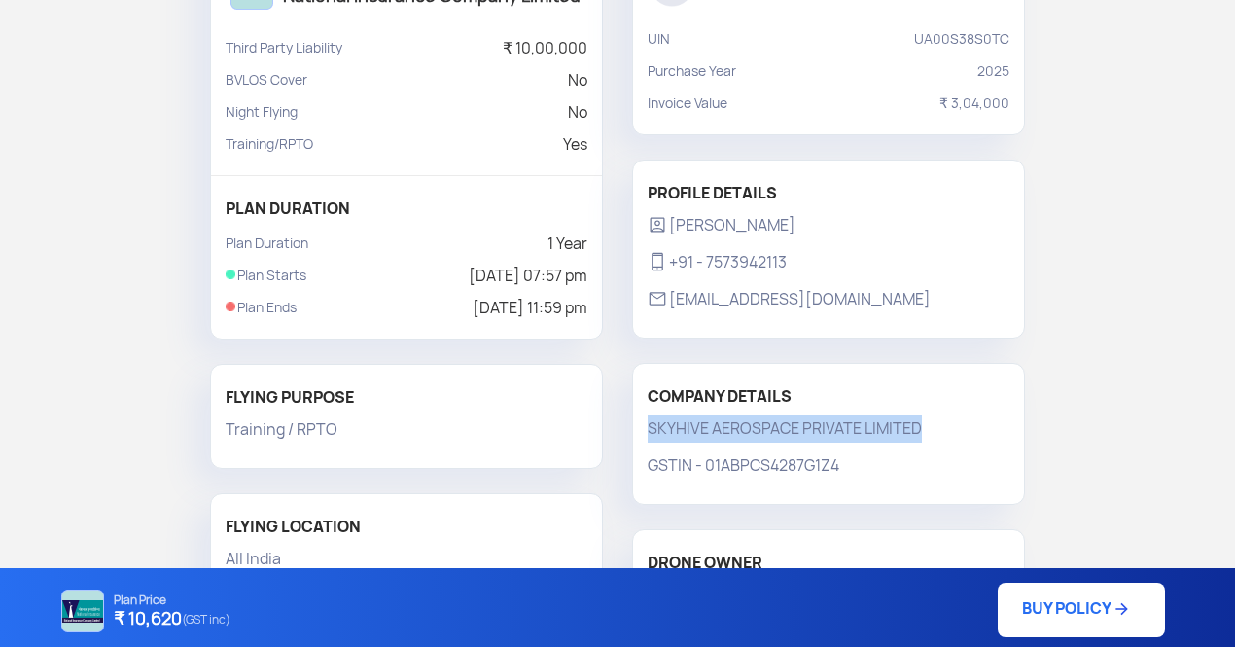
drag, startPoint x: 1233, startPoint y: 349, endPoint x: 1190, endPoint y: 407, distance: 72.3
click at [1190, 407] on div "1. PLAN DETAILS 2. OWNER DETAILS 3. REVIEW 4. PAYMENT YOUR PLAN Powererd By Nat…" at bounding box center [617, 295] width 1235 height 951
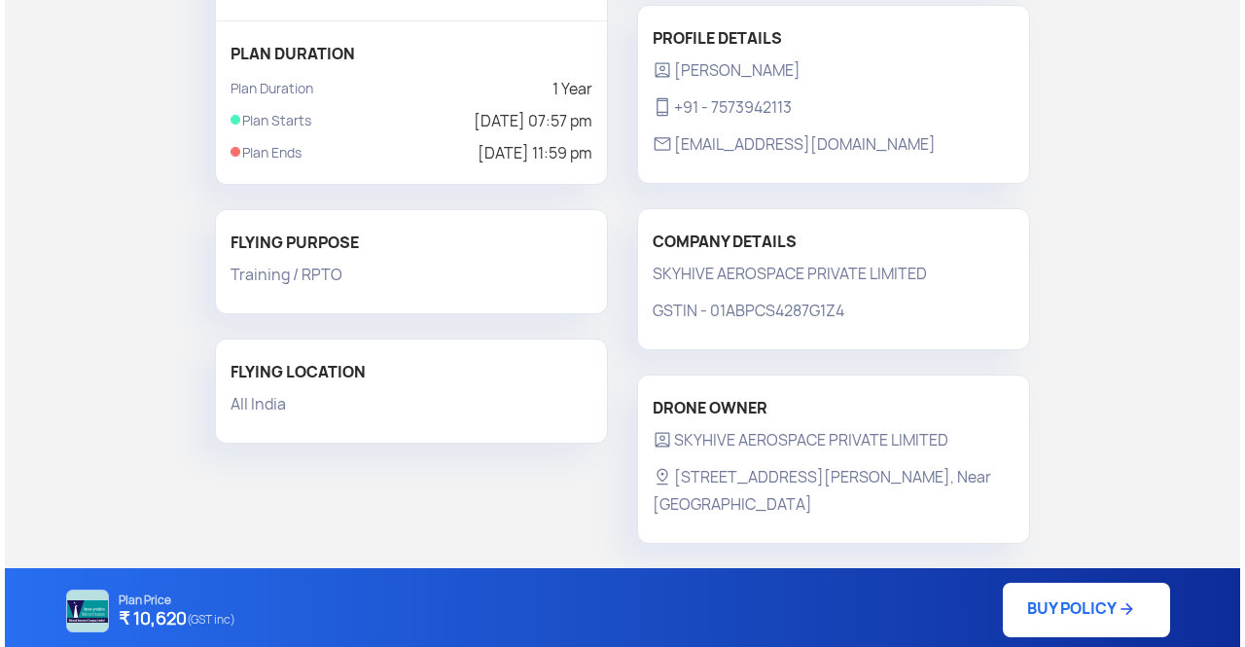
scroll to position [417, 0]
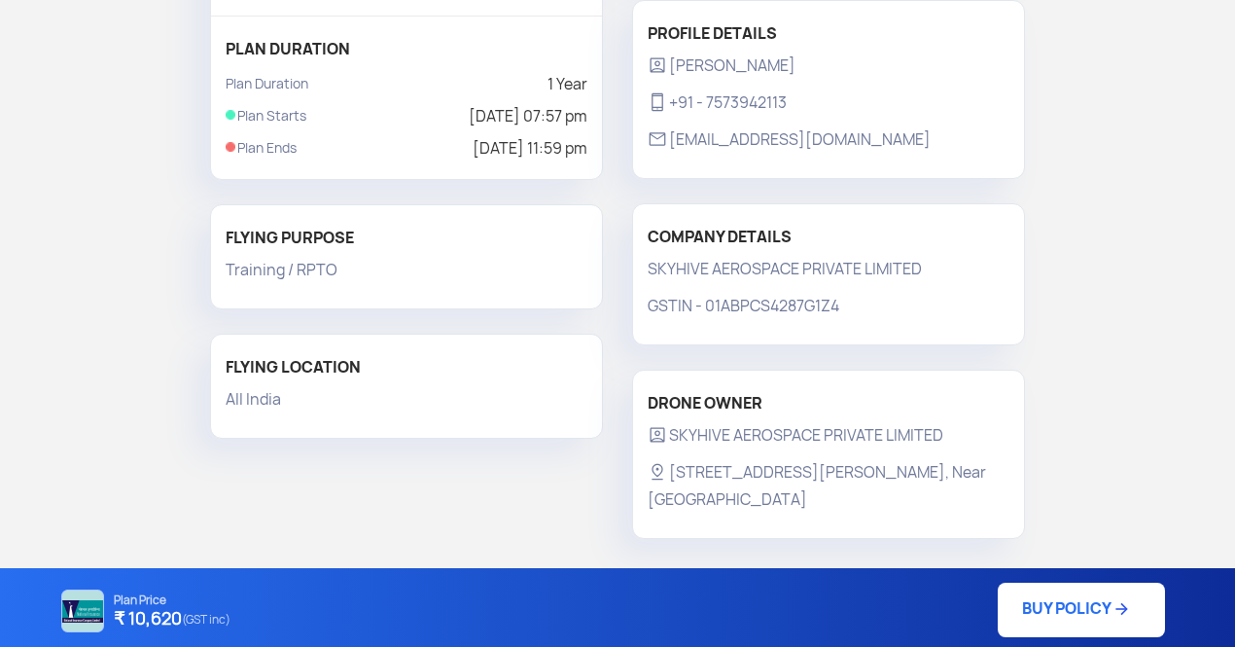
click at [1074, 623] on link "BUY POLICY" at bounding box center [1081, 609] width 167 height 54
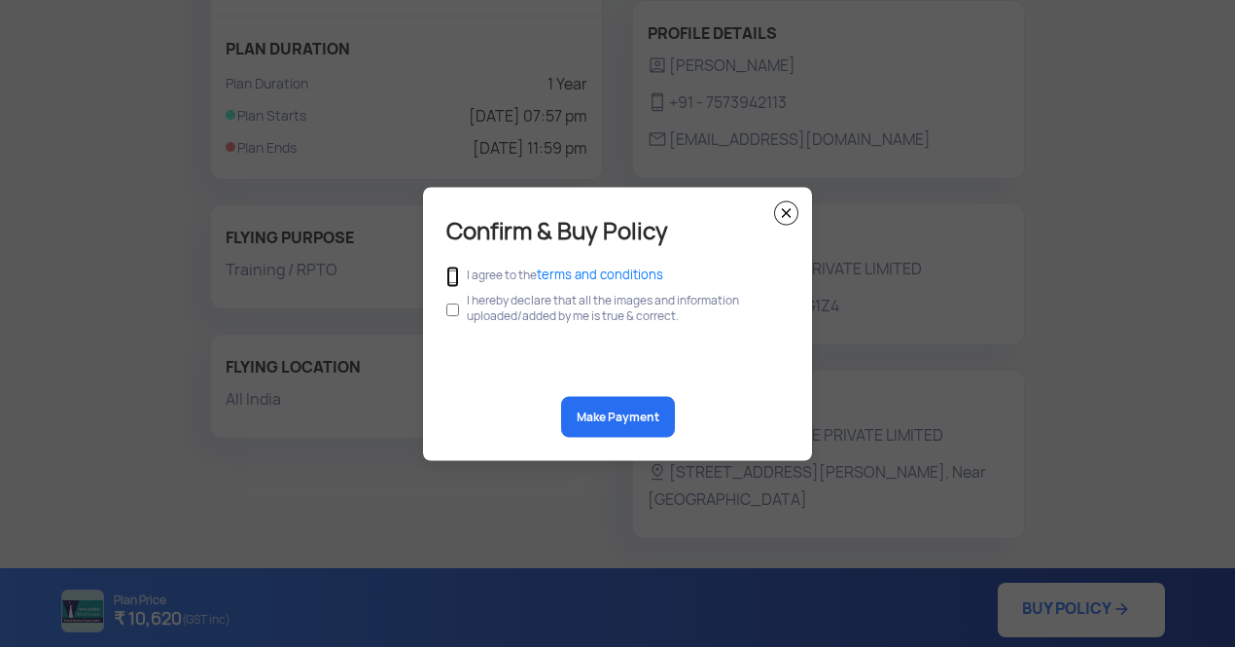
click at [453, 279] on input "checkbox" at bounding box center [452, 275] width 13 height 21
checkbox input "true"
click at [453, 313] on input "checkbox" at bounding box center [452, 309] width 13 height 37
checkbox input "true"
click at [628, 420] on button "Make Payment" at bounding box center [618, 416] width 114 height 41
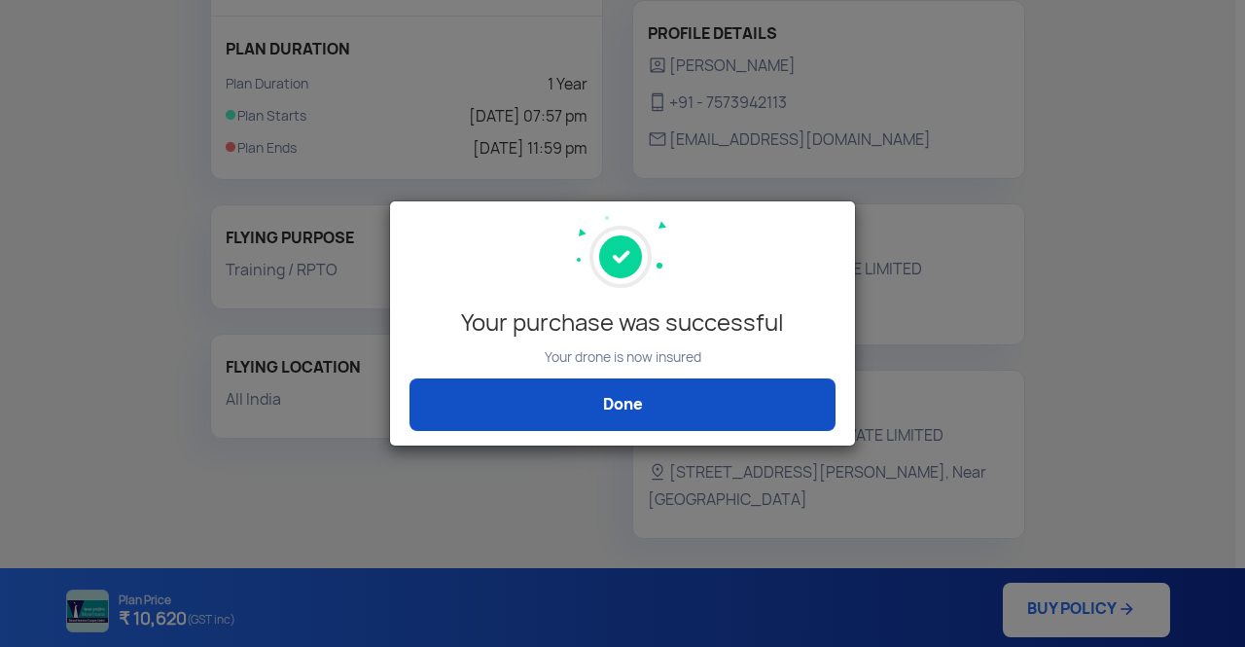
click at [679, 418] on link "Done" at bounding box center [622, 404] width 426 height 53
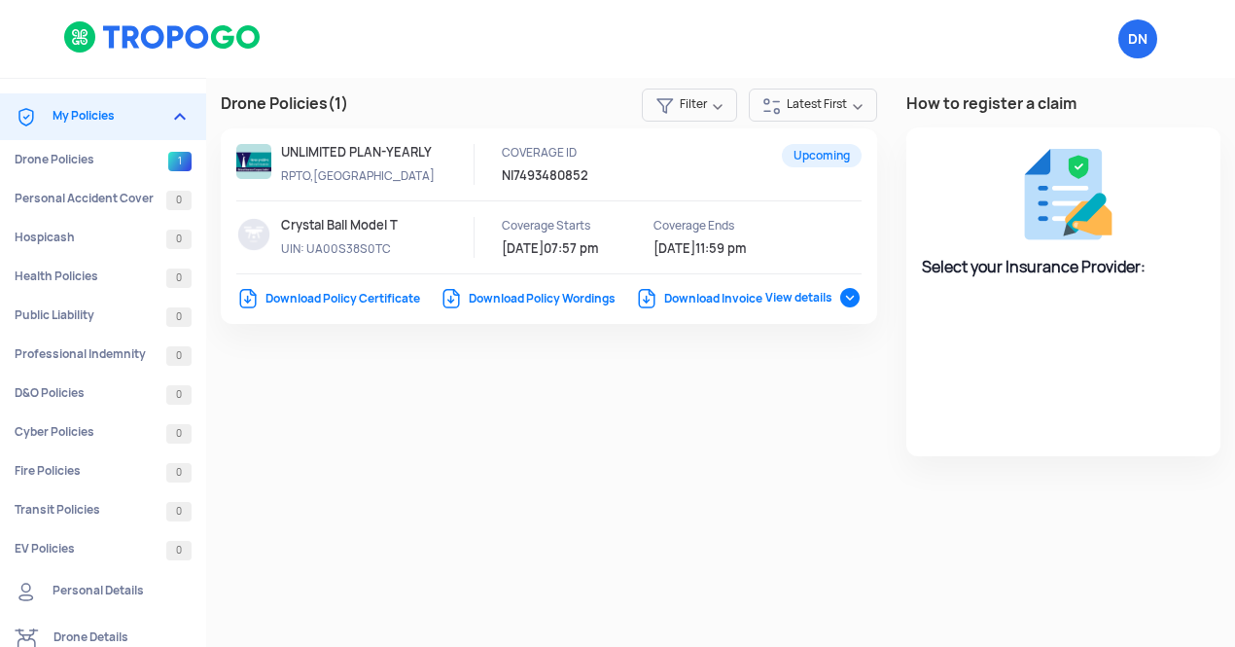
select select "National Insurance"
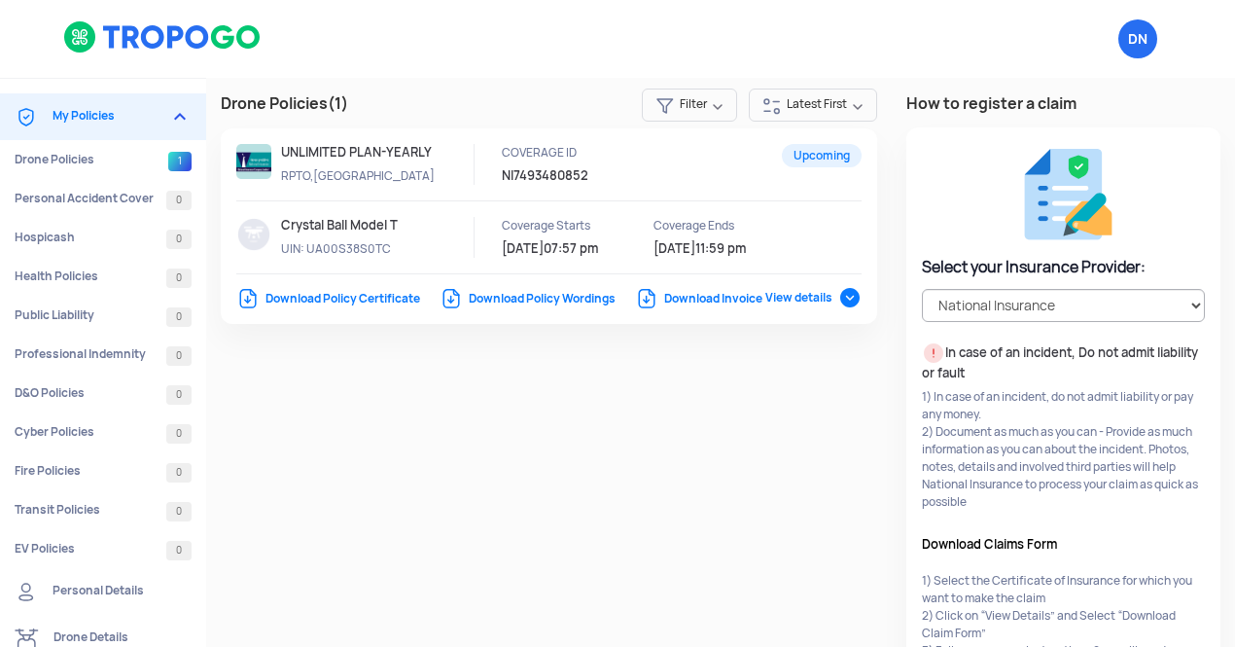
click at [398, 302] on link "Download Policy Certificate" at bounding box center [328, 299] width 184 height 16
click at [544, 300] on link "Download Policy Wordings" at bounding box center [527, 299] width 176 height 16
click at [702, 293] on link "Download Invoice" at bounding box center [698, 299] width 127 height 16
click at [824, 305] on span "View details" at bounding box center [813, 298] width 96 height 16
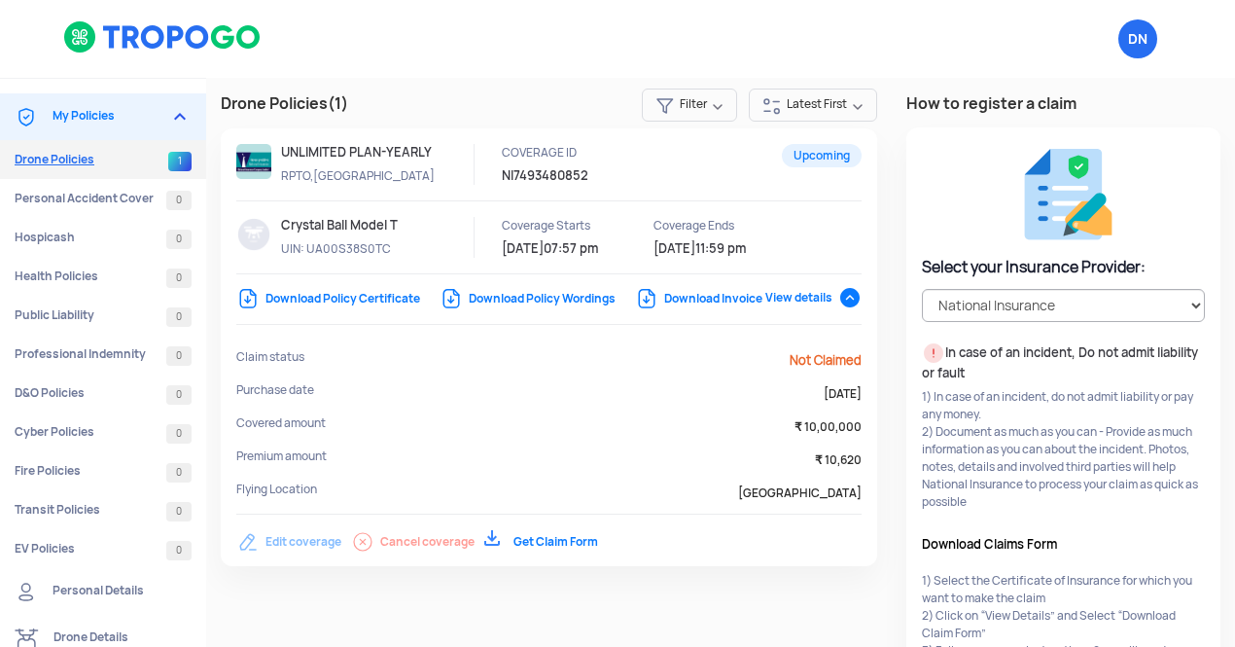
click at [107, 169] on link "Drone Policies 1" at bounding box center [103, 159] width 206 height 39
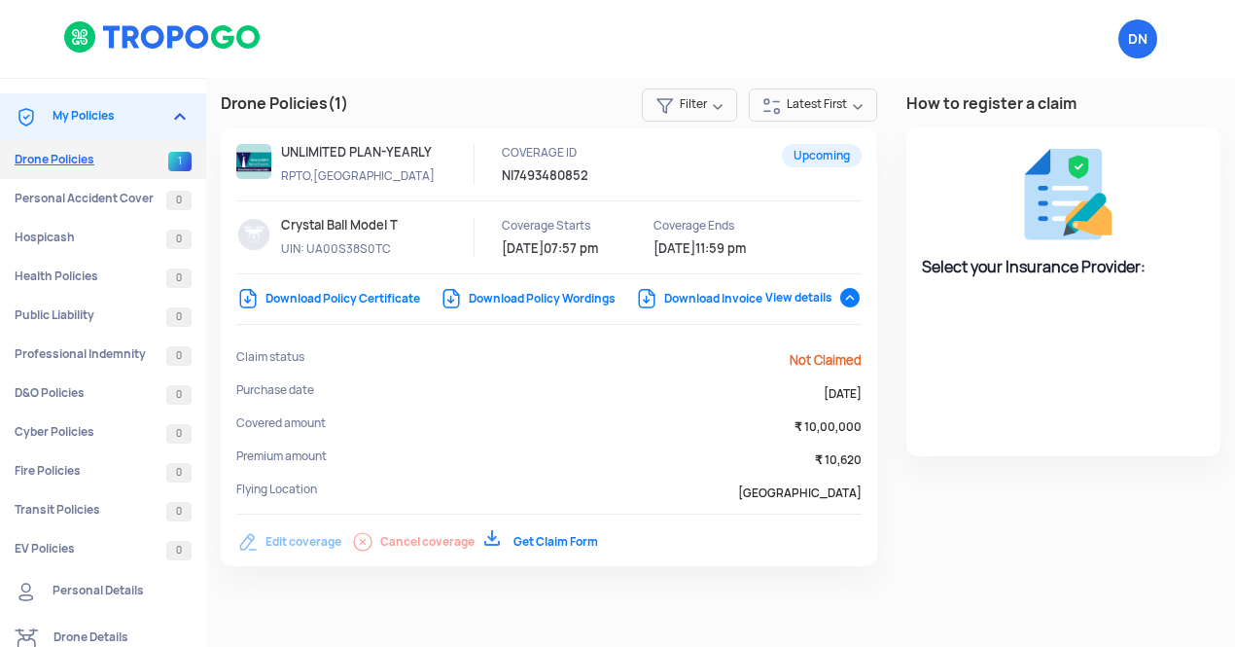
select select "National Insurance"
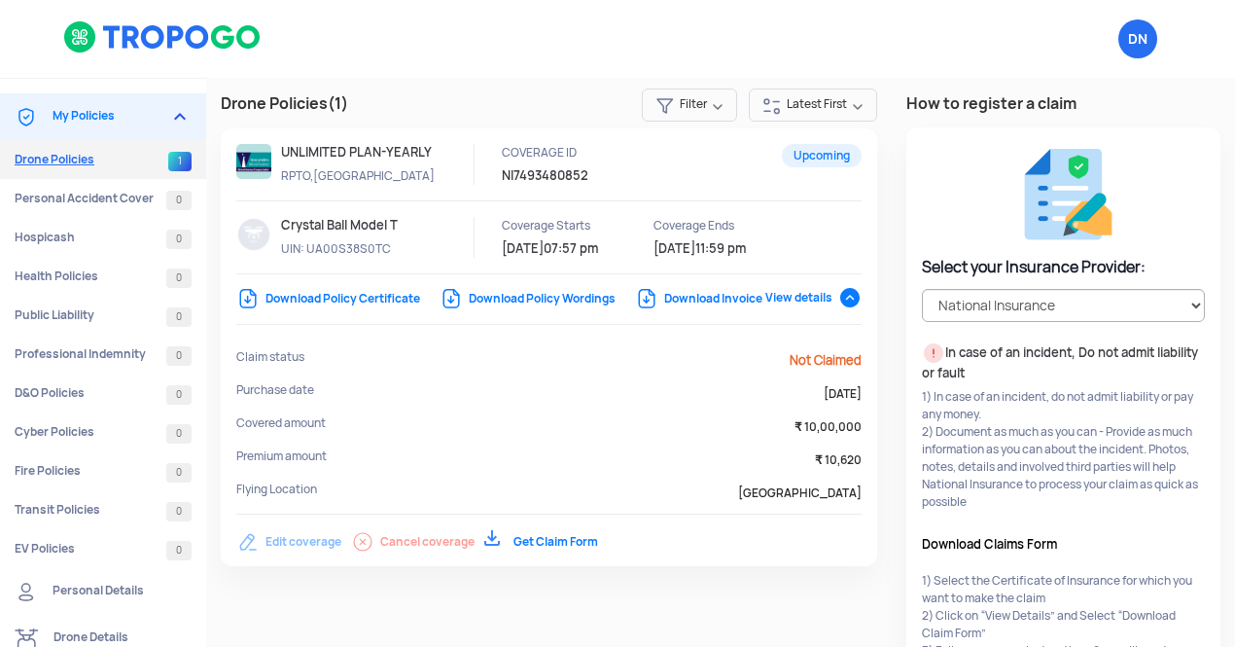
click at [61, 162] on link "Drone Policies 1" at bounding box center [103, 159] width 206 height 39
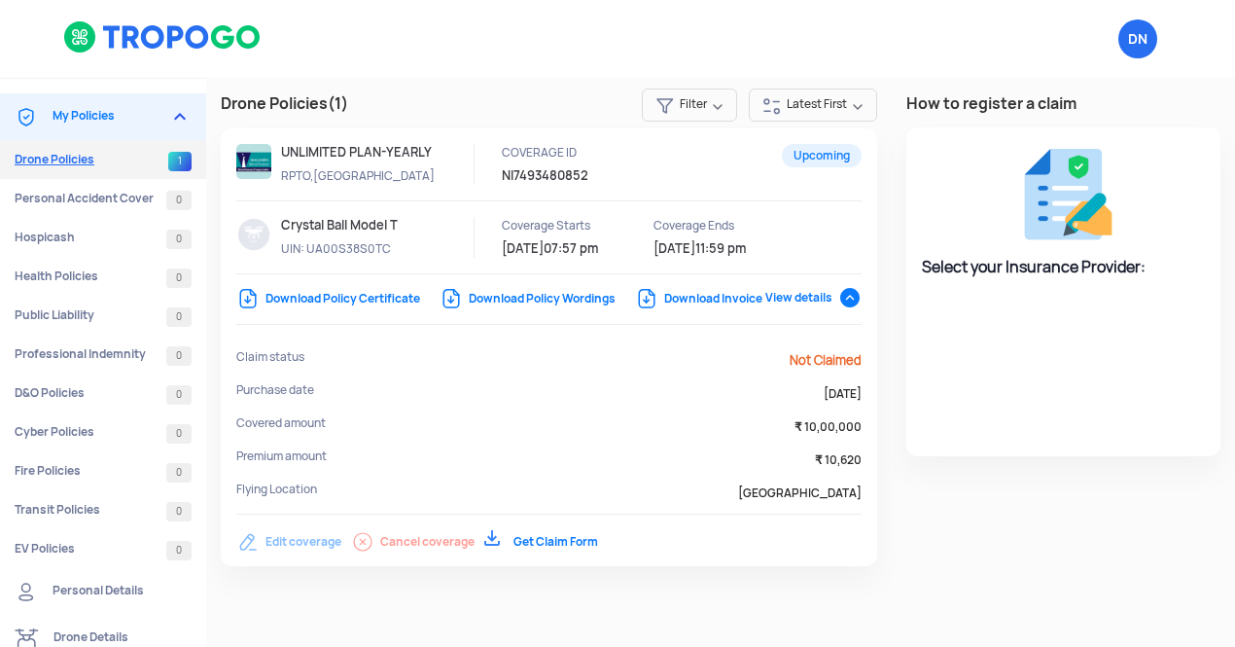
select select "National Insurance"
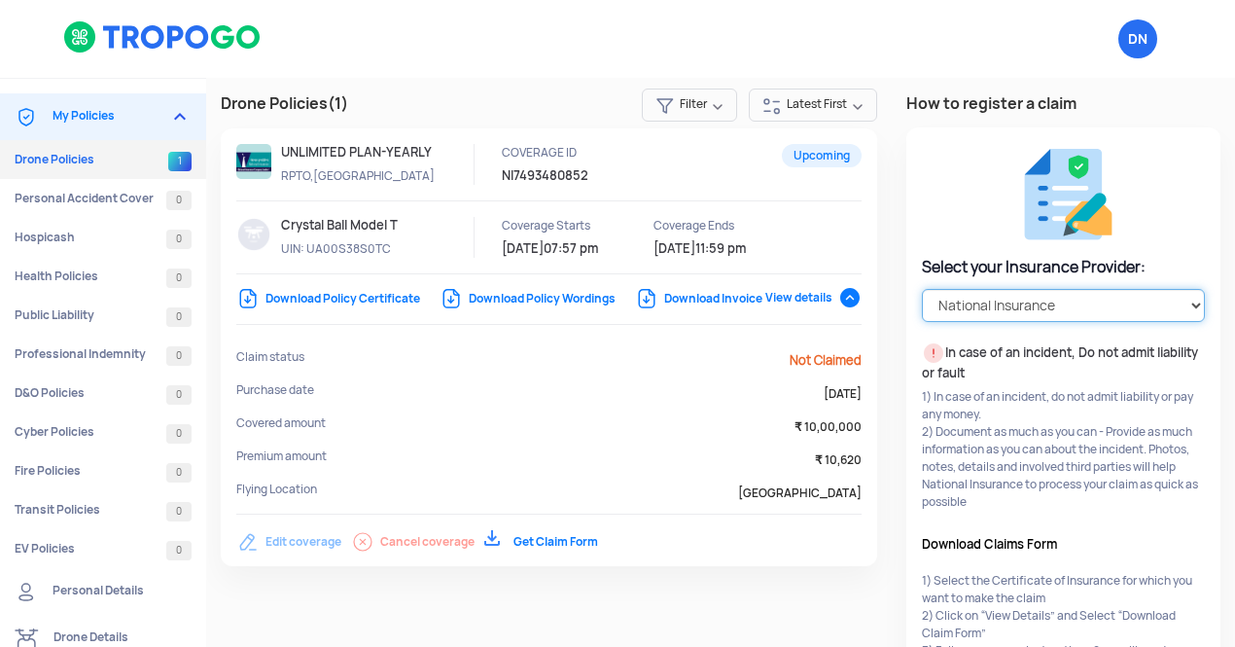
click at [1065, 305] on select "Select your Insurance Provider HDFC ERGO TATA AIG ICICI Lombard National Insura…" at bounding box center [1063, 305] width 283 height 33
click at [188, 52] on img at bounding box center [162, 36] width 199 height 33
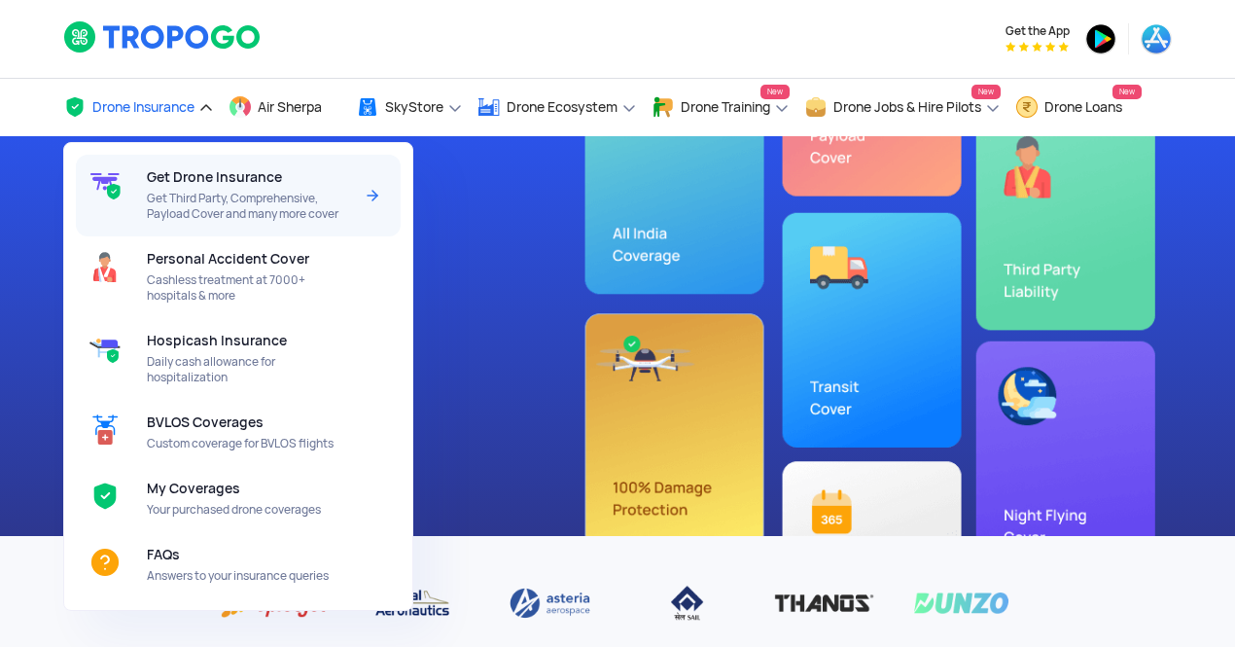
click at [188, 169] on span "Get Drone Insurance" at bounding box center [214, 177] width 135 height 16
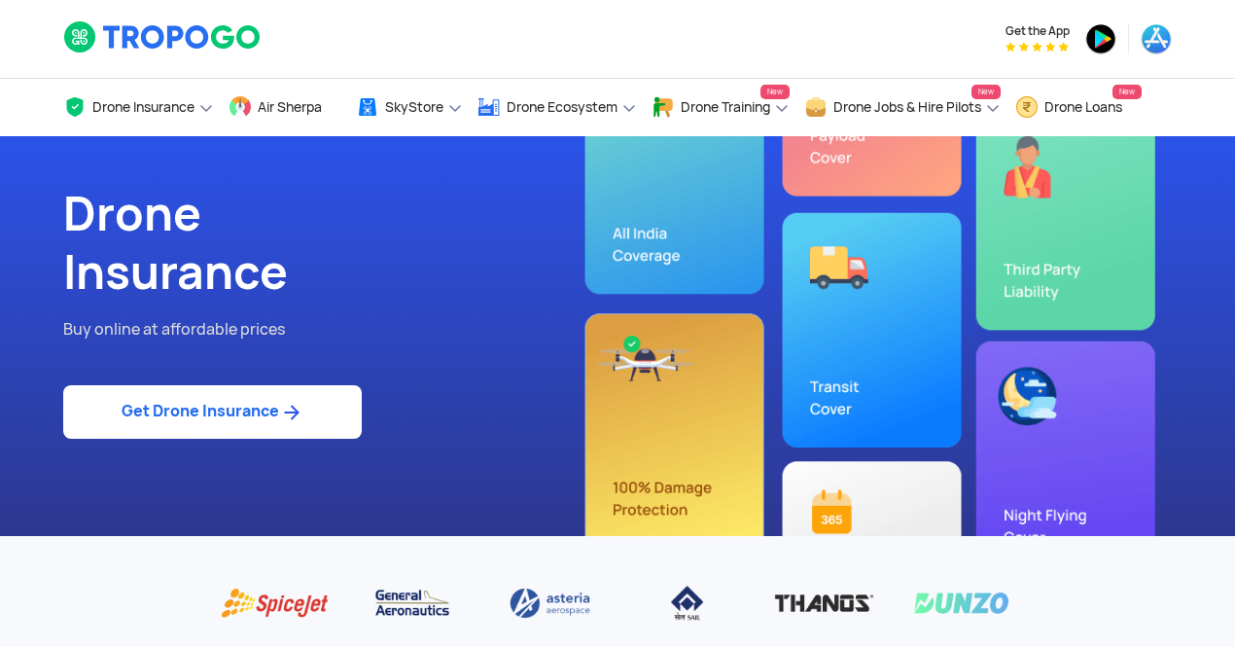
click at [242, 389] on link "Get Drone Insurance" at bounding box center [212, 411] width 298 height 53
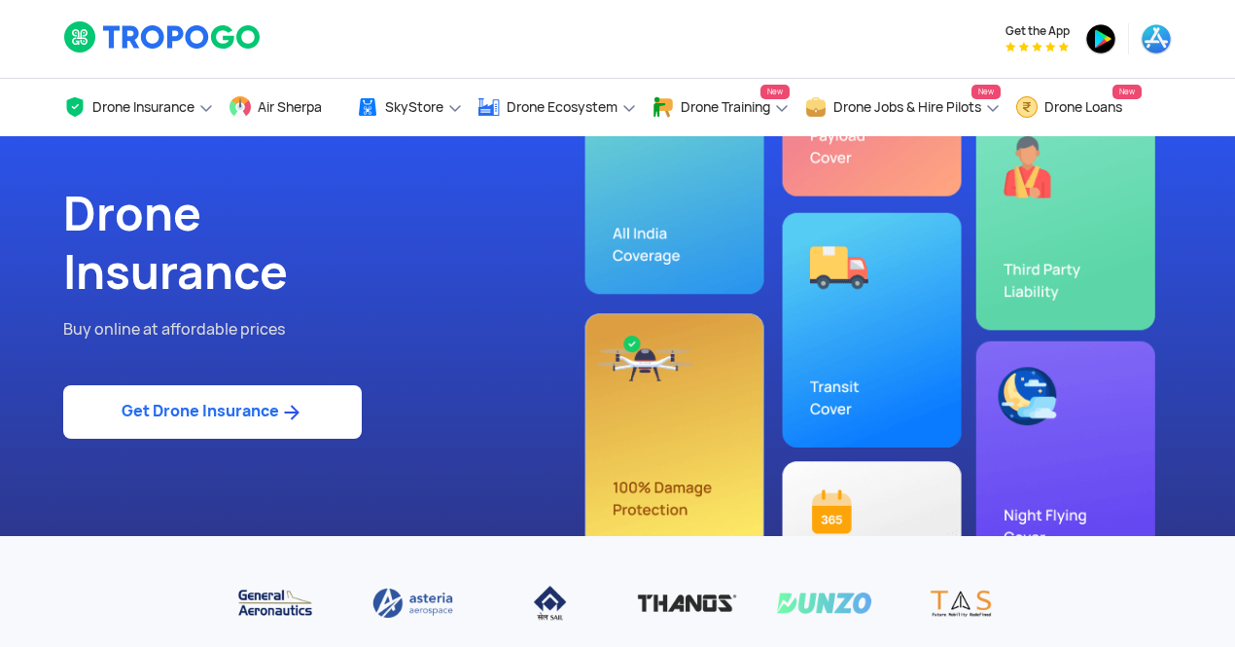
select select "1000000"
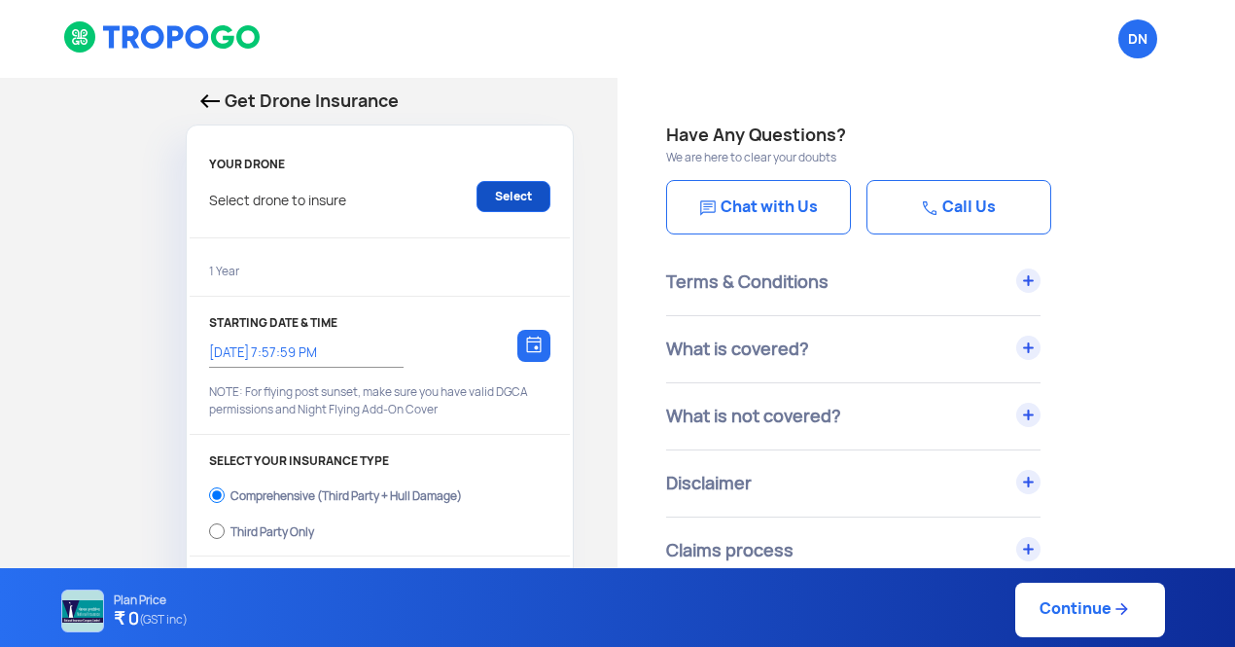
type input "[DATE] 8:08:00 PM"
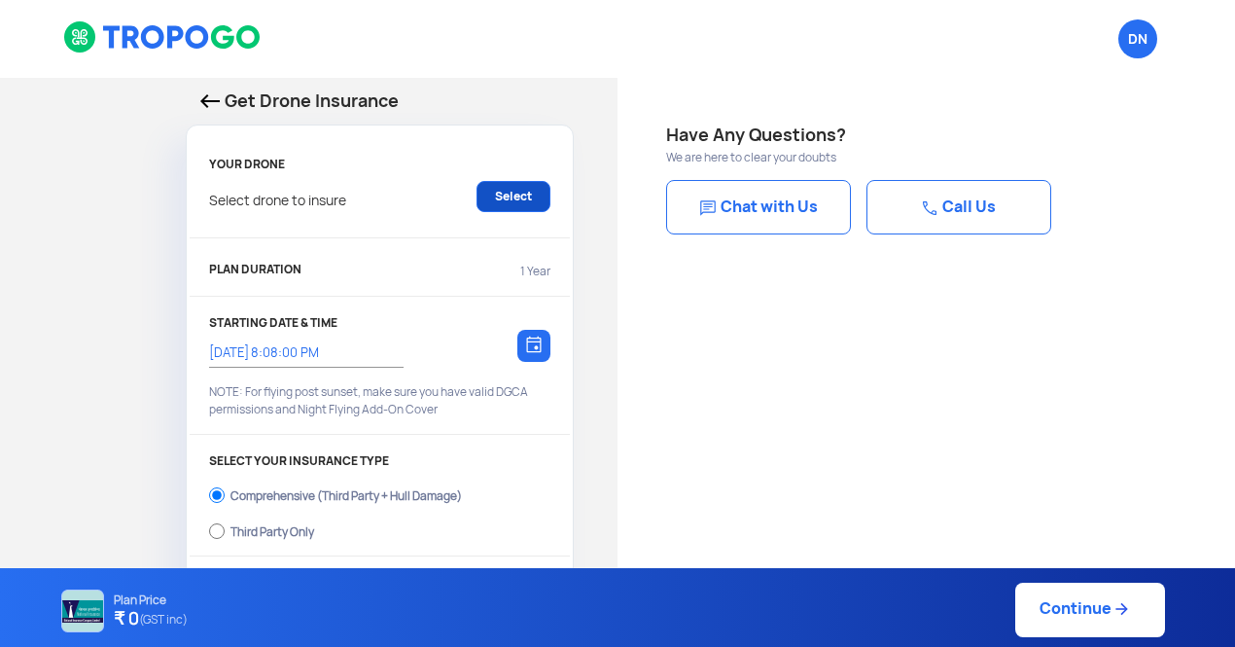
click at [509, 191] on link "Select" at bounding box center [513, 196] width 74 height 31
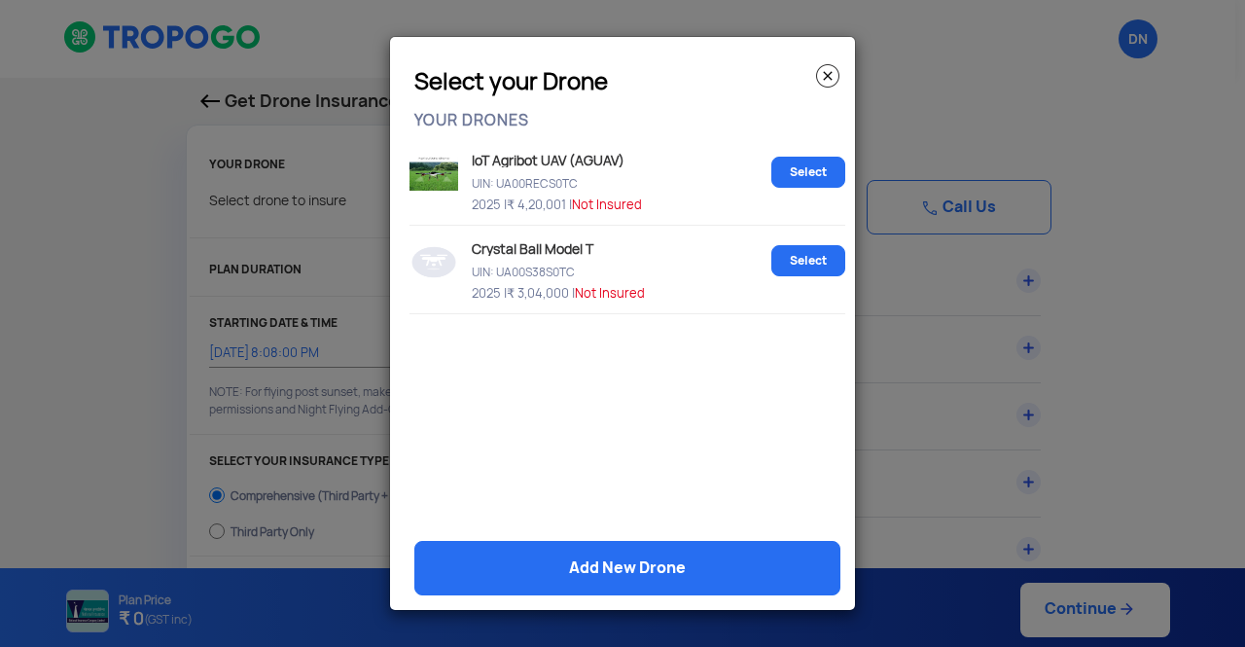
click at [277, 361] on modal-container "Select your Drone YOUR DRONES IoT Agribot UAV (AGUAV) UIN: UA00RECS0TC 2025 | ₹…" at bounding box center [622, 323] width 1245 height 647
click at [820, 75] on img at bounding box center [827, 75] width 23 height 23
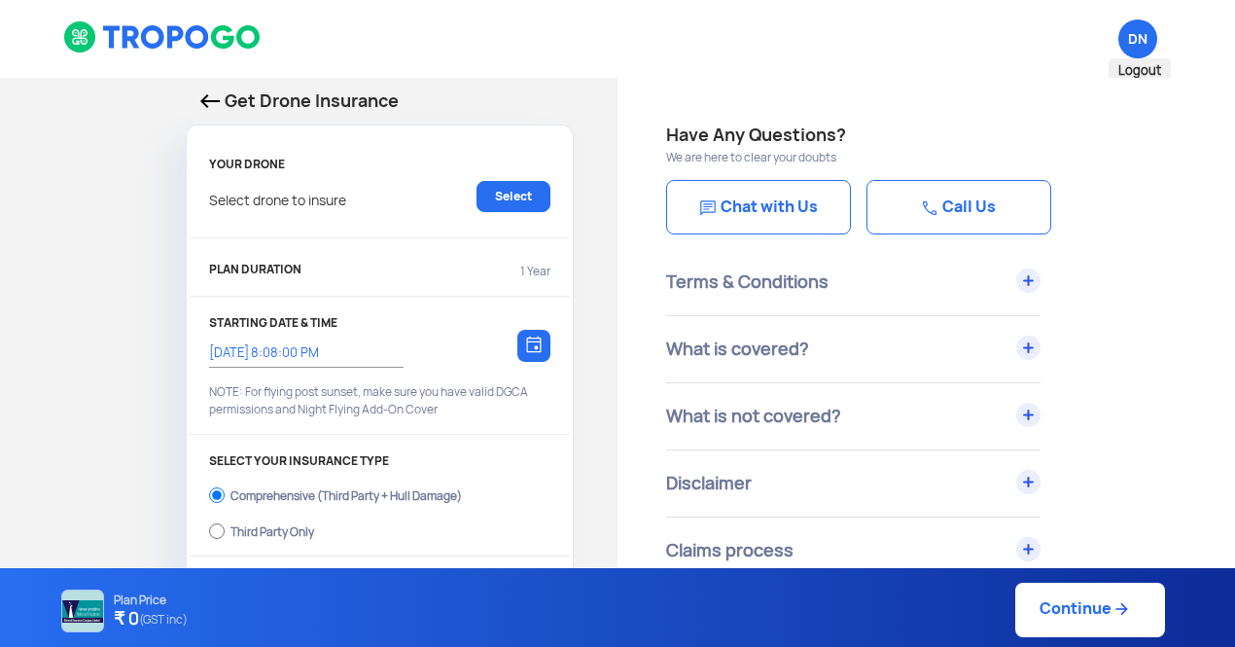
click at [1134, 56] on span "DN Logout" at bounding box center [1137, 38] width 39 height 39
click at [1137, 37] on span "DN Logout" at bounding box center [1137, 38] width 39 height 39
click at [204, 113] on p "Get Drone Insurance" at bounding box center [379, 101] width 359 height 27
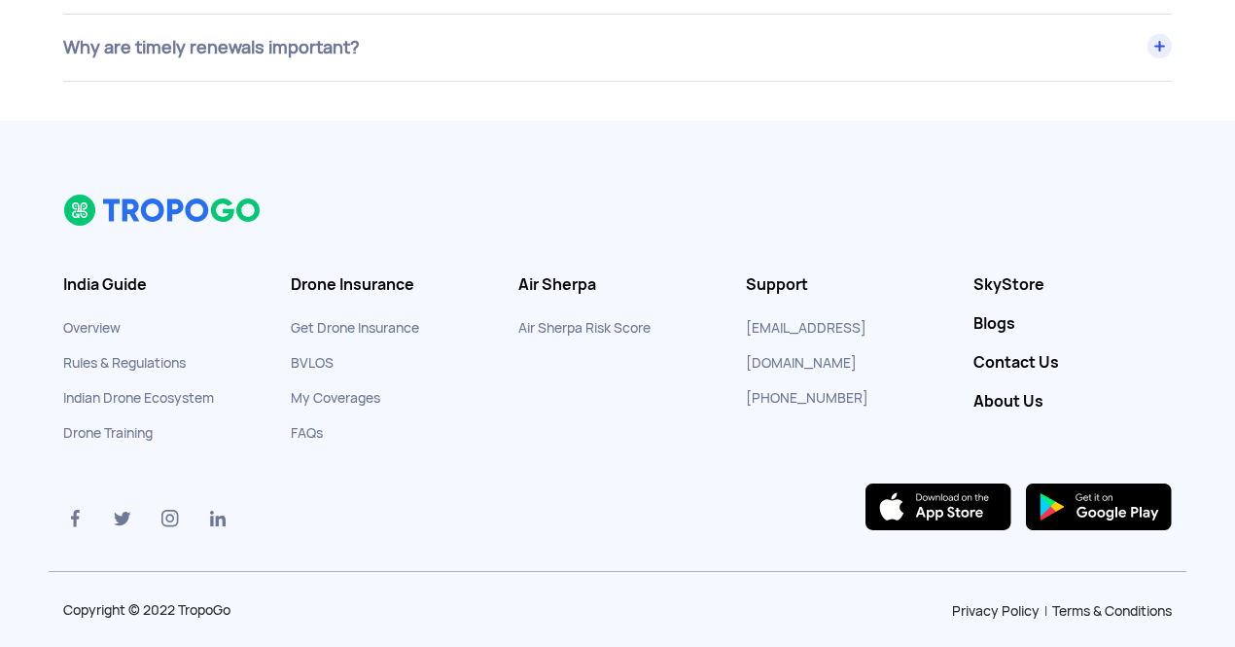
scroll to position [8126, 0]
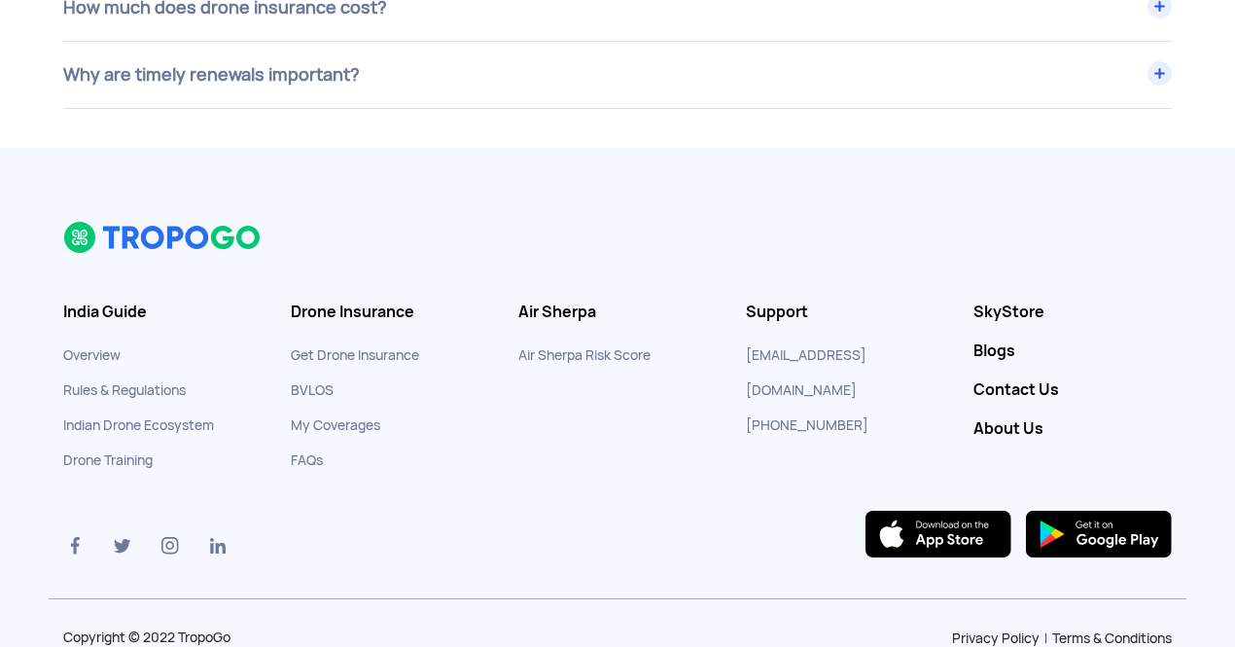
click at [349, 416] on link "My Coverages" at bounding box center [335, 425] width 89 height 18
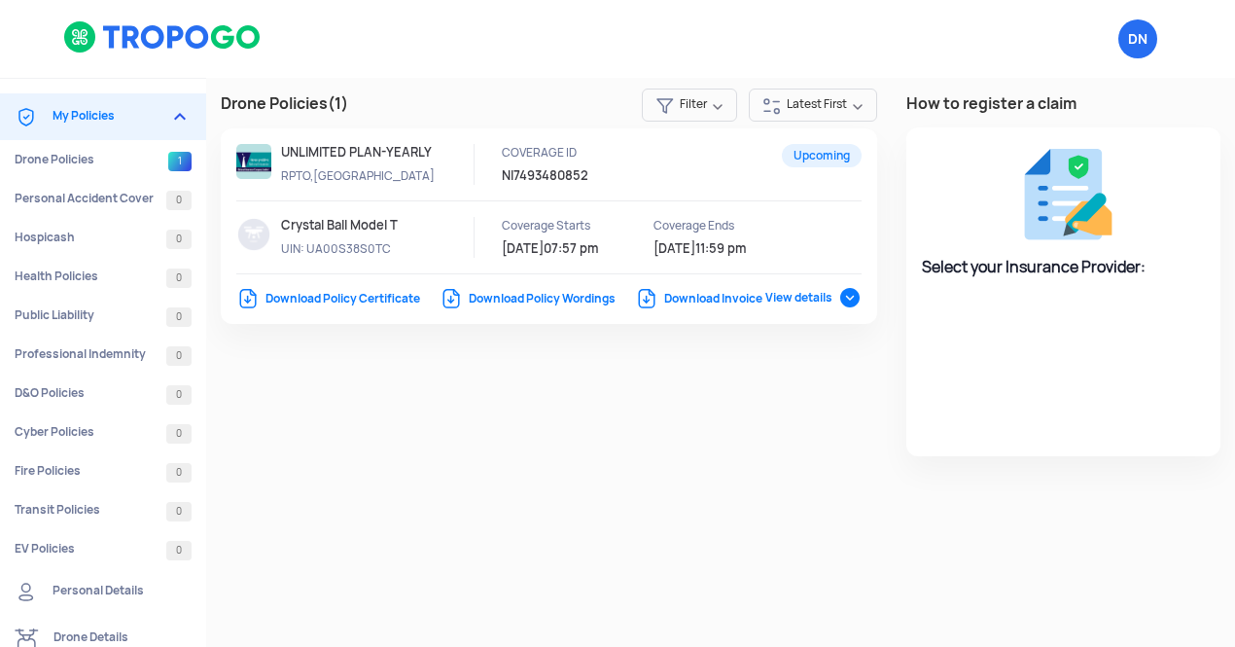
select select "National Insurance"
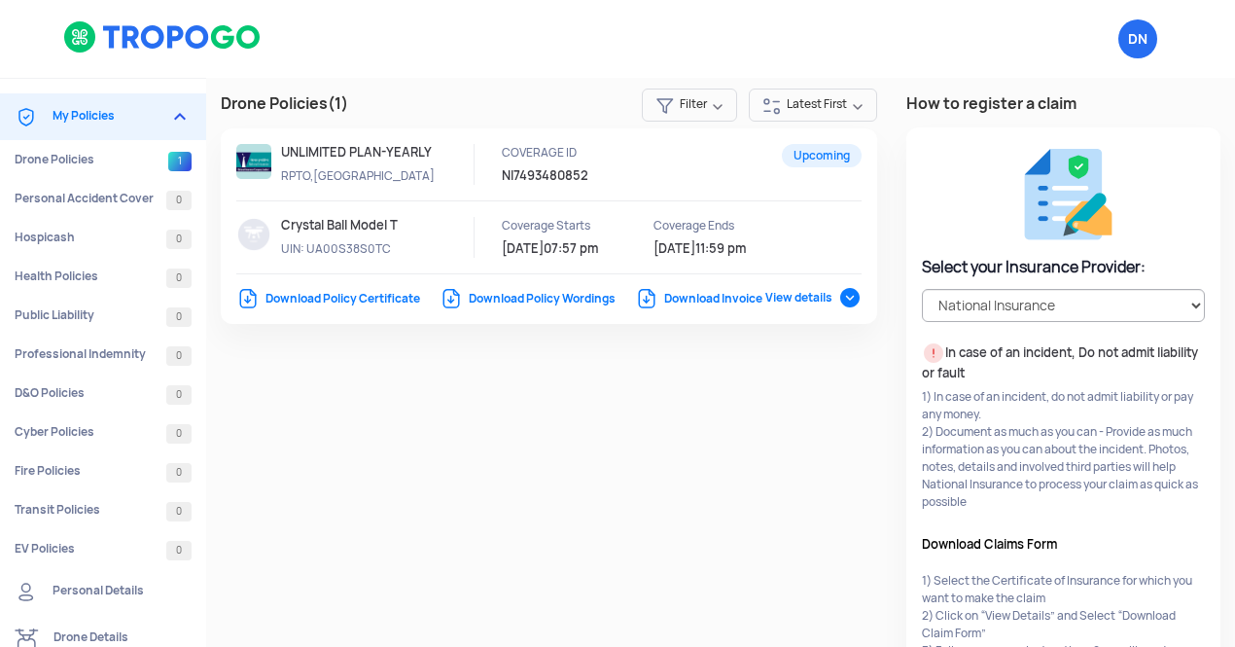
click at [849, 305] on span "View details" at bounding box center [813, 298] width 96 height 16
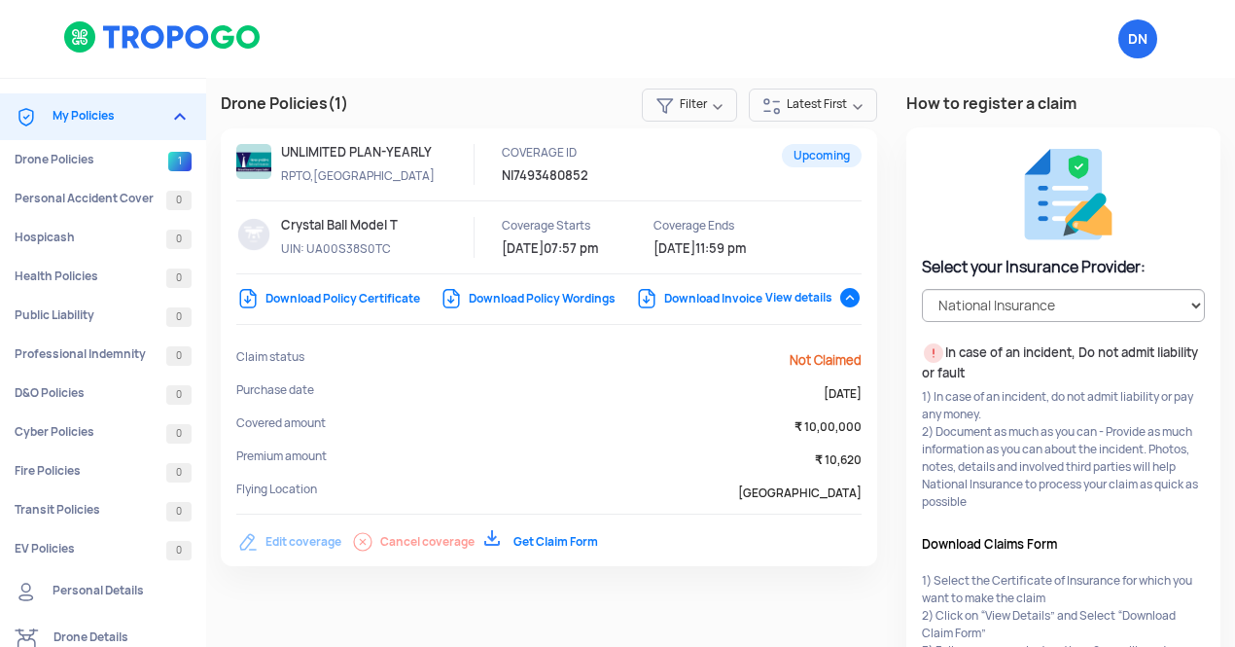
click at [849, 305] on span "View details" at bounding box center [813, 298] width 96 height 16
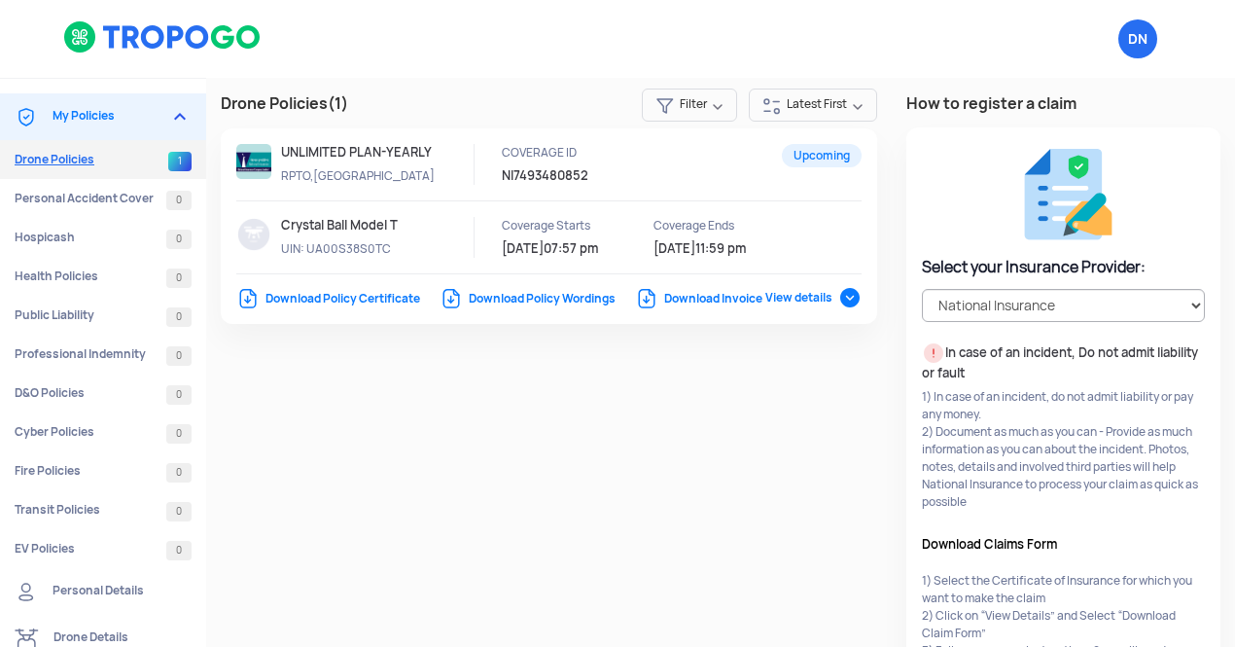
click at [104, 153] on link "Drone Policies 1" at bounding box center [103, 159] width 206 height 39
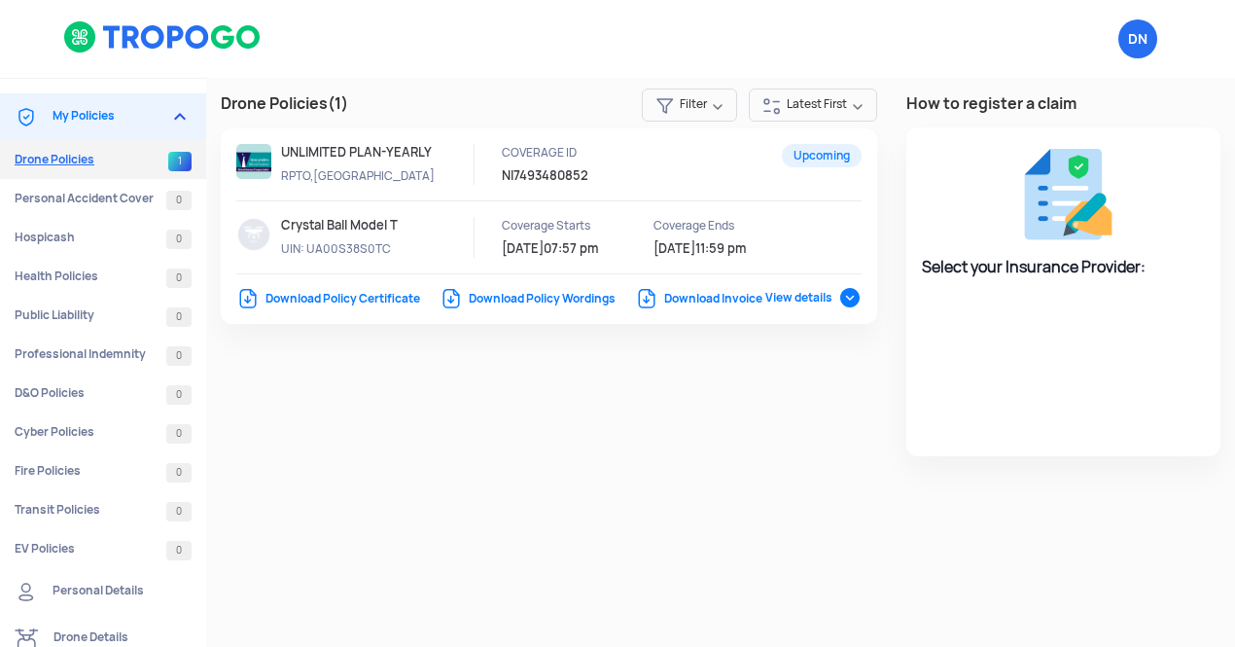
select select "National Insurance"
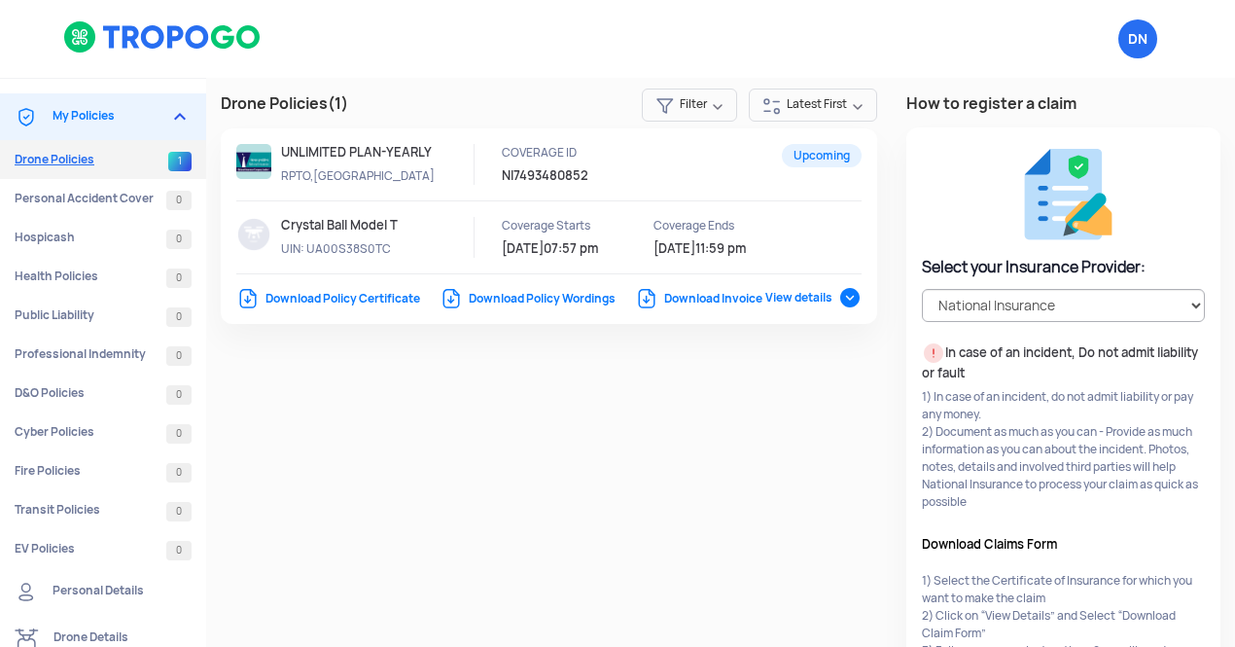
click at [68, 160] on link "Drone Policies 1" at bounding box center [103, 159] width 206 height 39
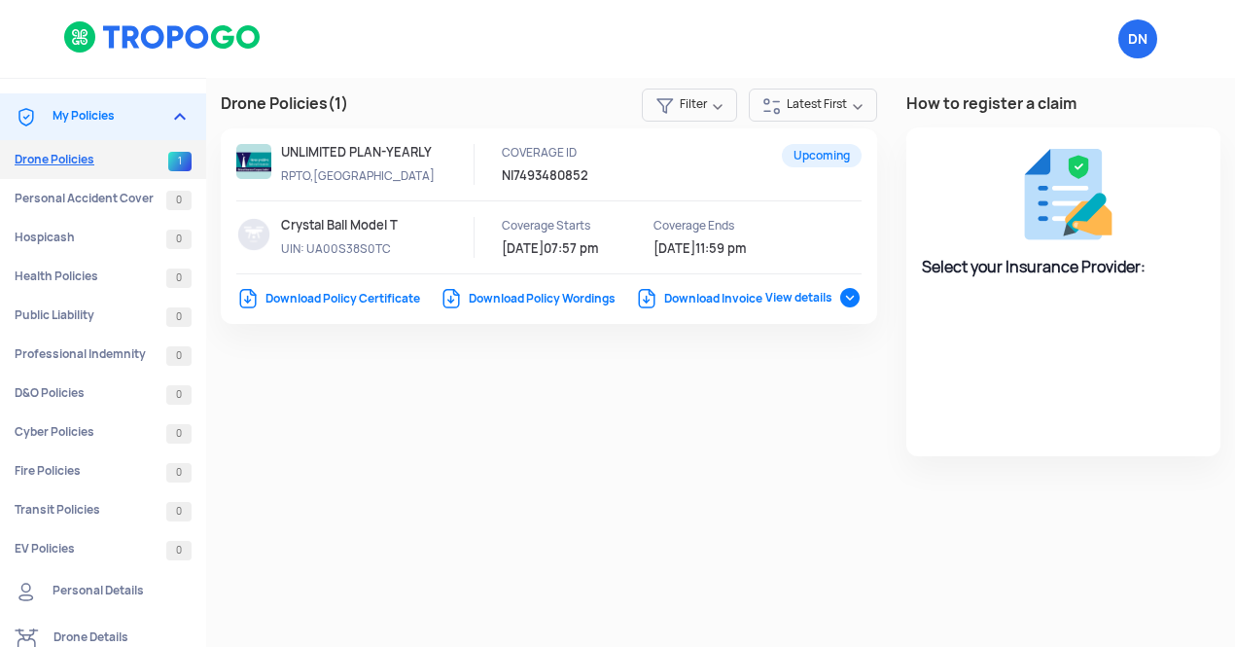
select select "National Insurance"
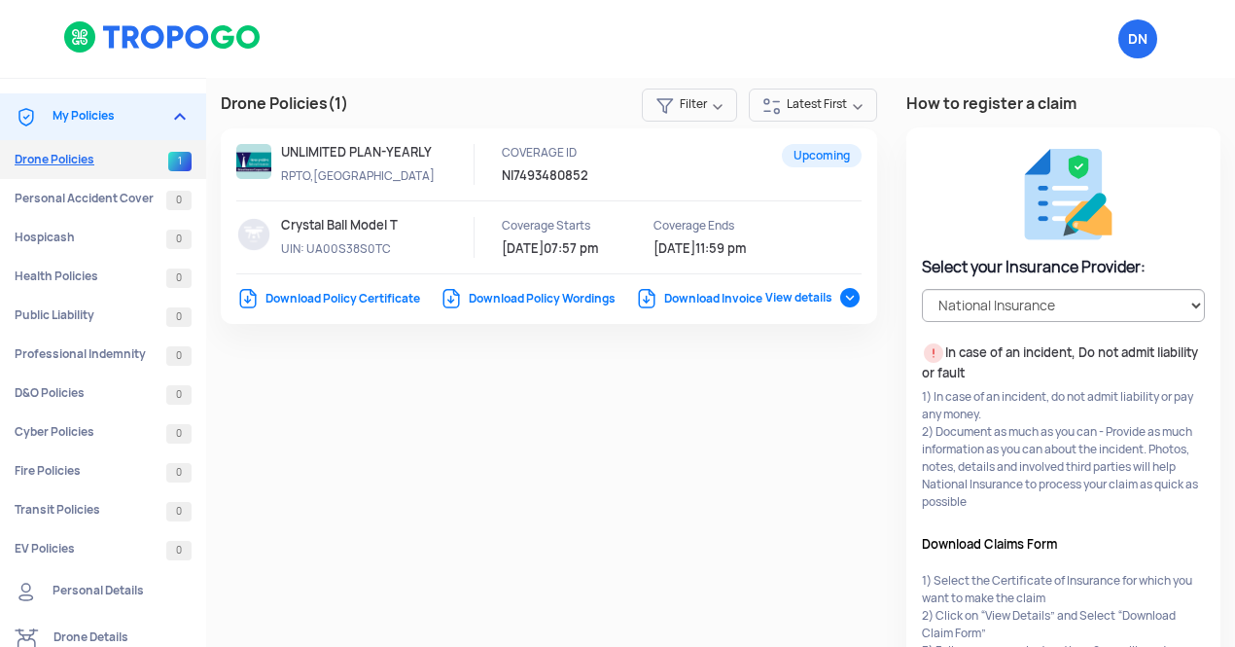
click at [68, 160] on link "Drone Policies 1" at bounding box center [103, 159] width 206 height 39
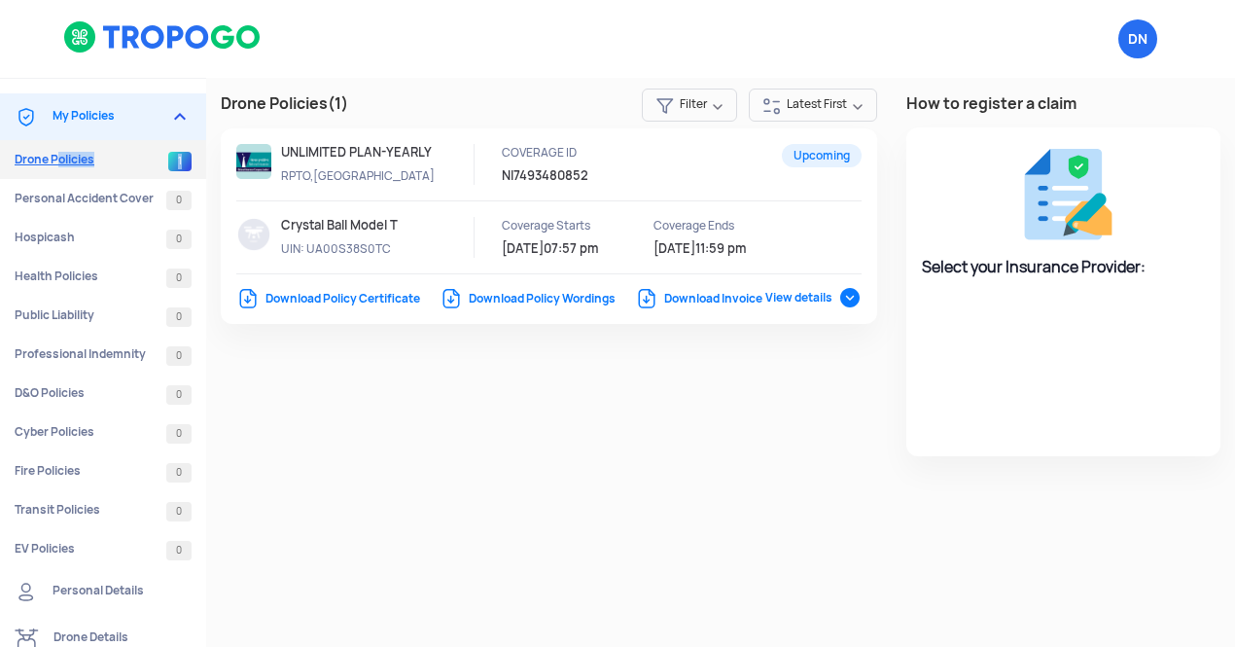
select select "National Insurance"
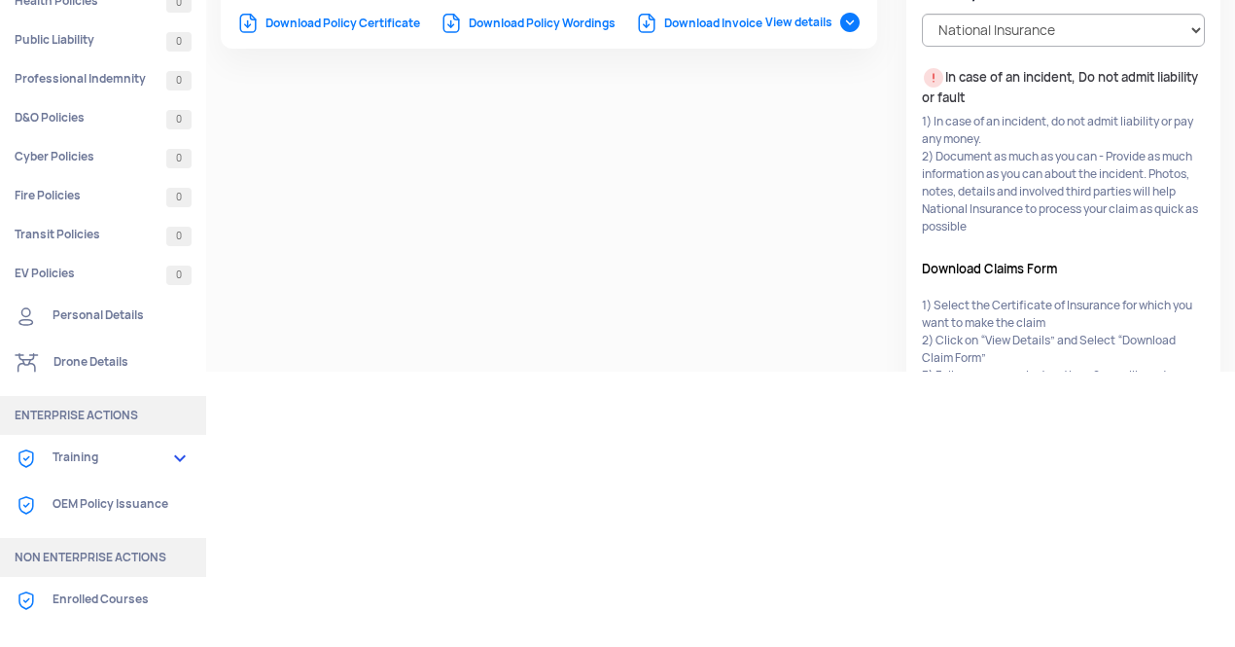
scroll to position [270, 0]
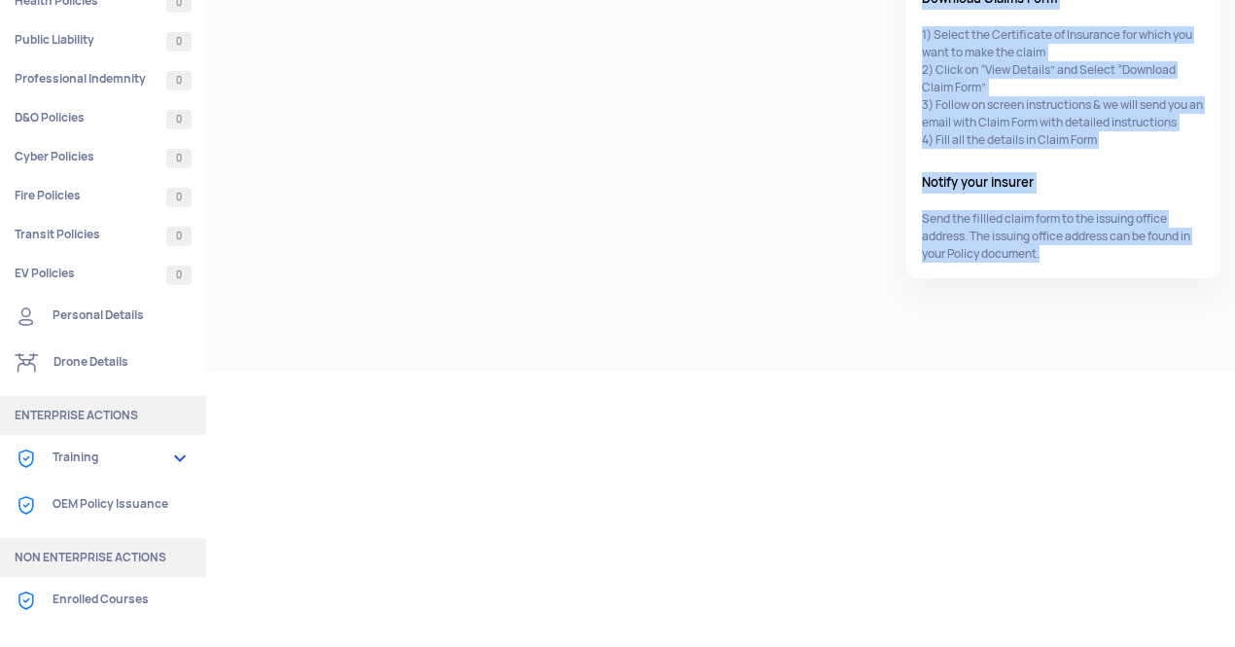
drag, startPoint x: 1223, startPoint y: 252, endPoint x: 1229, endPoint y: 366, distance: 113.9
click at [1229, 366] on div "Drone Policies (1) Filter Latest First Upcoming UNLIMITED PLAN-YEARLY RPTO,TP C…" at bounding box center [720, 87] width 1029 height 569
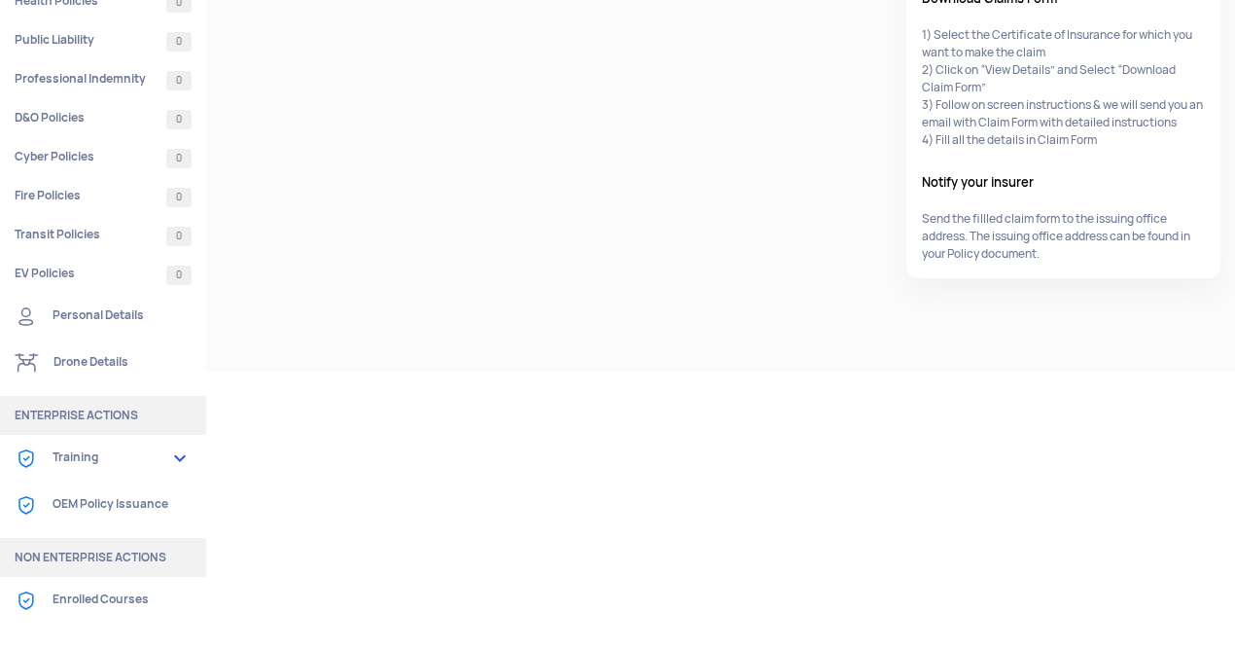
click at [1219, 520] on div at bounding box center [617, 225] width 1235 height 845
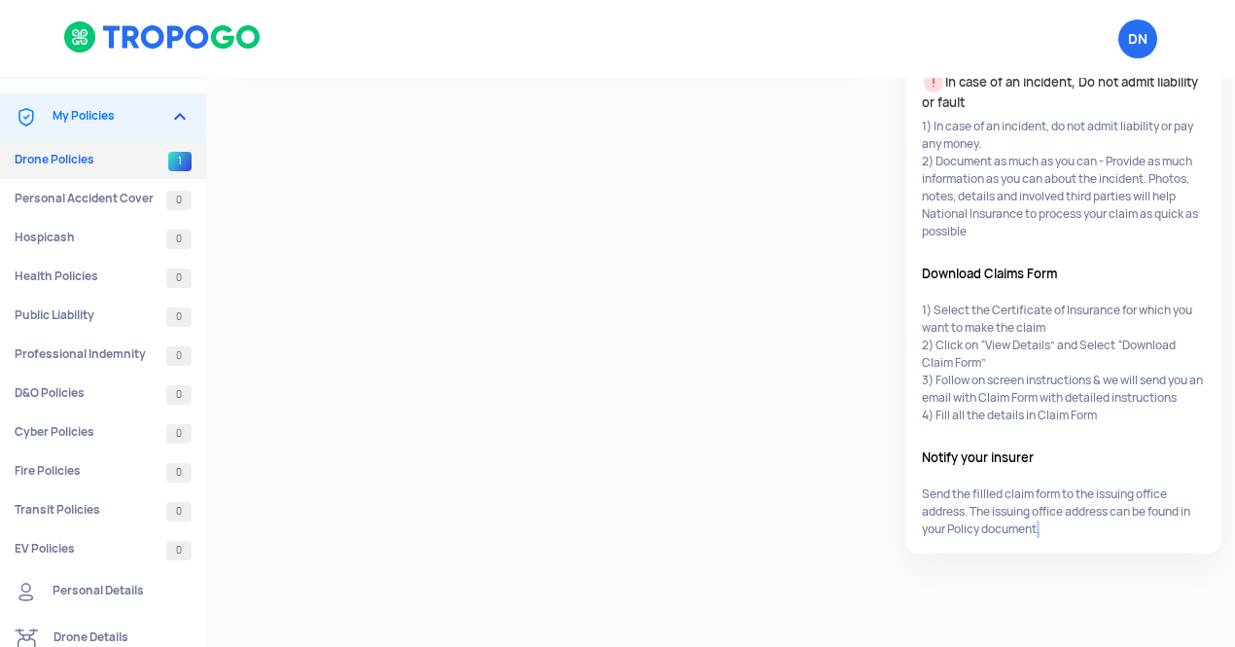
click at [74, 585] on link "Personal Details" at bounding box center [103, 591] width 206 height 47
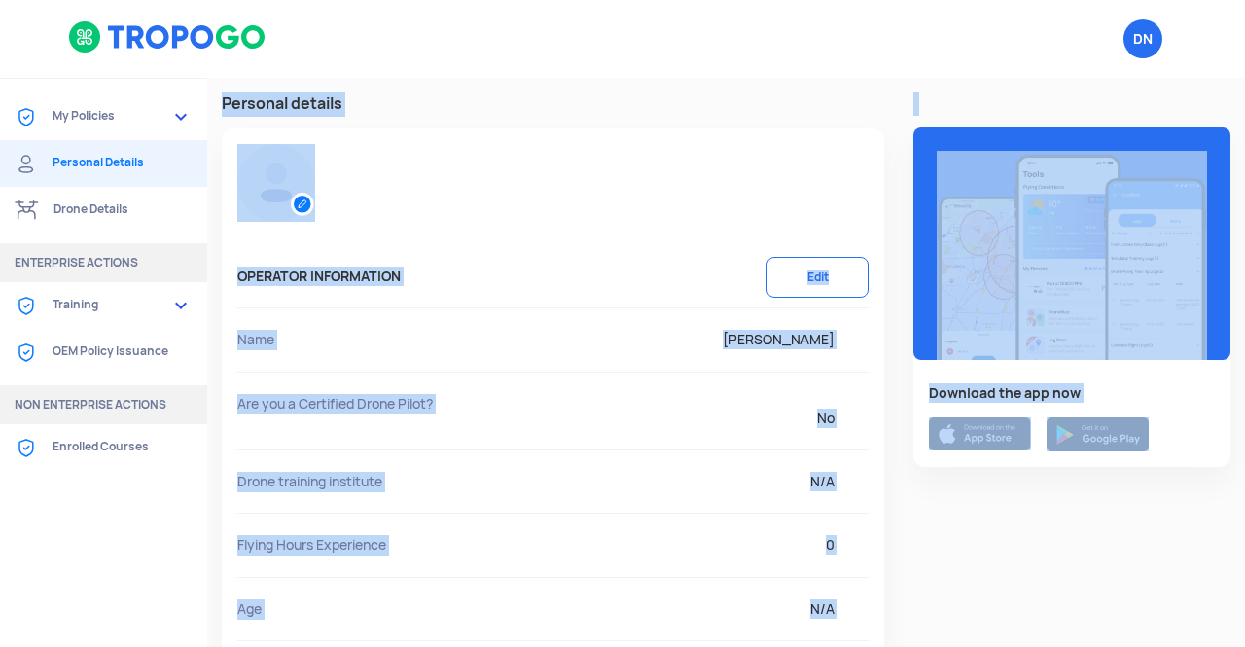
click at [512, 418] on span "No" at bounding box center [679, 417] width 378 height 19
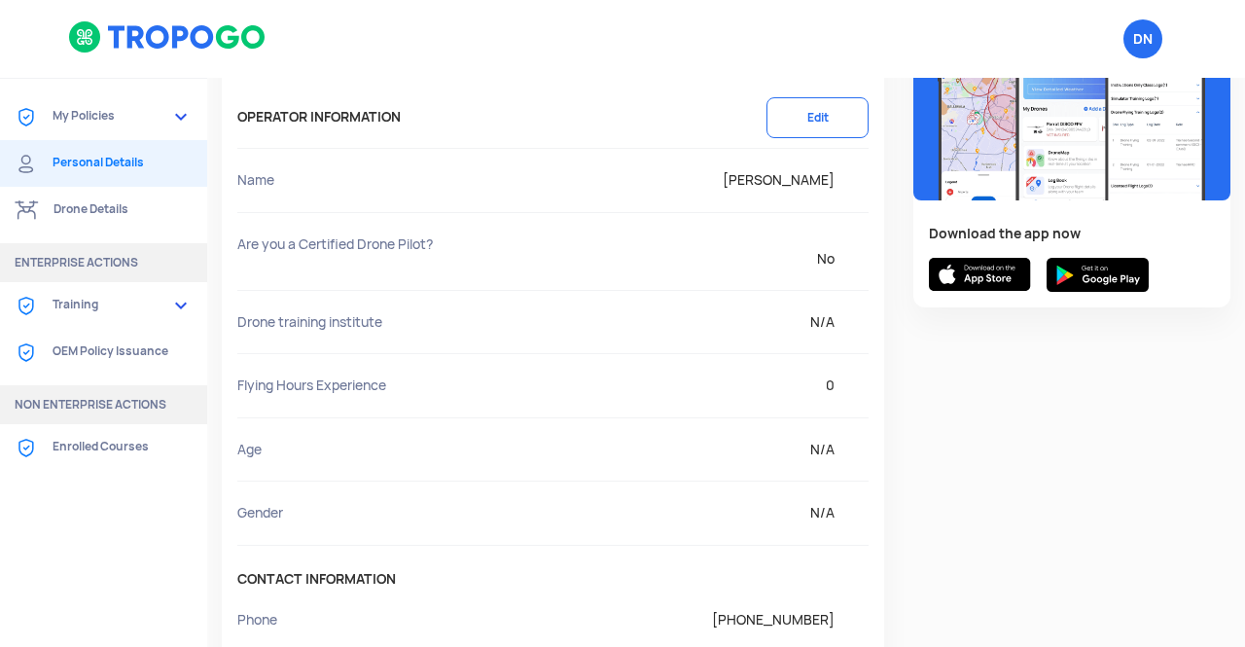
scroll to position [140, 0]
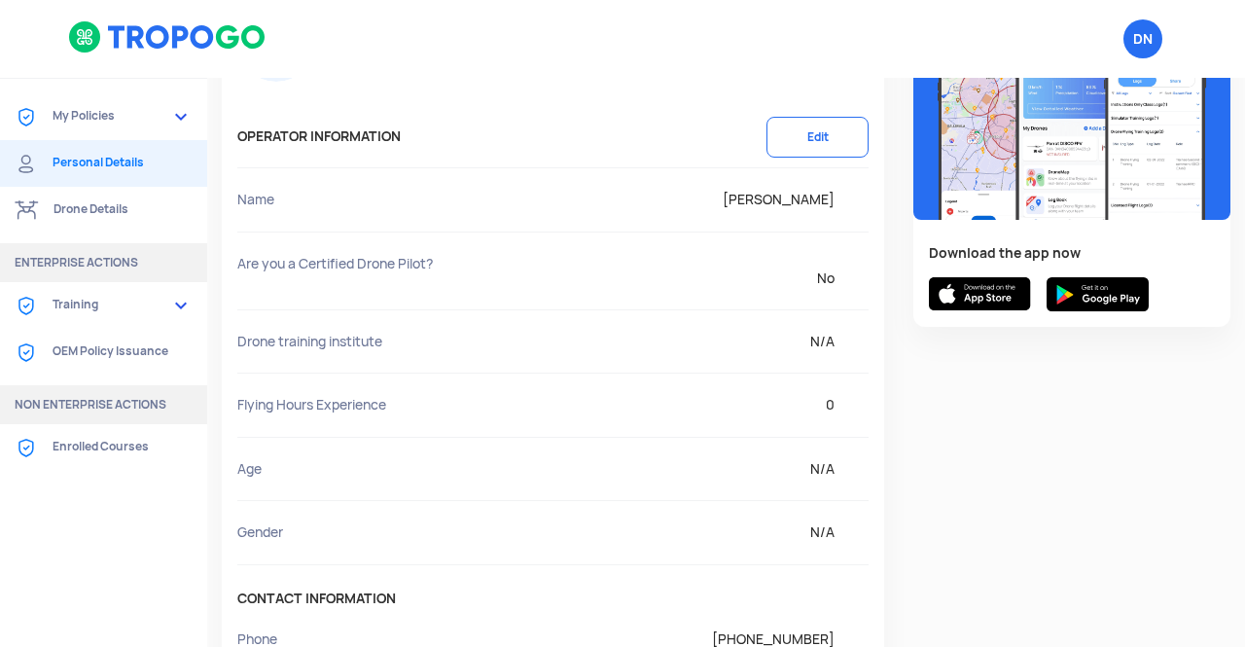
click at [820, 270] on span "No" at bounding box center [679, 277] width 378 height 19
click at [805, 131] on button "Edit" at bounding box center [817, 137] width 102 height 41
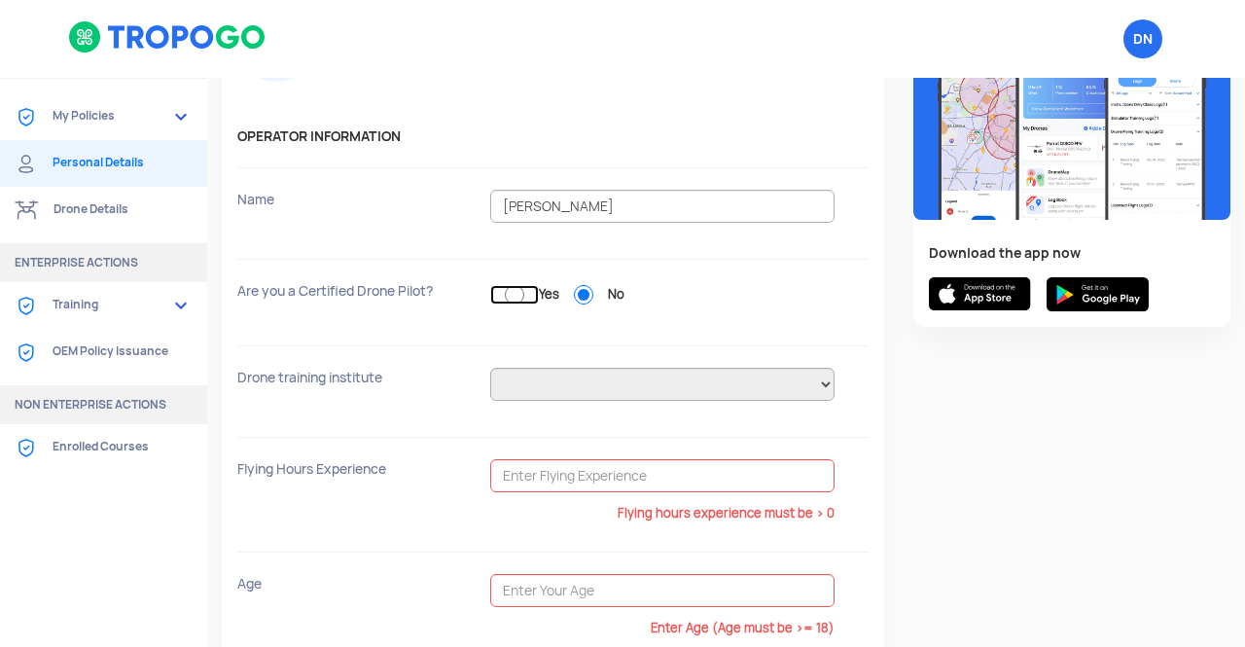
click at [511, 288] on input "Yes" at bounding box center [514, 294] width 49 height 19
radio input "true"
radio input "false"
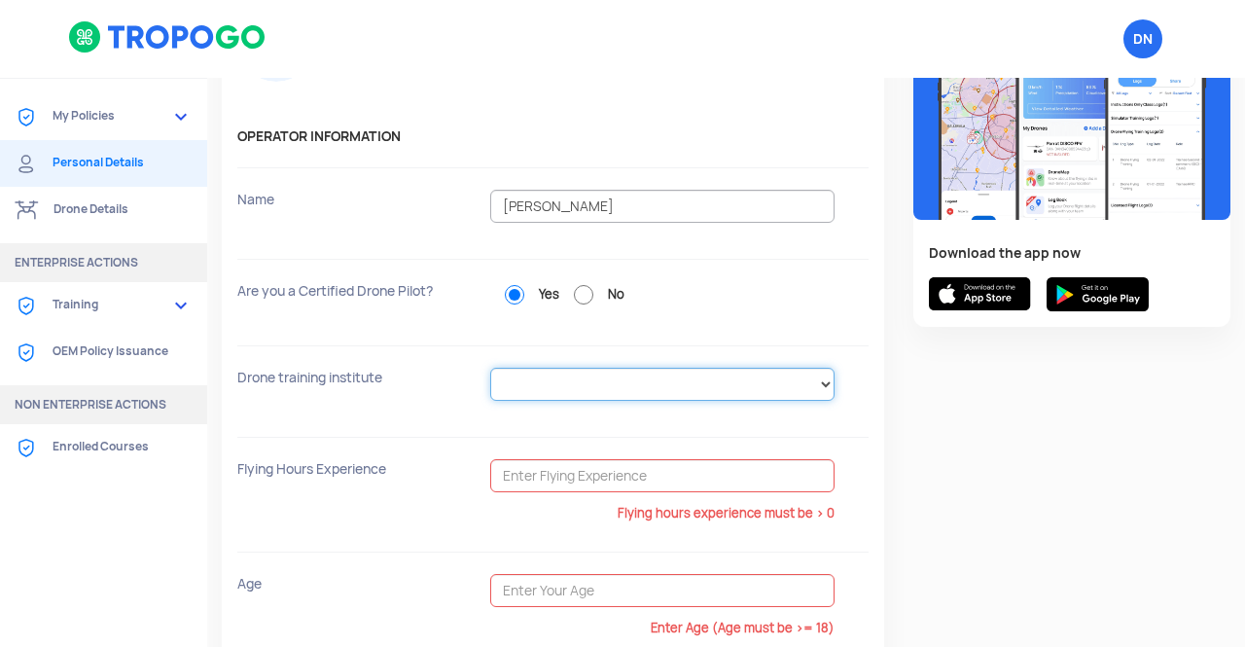
click at [583, 396] on select "Alchemist Aviation (P) Ltd. Ambitions Flying Club Pvt. Ltd Apft Aspire-IIT (a u…" at bounding box center [662, 384] width 344 height 33
click at [598, 390] on select "Alchemist Aviation (P) Ltd. Ambitions Flying Club Pvt. Ltd Apft Aspire-IIT (a u…" at bounding box center [662, 384] width 344 height 33
select select "Flapone Aviation Private Limited"
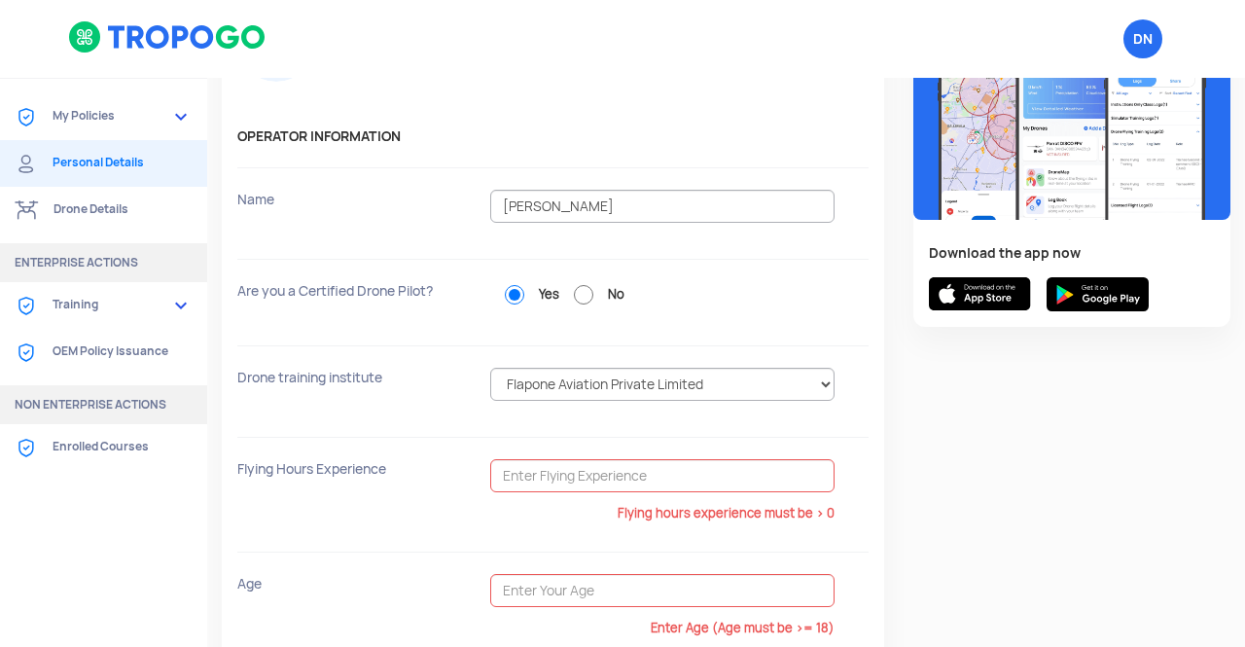
click at [404, 415] on div "Drone training institute N/A Alchemist Aviation (P) Ltd. Ambitions Flying Club …" at bounding box center [552, 391] width 631 height 91
click at [587, 300] on input "No" at bounding box center [583, 294] width 49 height 19
radio input "true"
radio input "false"
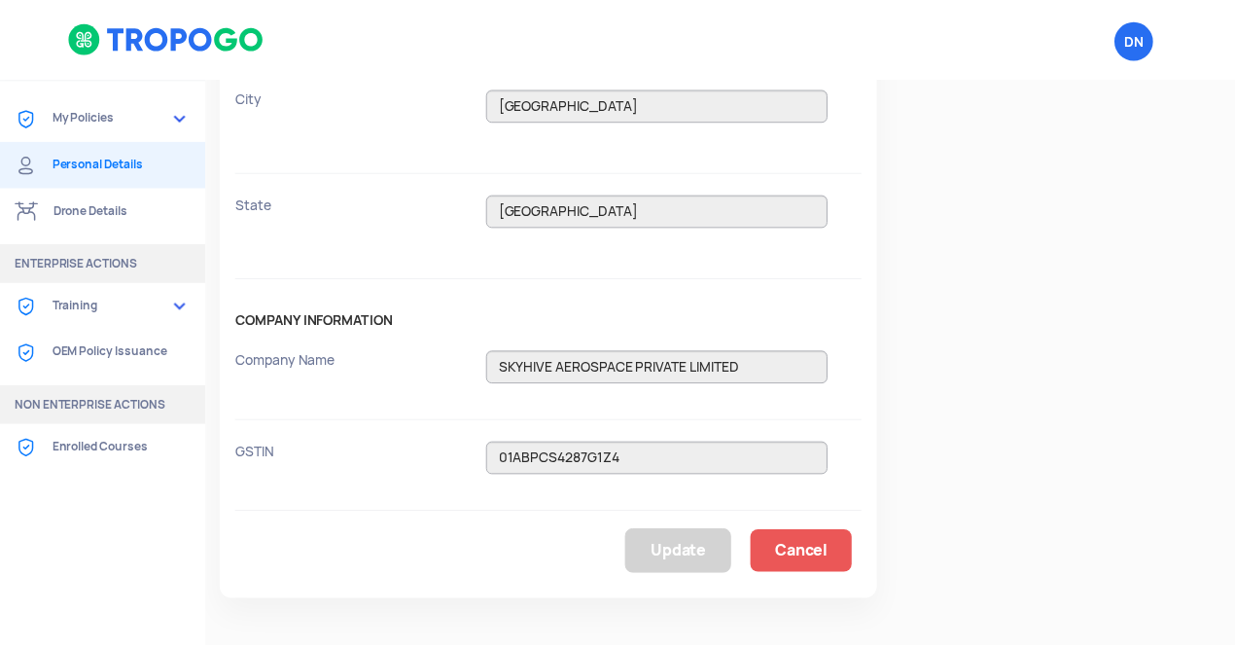
scroll to position [0, 0]
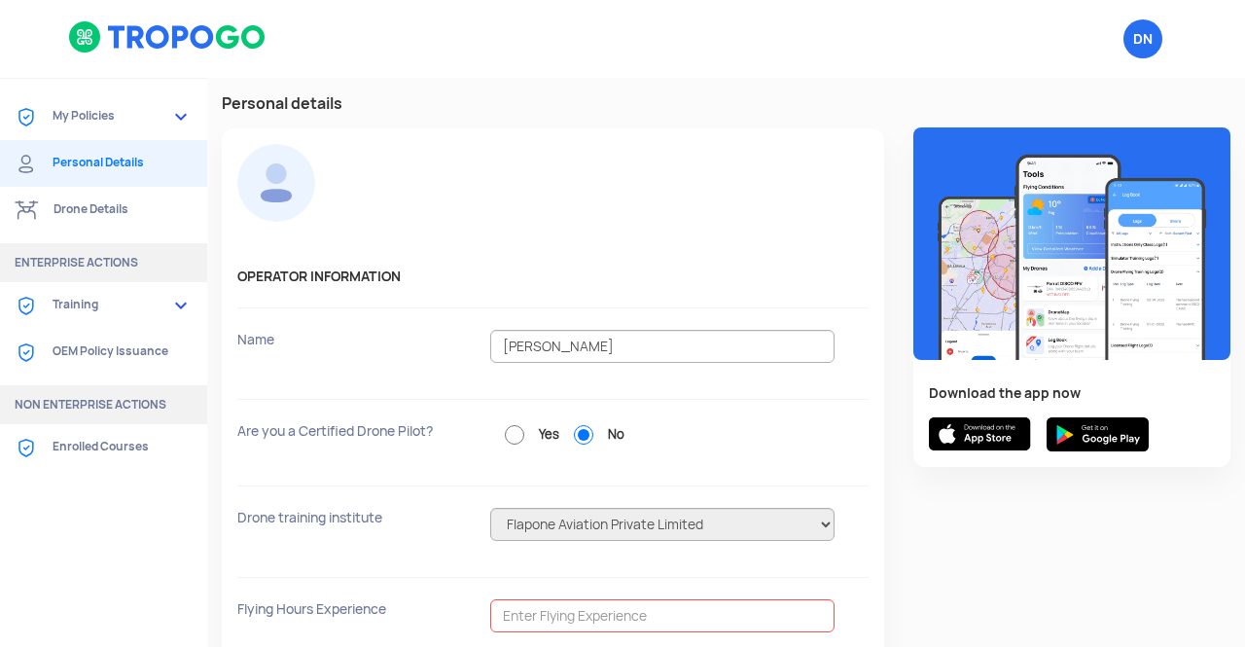
drag, startPoint x: 160, startPoint y: 57, endPoint x: 186, endPoint y: 40, distance: 30.7
click at [186, 40] on div at bounding box center [242, 39] width 379 height 78
click at [186, 40] on img at bounding box center [167, 36] width 199 height 33
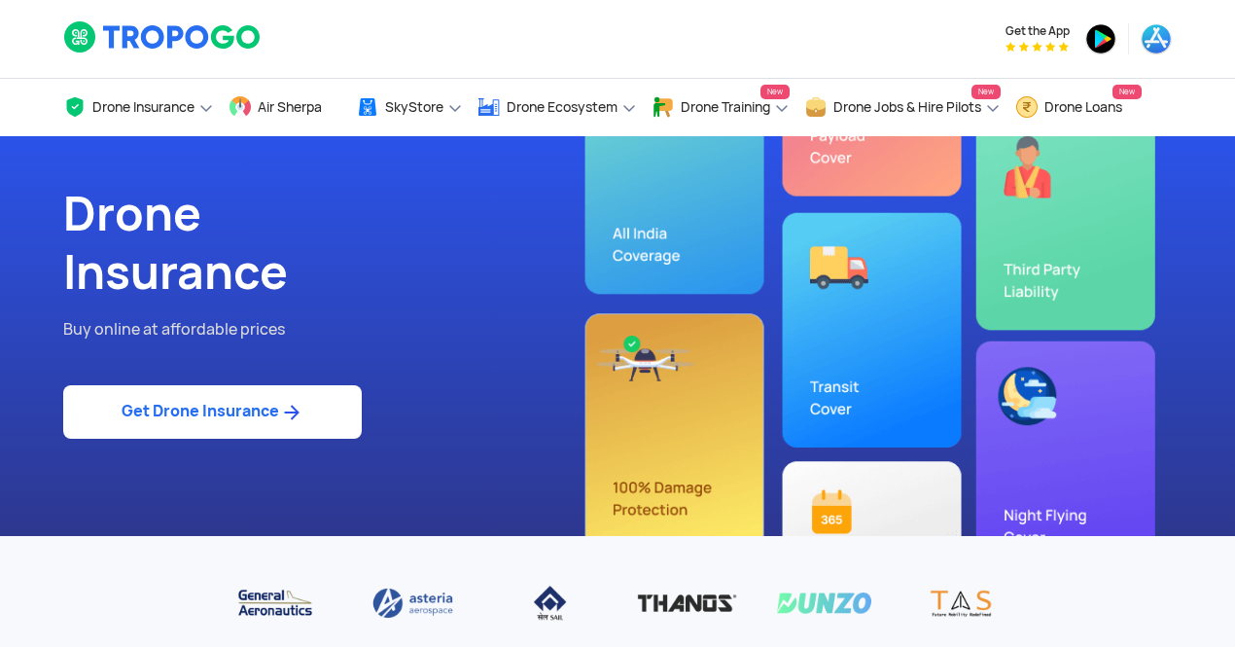
click at [231, 425] on link "Get Drone Insurance" at bounding box center [212, 411] width 298 height 53
select select "1000000"
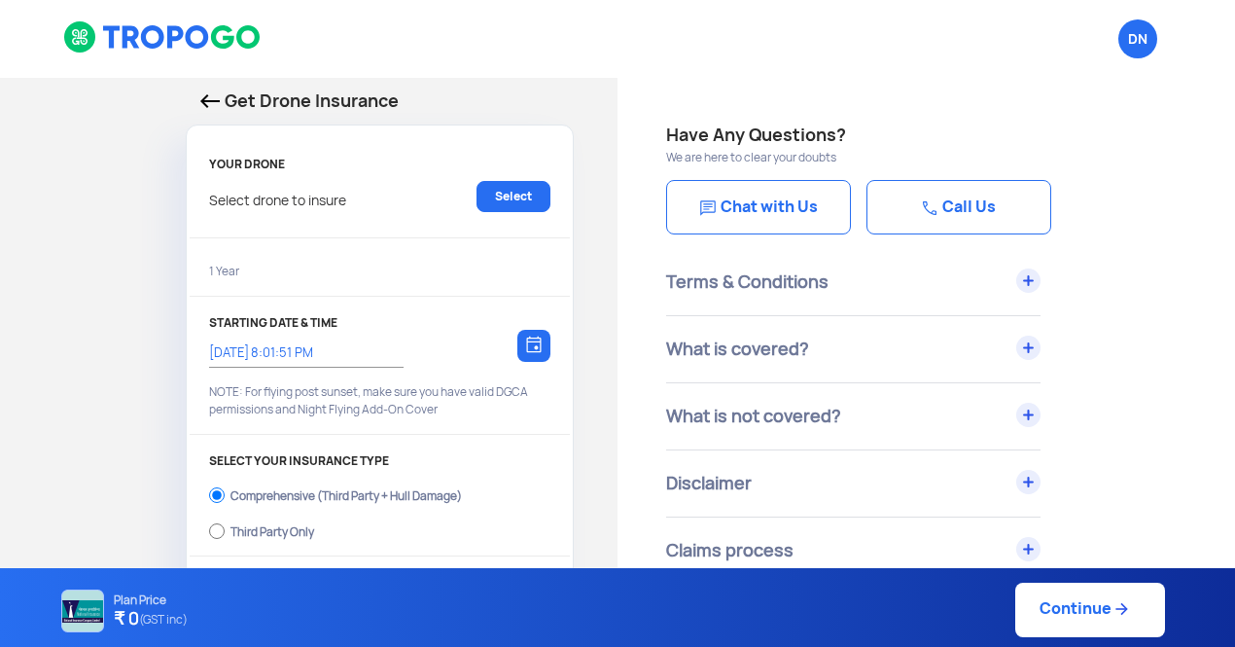
type input "[DATE] 8:11:00 PM"
click at [518, 191] on link "Select" at bounding box center [513, 196] width 74 height 31
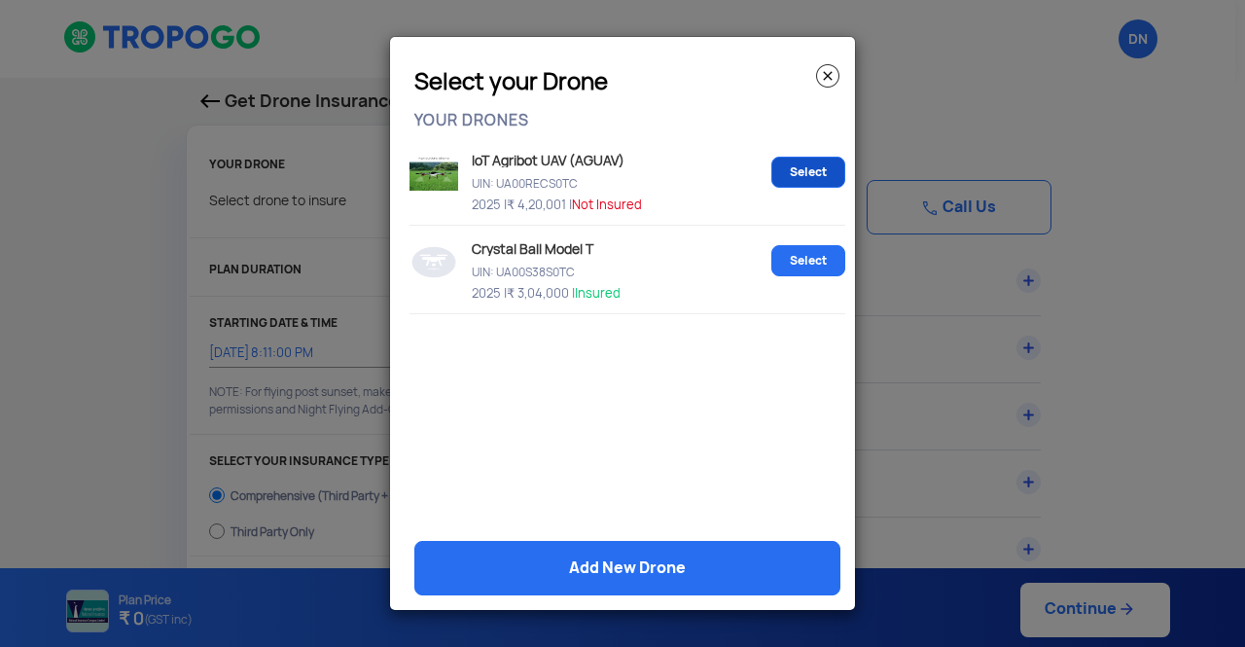
click at [794, 170] on link "Select" at bounding box center [808, 172] width 74 height 31
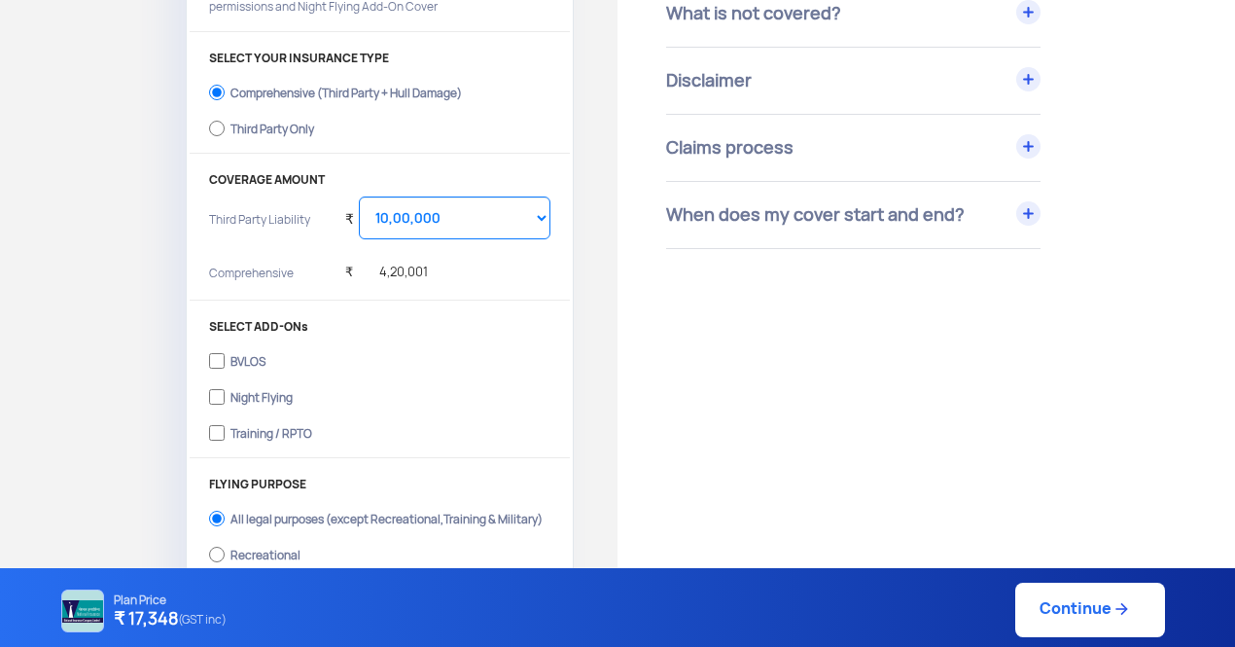
scroll to position [404, 0]
click at [231, 134] on label "Third Party Only" at bounding box center [379, 124] width 341 height 31
click at [225, 134] on input "Third Party Only" at bounding box center [217, 126] width 16 height 27
radio input "true"
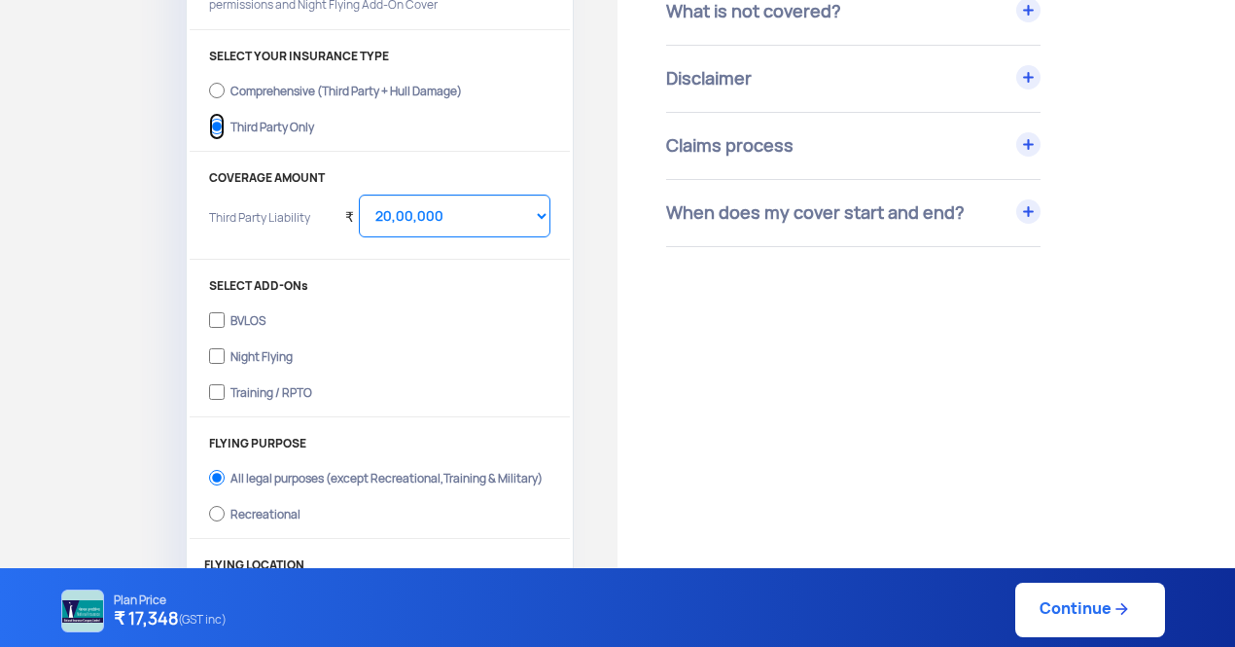
select select "2000000"
click at [215, 390] on input "Training / RPTO" at bounding box center [217, 391] width 16 height 27
checkbox input "true"
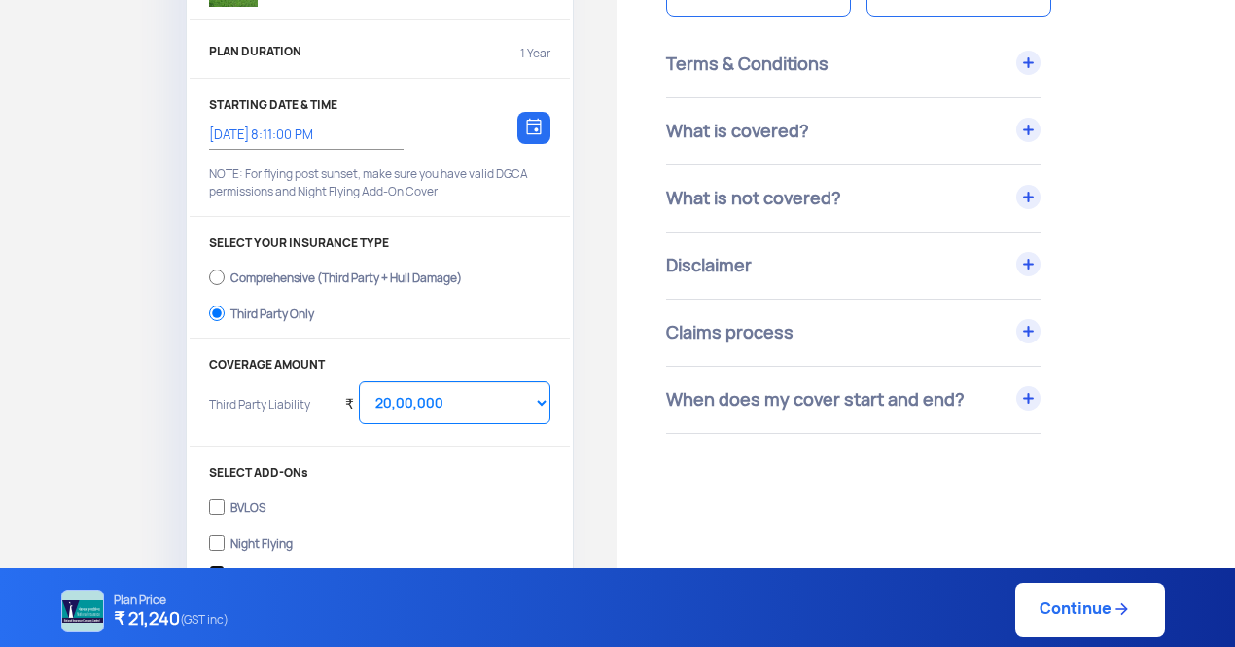
scroll to position [221, 0]
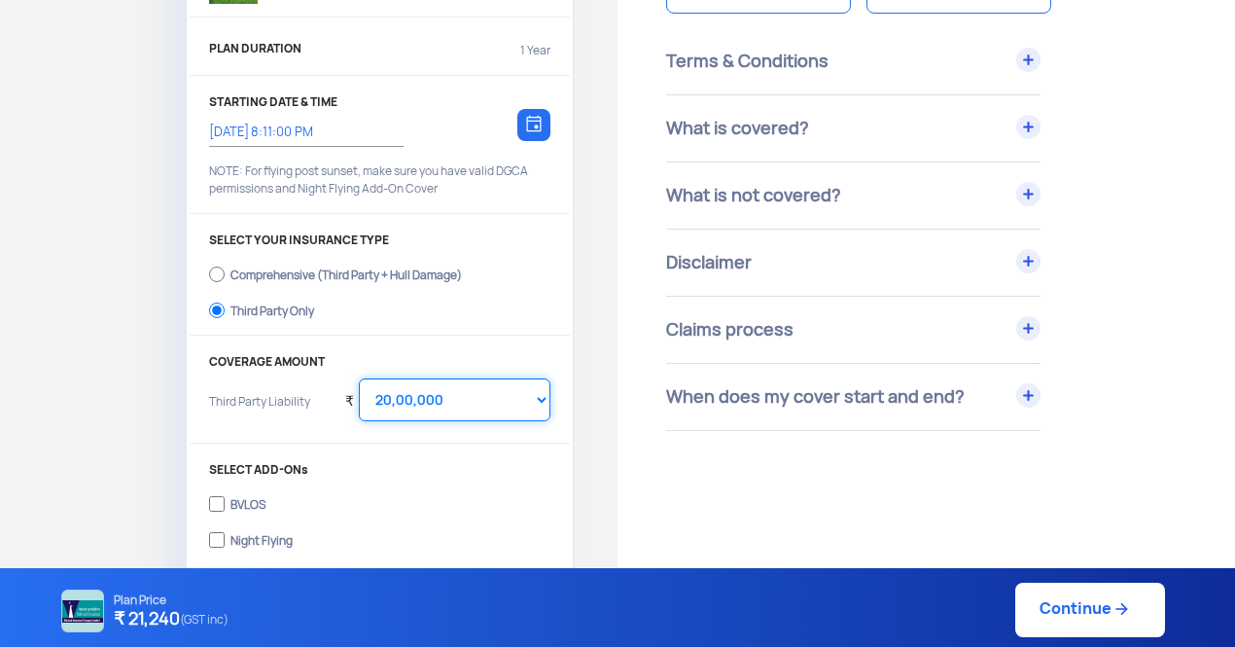
click at [536, 386] on select "Select Amount 10,00,000 15,00,000 20,00,000 25,00,000 30,00,000" at bounding box center [455, 399] width 192 height 43
select select "1000000"
click at [359, 378] on select "Select Amount 10,00,000 15,00,000 20,00,000 25,00,000 30,00,000" at bounding box center [455, 399] width 192 height 43
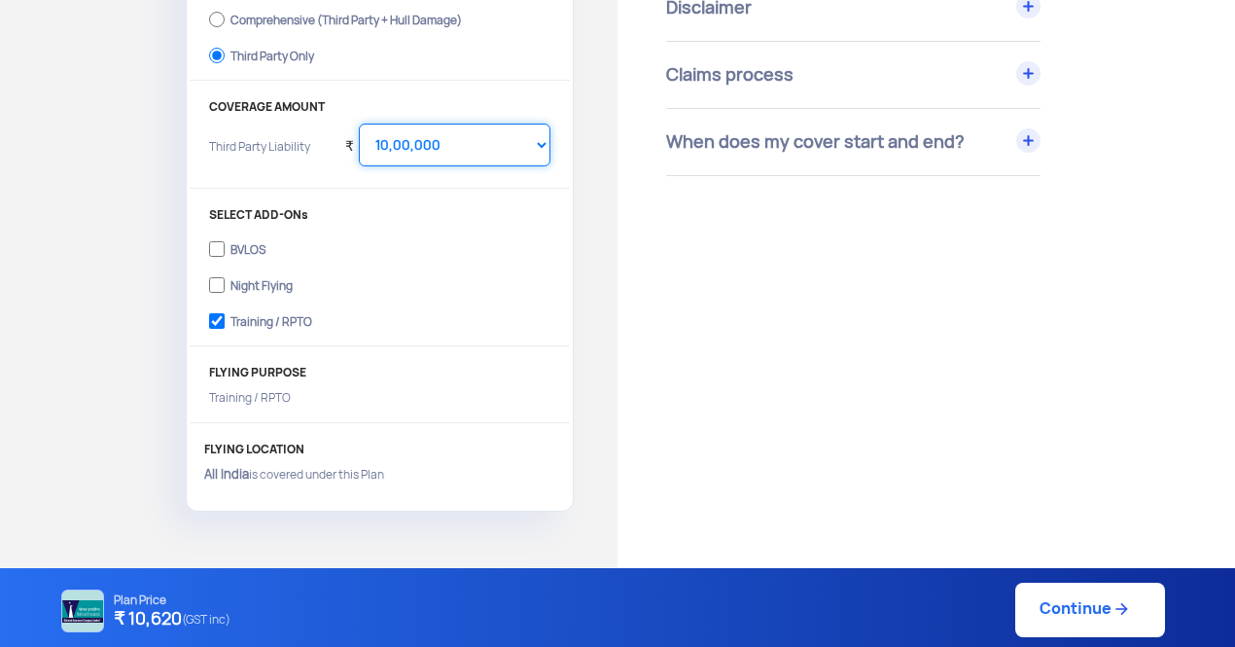
scroll to position [490, 0]
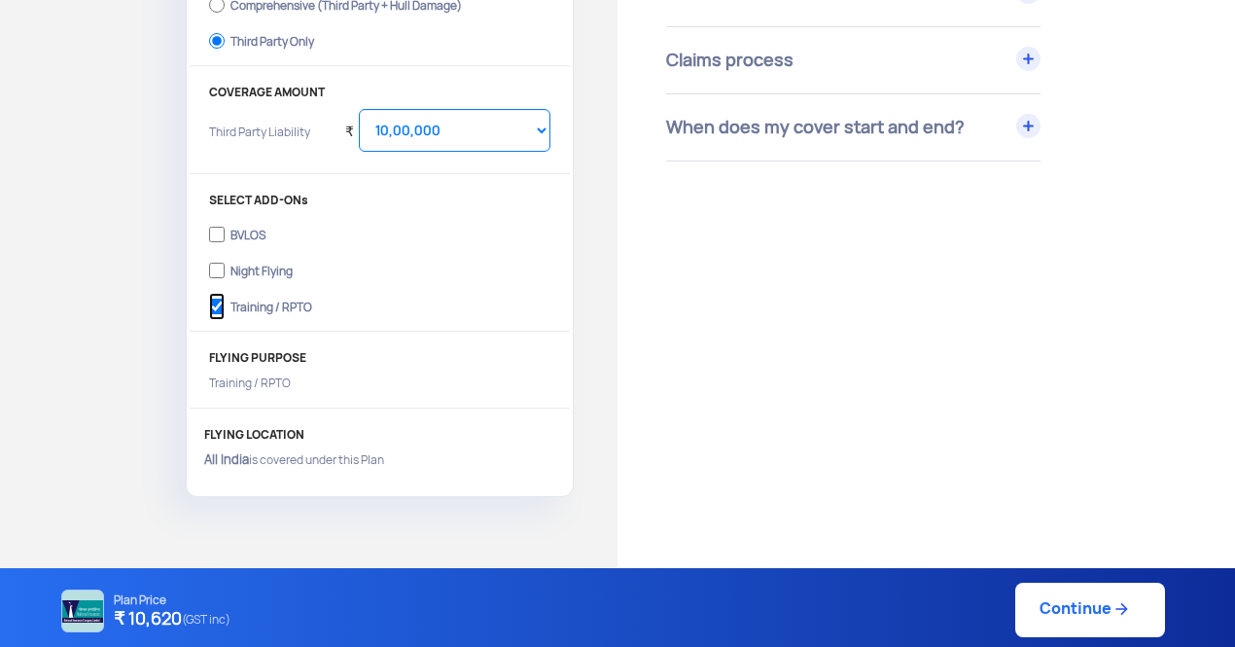
click at [218, 310] on input "Training / RPTO" at bounding box center [217, 306] width 16 height 27
checkbox input "false"
select select "2000000"
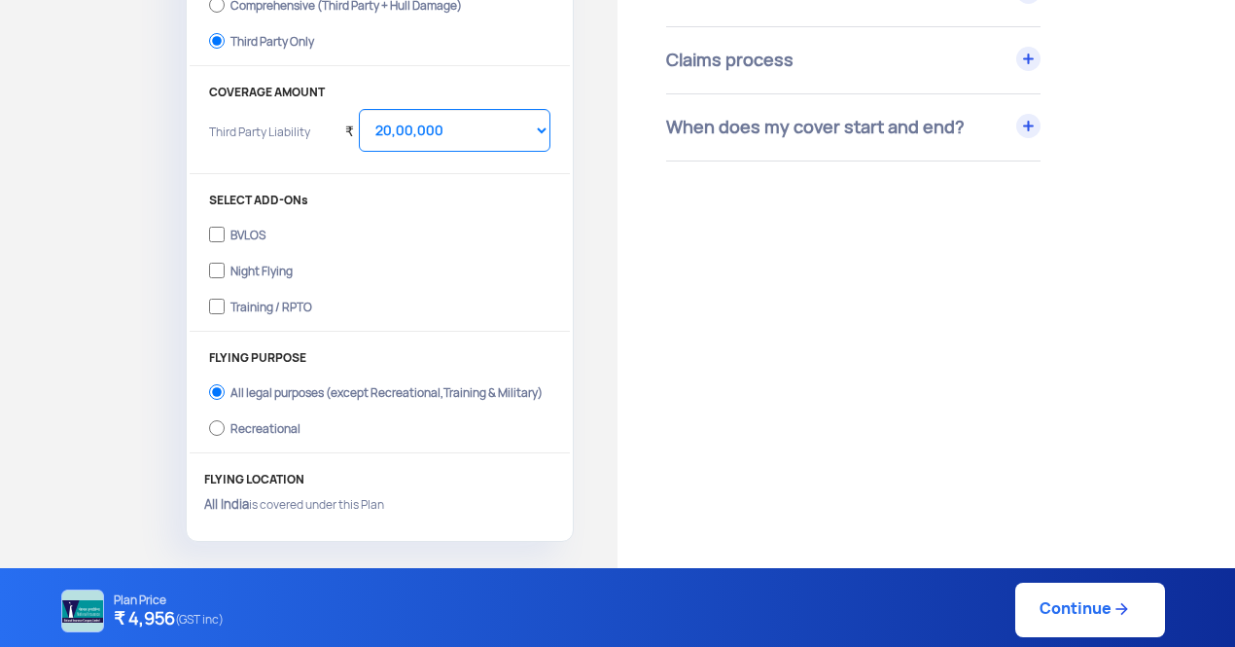
click at [467, 329] on div "SELECT ADD-ONs BVLOS Night Flying Training / RPTO" at bounding box center [380, 262] width 380 height 138
click at [221, 302] on input "Training / RPTO" at bounding box center [217, 306] width 16 height 27
checkbox input "true"
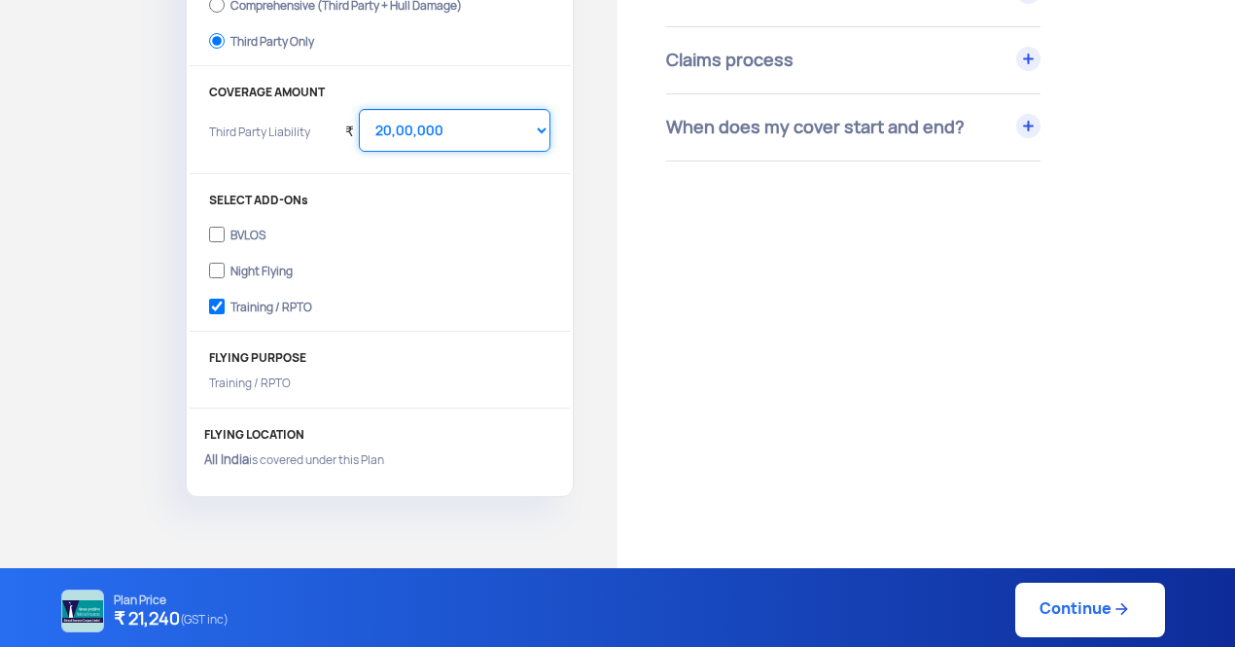
click at [429, 127] on select "Select Amount 10,00,000 15,00,000 20,00,000 25,00,000 30,00,000" at bounding box center [455, 130] width 192 height 43
select select "1000000"
click at [359, 109] on select "Select Amount 10,00,000 15,00,000 20,00,000 25,00,000 30,00,000" at bounding box center [455, 130] width 192 height 43
click at [706, 333] on div "Have Any Questions? We are here to clear your doubts Chat with Us Call Us Terms…" at bounding box center [925, 227] width 617 height 1279
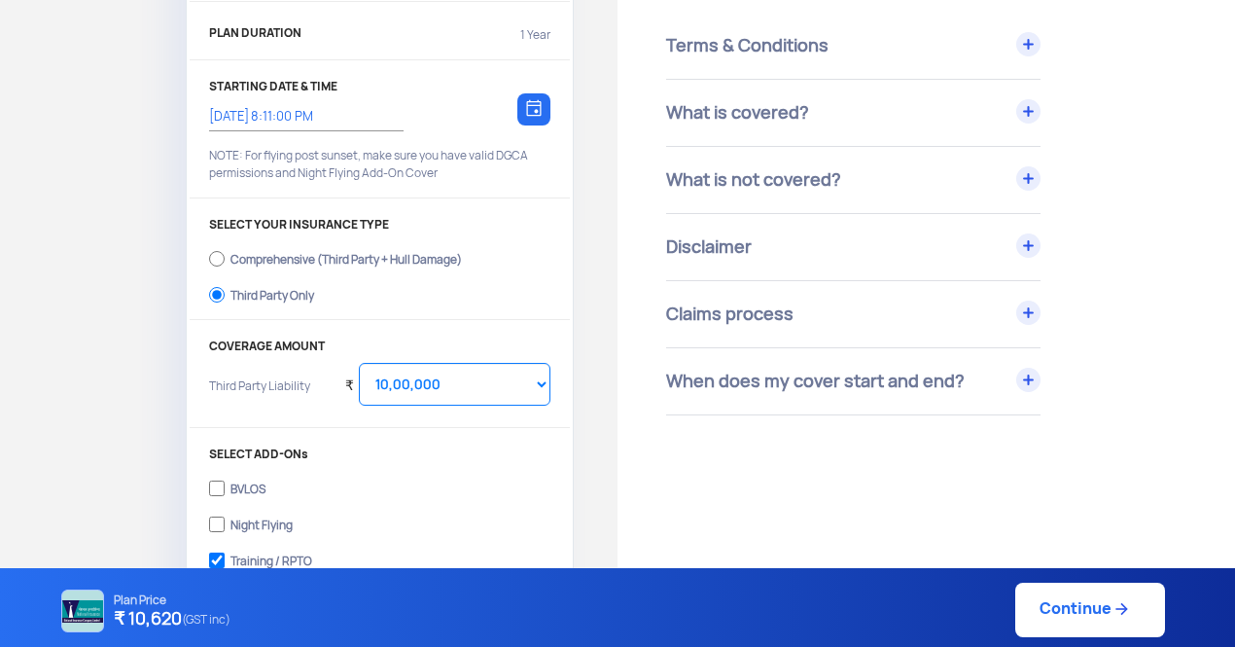
scroll to position [231, 0]
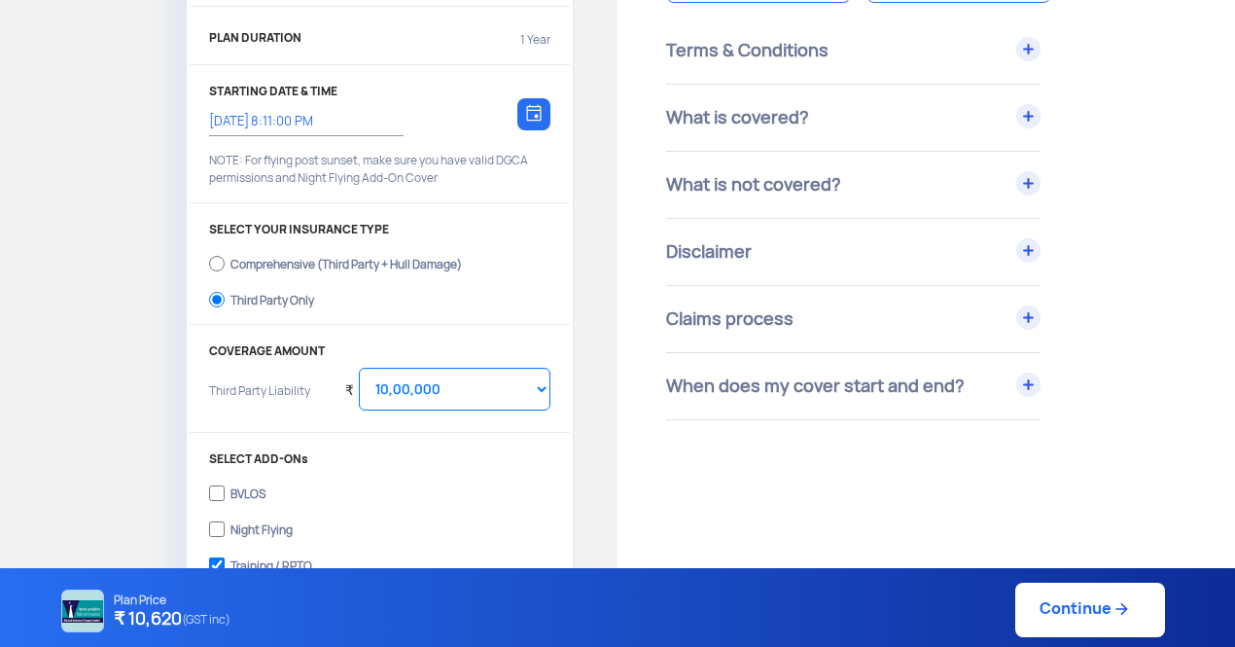
click at [1056, 605] on link "Continue" at bounding box center [1090, 609] width 150 height 54
type input "[DATE] 8:13:00 PM"
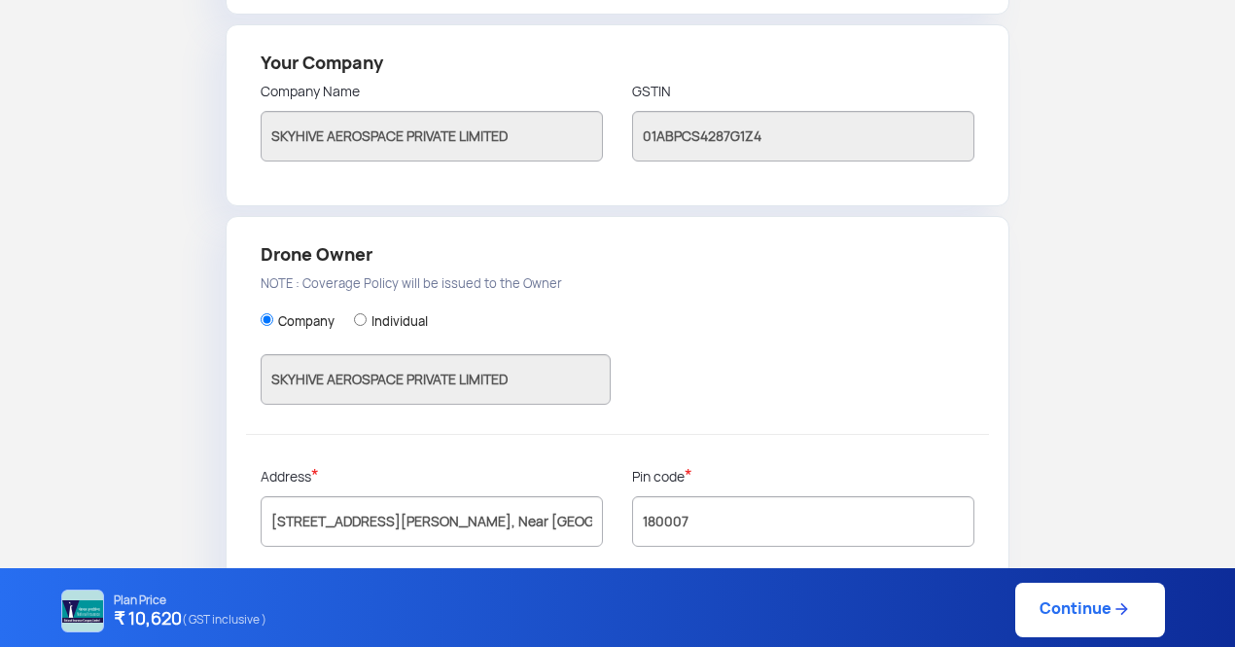
scroll to position [572, 0]
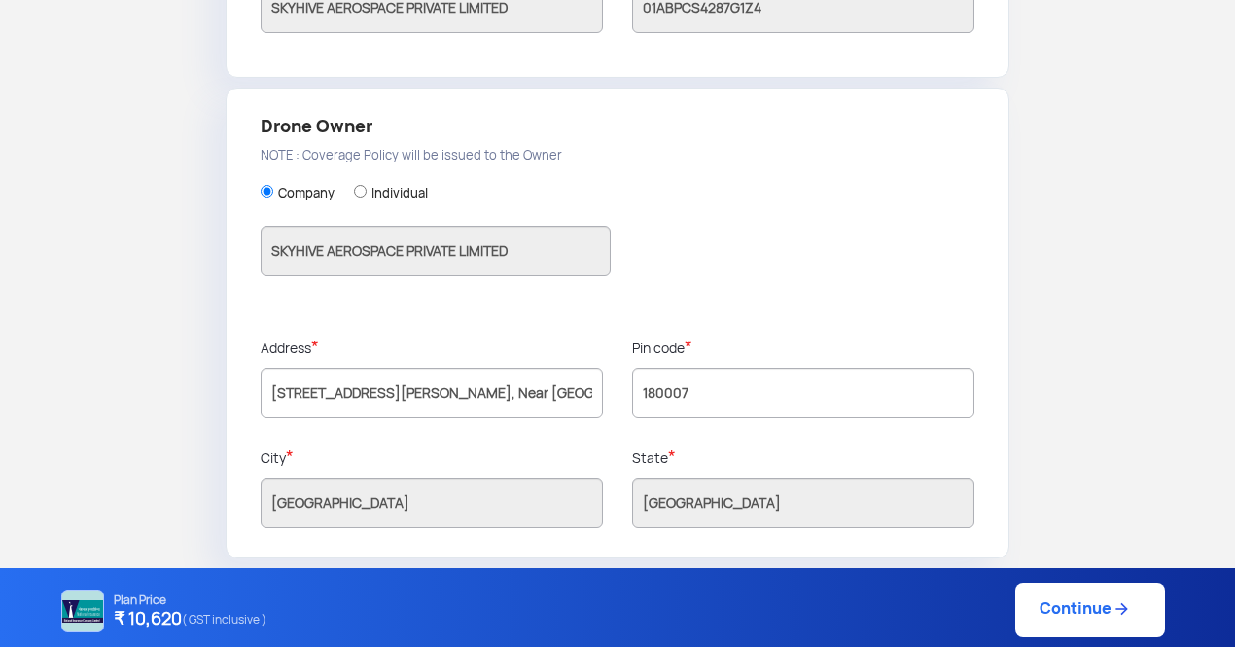
click at [1071, 602] on link "Continue" at bounding box center [1090, 609] width 150 height 54
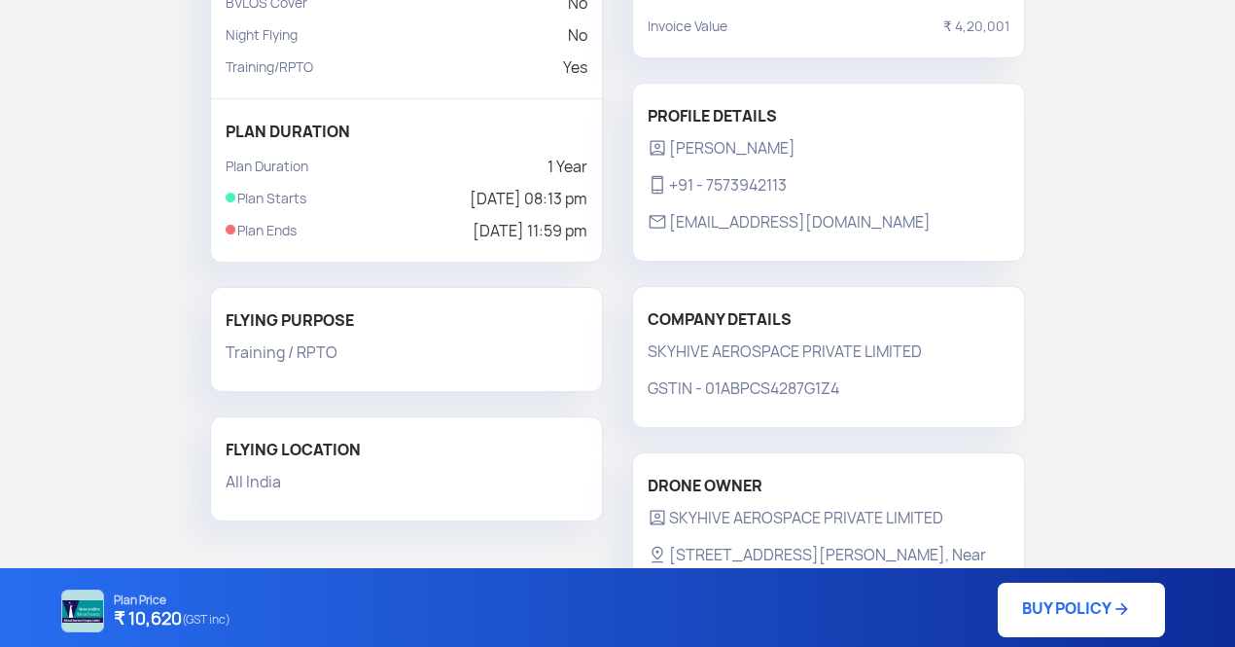
scroll to position [327, 0]
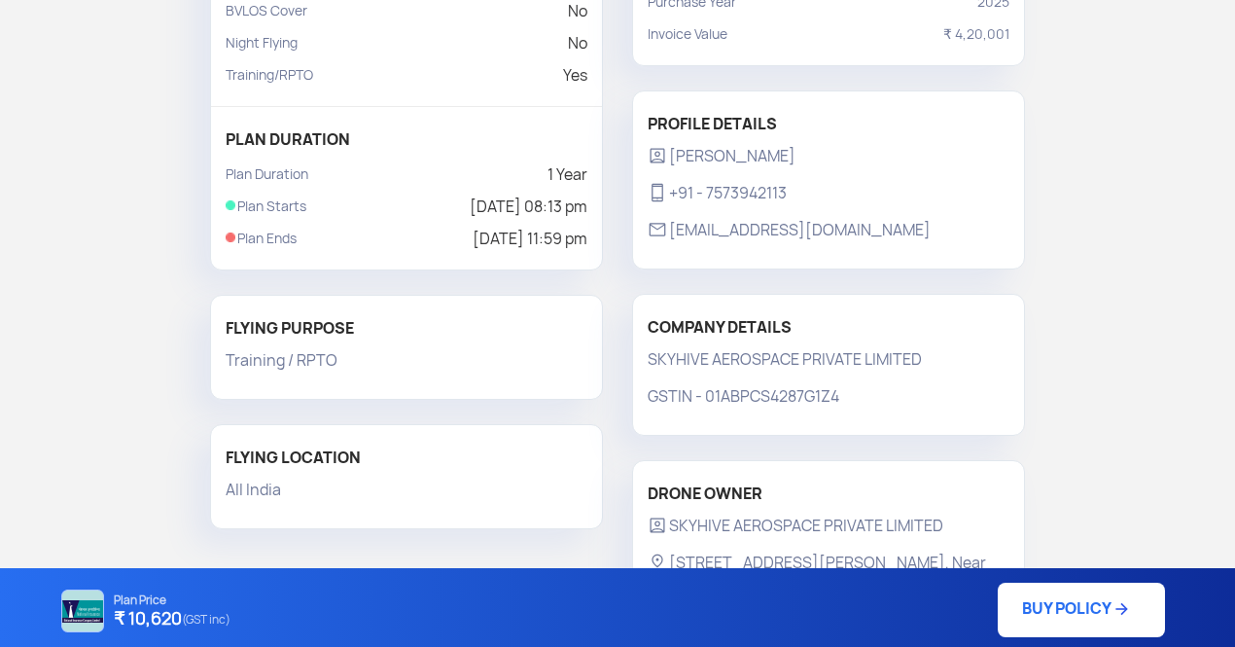
click at [1055, 446] on div "1. PLAN DETAILS 2. OWNER DETAILS 3. REVIEW 4. PAYMENT YOUR PLAN Powererd By Nat…" at bounding box center [617, 226] width 1235 height 951
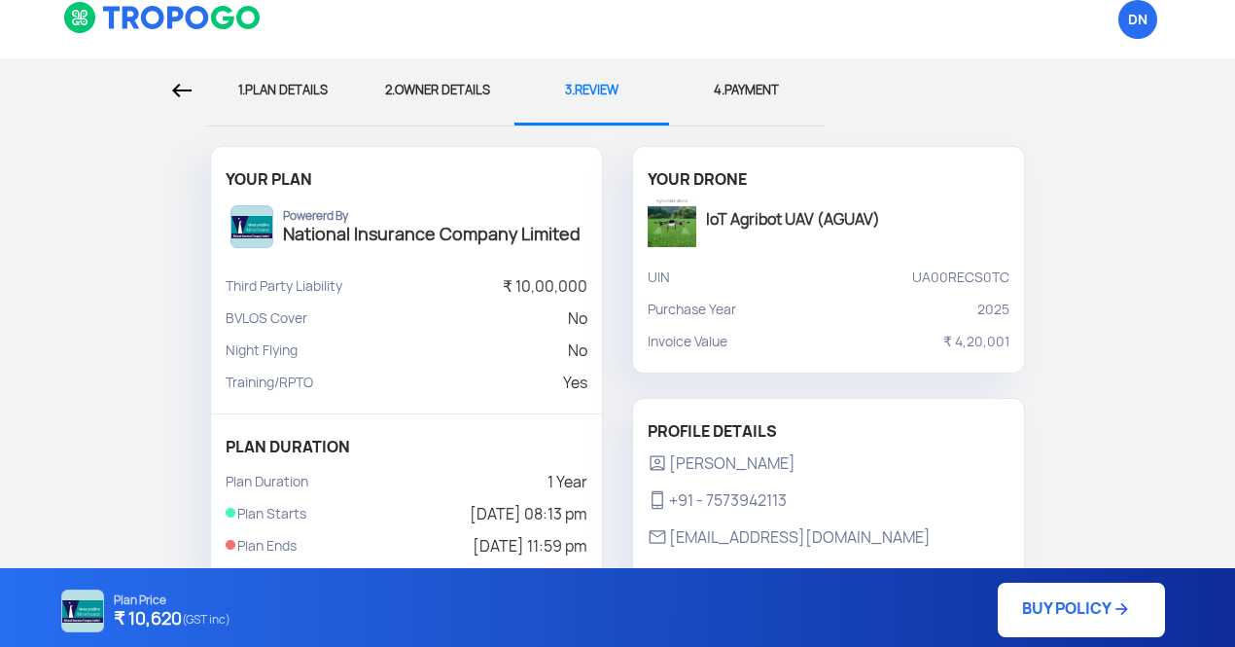
scroll to position [0, 0]
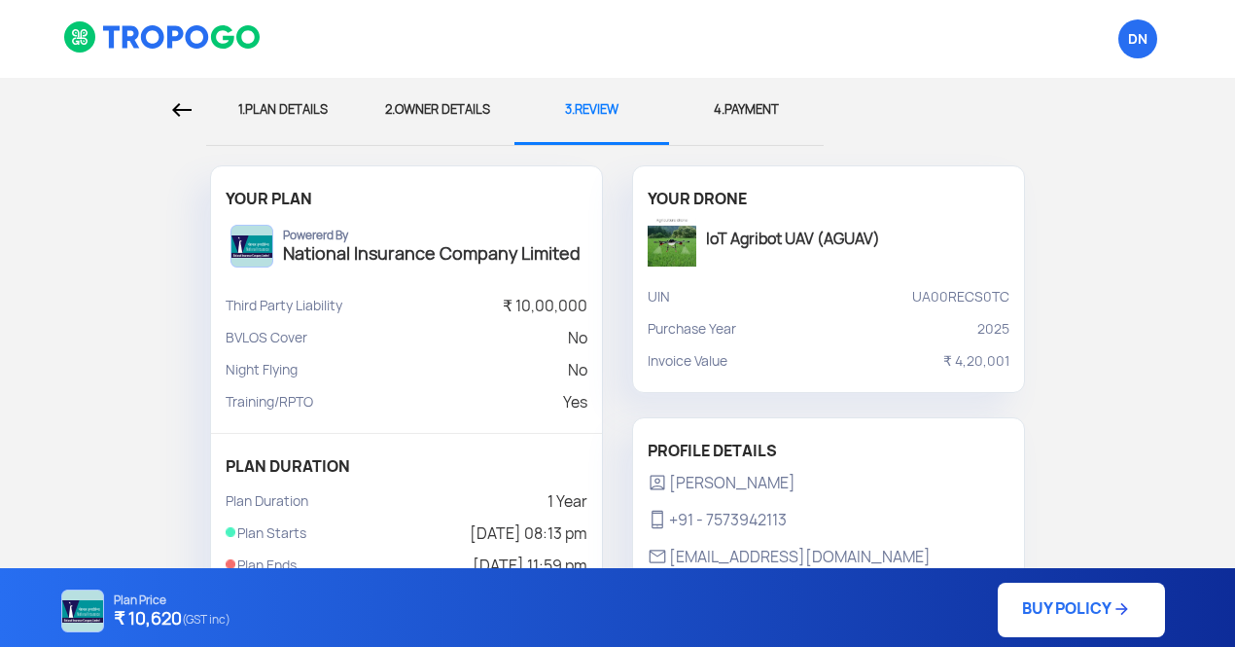
click at [1070, 612] on link "BUY POLICY" at bounding box center [1081, 609] width 167 height 54
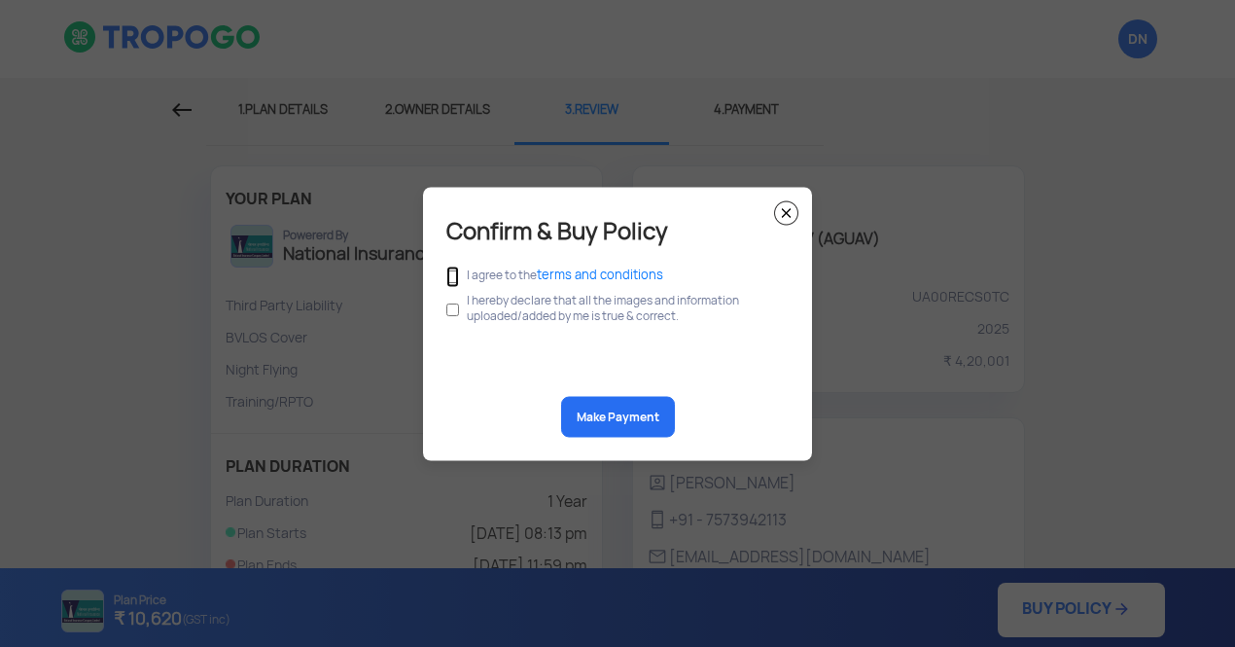
click at [453, 276] on input "checkbox" at bounding box center [452, 275] width 13 height 21
checkbox input "true"
click at [454, 307] on input "checkbox" at bounding box center [452, 309] width 13 height 37
checkbox input "true"
click at [624, 406] on button "Make Payment" at bounding box center [618, 416] width 114 height 41
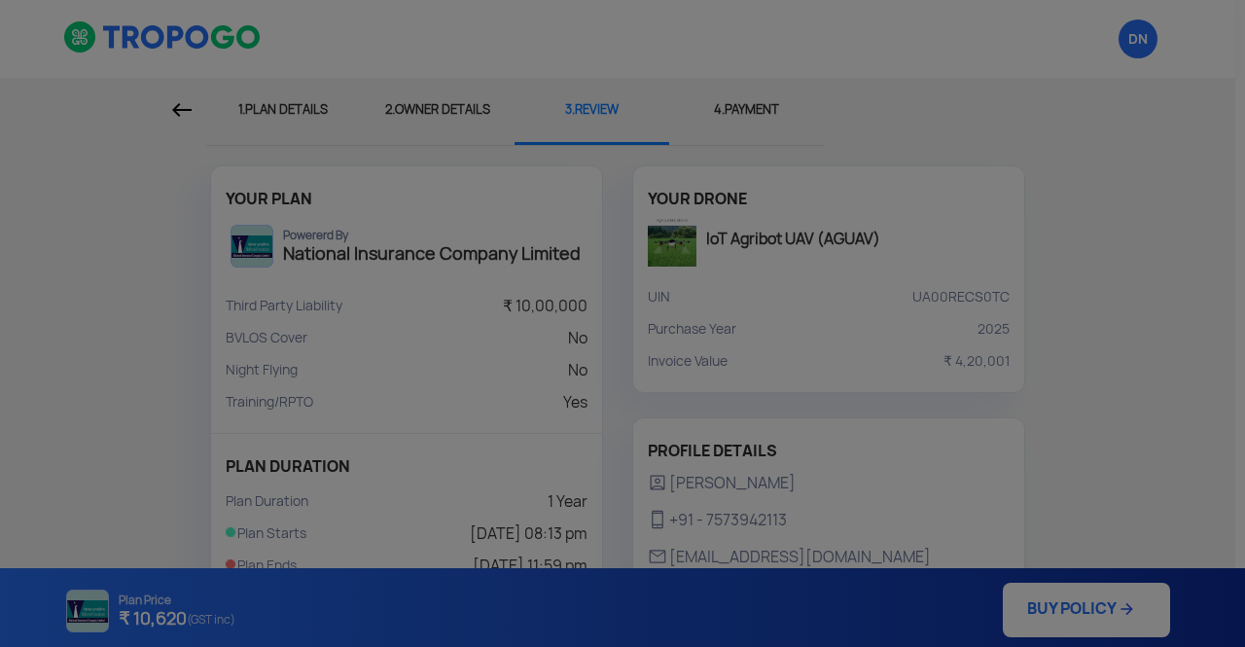
click at [814, 496] on body "DN Logout 1. PLAN DETAILS 2. OWNER DETAILS 3. REVIEW 4. PAYMENT YOUR PLAN Power…" at bounding box center [622, 323] width 1245 height 647
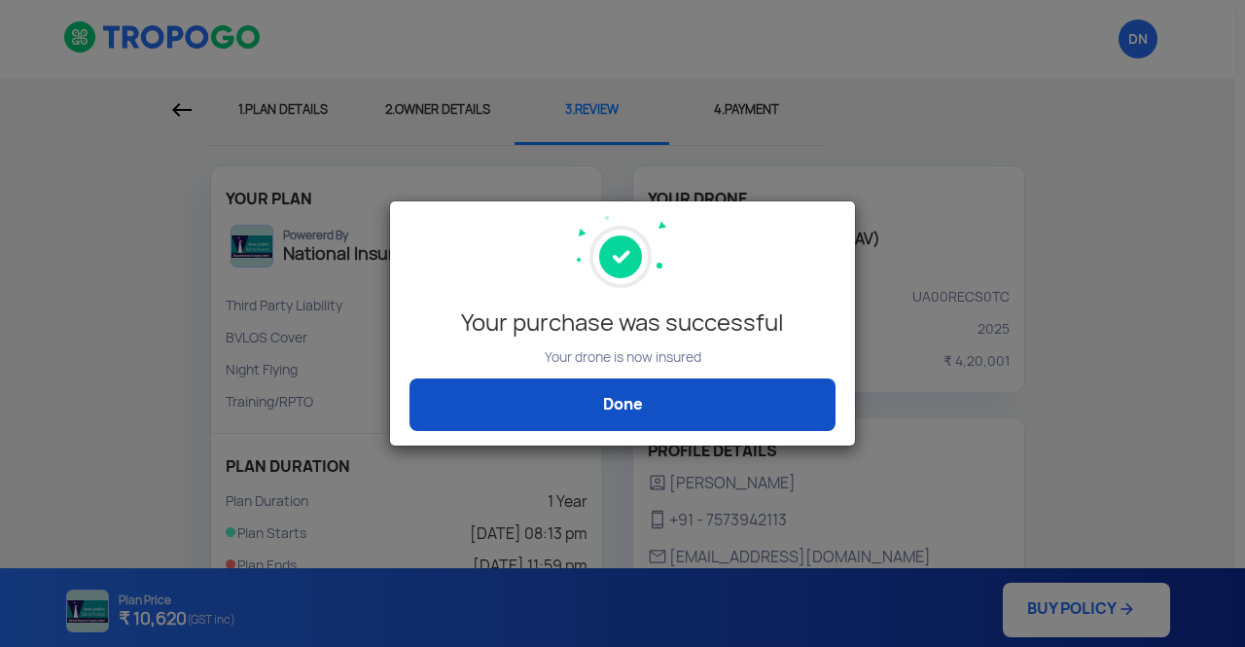
click at [731, 414] on link "Done" at bounding box center [622, 404] width 426 height 53
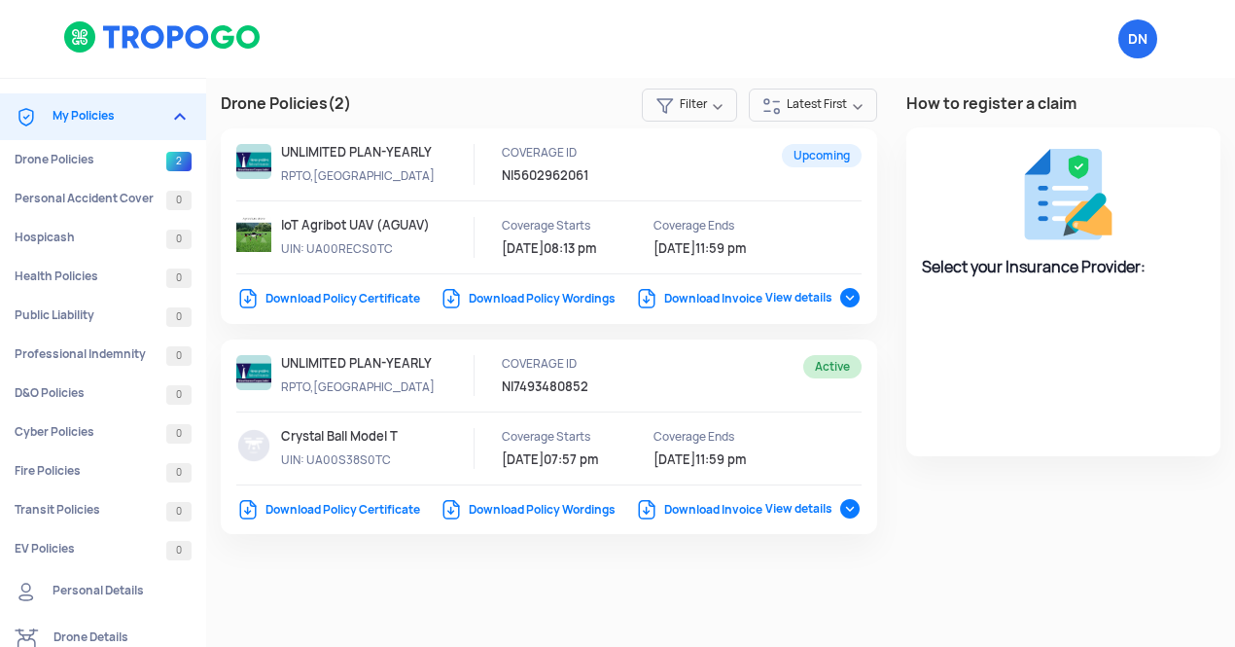
select select "National Insurance"
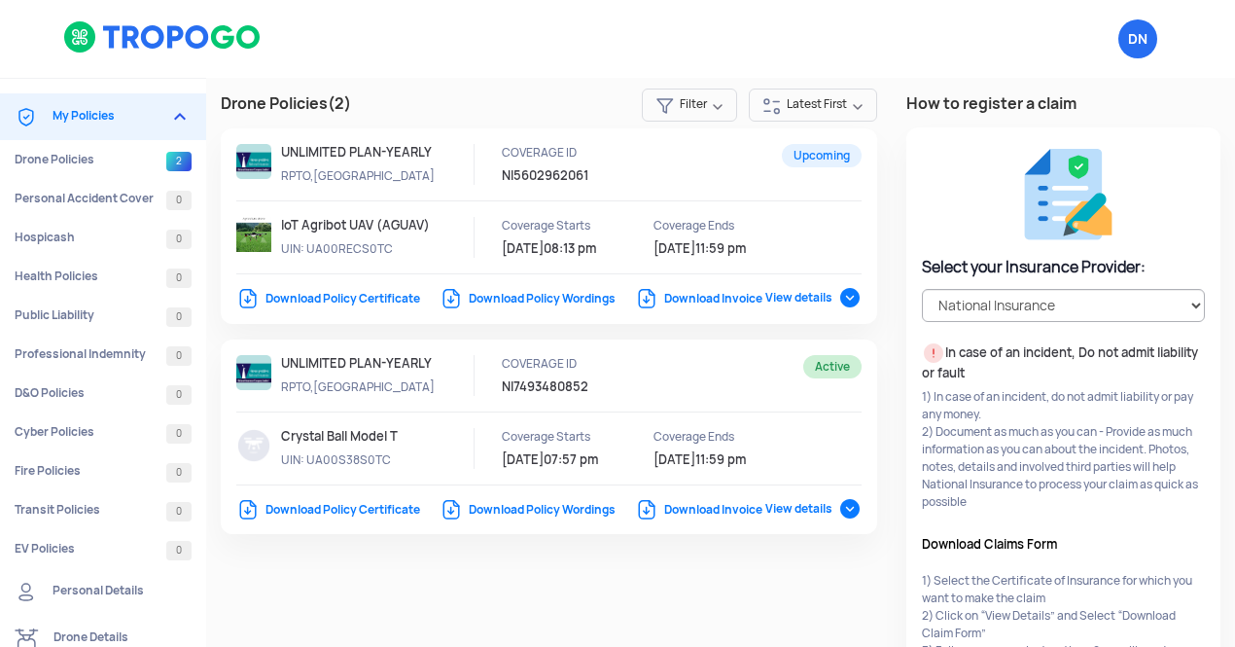
click at [364, 298] on link "Download Policy Certificate" at bounding box center [328, 299] width 184 height 16
click at [591, 303] on link "Download Policy Wordings" at bounding box center [527, 299] width 176 height 16
click at [584, 298] on link "Download Policy Wordings" at bounding box center [527, 299] width 176 height 16
click at [727, 301] on link "Download Invoice" at bounding box center [698, 299] width 127 height 16
click at [550, 300] on link "Download Policy Wordings" at bounding box center [527, 299] width 176 height 16
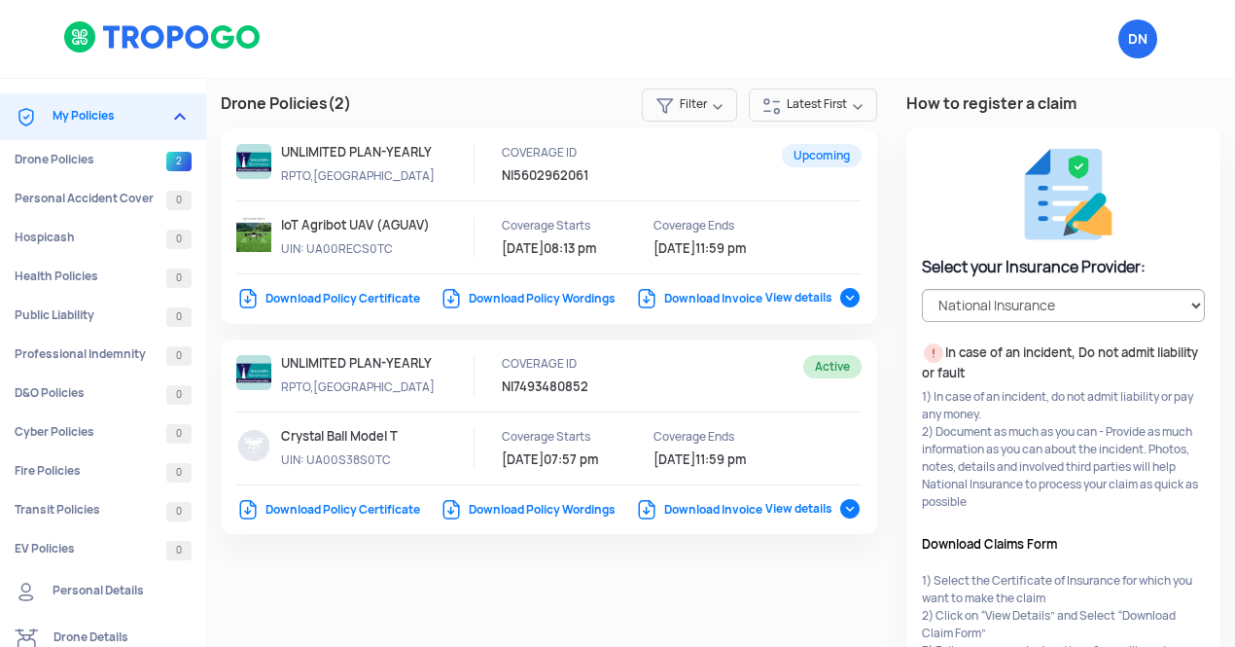
click at [546, 287] on div at bounding box center [549, 217] width 626 height 146
drag, startPoint x: 546, startPoint y: 287, endPoint x: 535, endPoint y: 302, distance: 19.4
click at [535, 302] on div "Upcoming UNLIMITED PLAN-YEARLY RPTO,TP COVERAGE ID NI5602962061 IoT Agribot UAV…" at bounding box center [549, 225] width 657 height 195
click at [535, 302] on link "Download Policy Wordings" at bounding box center [527, 299] width 176 height 16
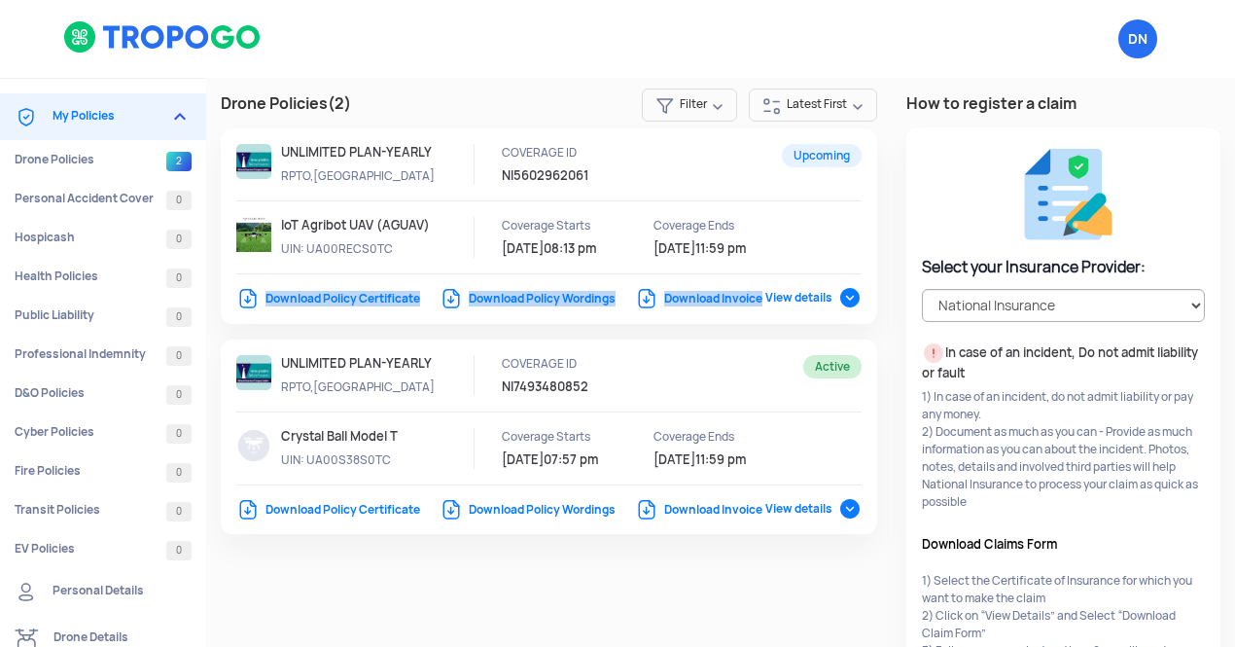
click at [535, 302] on link "Download Policy Wordings" at bounding box center [527, 299] width 176 height 16
click at [540, 308] on div at bounding box center [549, 308] width 626 height 0
click at [450, 296] on link "Download Policy Wordings" at bounding box center [527, 299] width 176 height 16
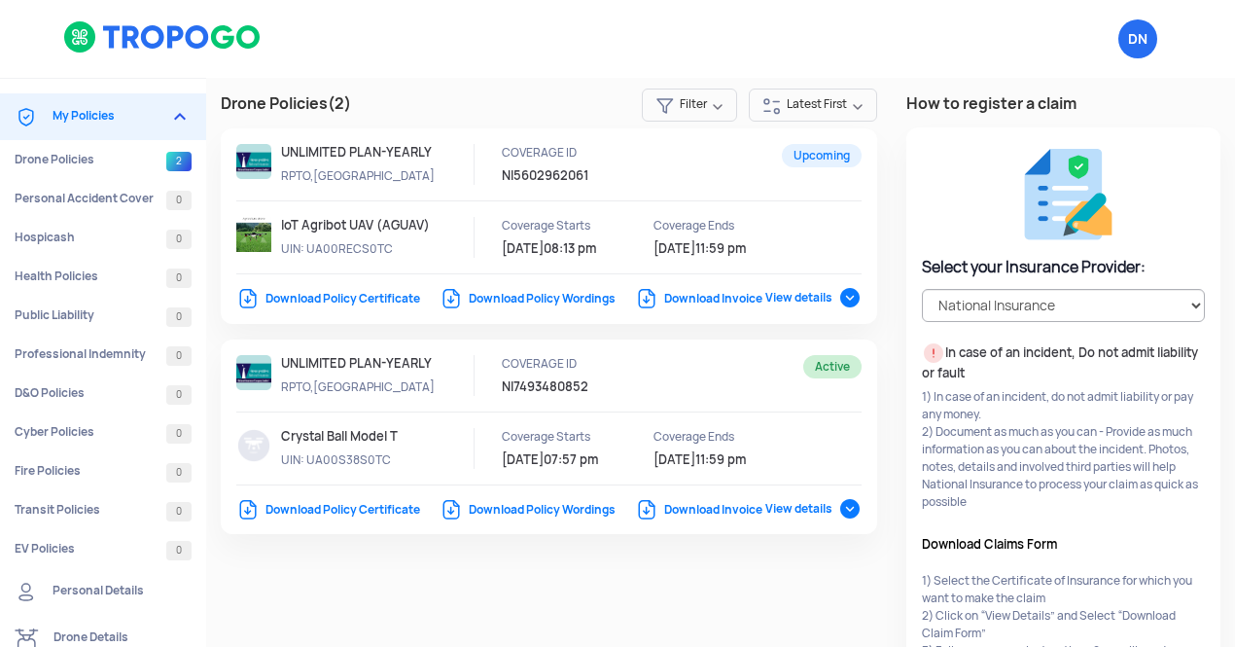
click at [450, 296] on link "Download Policy Wordings" at bounding box center [527, 299] width 176 height 16
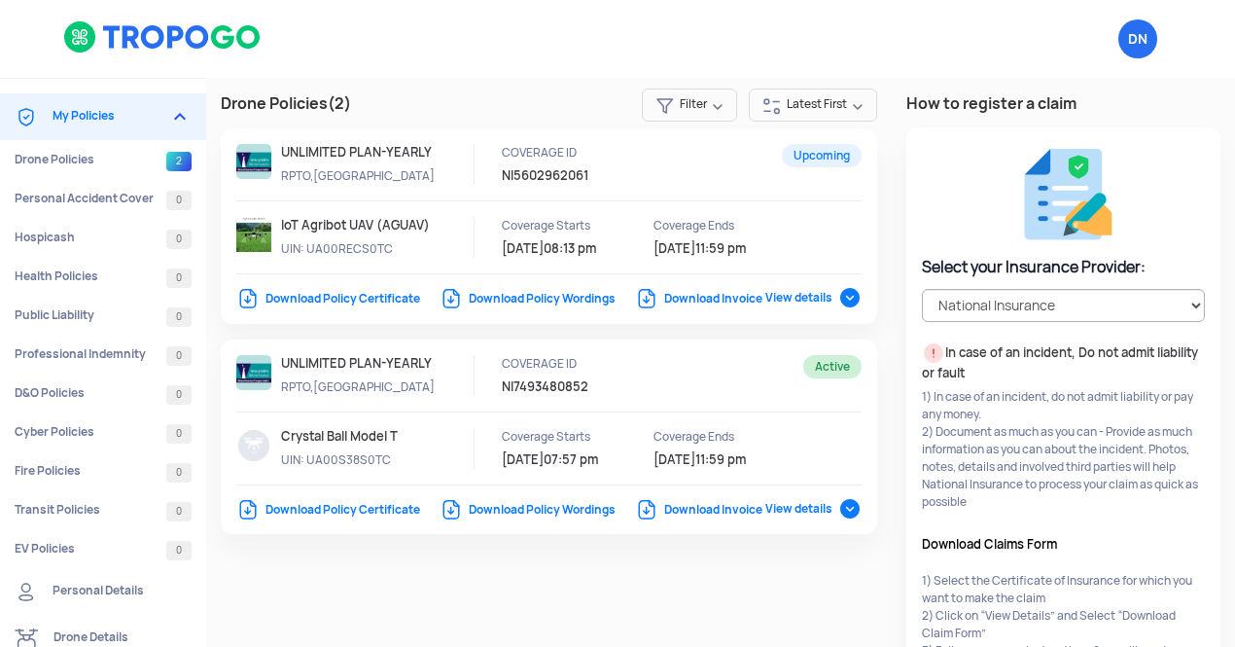
click at [563, 299] on link "Download Policy Wordings" at bounding box center [527, 299] width 176 height 16
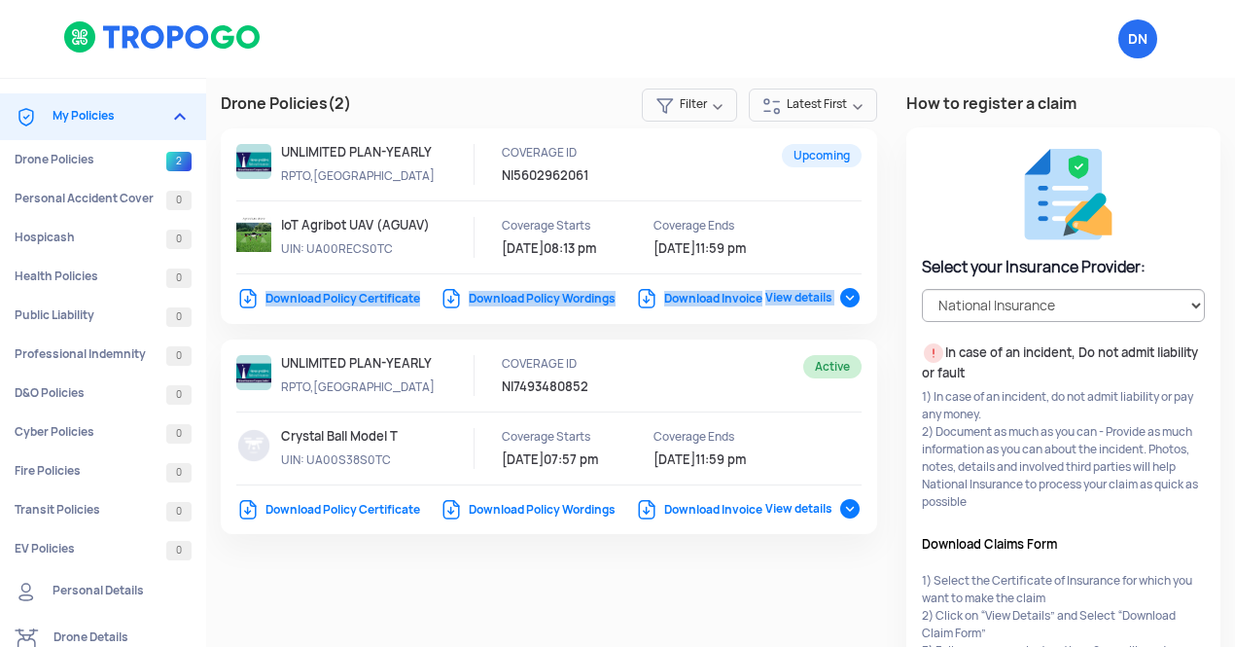
drag, startPoint x: 563, startPoint y: 299, endPoint x: 562, endPoint y: 324, distance: 24.3
click at [562, 324] on div "Upcoming UNLIMITED PLAN-YEARLY RPTO,TP COVERAGE ID NI5602962061 IoT Agribot UAV…" at bounding box center [549, 225] width 657 height 195
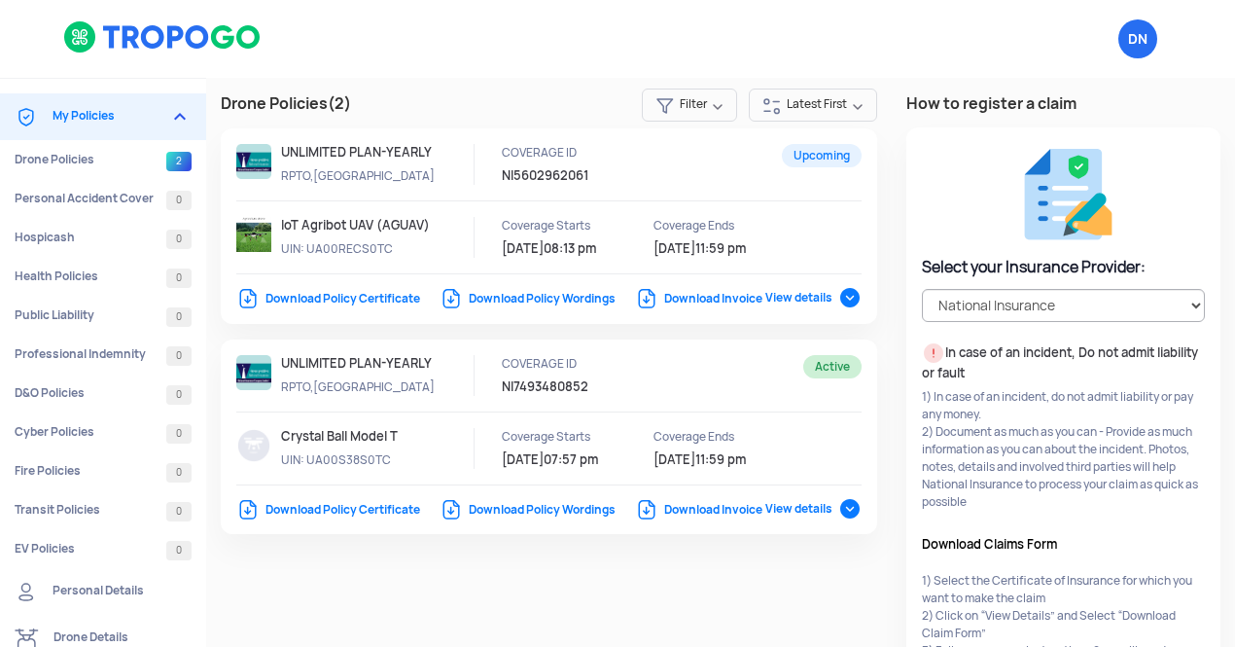
drag, startPoint x: 534, startPoint y: 292, endPoint x: 521, endPoint y: 305, distance: 18.6
click at [521, 305] on div "Download Policy Certificate Download Policy Wordings Download Invoice View deta…" at bounding box center [549, 299] width 626 height 18
drag, startPoint x: 521, startPoint y: 305, endPoint x: 572, endPoint y: 291, distance: 52.6
click at [572, 291] on div "Download Policy Certificate Download Policy Wordings Download Invoice View deta…" at bounding box center [549, 299] width 626 height 18
click at [572, 291] on link "Download Policy Wordings" at bounding box center [527, 299] width 176 height 16
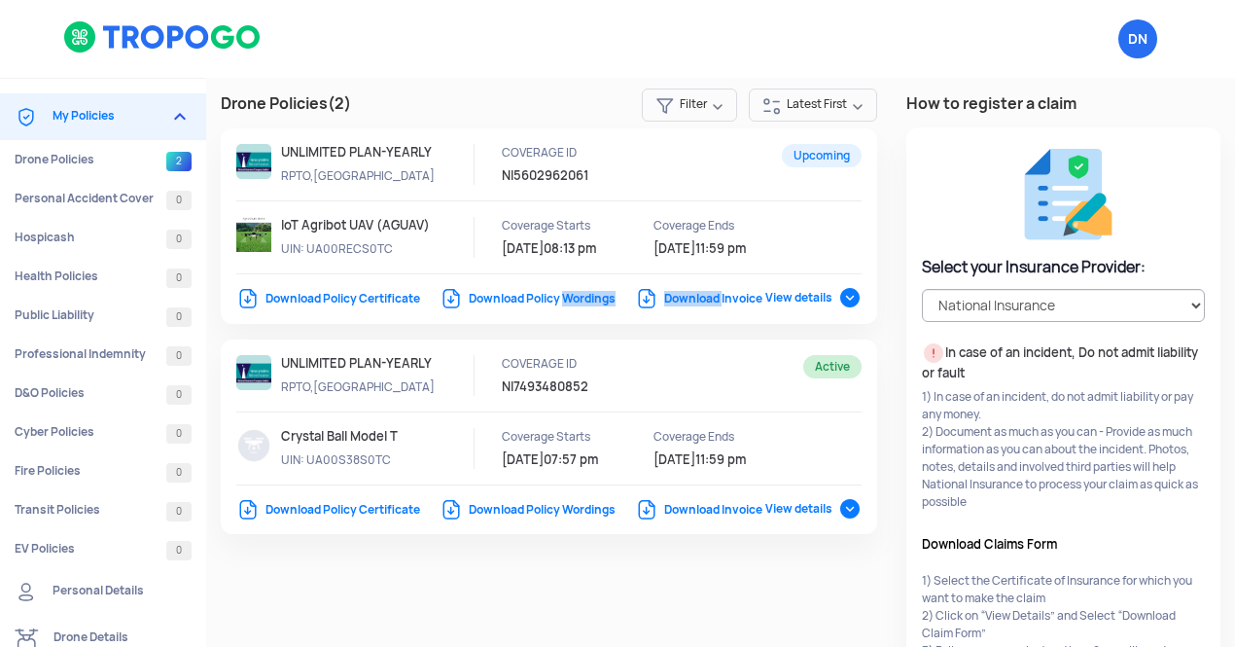
click at [572, 291] on link "Download Policy Wordings" at bounding box center [527, 299] width 176 height 16
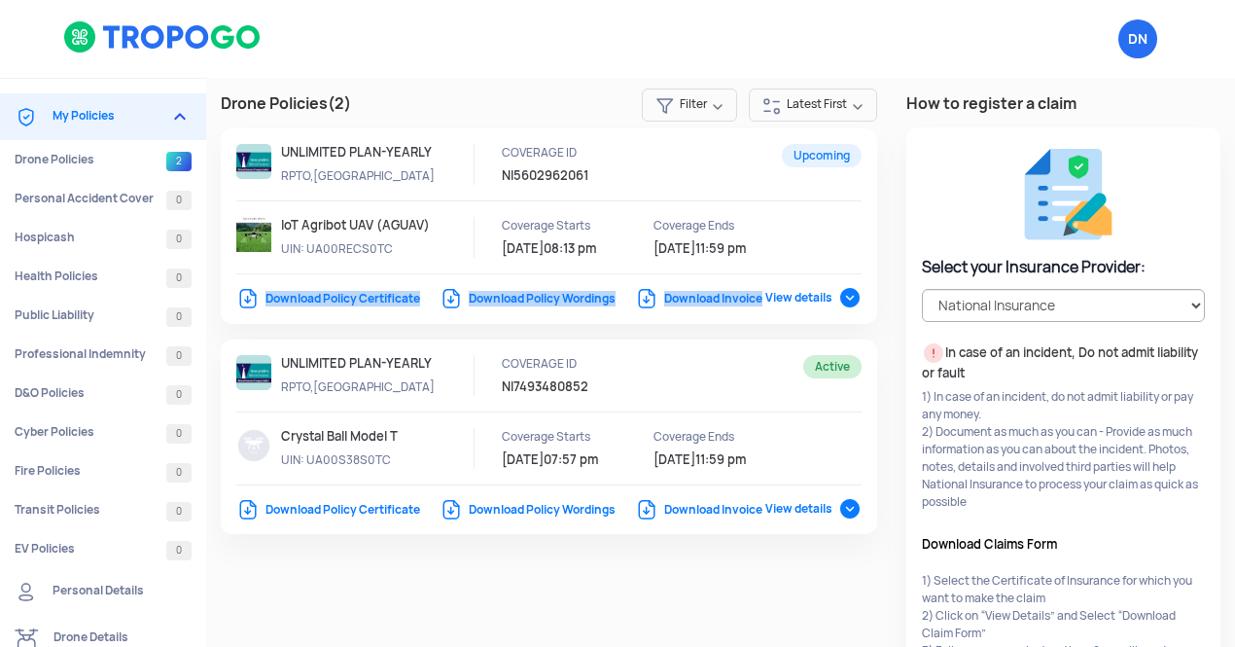
click at [572, 291] on link "Download Policy Wordings" at bounding box center [527, 299] width 176 height 16
